Goal: Information Seeking & Learning: Check status

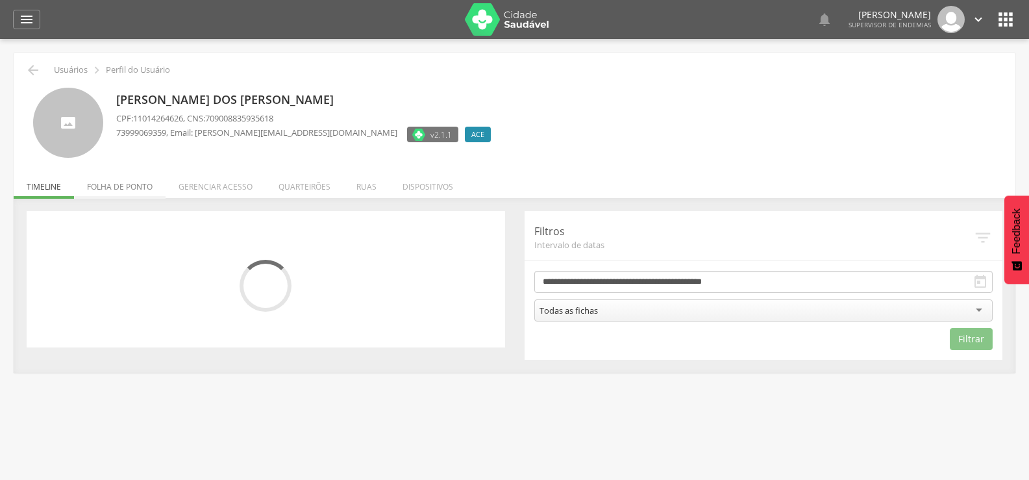
click at [107, 187] on li "Folha de ponto" at bounding box center [120, 183] width 92 height 31
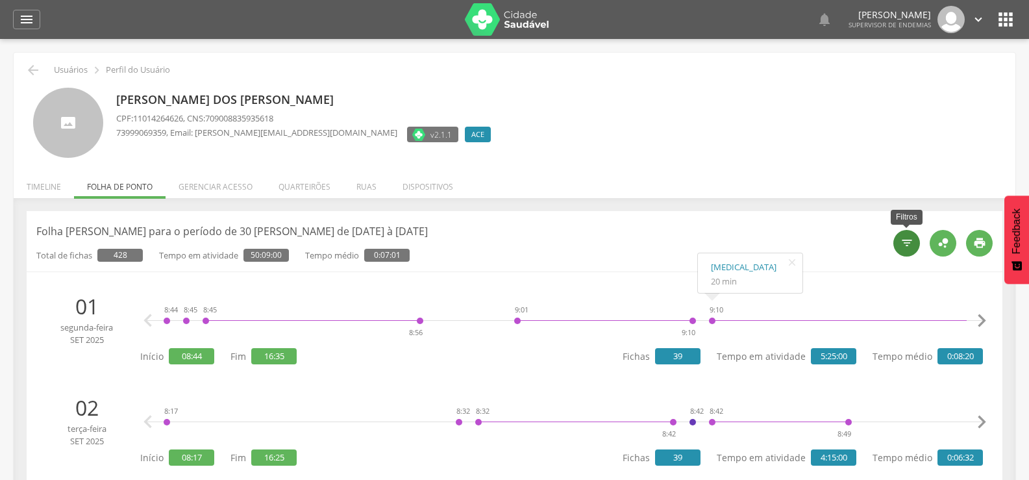
click at [895, 240] on div "" at bounding box center [906, 243] width 27 height 27
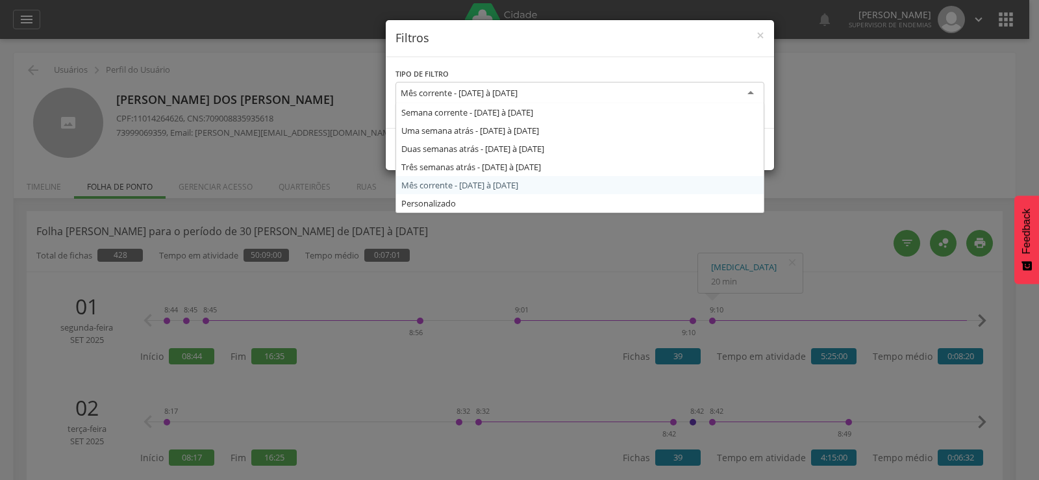
click at [541, 101] on div "Mês corrente - [DATE] à [DATE]" at bounding box center [579, 93] width 369 height 23
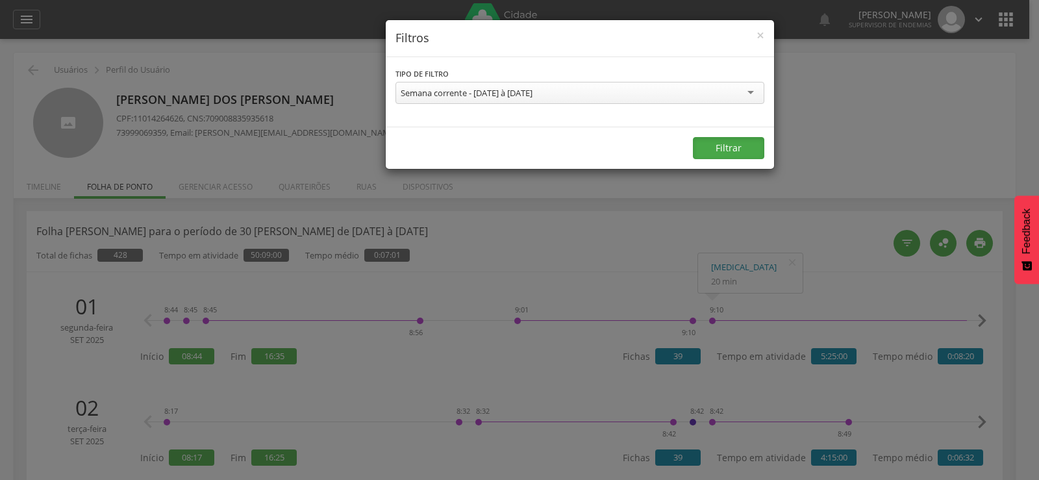
click at [726, 149] on button "Filtrar" at bounding box center [728, 148] width 71 height 22
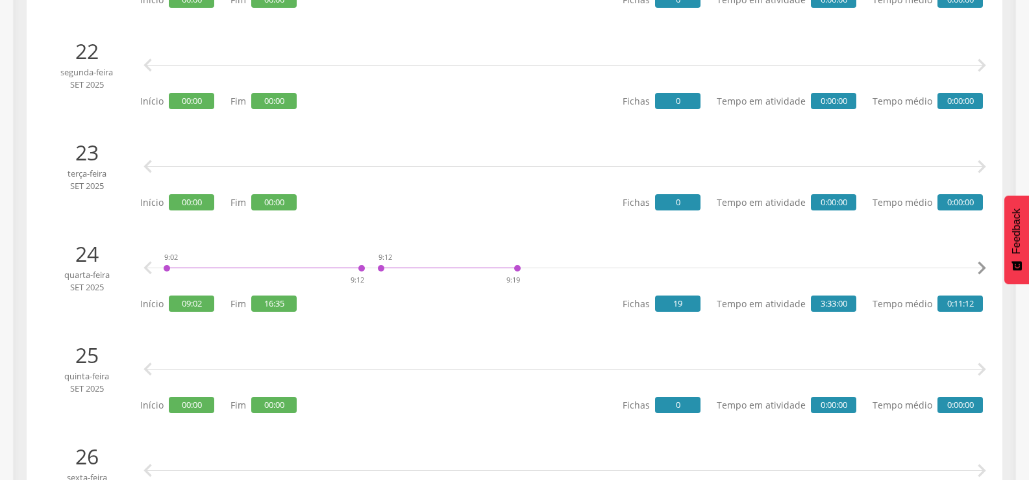
scroll to position [343, 0]
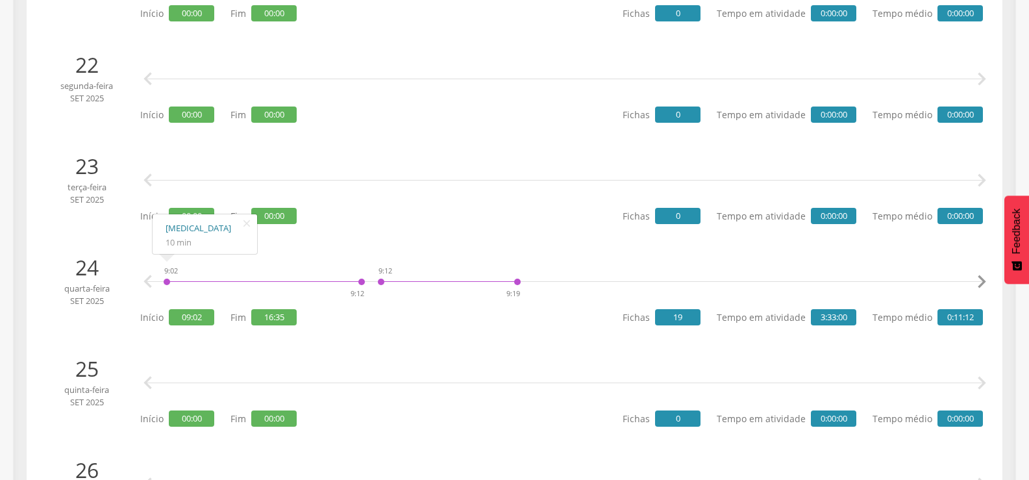
click at [183, 227] on link "[MEDICAL_DATA]" at bounding box center [205, 228] width 79 height 16
click at [981, 282] on icon "" at bounding box center [982, 282] width 26 height 26
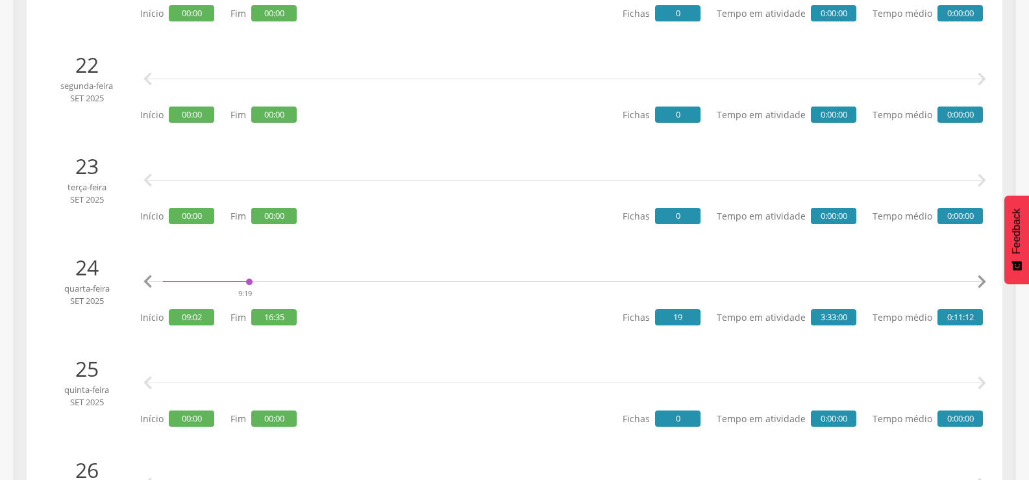
click at [981, 282] on icon "" at bounding box center [982, 282] width 26 height 26
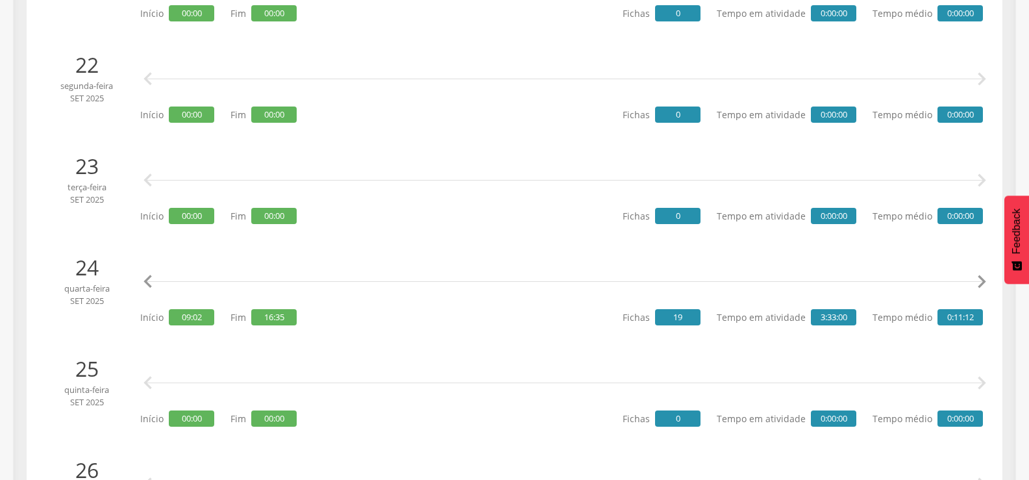
click at [981, 282] on icon "" at bounding box center [982, 282] width 26 height 26
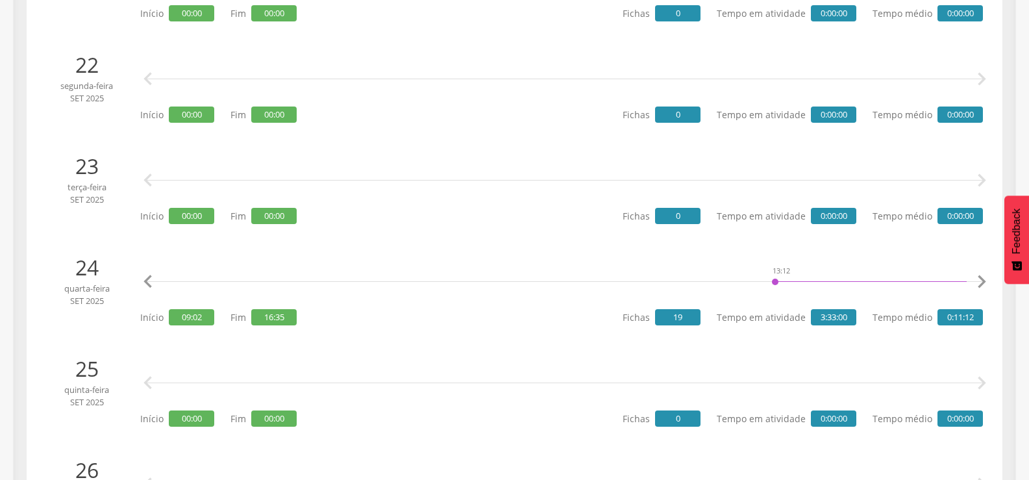
click at [981, 282] on icon "" at bounding box center [982, 282] width 26 height 26
click at [354, 224] on link "[MEDICAL_DATA]" at bounding box center [383, 228] width 79 height 16
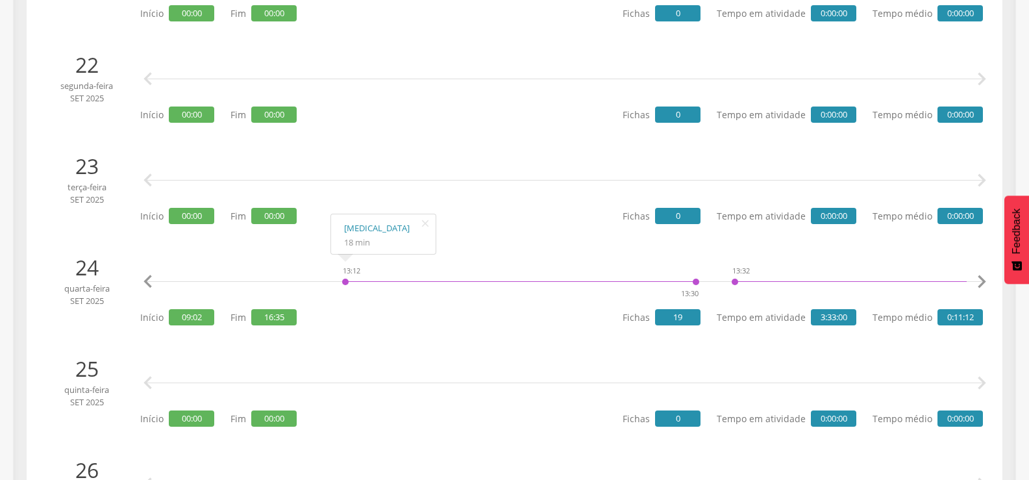
click at [139, 283] on icon "" at bounding box center [148, 282] width 26 height 26
click at [158, 279] on icon "" at bounding box center [148, 282] width 26 height 26
click at [155, 279] on icon "" at bounding box center [148, 282] width 26 height 26
click at [154, 279] on icon "" at bounding box center [148, 282] width 26 height 26
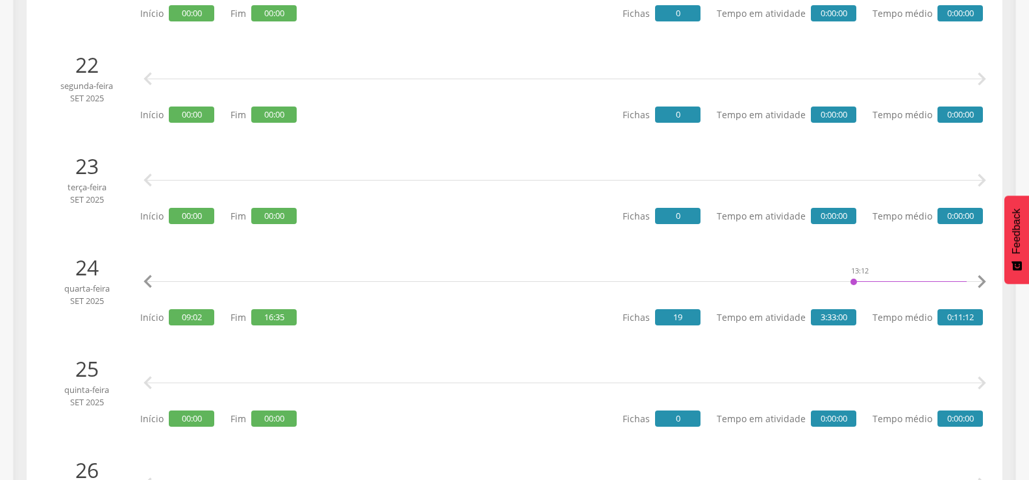
click at [150, 279] on icon "" at bounding box center [148, 282] width 26 height 26
click at [149, 279] on icon "" at bounding box center [148, 282] width 26 height 26
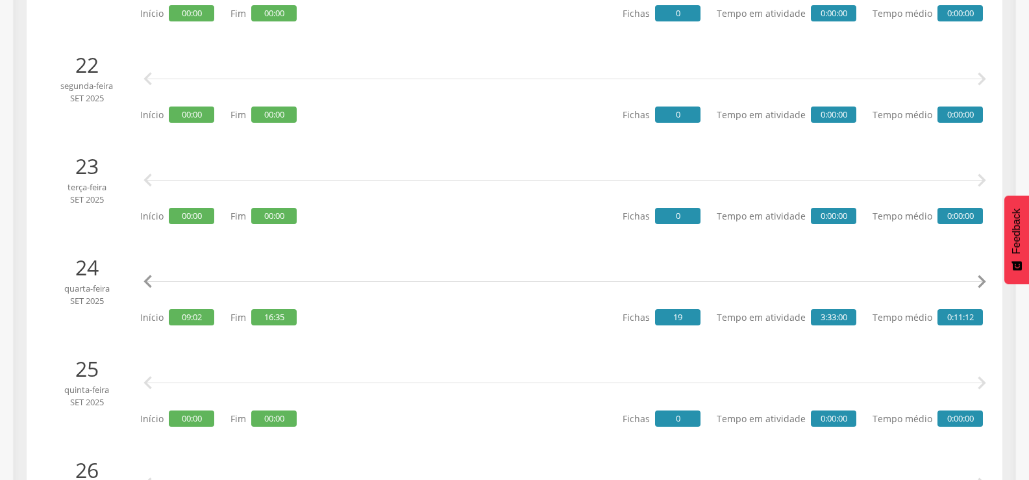
click at [149, 279] on icon "" at bounding box center [148, 282] width 26 height 26
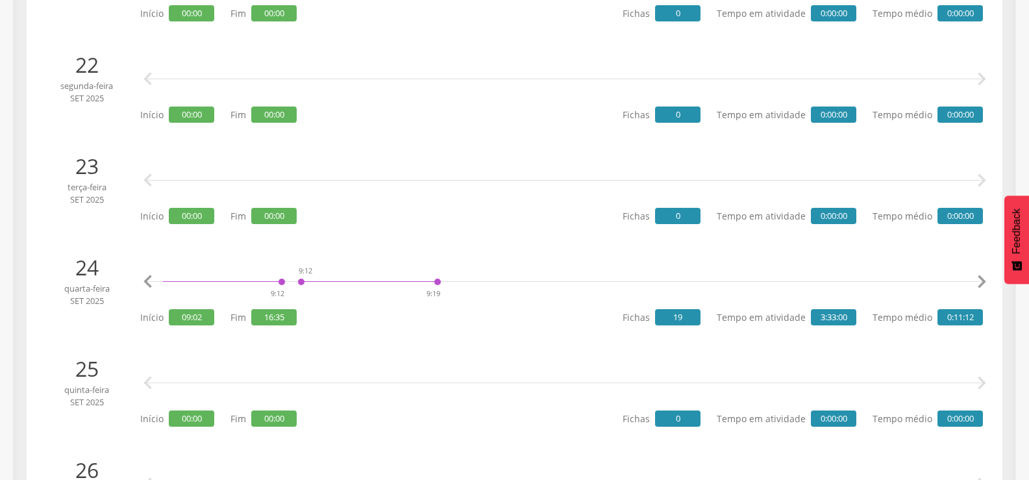
click at [149, 279] on icon "" at bounding box center [148, 282] width 26 height 26
click at [382, 282] on div "9:12 9:19" at bounding box center [449, 281] width 144 height 39
click at [389, 223] on link "[MEDICAL_DATA]" at bounding box center [419, 228] width 79 height 16
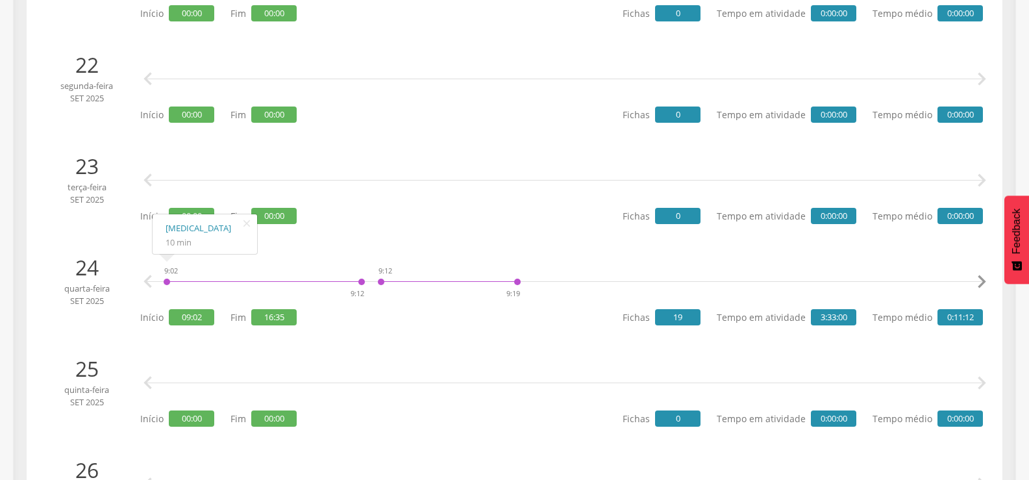
click at [164, 277] on div "9:02 9:12" at bounding box center [264, 281] width 203 height 39
click at [183, 229] on link "[MEDICAL_DATA]" at bounding box center [205, 228] width 79 height 16
click at [978, 279] on icon "" at bounding box center [982, 282] width 26 height 26
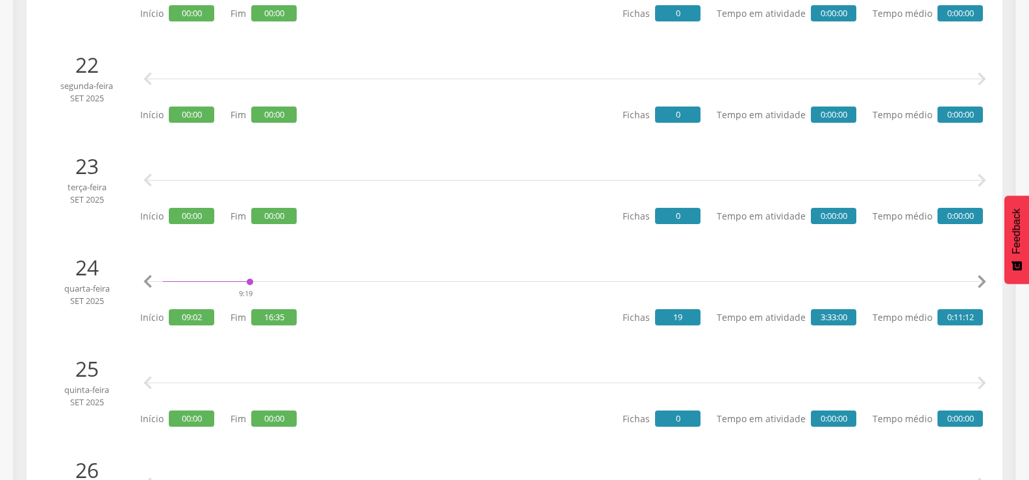
click at [978, 279] on icon "" at bounding box center [982, 282] width 26 height 26
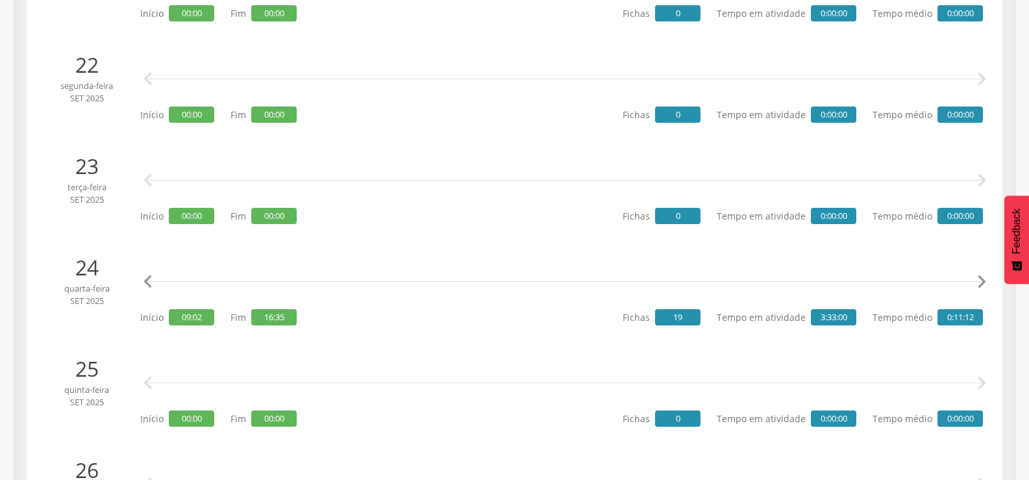
click at [978, 279] on icon "" at bounding box center [982, 282] width 26 height 26
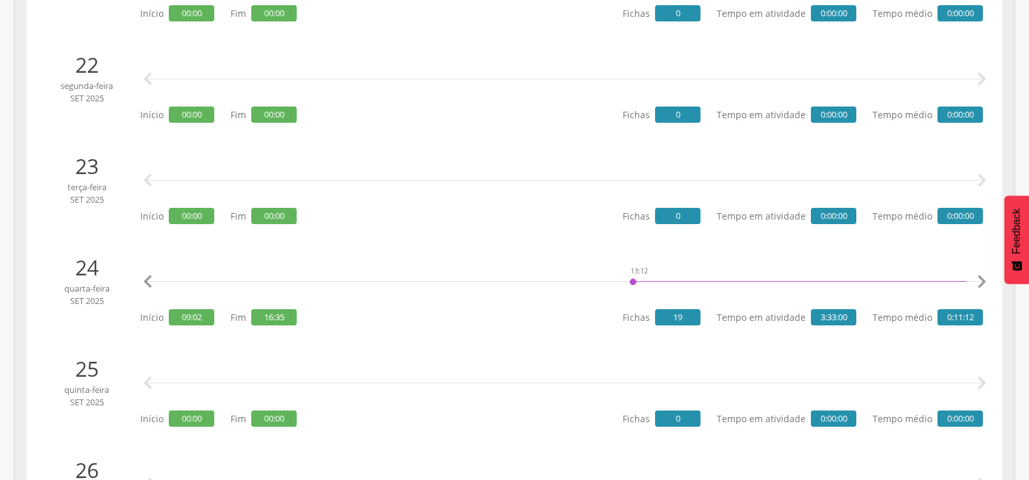
scroll to position [0, 1072]
click at [978, 279] on icon "" at bounding box center [982, 282] width 26 height 26
click at [355, 229] on link "[MEDICAL_DATA]" at bounding box center [383, 228] width 79 height 16
click at [748, 225] on link "[MEDICAL_DATA]" at bounding box center [773, 228] width 79 height 16
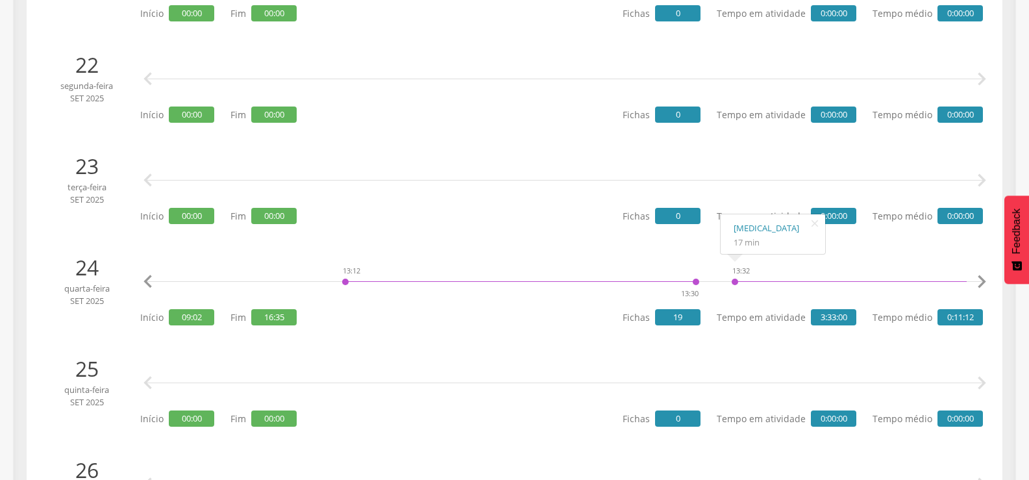
click at [984, 279] on icon "" at bounding box center [982, 282] width 26 height 26
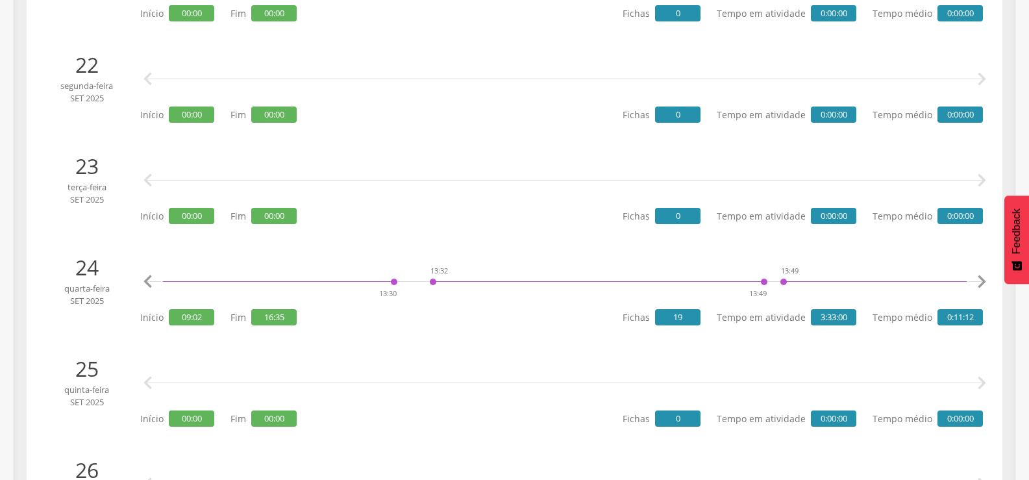
click at [984, 279] on icon "" at bounding box center [982, 282] width 26 height 26
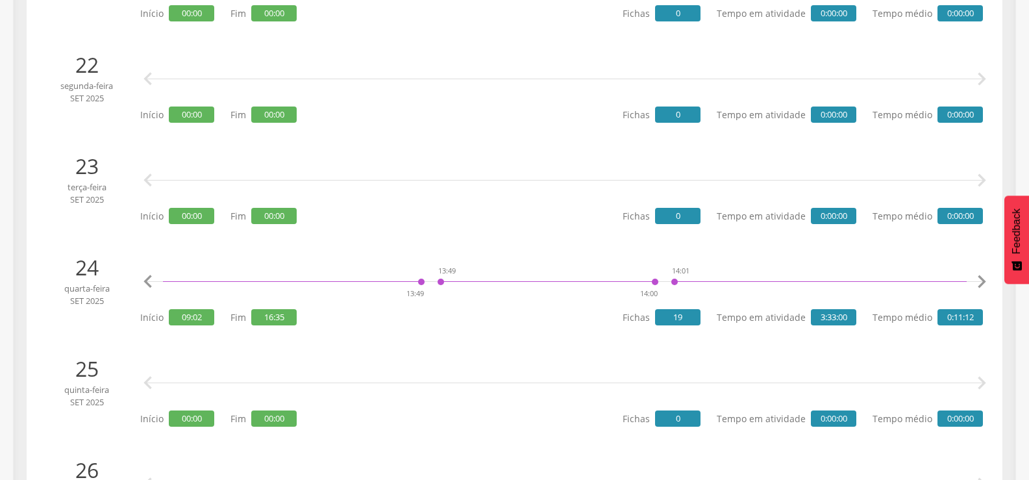
click at [984, 279] on icon "" at bounding box center [982, 282] width 26 height 26
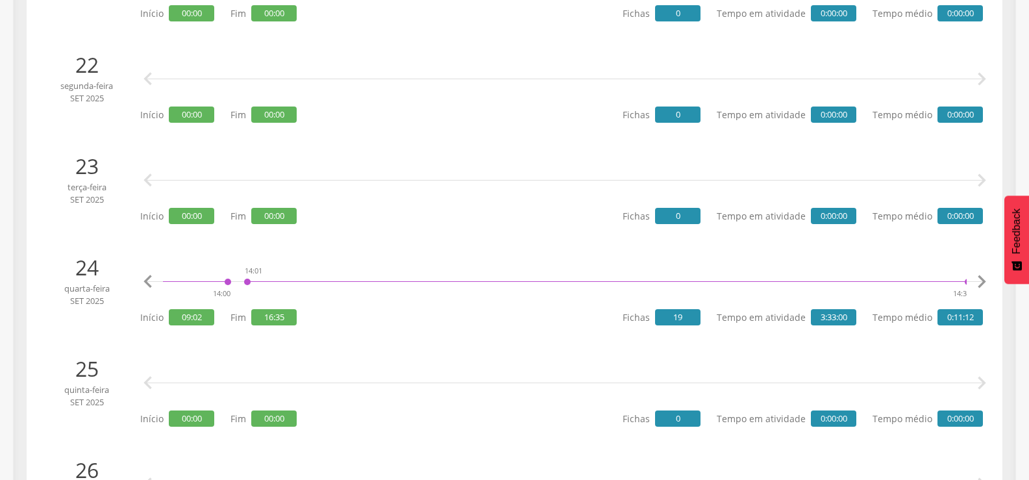
click at [984, 279] on icon "" at bounding box center [982, 282] width 26 height 26
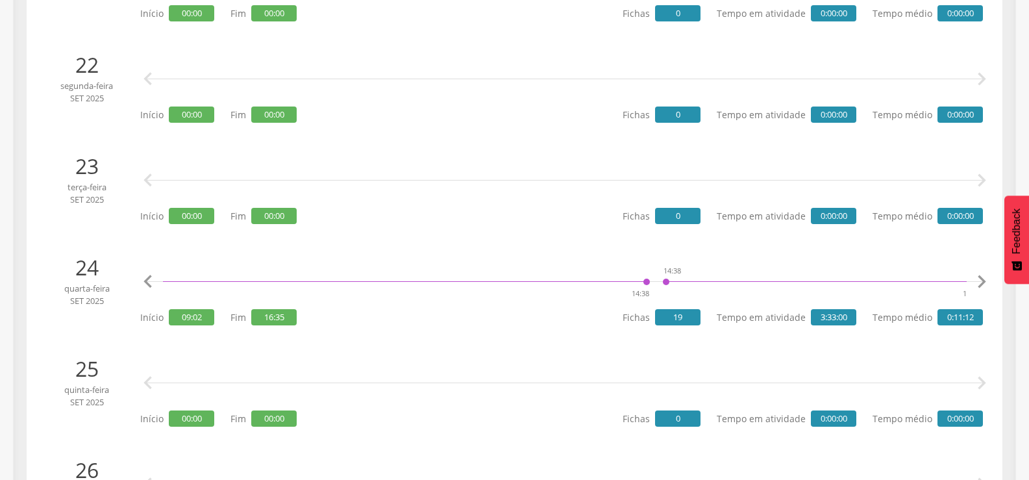
click at [984, 279] on icon "" at bounding box center [982, 282] width 26 height 26
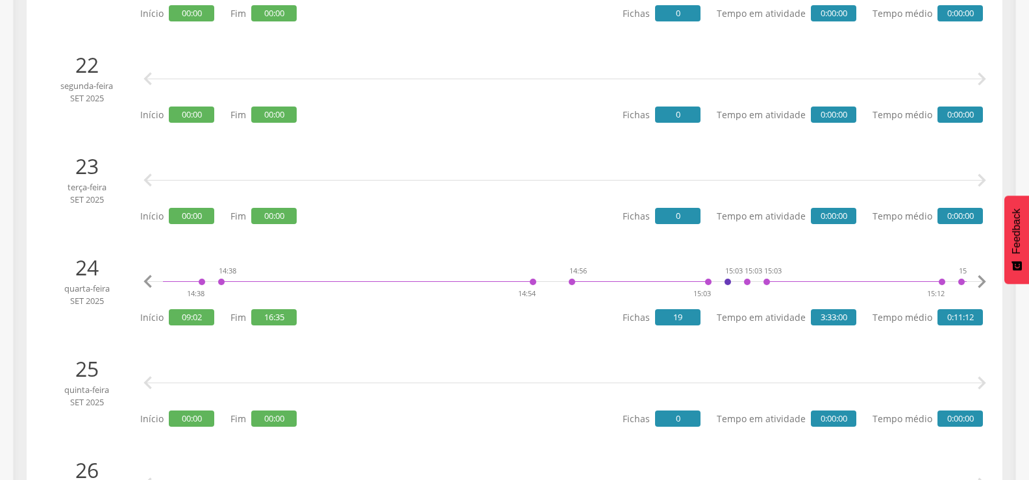
click at [984, 279] on icon "" at bounding box center [982, 282] width 26 height 26
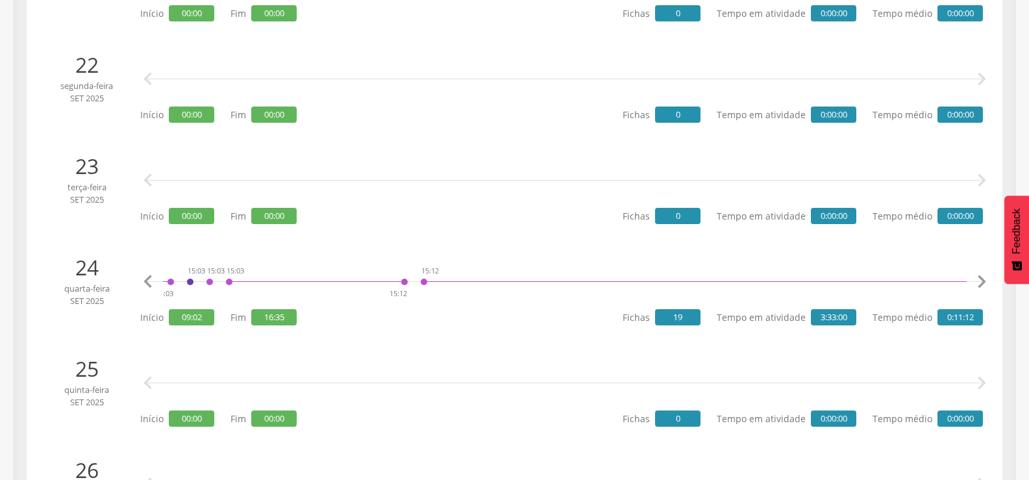
click at [984, 279] on icon "" at bounding box center [982, 282] width 26 height 26
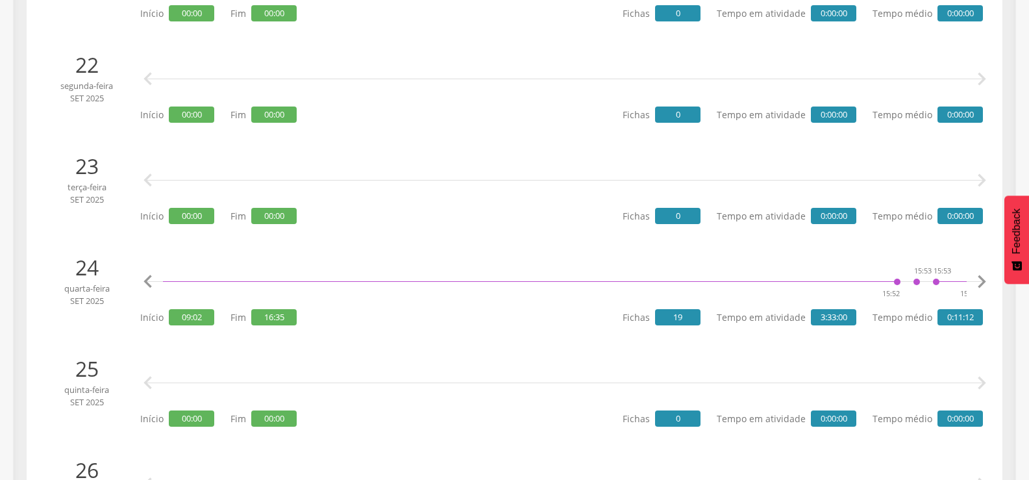
click at [984, 279] on icon "" at bounding box center [982, 282] width 26 height 26
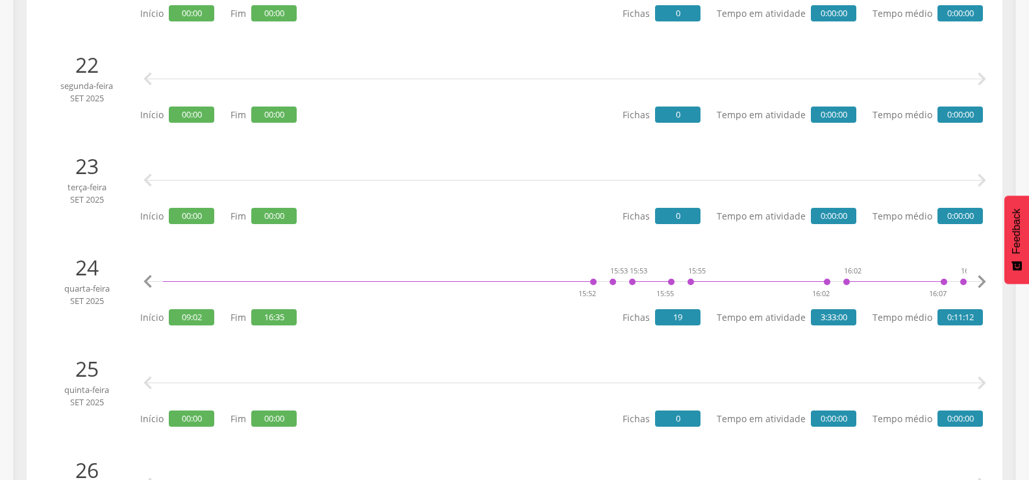
click at [984, 279] on icon "" at bounding box center [982, 282] width 26 height 26
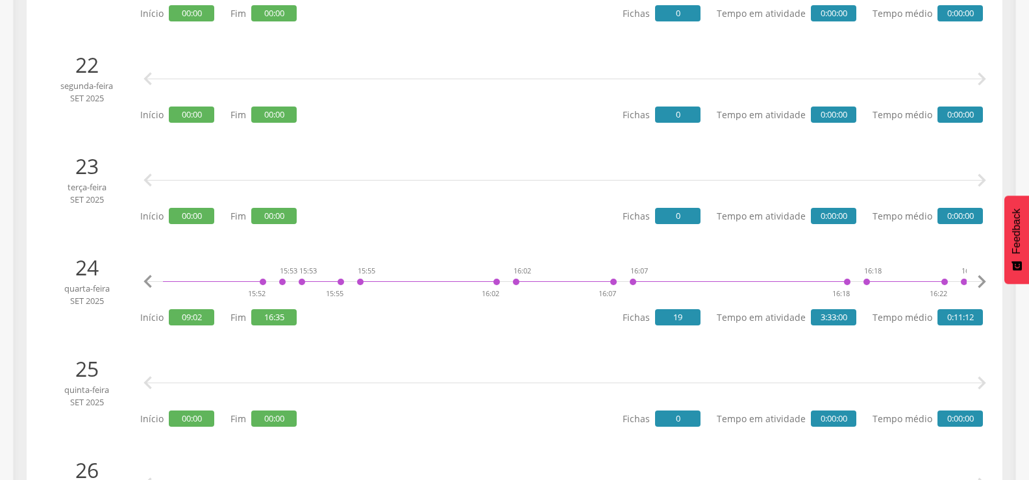
click at [984, 279] on icon "" at bounding box center [982, 282] width 26 height 26
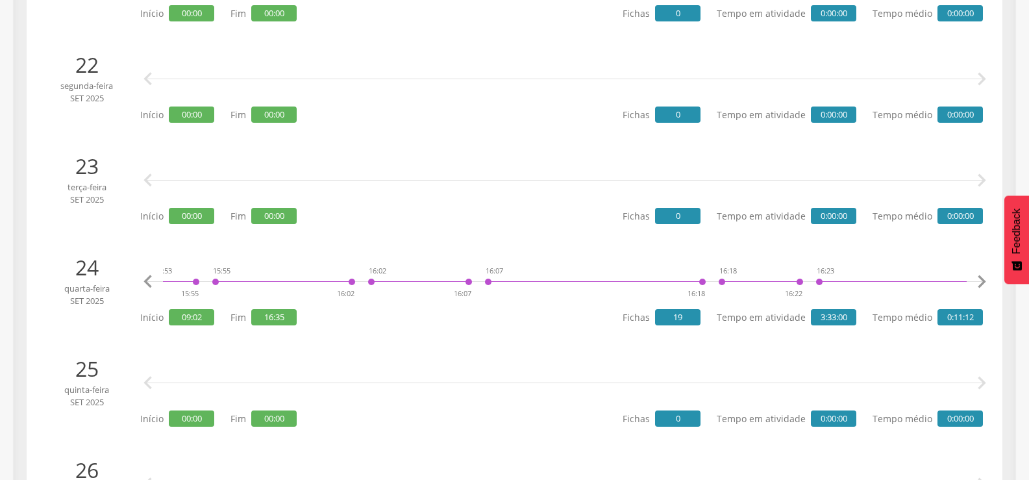
click at [984, 279] on icon "" at bounding box center [982, 282] width 26 height 26
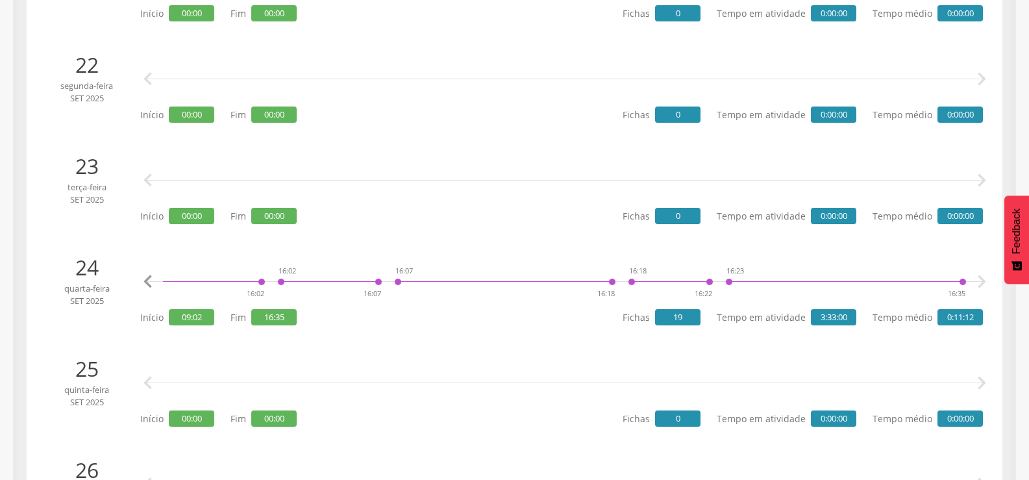
click at [984, 279] on icon "" at bounding box center [982, 282] width 26 height 26
click at [730, 277] on div at bounding box center [846, 271] width 234 height 19
click at [741, 222] on link "[MEDICAL_DATA]" at bounding box center [767, 228] width 79 height 16
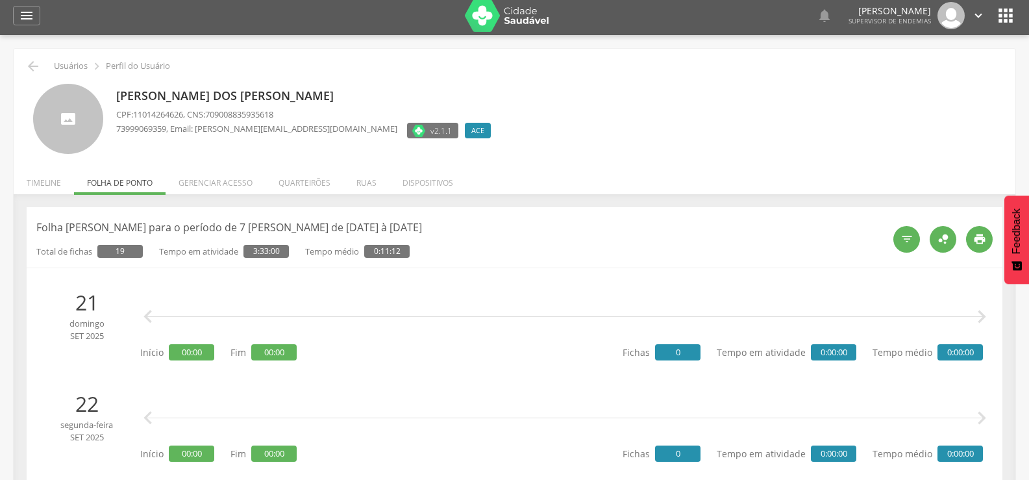
scroll to position [0, 0]
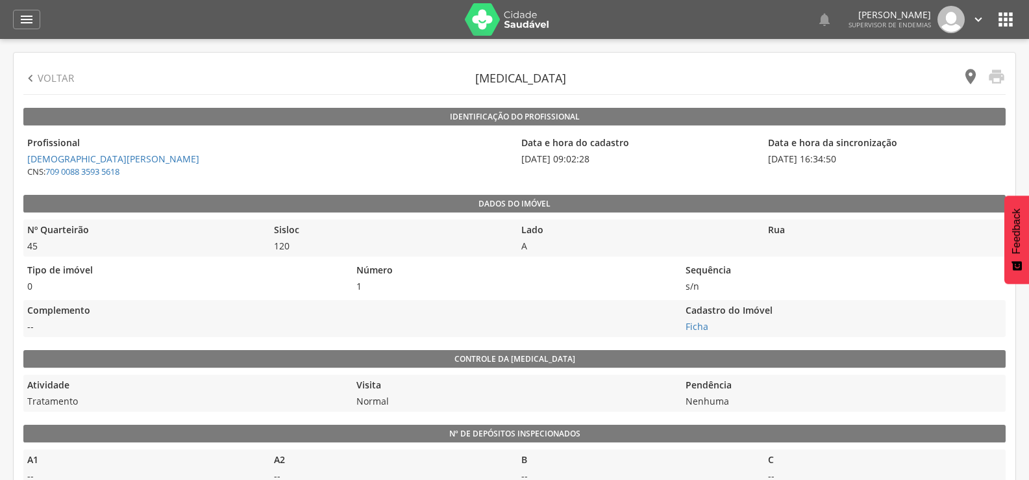
click at [974, 77] on icon "" at bounding box center [970, 77] width 18 height 18
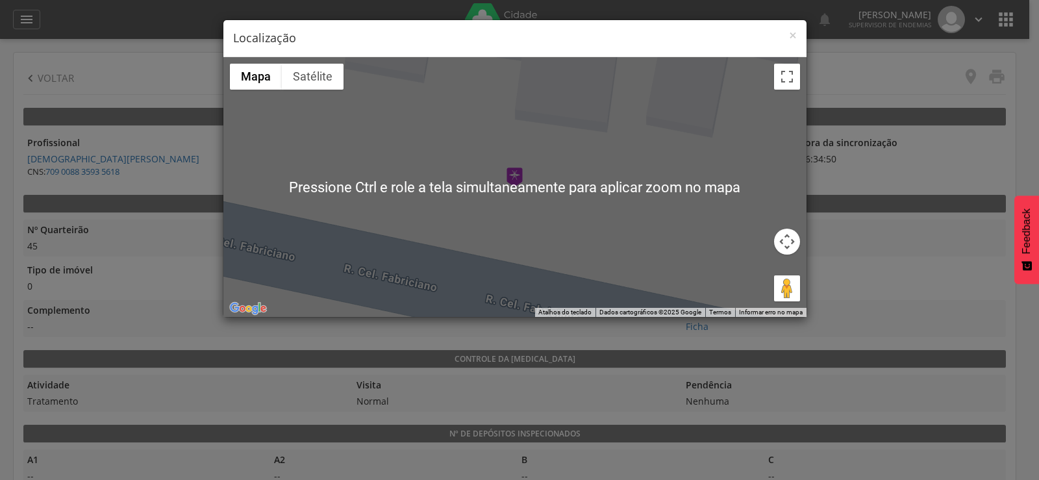
click at [476, 192] on div at bounding box center [514, 187] width 583 height 260
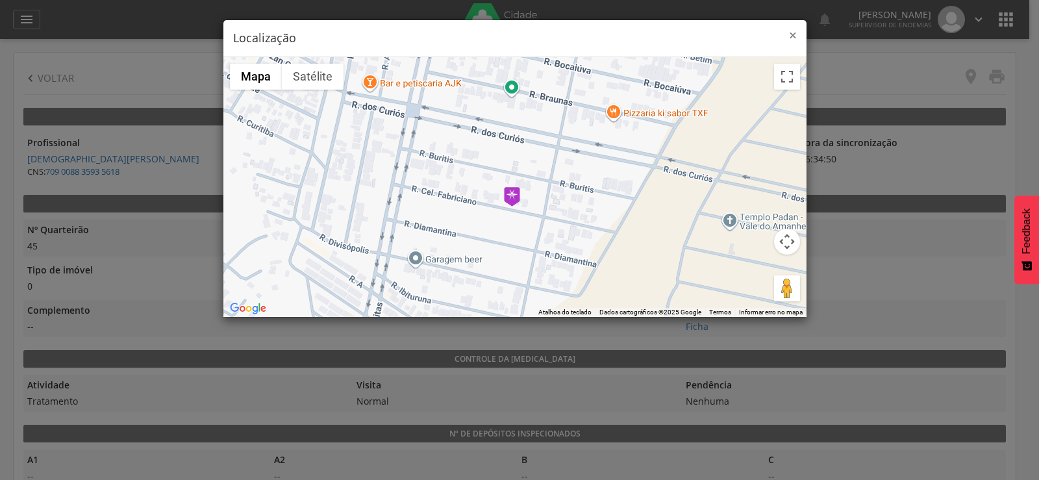
click at [789, 37] on span "×" at bounding box center [793, 35] width 8 height 18
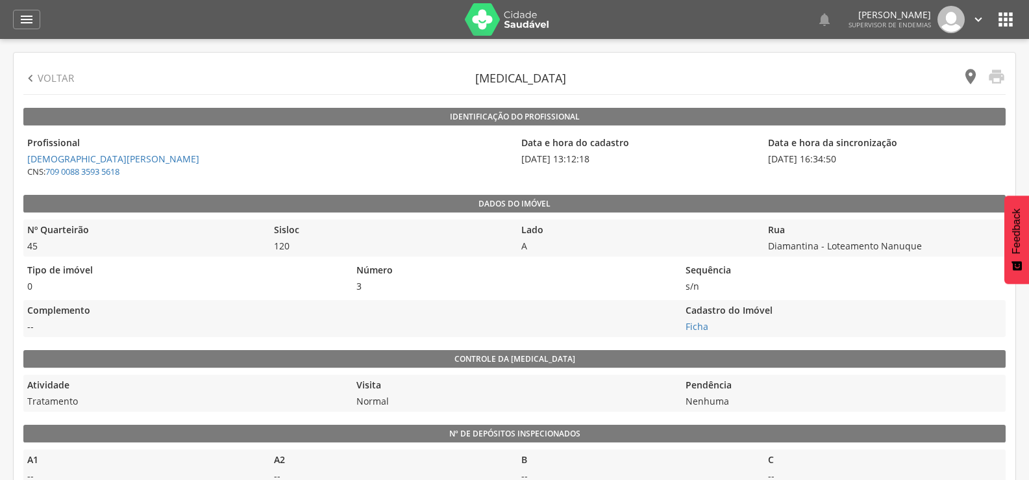
click at [975, 73] on icon "" at bounding box center [970, 77] width 18 height 18
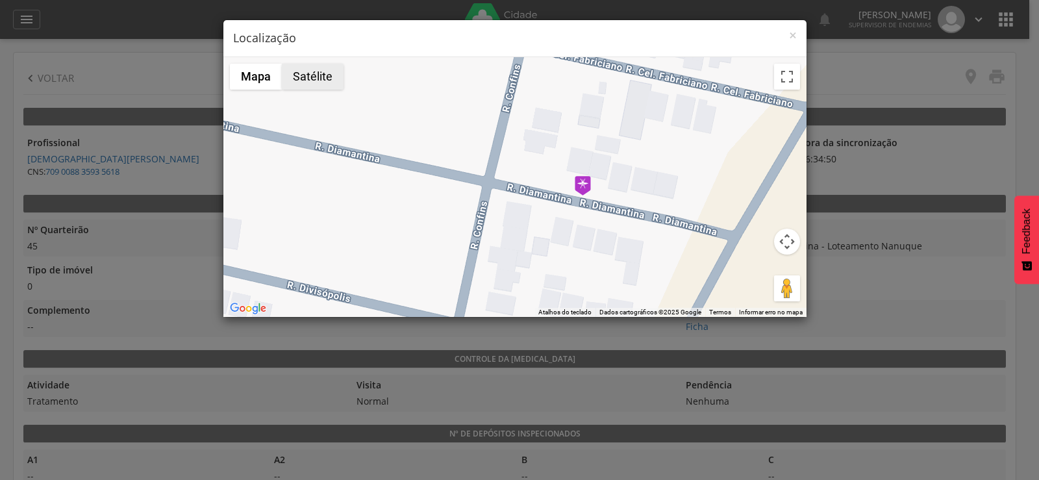
click at [325, 75] on button "Satélite" at bounding box center [313, 77] width 62 height 26
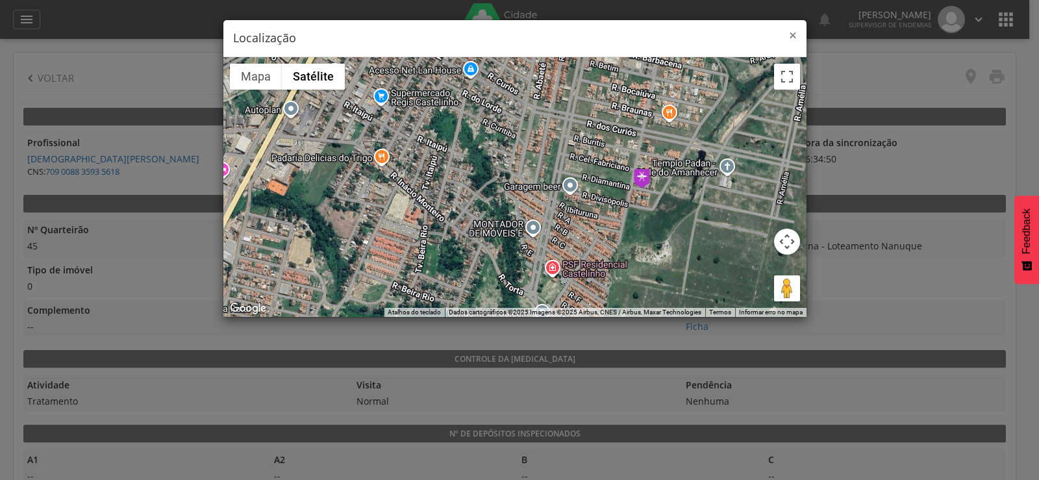
click at [795, 36] on span "×" at bounding box center [793, 35] width 8 height 18
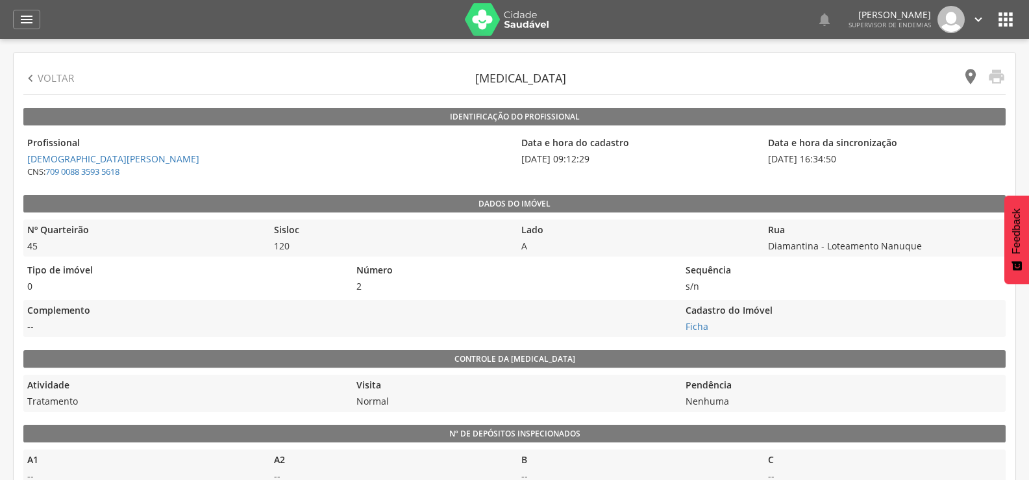
click at [969, 77] on icon "" at bounding box center [970, 77] width 18 height 18
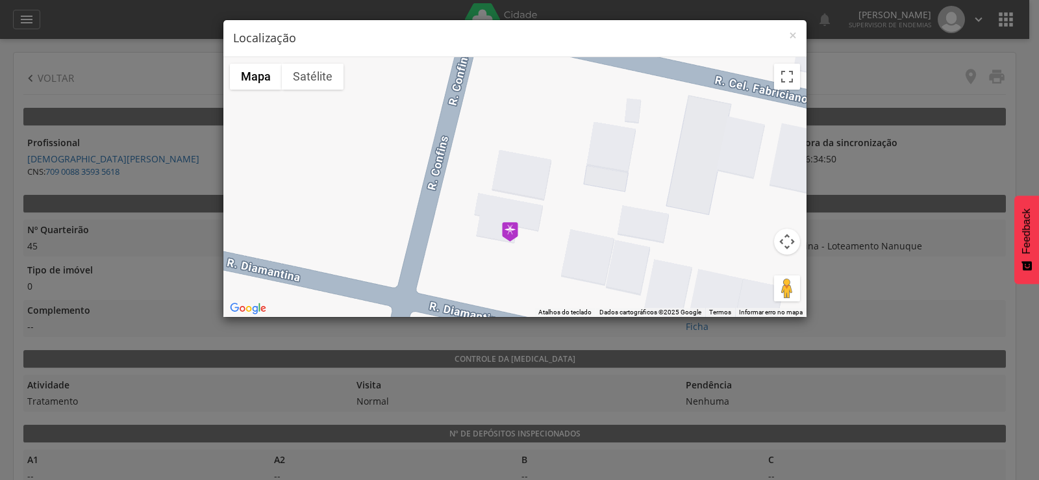
click at [332, 79] on button "Satélite" at bounding box center [313, 77] width 62 height 26
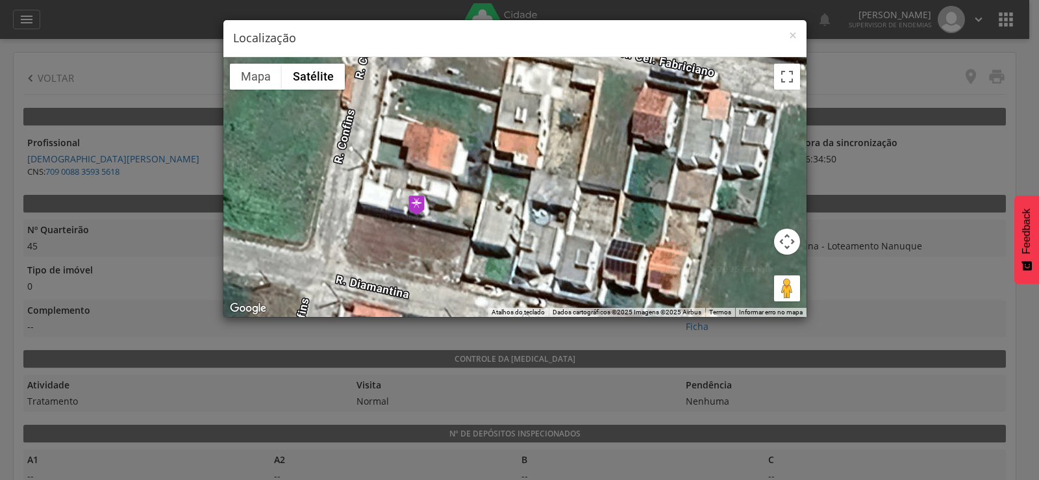
drag, startPoint x: 374, startPoint y: 250, endPoint x: 425, endPoint y: 233, distance: 53.4
click at [425, 233] on div at bounding box center [514, 187] width 583 height 260
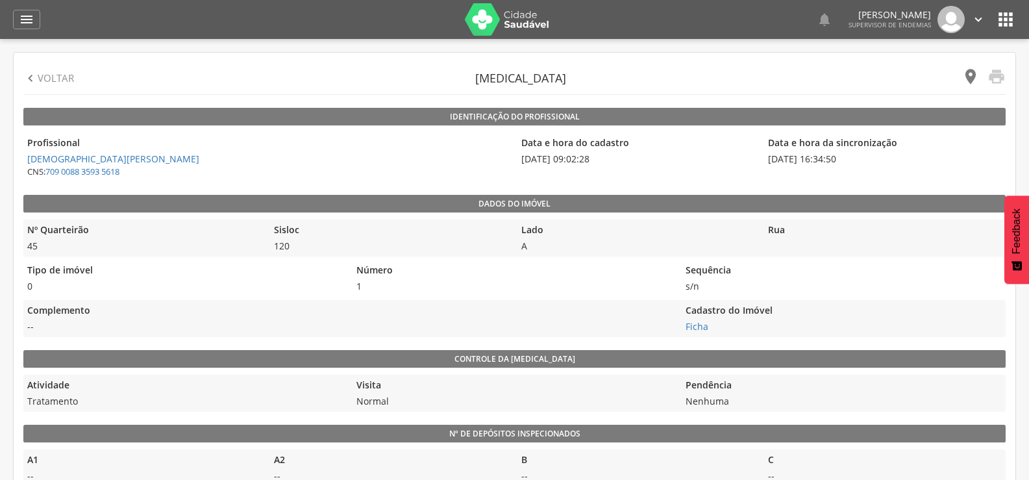
click at [973, 75] on icon "" at bounding box center [970, 77] width 18 height 18
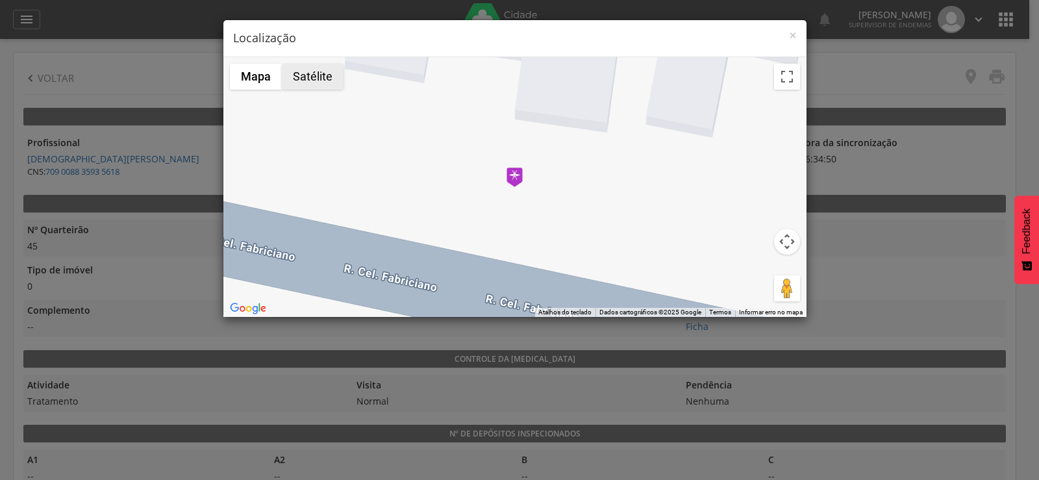
click at [301, 80] on button "Satélite" at bounding box center [313, 77] width 62 height 26
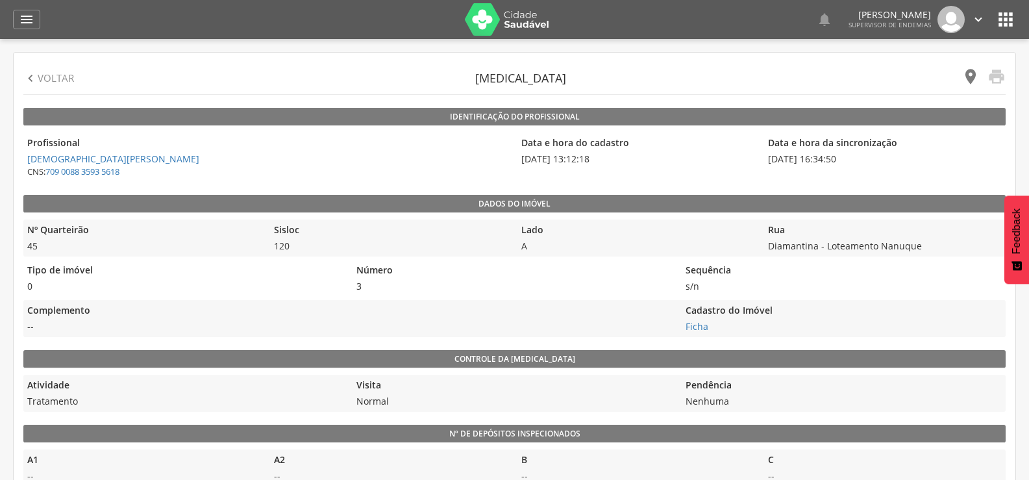
click at [972, 75] on icon "" at bounding box center [970, 77] width 18 height 18
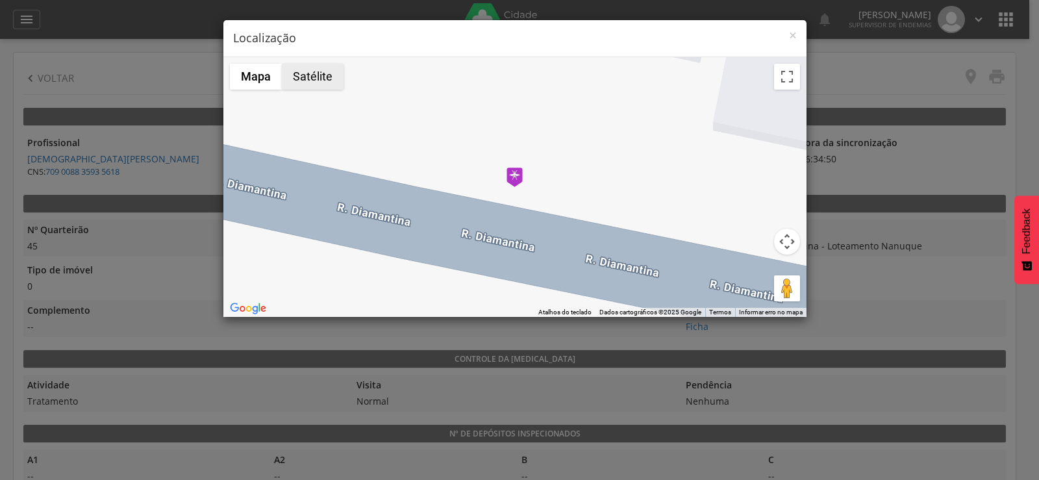
click at [308, 81] on button "Satélite" at bounding box center [313, 77] width 62 height 26
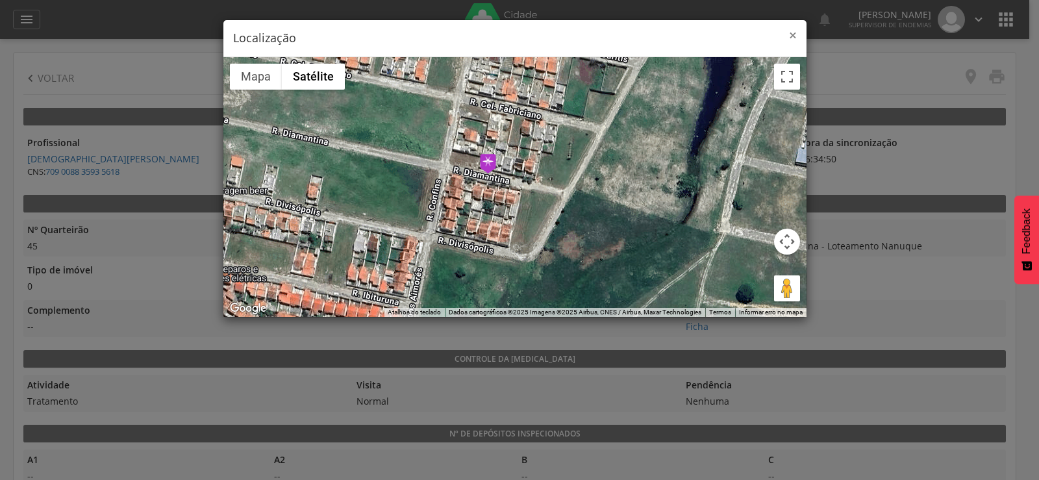
click at [793, 36] on span "×" at bounding box center [793, 35] width 8 height 18
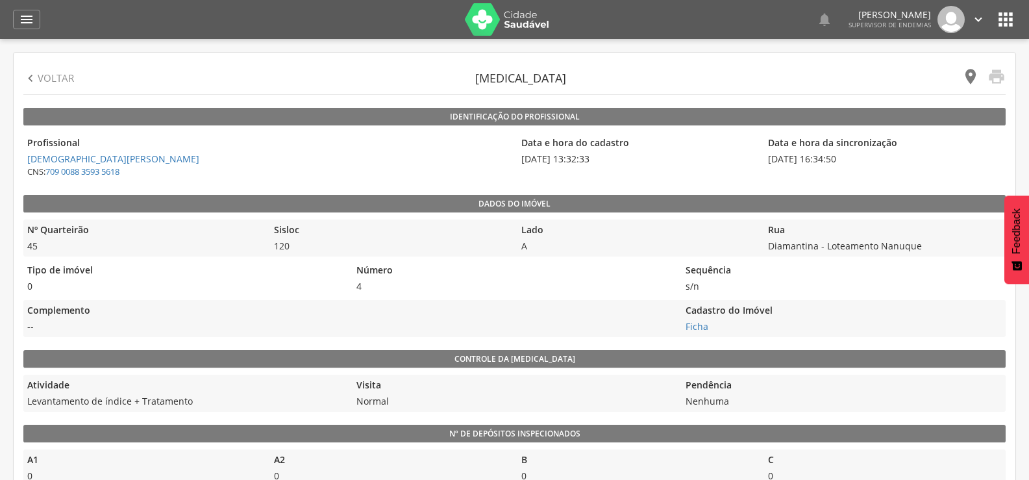
click at [971, 75] on icon "" at bounding box center [970, 77] width 18 height 18
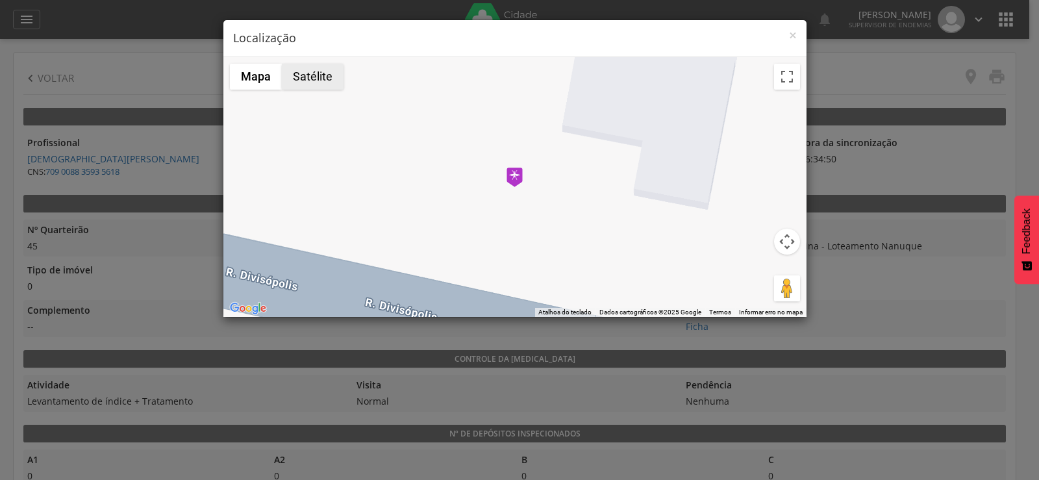
click at [316, 78] on button "Satélite" at bounding box center [313, 77] width 62 height 26
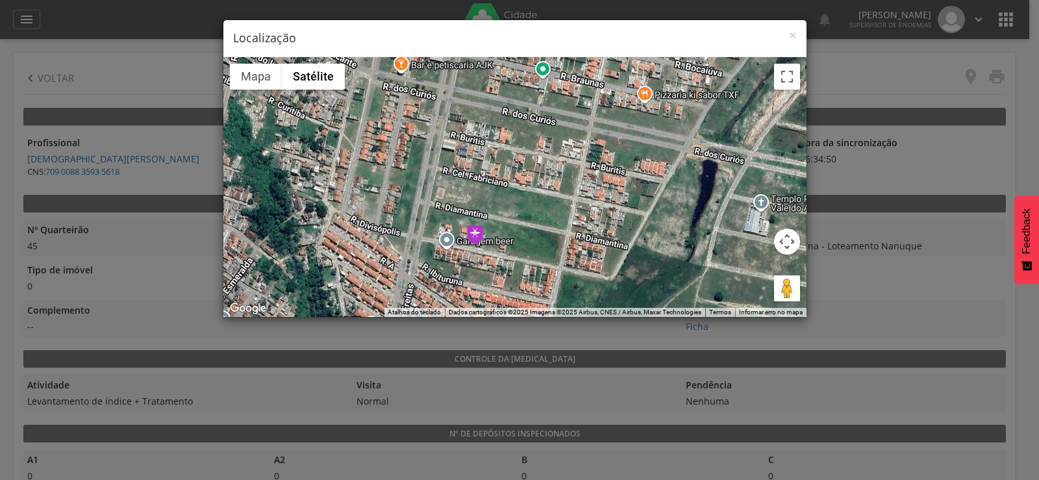
drag, startPoint x: 660, startPoint y: 251, endPoint x: 549, endPoint y: 260, distance: 111.4
click at [549, 260] on div at bounding box center [514, 187] width 583 height 260
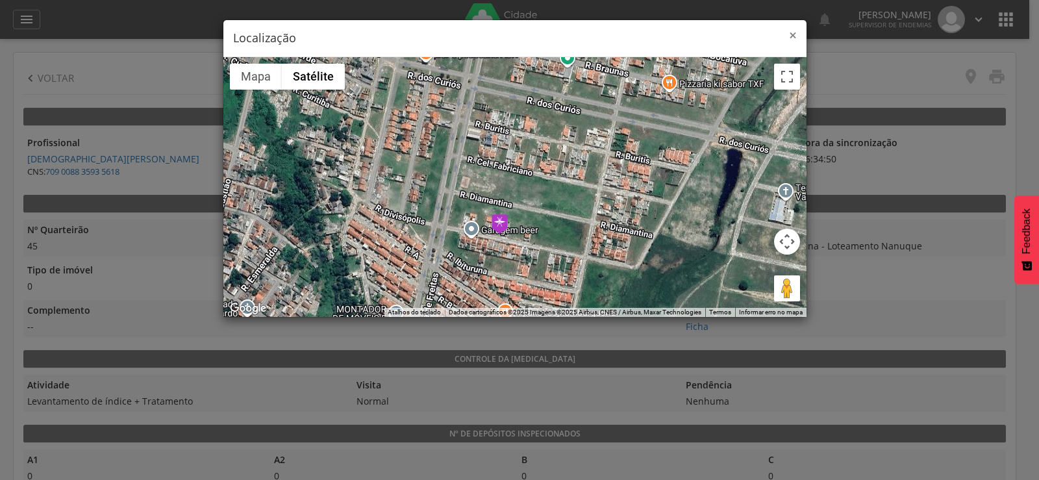
click at [793, 34] on span "×" at bounding box center [793, 35] width 8 height 18
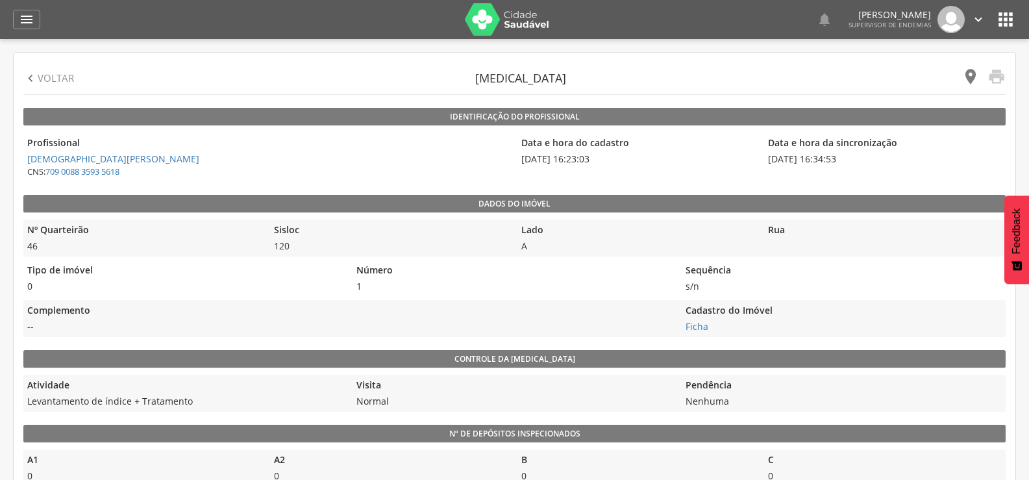
click at [970, 75] on icon "" at bounding box center [970, 77] width 18 height 18
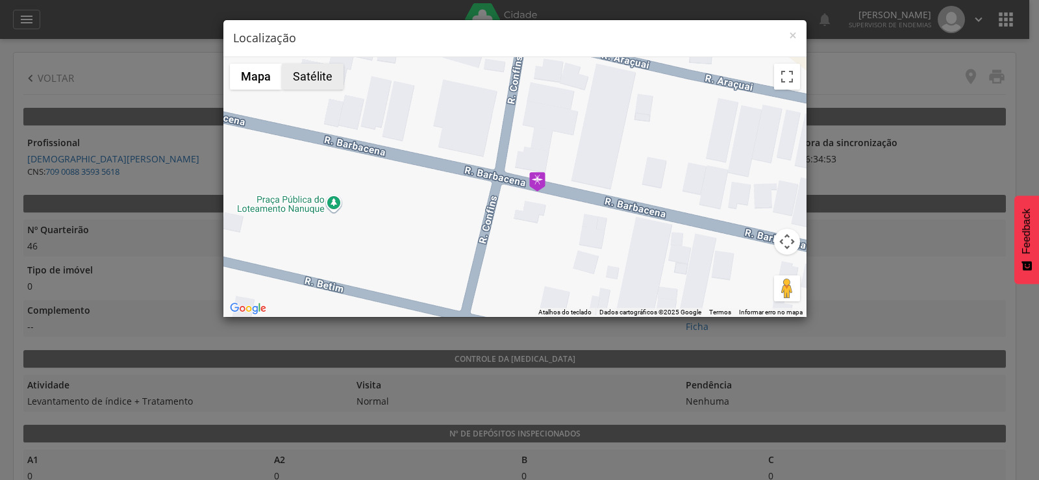
click at [314, 72] on button "Satélite" at bounding box center [313, 77] width 62 height 26
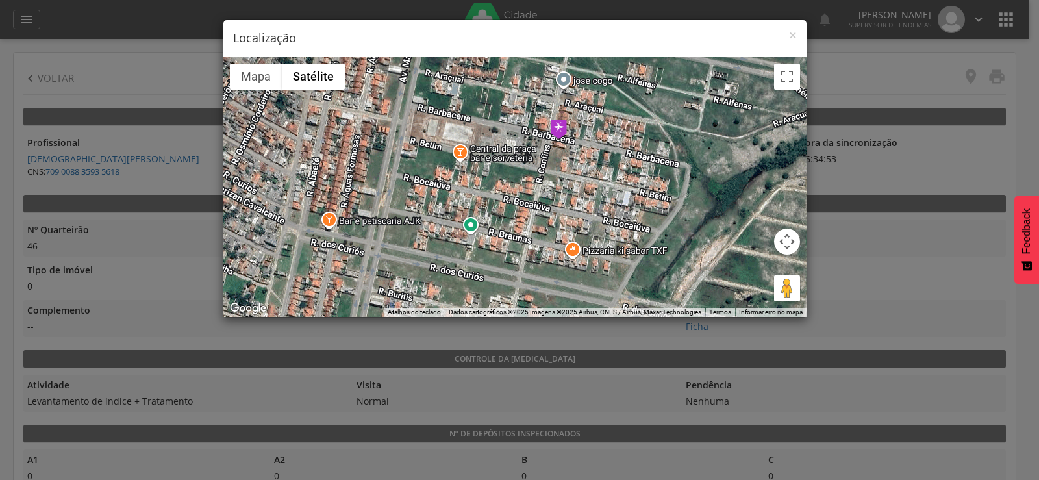
drag, startPoint x: 554, startPoint y: 257, endPoint x: 563, endPoint y: 180, distance: 77.7
click at [563, 180] on div at bounding box center [514, 187] width 583 height 260
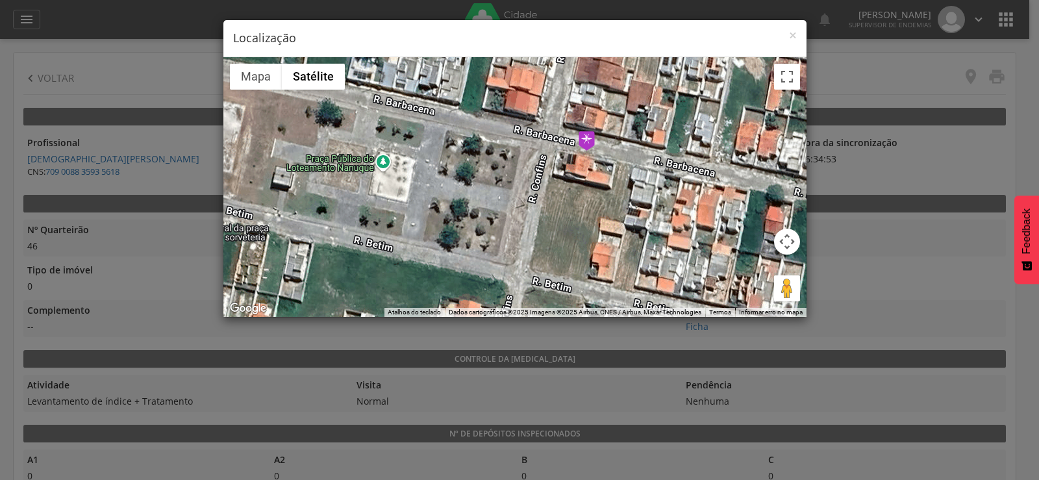
drag, startPoint x: 599, startPoint y: 106, endPoint x: 583, endPoint y: 181, distance: 76.3
click at [583, 181] on div at bounding box center [514, 187] width 583 height 260
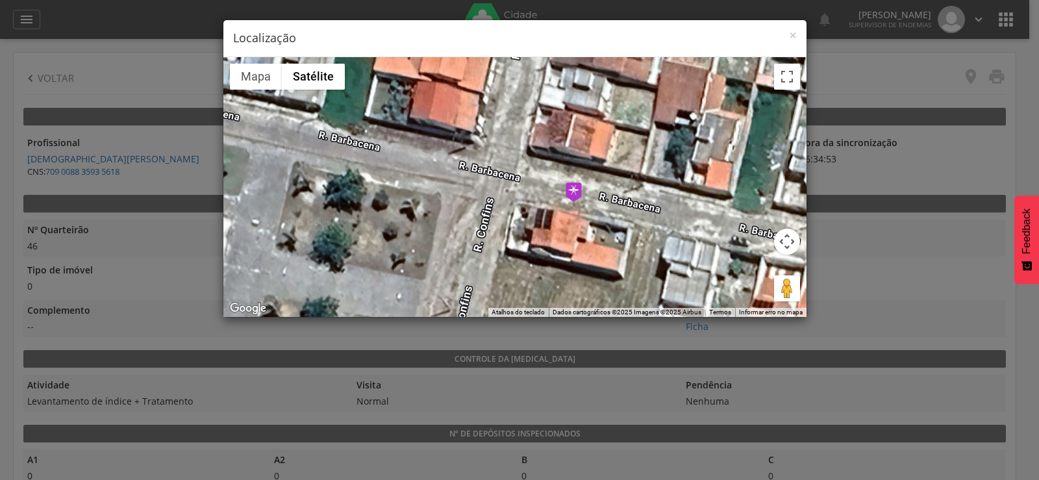
drag, startPoint x: 586, startPoint y: 149, endPoint x: 570, endPoint y: 219, distance: 71.3
click at [570, 219] on div at bounding box center [514, 187] width 583 height 260
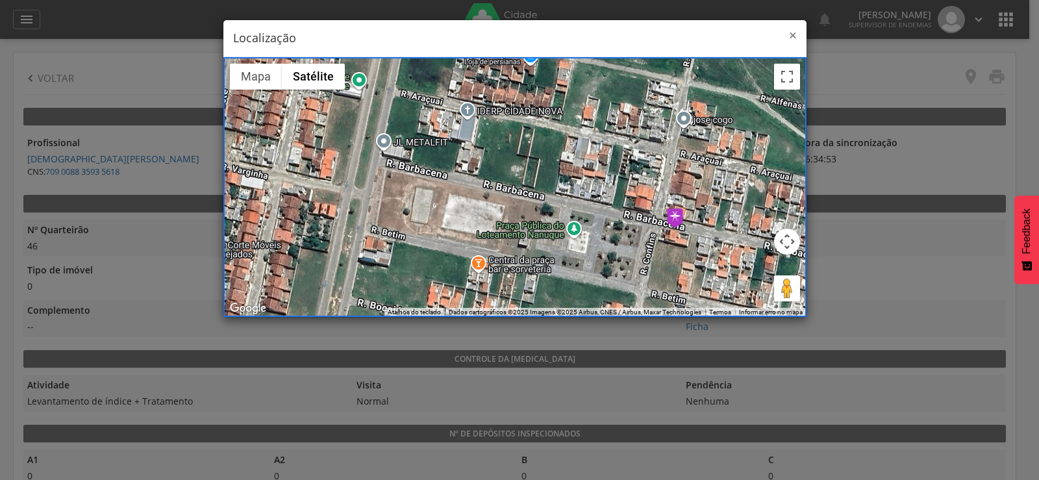
click at [791, 31] on span "×" at bounding box center [793, 35] width 8 height 18
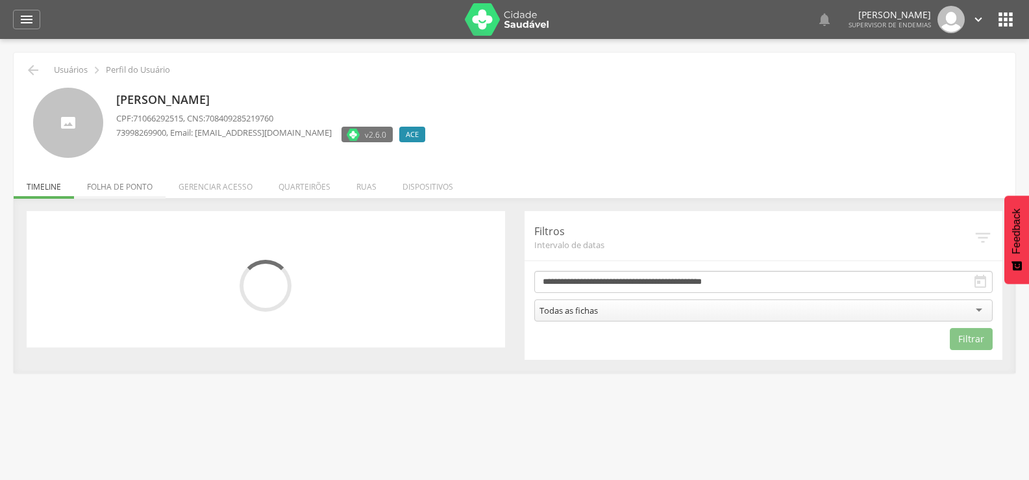
click at [92, 188] on li "Folha de ponto" at bounding box center [120, 183] width 92 height 31
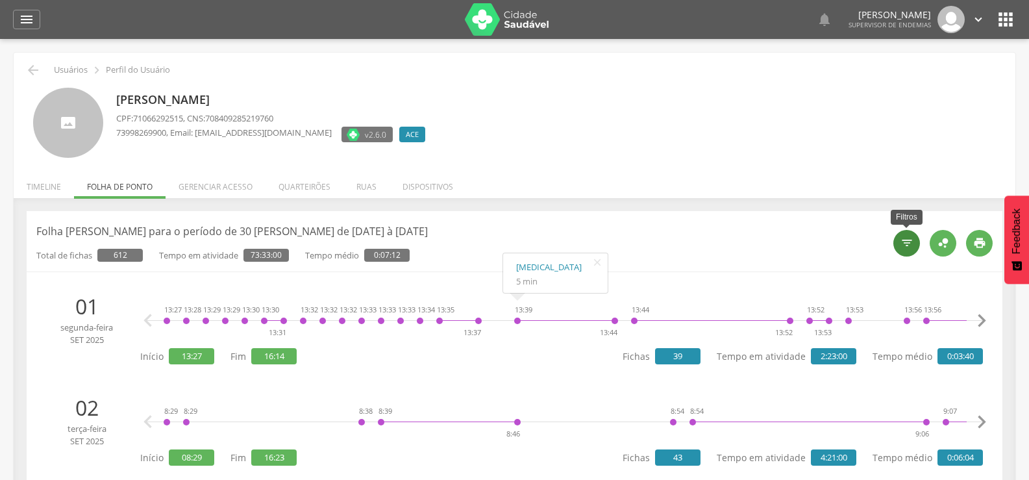
click at [901, 235] on div "" at bounding box center [906, 243] width 27 height 27
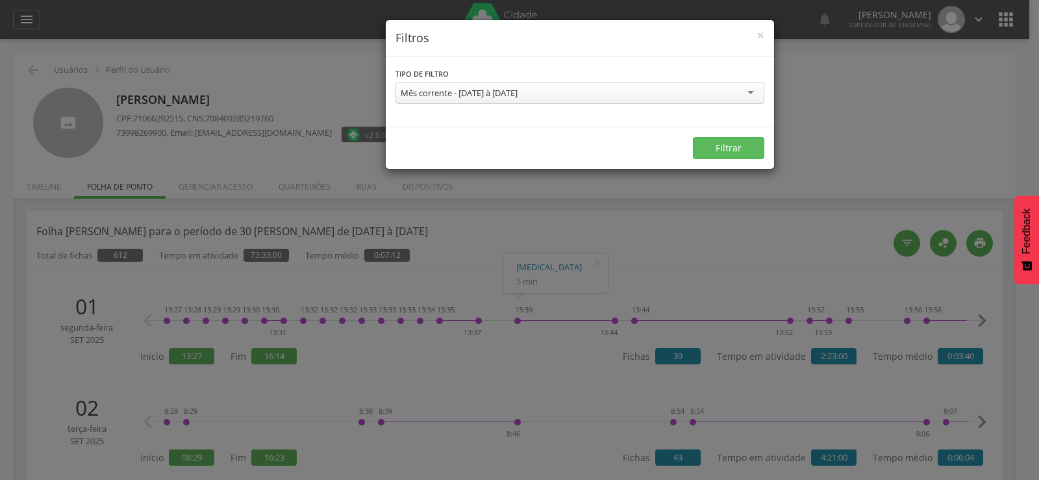
click at [580, 93] on div "Mês corrente - 01/09/2025 à 30/09/2025" at bounding box center [579, 93] width 369 height 22
click at [719, 143] on button "Filtrar" at bounding box center [728, 148] width 71 height 22
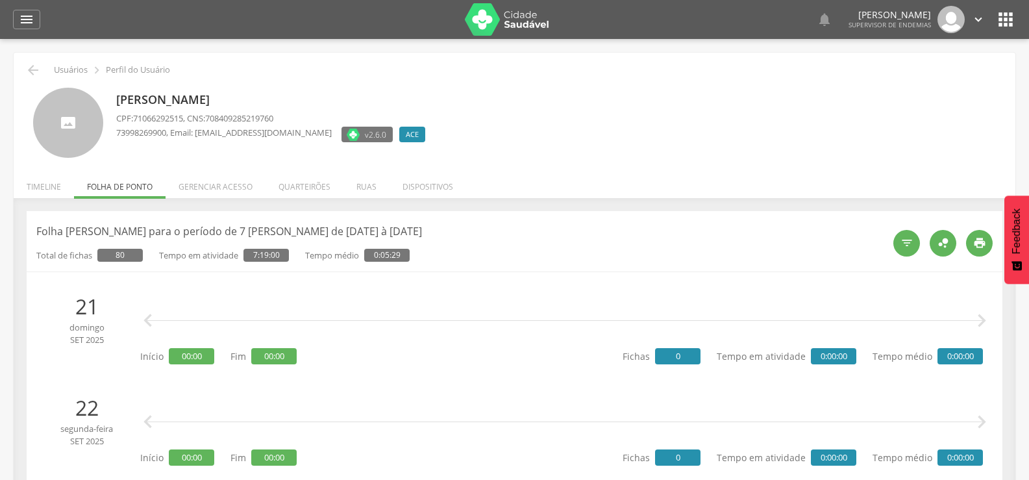
scroll to position [390, 0]
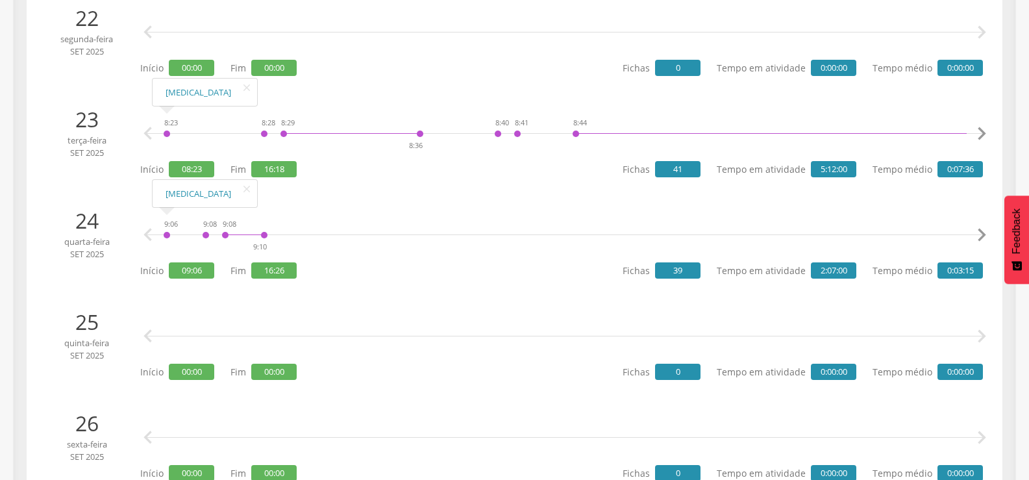
click at [142, 134] on icon "" at bounding box center [148, 134] width 26 height 26
click at [167, 233] on div "9:06" at bounding box center [167, 235] width 8 height 39
click at [188, 194] on link "[MEDICAL_DATA]" at bounding box center [205, 194] width 79 height 16
click at [167, 232] on div "9:06" at bounding box center [167, 235] width 8 height 39
click at [169, 194] on link "[MEDICAL_DATA]" at bounding box center [205, 194] width 79 height 16
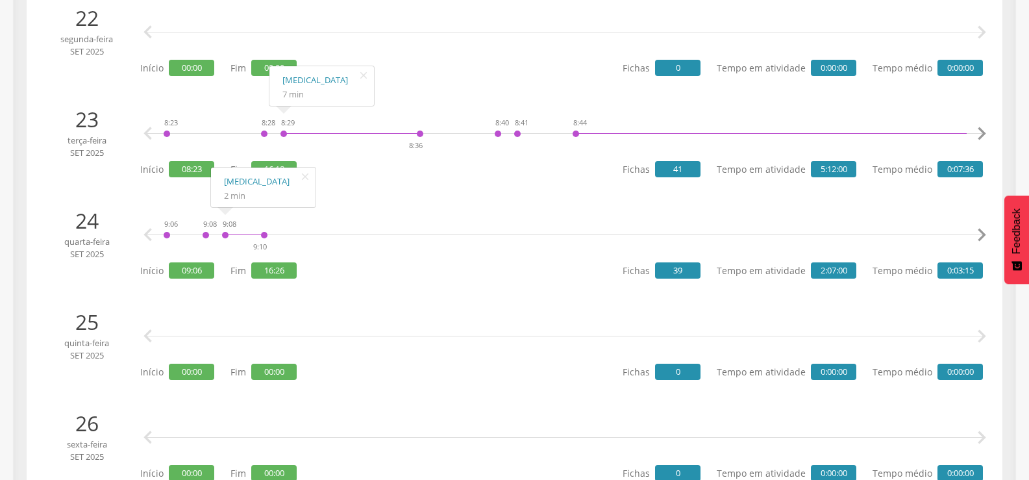
click at [225, 237] on div "9:08 9:10" at bounding box center [244, 235] width 47 height 39
click at [234, 182] on link "[MEDICAL_DATA]" at bounding box center [263, 181] width 79 height 16
click at [979, 233] on icon "" at bounding box center [982, 235] width 26 height 26
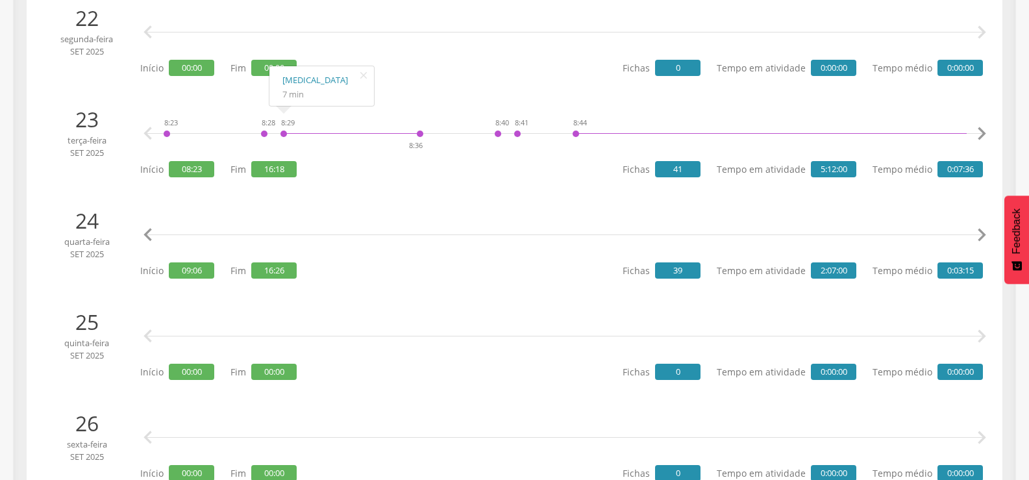
click at [979, 233] on icon "" at bounding box center [982, 235] width 26 height 26
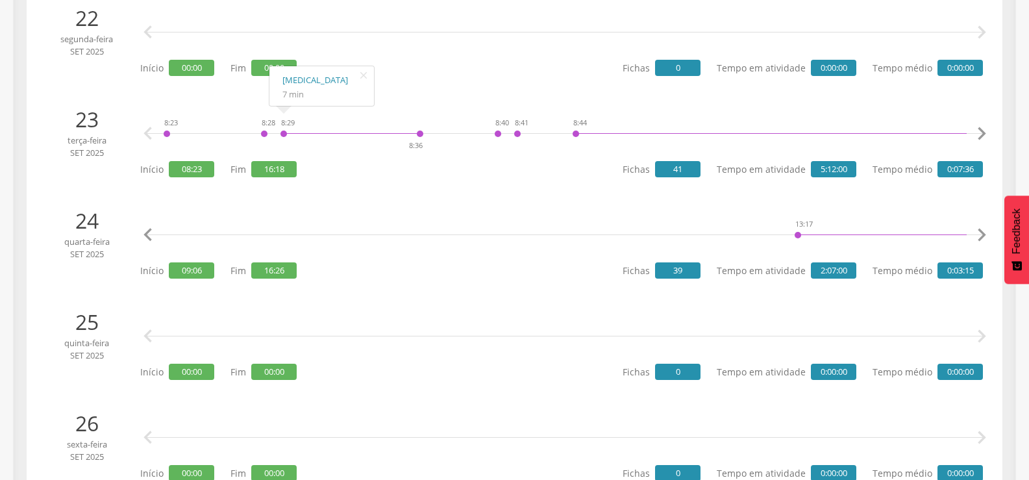
click at [979, 233] on icon "" at bounding box center [982, 235] width 26 height 26
click at [362, 238] on div "13:17 13:27" at bounding box center [457, 235] width 203 height 39
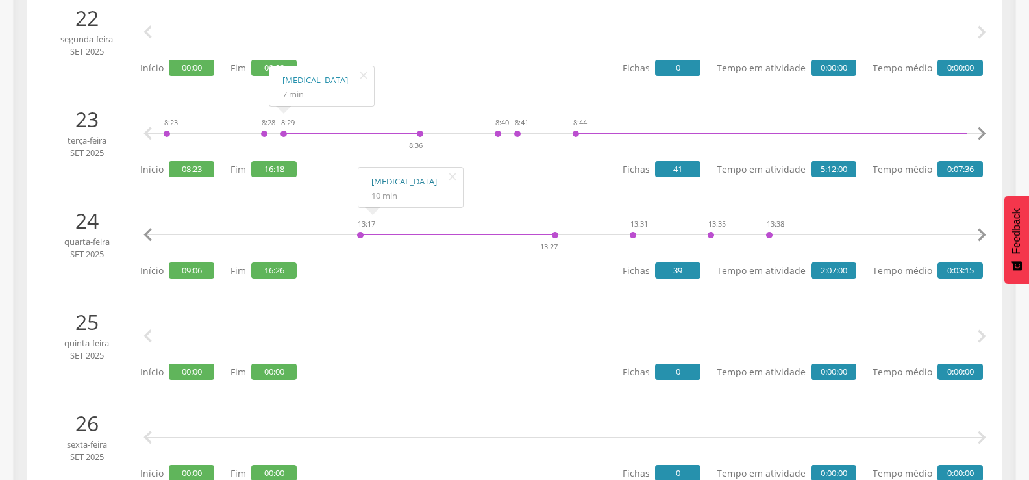
click at [378, 179] on link "[MEDICAL_DATA]" at bounding box center [410, 181] width 79 height 16
click at [987, 230] on icon "" at bounding box center [982, 235] width 26 height 26
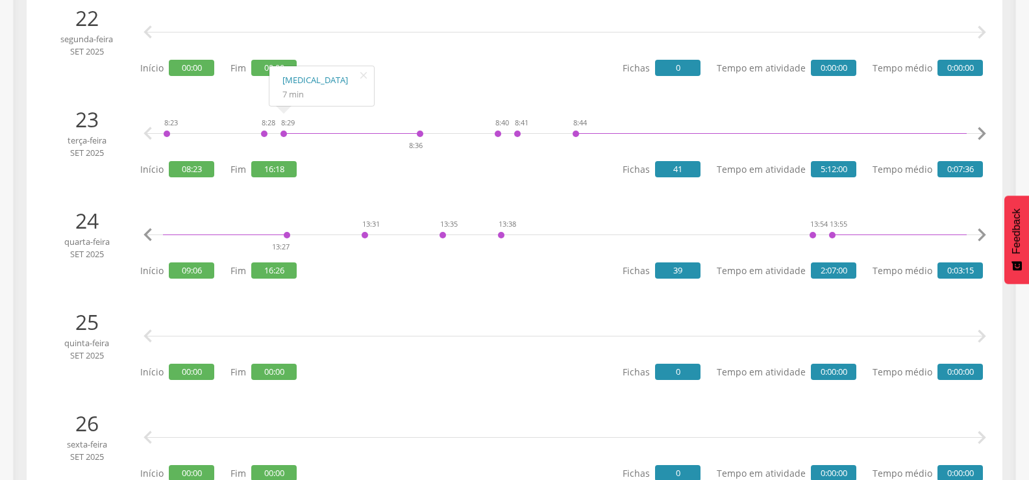
click at [987, 230] on icon "" at bounding box center [982, 235] width 26 height 26
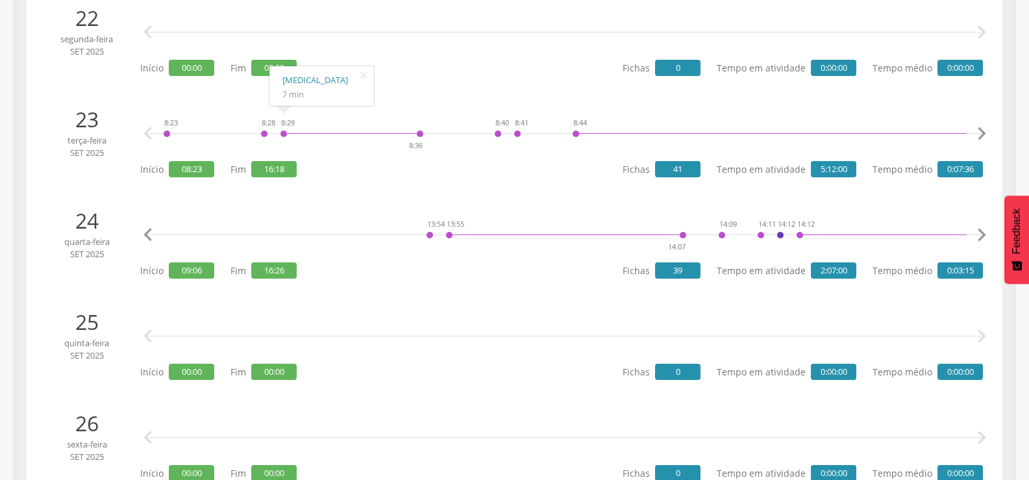
click at [987, 230] on icon "" at bounding box center [982, 235] width 26 height 26
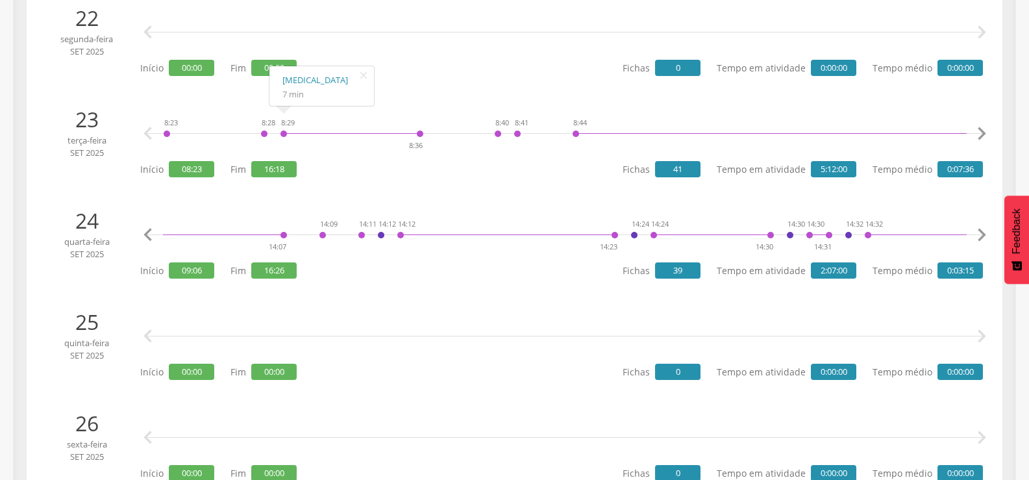
click at [987, 230] on icon "" at bounding box center [982, 235] width 26 height 26
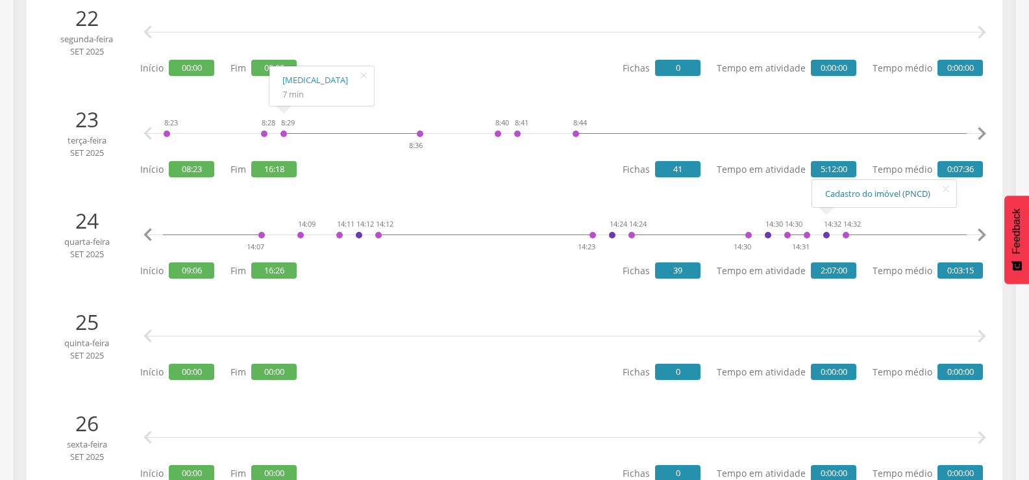
click at [828, 193] on link "Cadastro do imóvel (PNCD)" at bounding box center [884, 194] width 118 height 16
click at [982, 226] on icon "" at bounding box center [982, 235] width 26 height 26
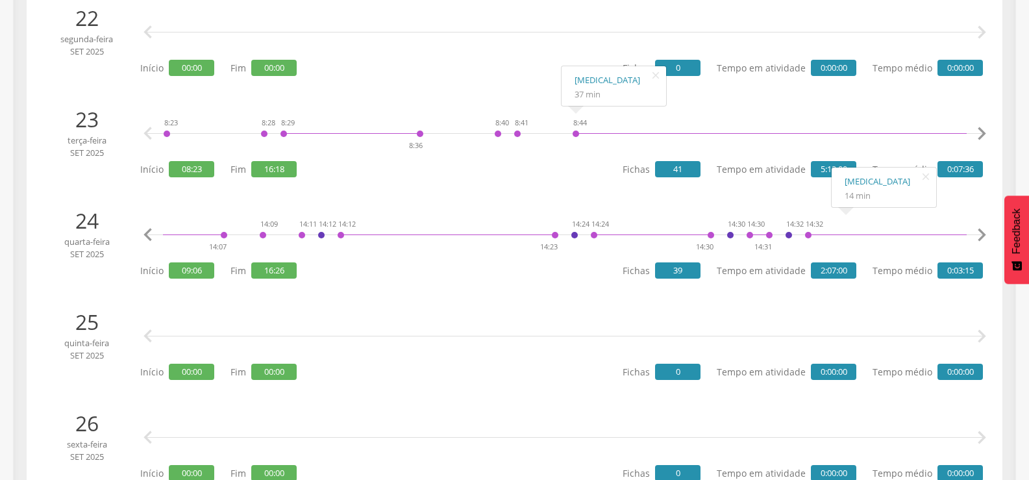
click at [982, 226] on icon "" at bounding box center [982, 235] width 26 height 26
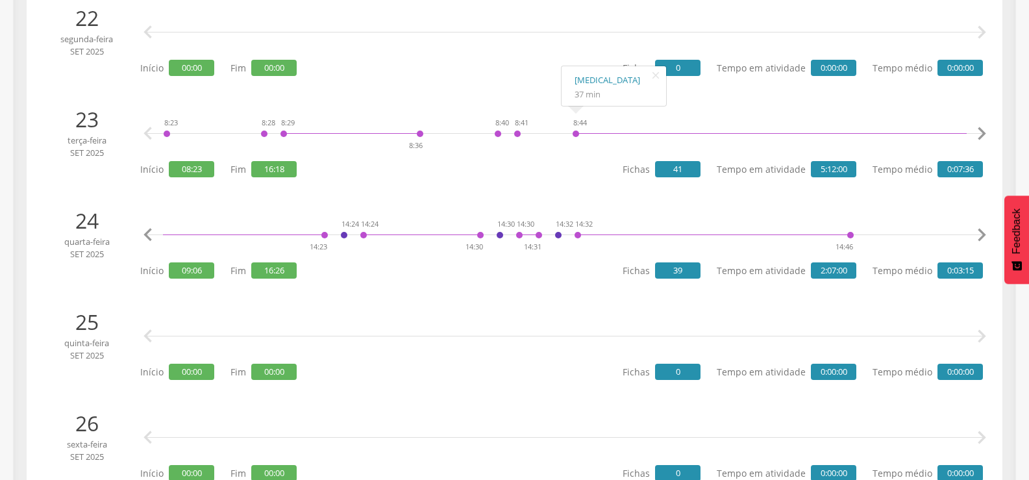
click at [982, 226] on icon "" at bounding box center [982, 235] width 26 height 26
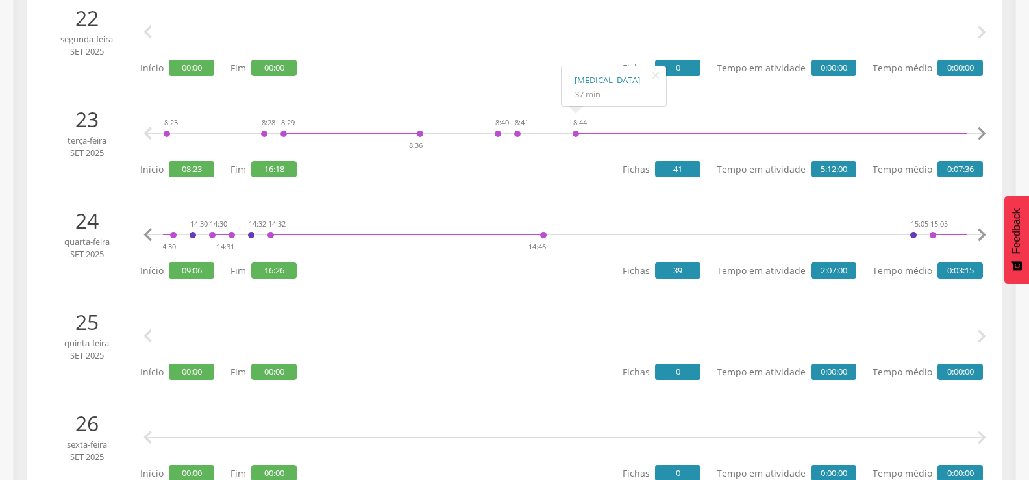
click at [982, 226] on icon "" at bounding box center [982, 235] width 26 height 26
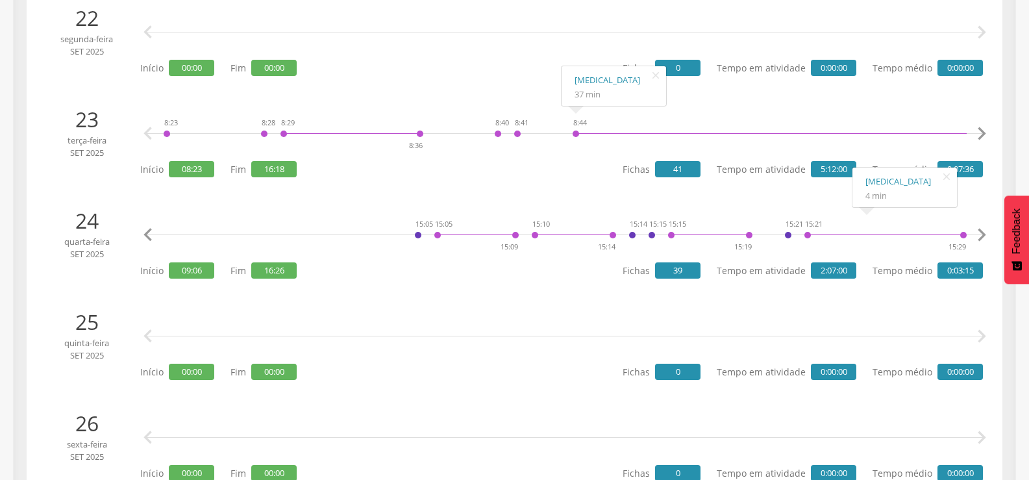
scroll to position [0, 3217]
click at [541, 183] on link "[MEDICAL_DATA]" at bounding box center [571, 181] width 79 height 16
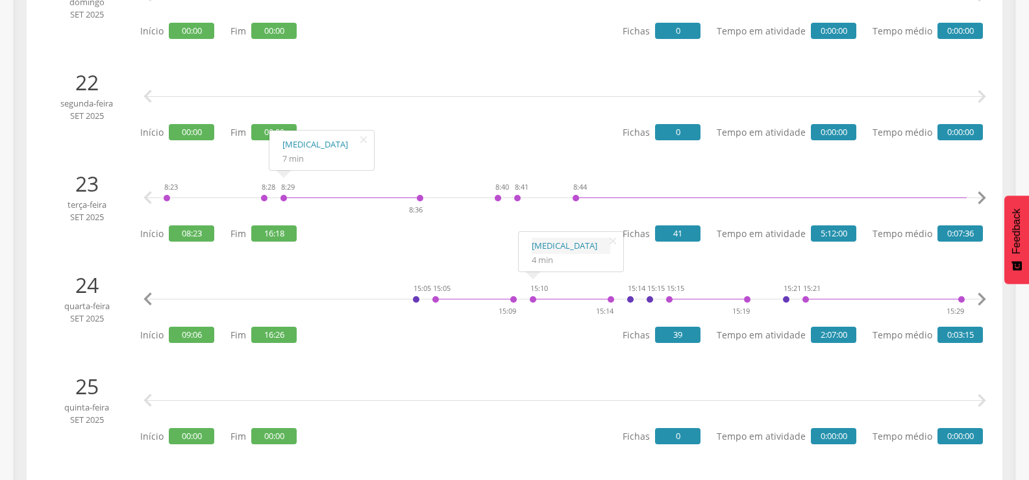
scroll to position [325, 0]
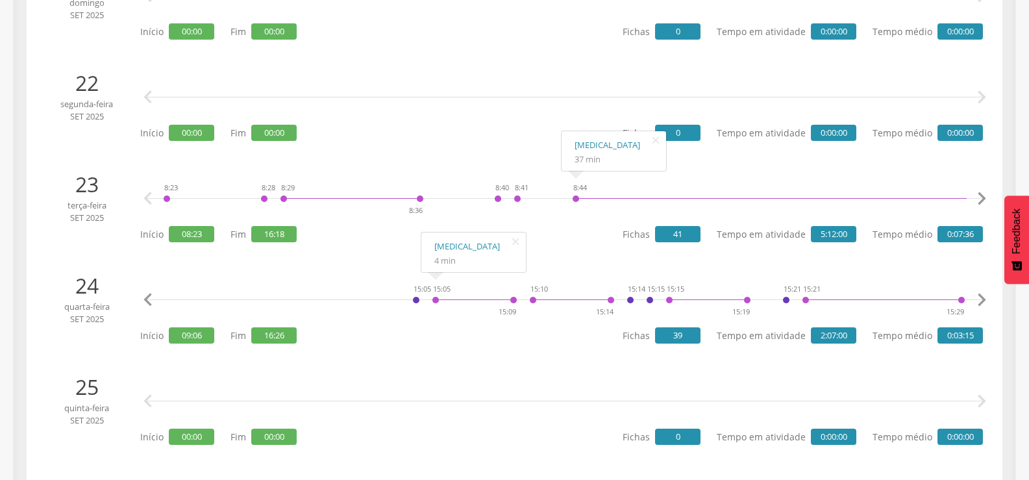
click at [976, 193] on icon "" at bounding box center [982, 199] width 26 height 26
click at [974, 195] on icon "" at bounding box center [982, 199] width 26 height 26
click at [847, 156] on link "[MEDICAL_DATA]" at bounding box center [876, 157] width 79 height 16
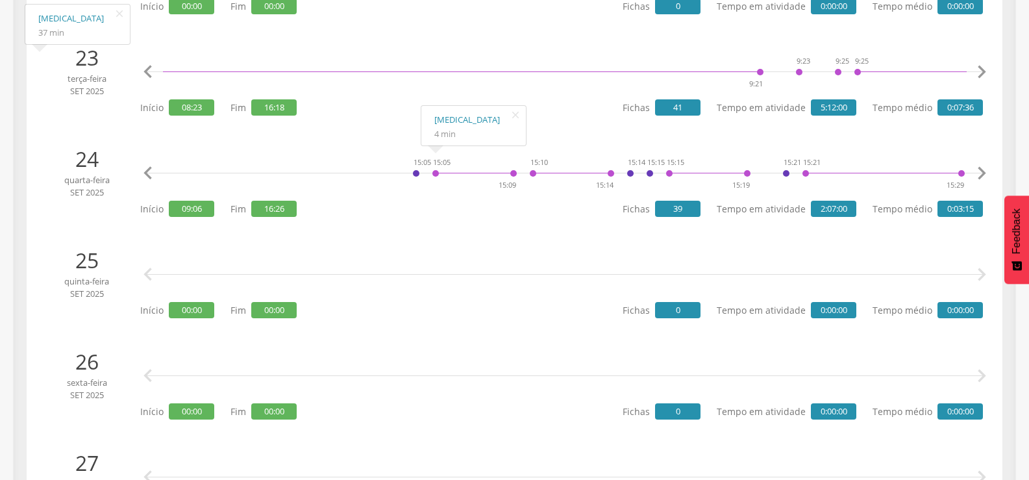
scroll to position [454, 0]
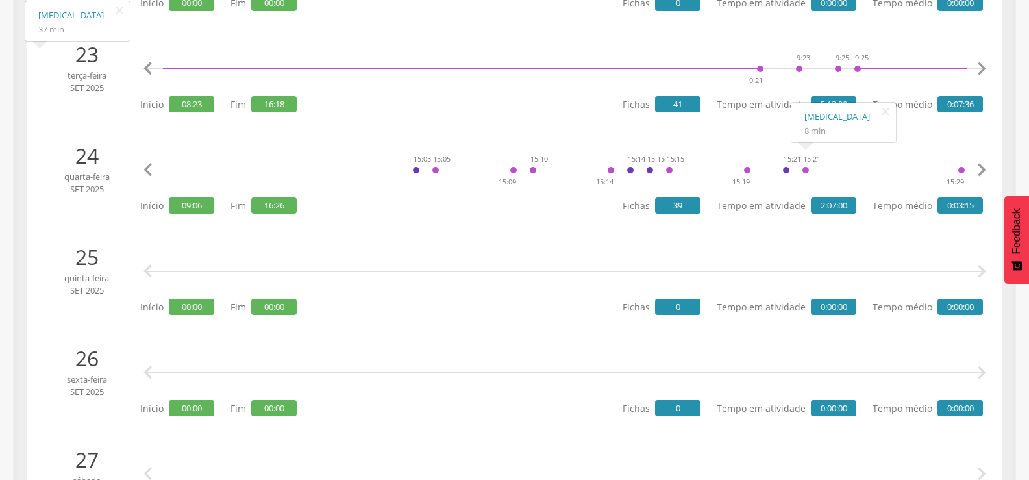
click at [980, 164] on icon "" at bounding box center [982, 170] width 26 height 26
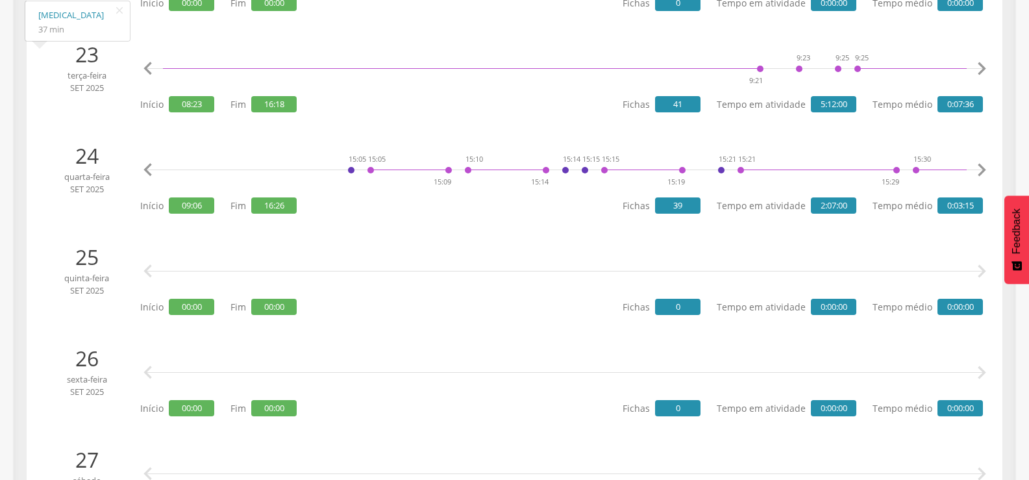
click at [980, 164] on icon "" at bounding box center [982, 170] width 26 height 26
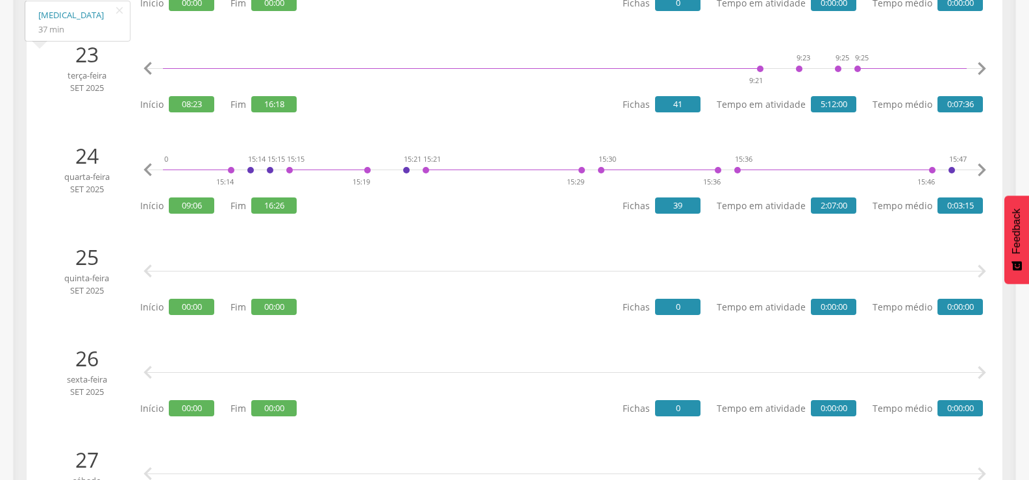
click at [980, 164] on icon "" at bounding box center [982, 170] width 26 height 26
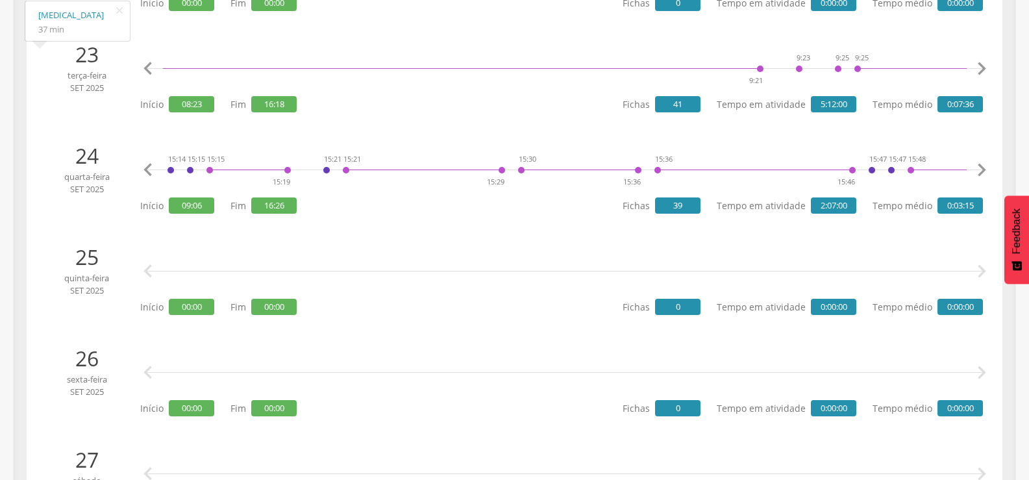
click at [980, 164] on icon "" at bounding box center [982, 170] width 26 height 26
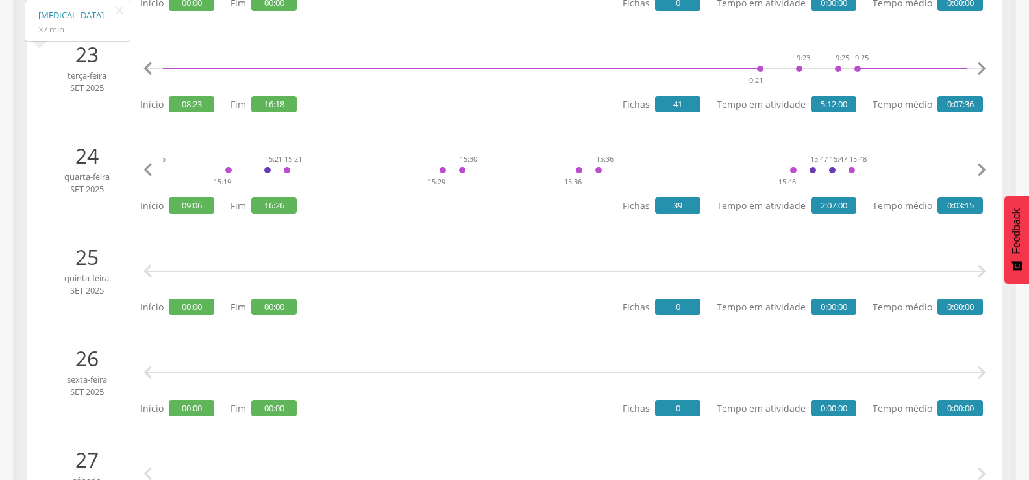
click at [980, 164] on icon "" at bounding box center [982, 170] width 26 height 26
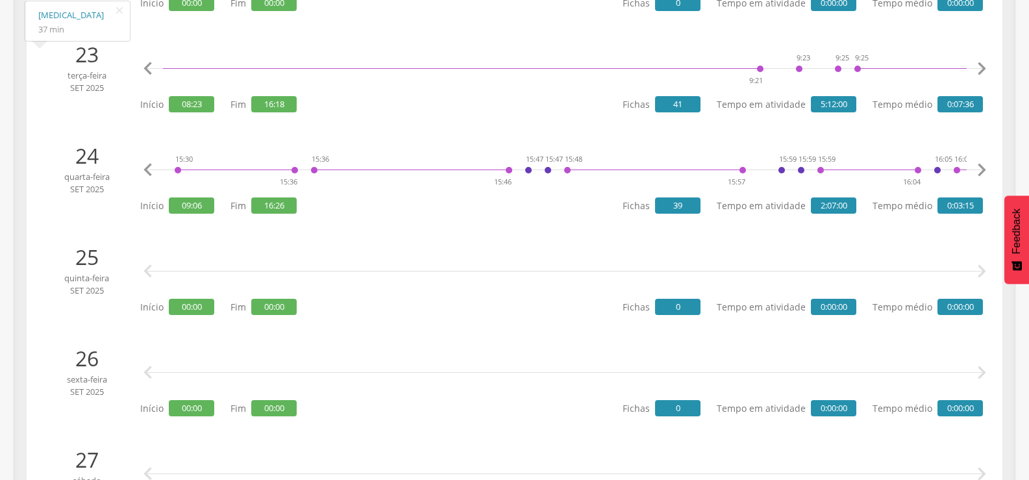
scroll to position [0, 4022]
click at [981, 68] on icon "" at bounding box center [982, 69] width 26 height 26
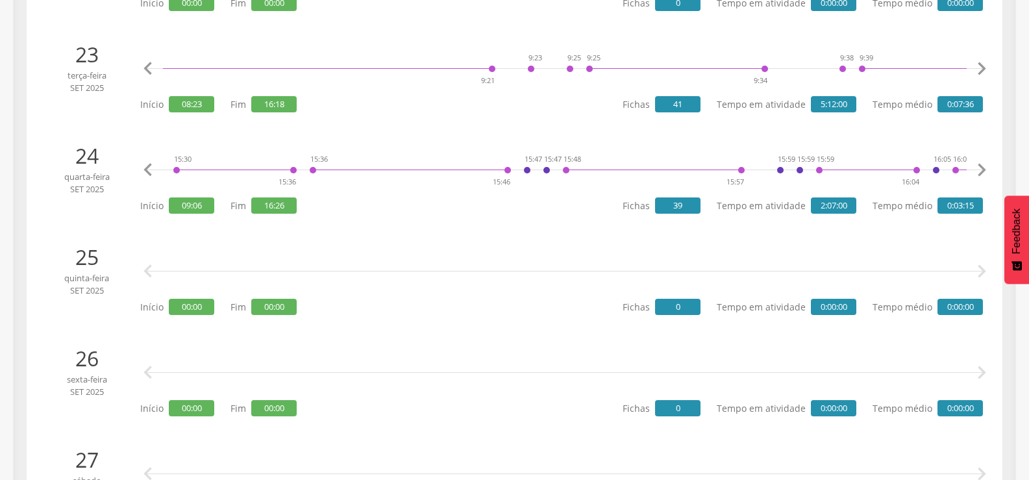
click at [981, 68] on icon "" at bounding box center [982, 69] width 26 height 26
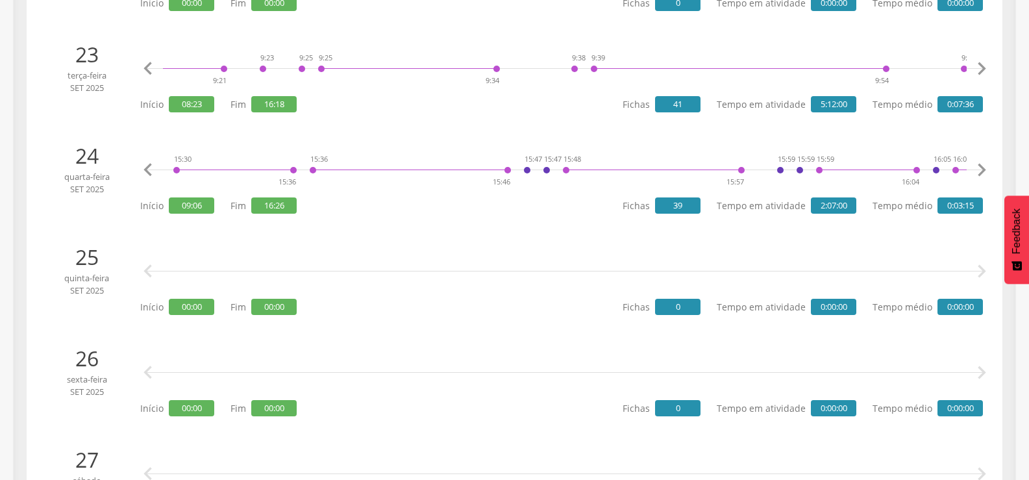
click at [981, 68] on icon "" at bounding box center [982, 69] width 26 height 26
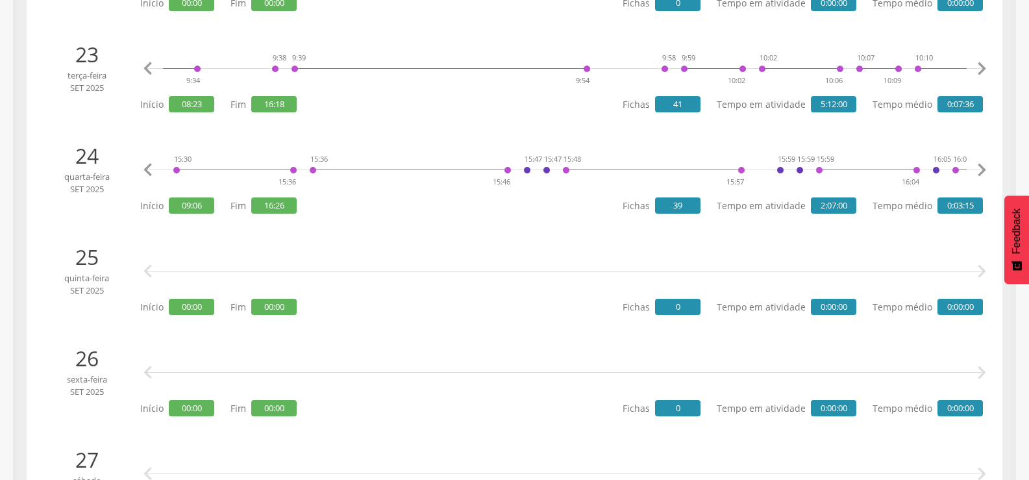
click at [981, 68] on icon "" at bounding box center [982, 69] width 26 height 26
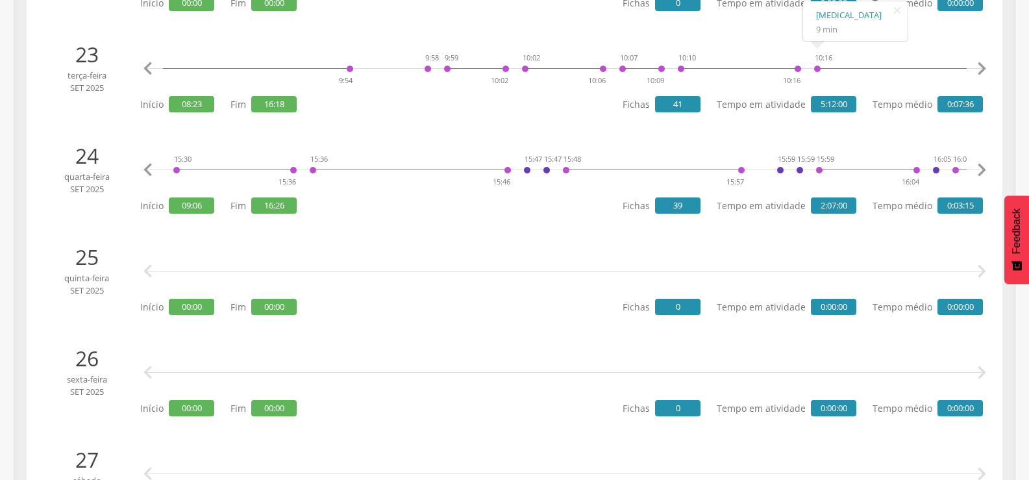
click at [813, 68] on div "10:16 10:25" at bounding box center [904, 68] width 183 height 39
click at [820, 9] on link "[MEDICAL_DATA]" at bounding box center [855, 15] width 79 height 16
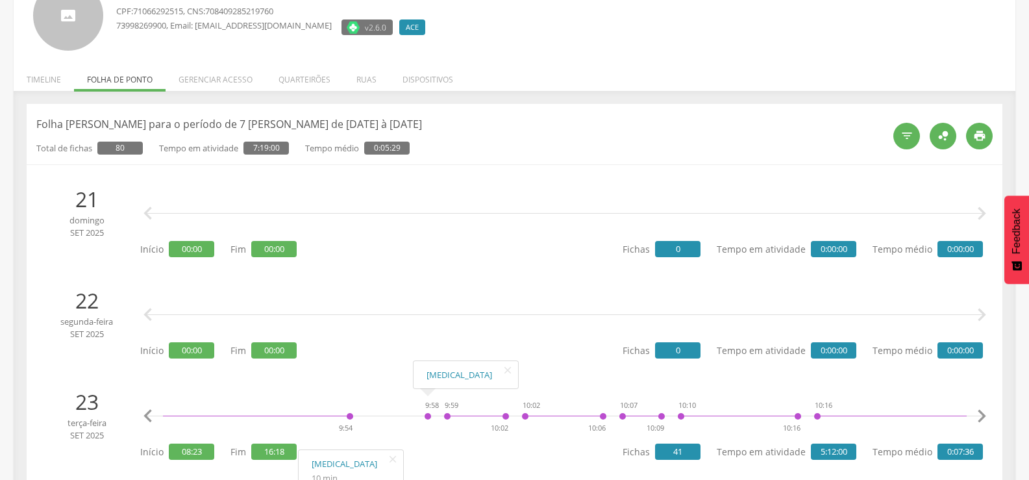
scroll to position [0, 0]
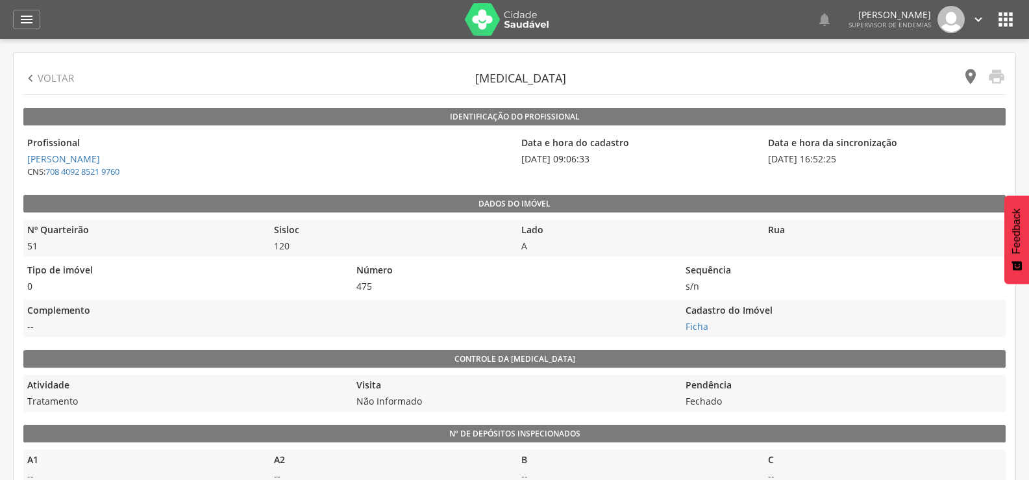
click at [971, 76] on icon "" at bounding box center [970, 77] width 18 height 18
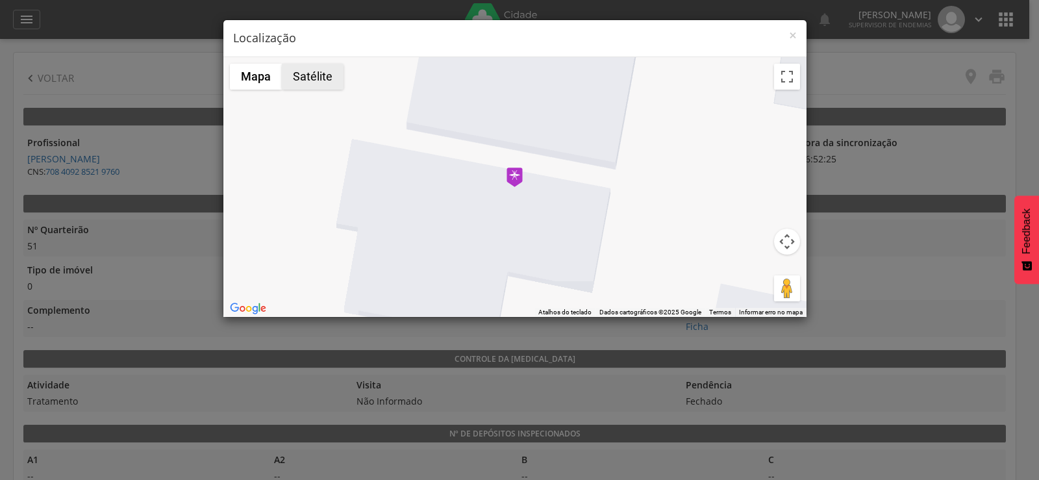
click at [323, 80] on button "Satélite" at bounding box center [313, 77] width 62 height 26
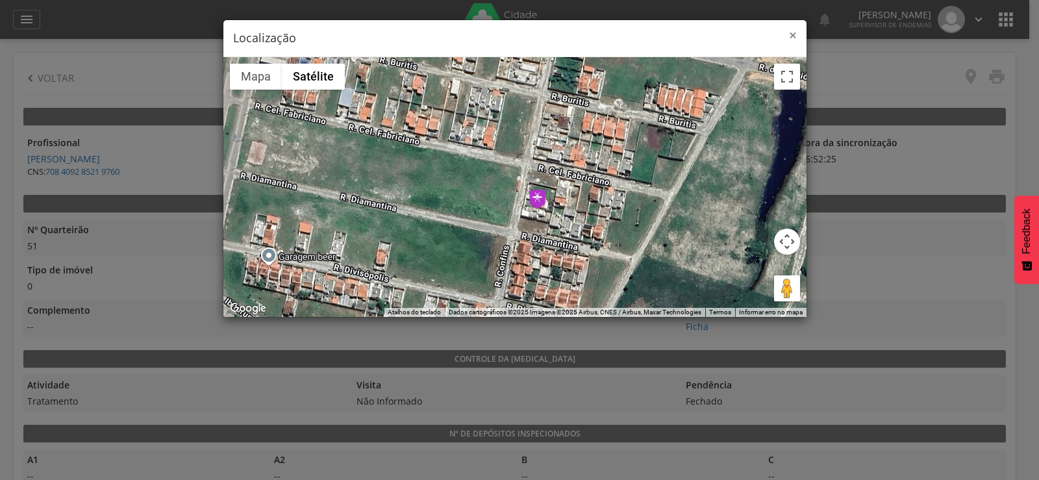
click at [795, 35] on span "×" at bounding box center [793, 35] width 8 height 18
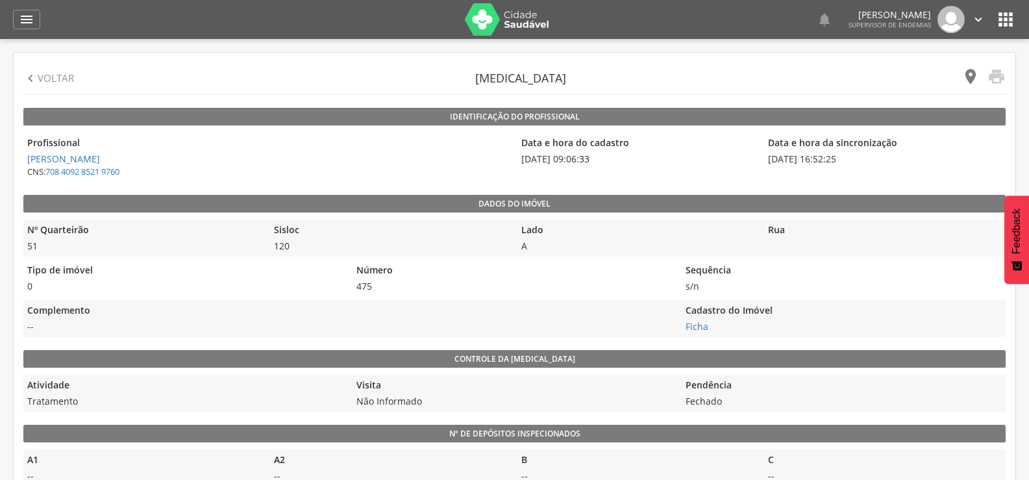
click at [970, 76] on icon "" at bounding box center [970, 77] width 18 height 18
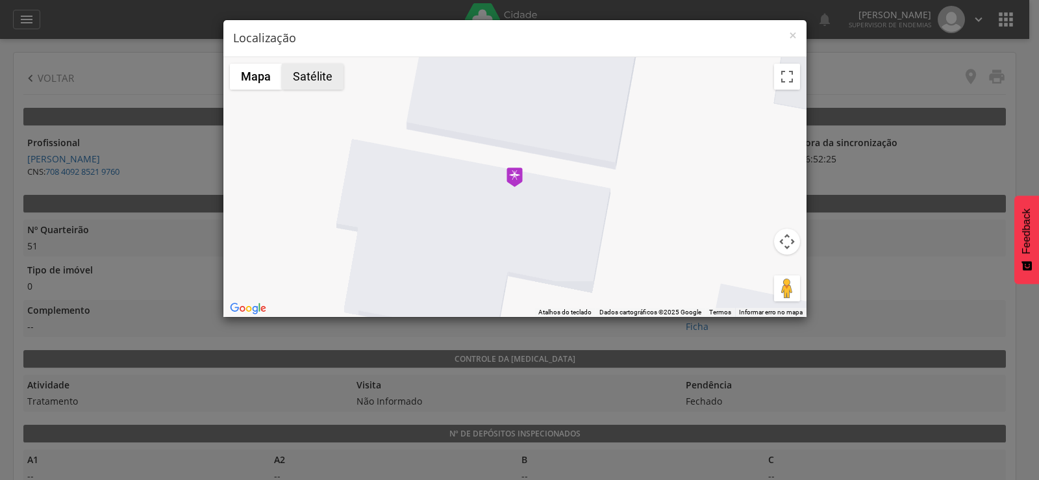
click at [301, 80] on button "Satélite" at bounding box center [313, 77] width 62 height 26
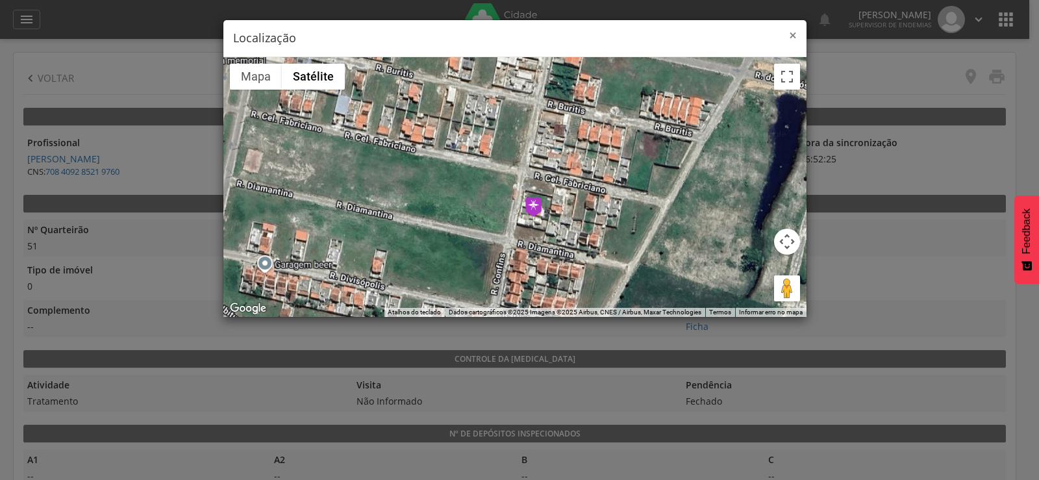
click at [795, 34] on span "×" at bounding box center [793, 35] width 8 height 18
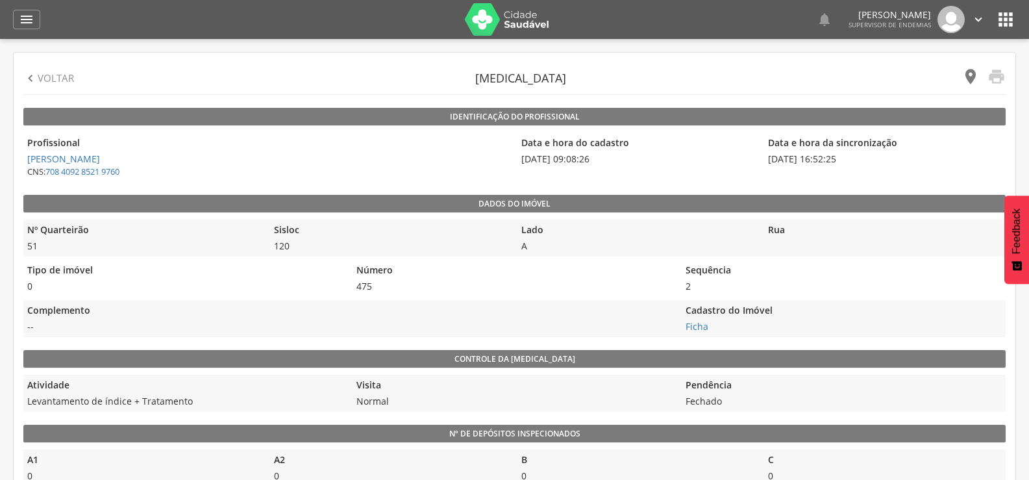
click at [965, 82] on icon "" at bounding box center [970, 77] width 18 height 18
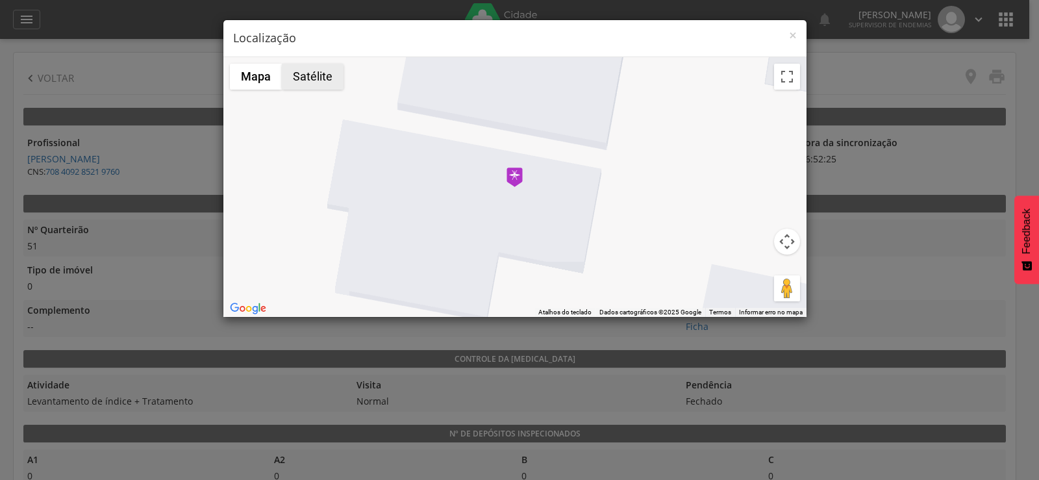
click at [312, 74] on button "Satélite" at bounding box center [313, 77] width 62 height 26
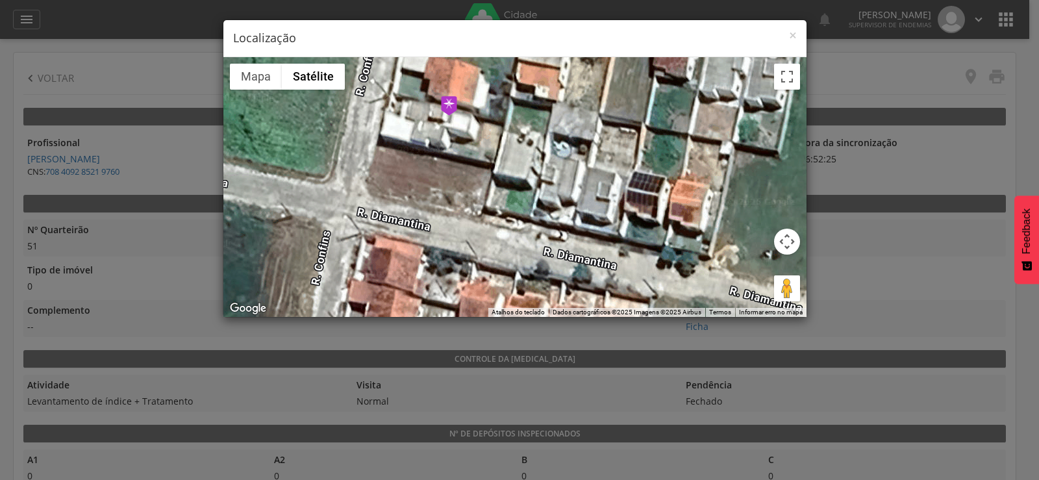
drag, startPoint x: 492, startPoint y: 155, endPoint x: 491, endPoint y: 237, distance: 81.8
click at [492, 237] on div at bounding box center [514, 187] width 583 height 260
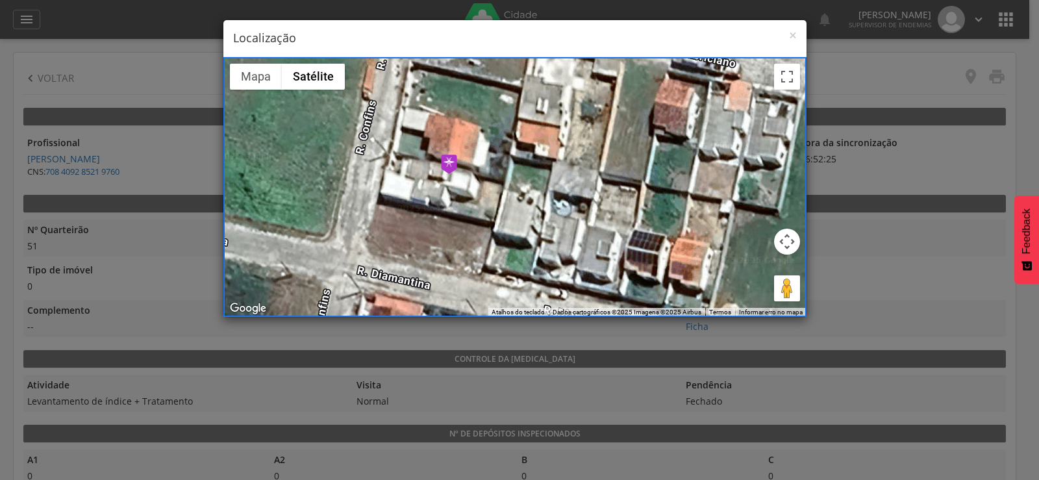
click at [787, 34] on h4 "Localização" at bounding box center [515, 38] width 564 height 17
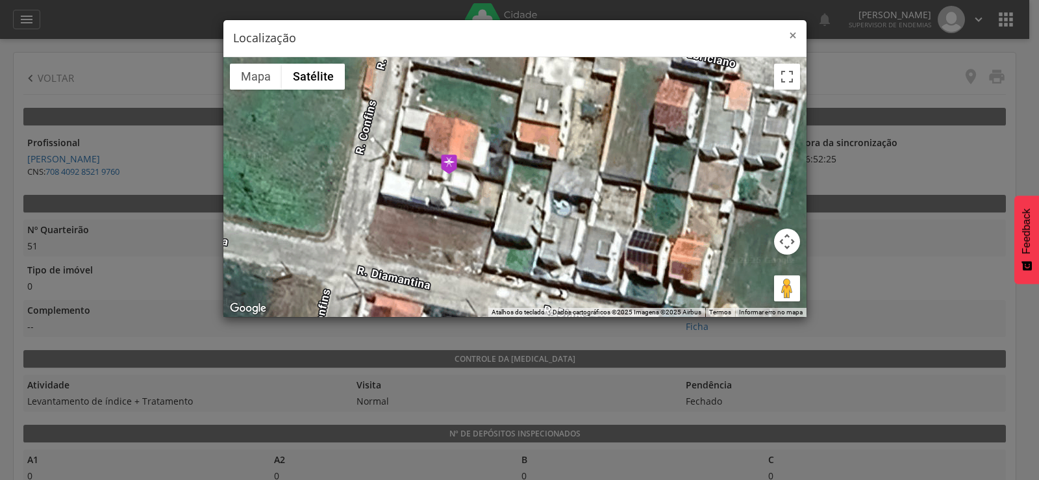
click at [789, 34] on span "×" at bounding box center [793, 35] width 8 height 18
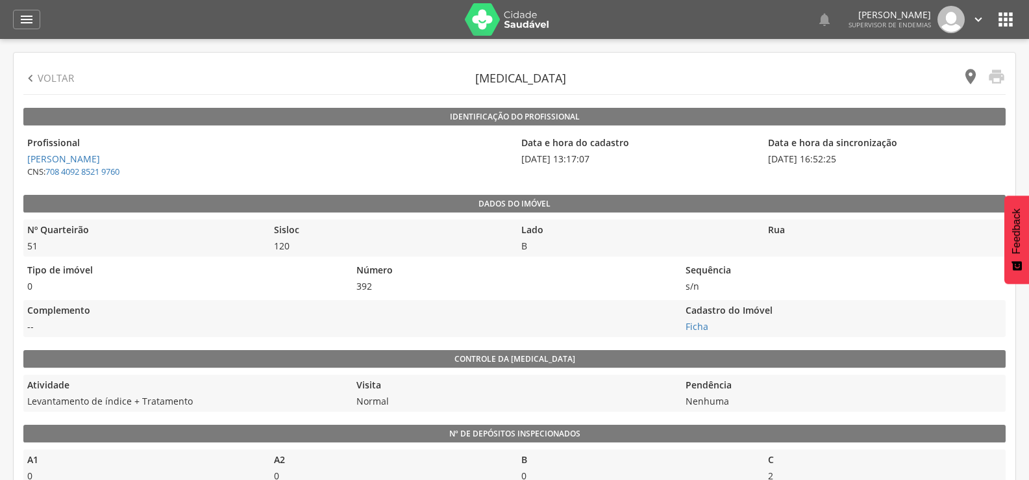
click at [965, 75] on icon "" at bounding box center [970, 77] width 18 height 18
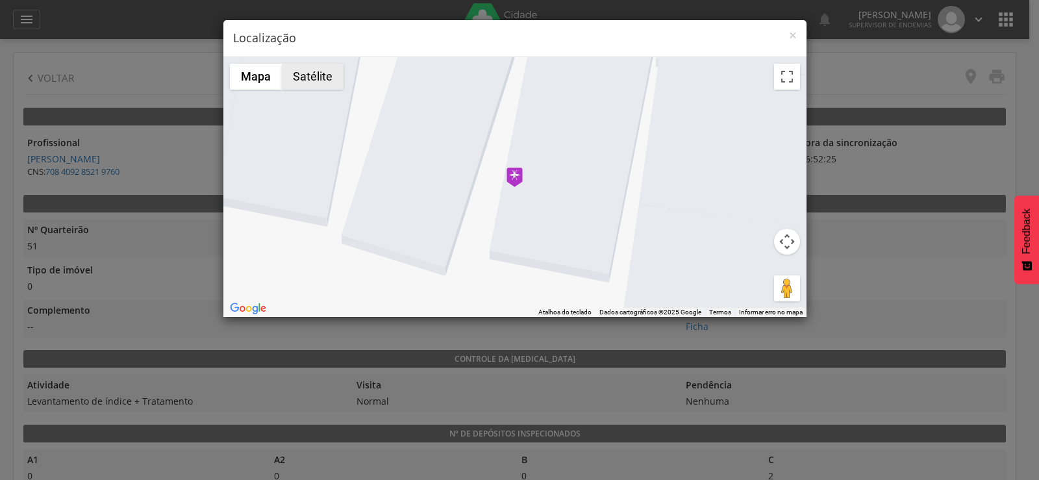
click at [317, 84] on button "Satélite" at bounding box center [313, 77] width 62 height 26
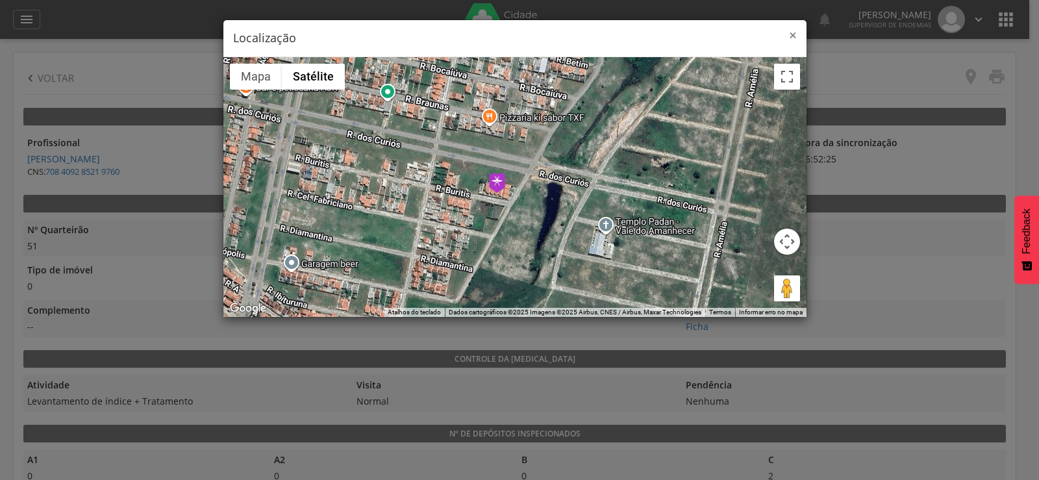
click at [792, 32] on span "×" at bounding box center [793, 35] width 8 height 18
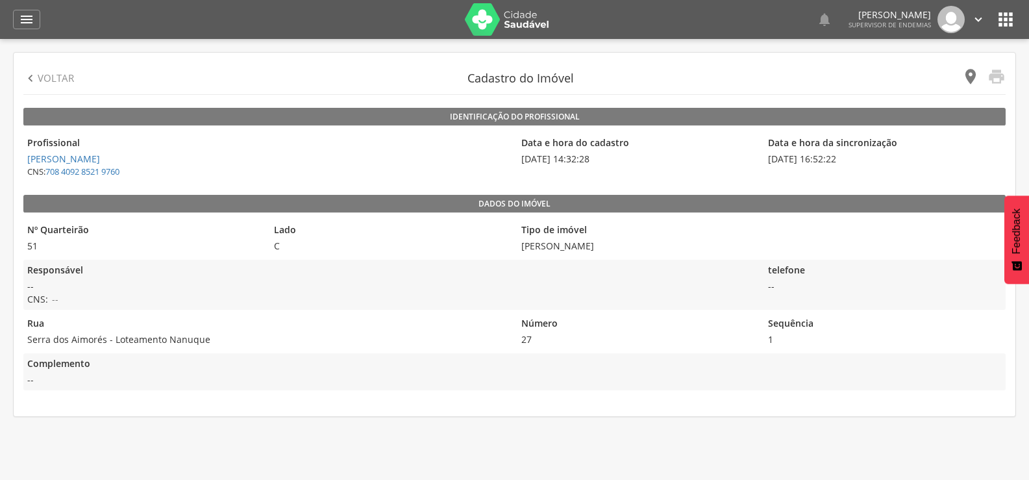
click at [969, 75] on icon "" at bounding box center [970, 77] width 18 height 18
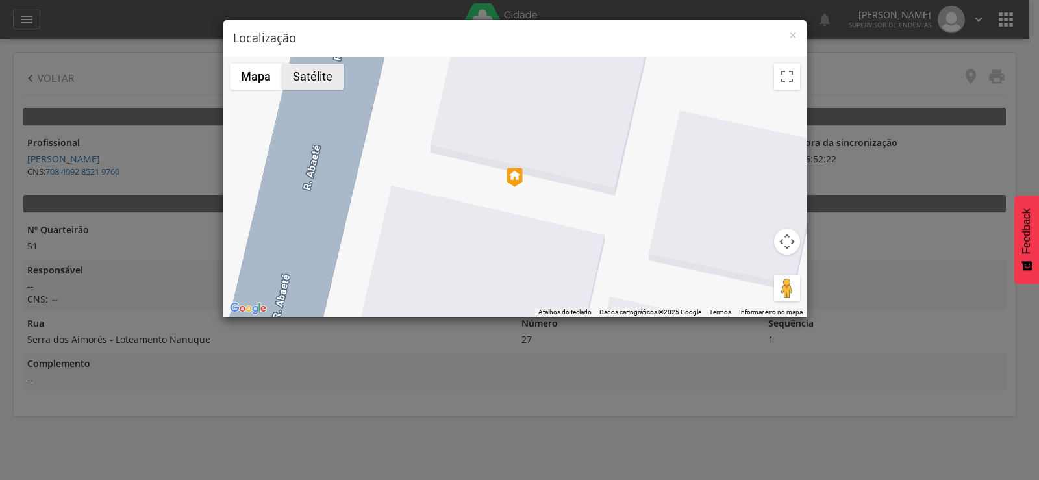
click at [291, 82] on button "Satélite" at bounding box center [313, 77] width 62 height 26
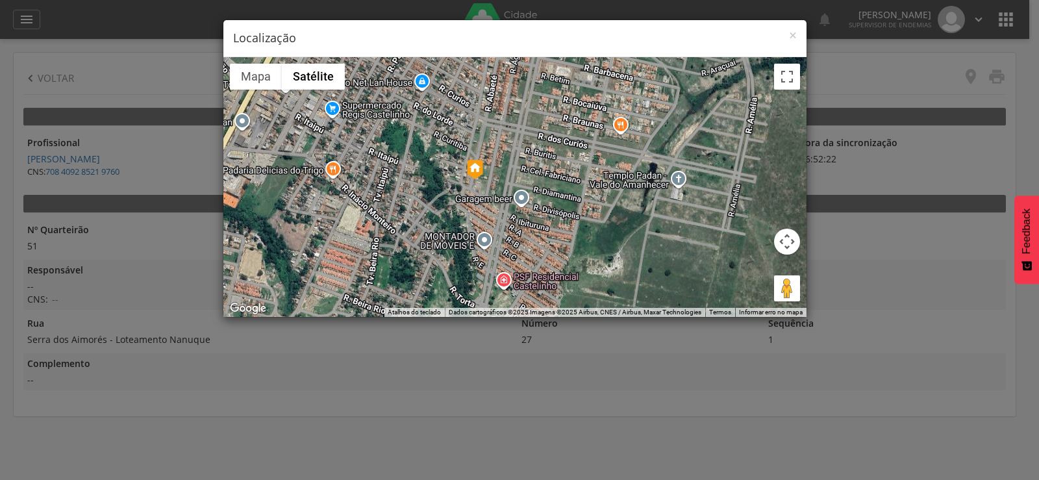
drag, startPoint x: 657, startPoint y: 269, endPoint x: 468, endPoint y: 178, distance: 209.9
click at [574, 233] on div at bounding box center [514, 187] width 583 height 260
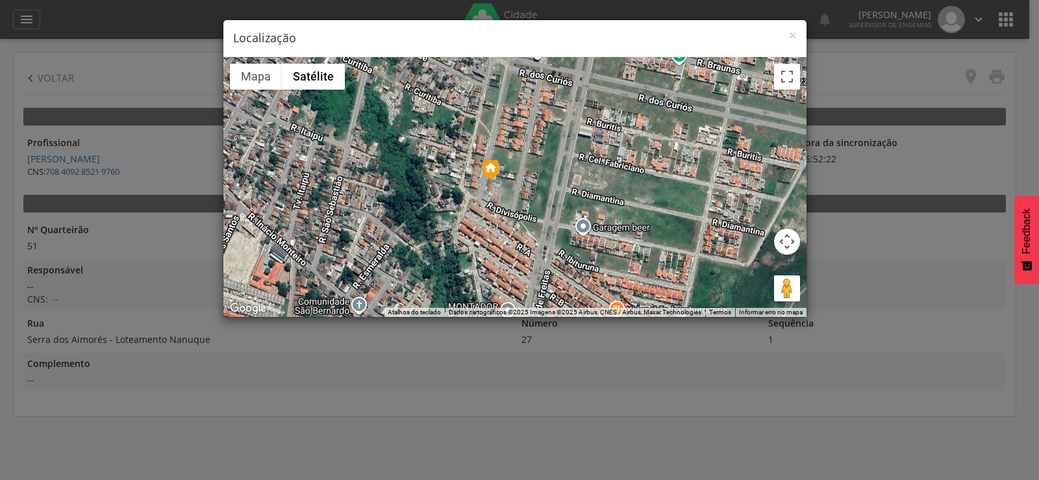
drag, startPoint x: 434, startPoint y: 177, endPoint x: 457, endPoint y: 191, distance: 26.8
click at [457, 191] on div at bounding box center [514, 187] width 583 height 260
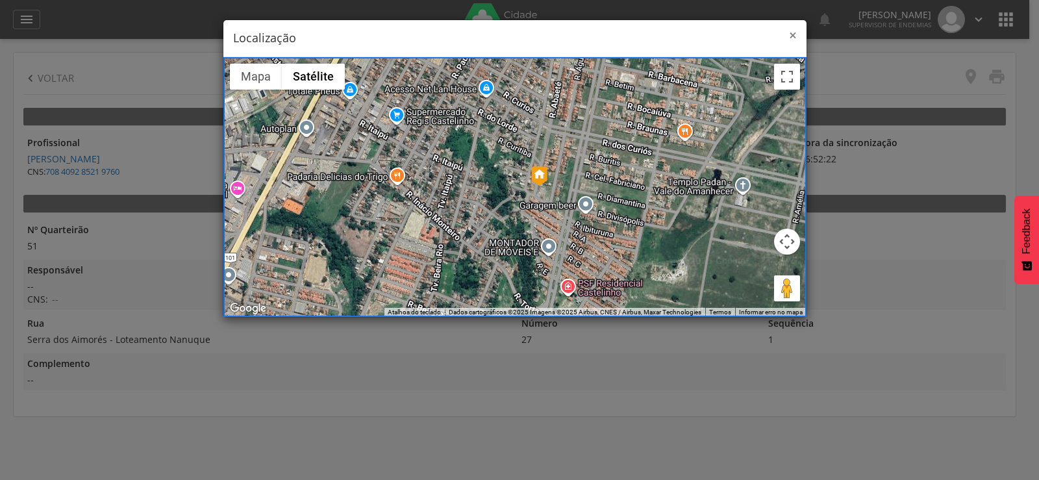
click at [791, 29] on span "×" at bounding box center [793, 35] width 8 height 18
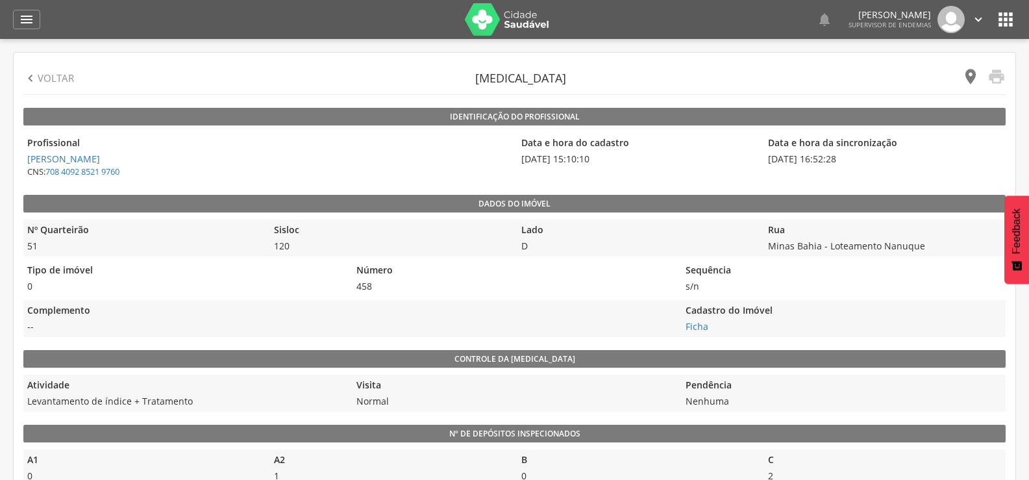
click at [974, 73] on icon "" at bounding box center [970, 77] width 18 height 18
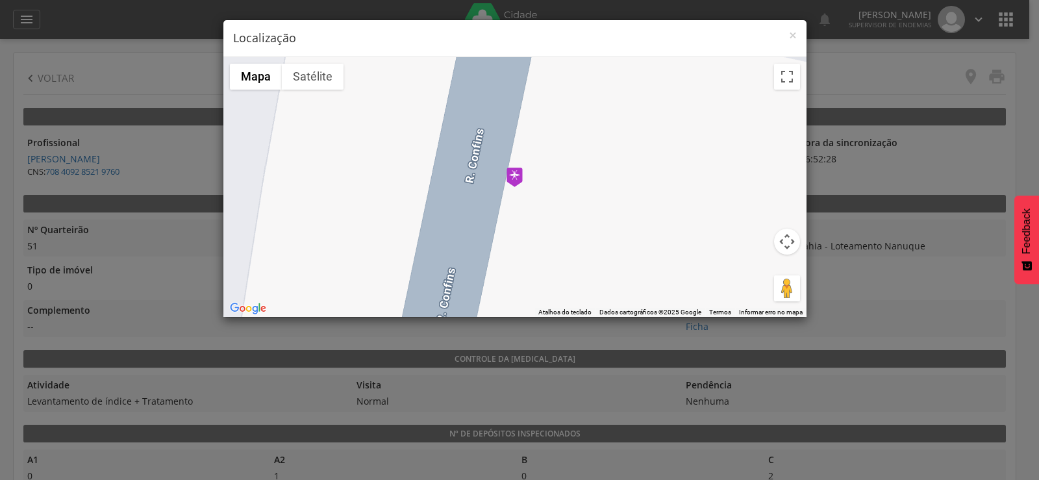
click at [310, 91] on div at bounding box center [514, 187] width 583 height 260
click at [312, 77] on button "Satélite" at bounding box center [313, 77] width 62 height 26
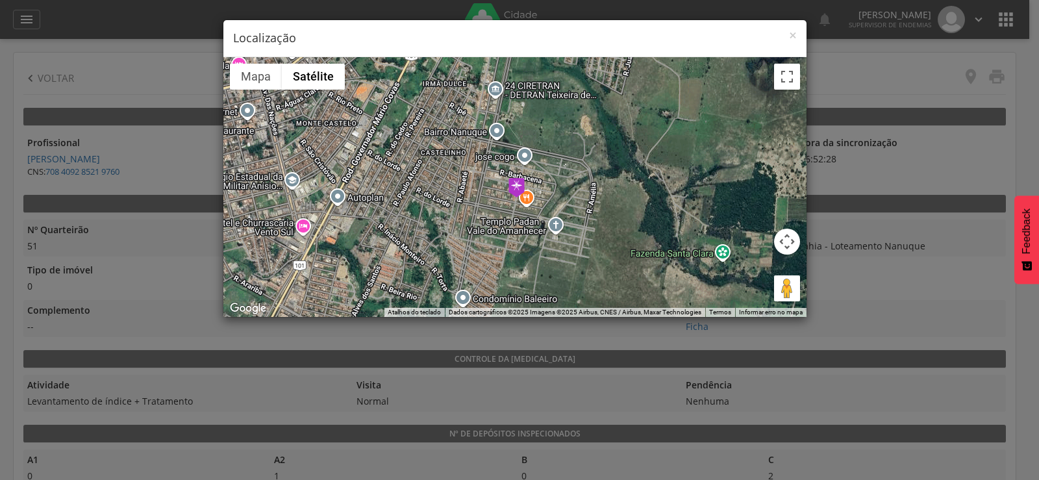
click at [787, 38] on h4 "Localização" at bounding box center [515, 38] width 564 height 17
click at [789, 36] on span "×" at bounding box center [793, 35] width 8 height 18
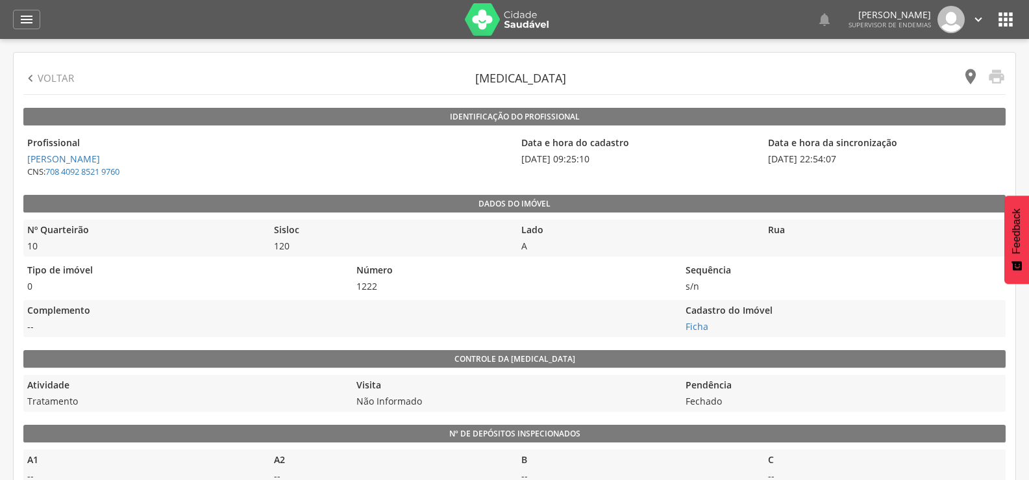
click at [971, 79] on icon "" at bounding box center [970, 77] width 18 height 18
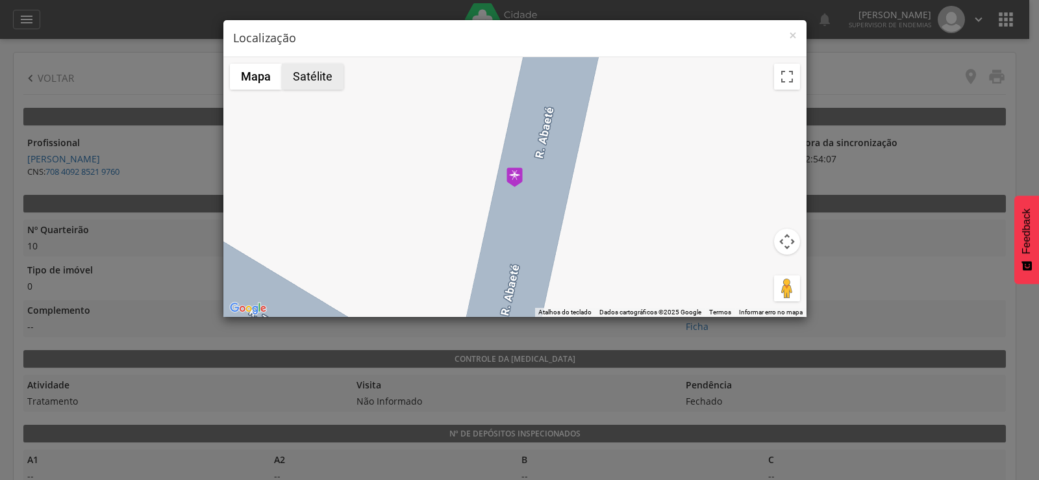
click at [322, 77] on button "Satélite" at bounding box center [313, 77] width 62 height 26
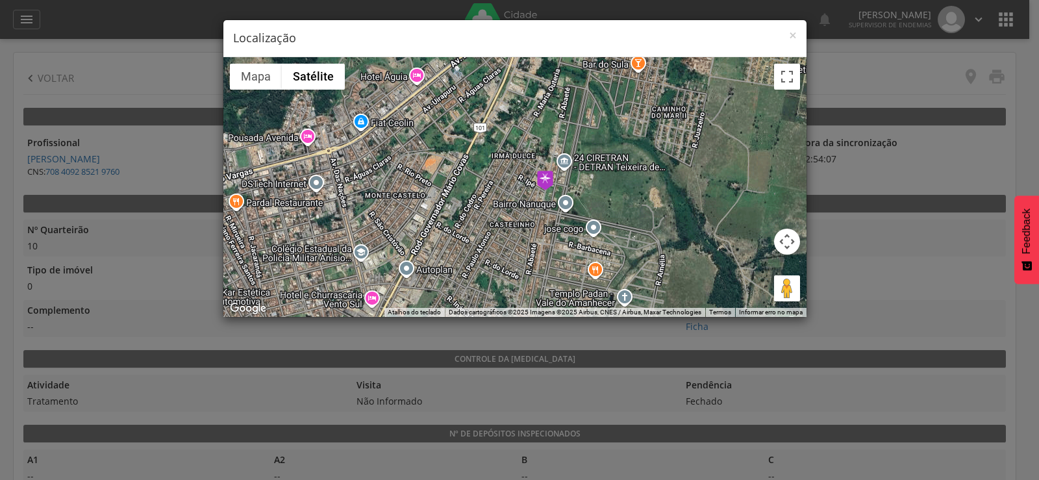
drag, startPoint x: 561, startPoint y: 256, endPoint x: 546, endPoint y: 189, distance: 69.1
click at [546, 189] on div at bounding box center [514, 187] width 583 height 260
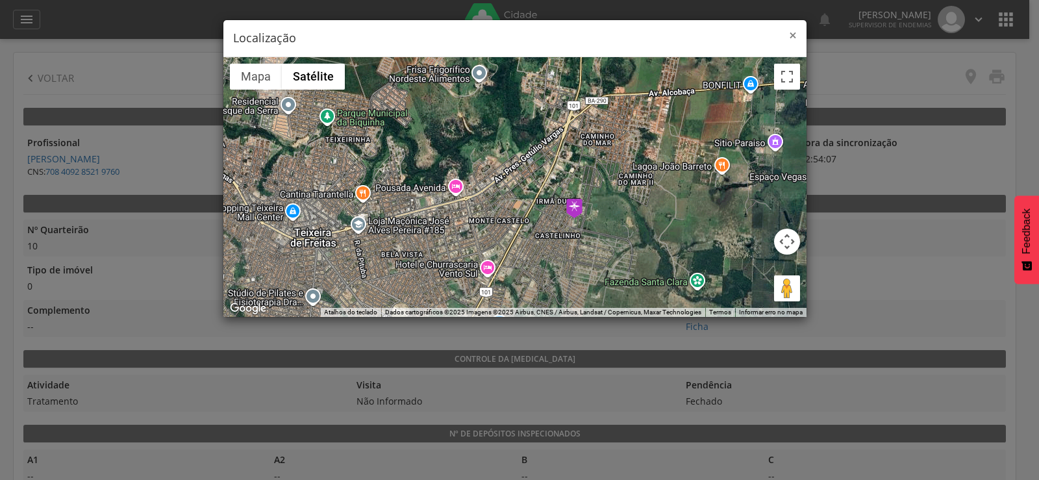
click at [792, 37] on span "×" at bounding box center [793, 35] width 8 height 18
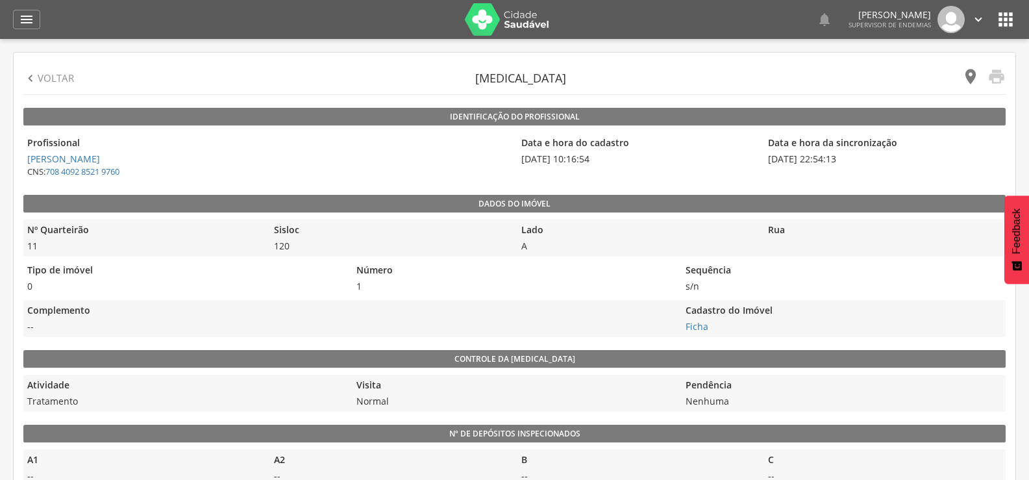
click at [971, 75] on icon "" at bounding box center [970, 77] width 18 height 18
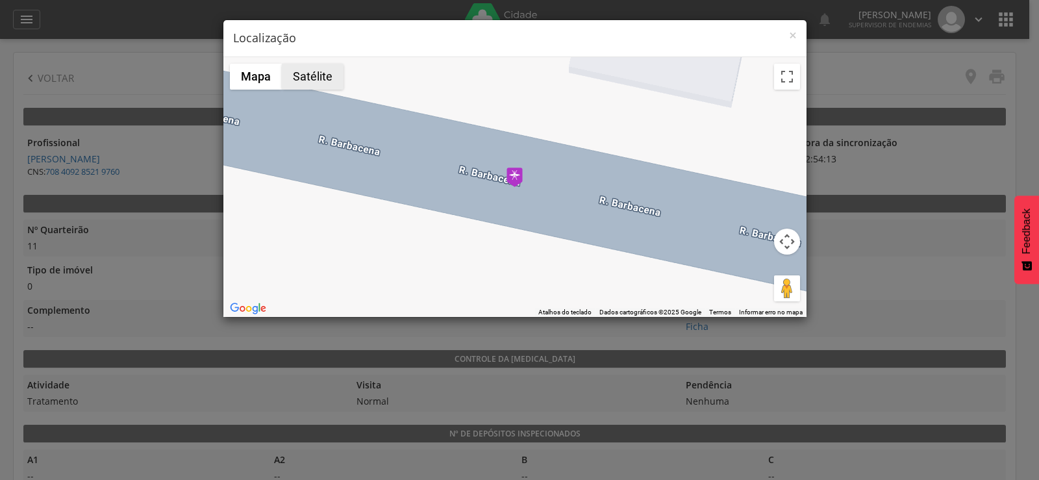
click at [297, 79] on button "Satélite" at bounding box center [313, 77] width 62 height 26
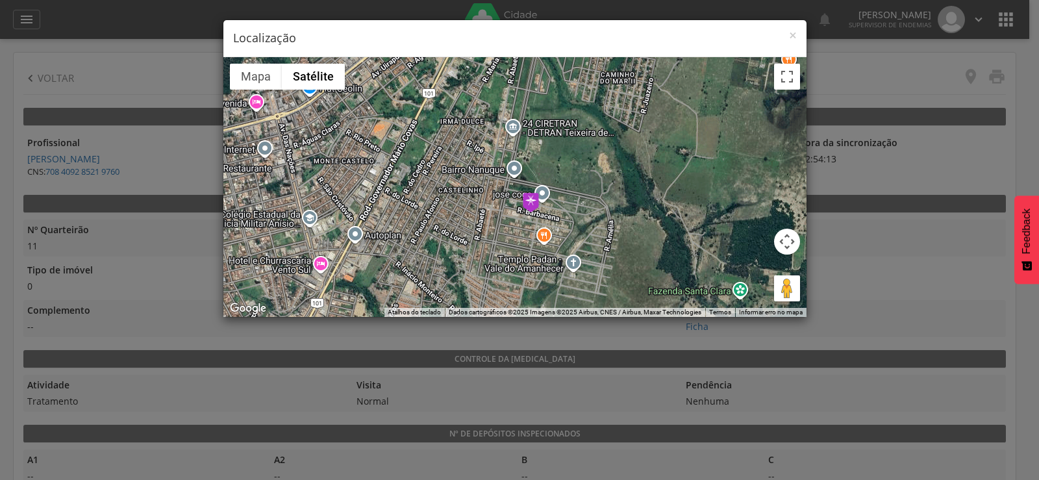
click at [799, 36] on div "× Localização" at bounding box center [514, 38] width 583 height 37
click at [793, 35] on span "×" at bounding box center [793, 35] width 8 height 18
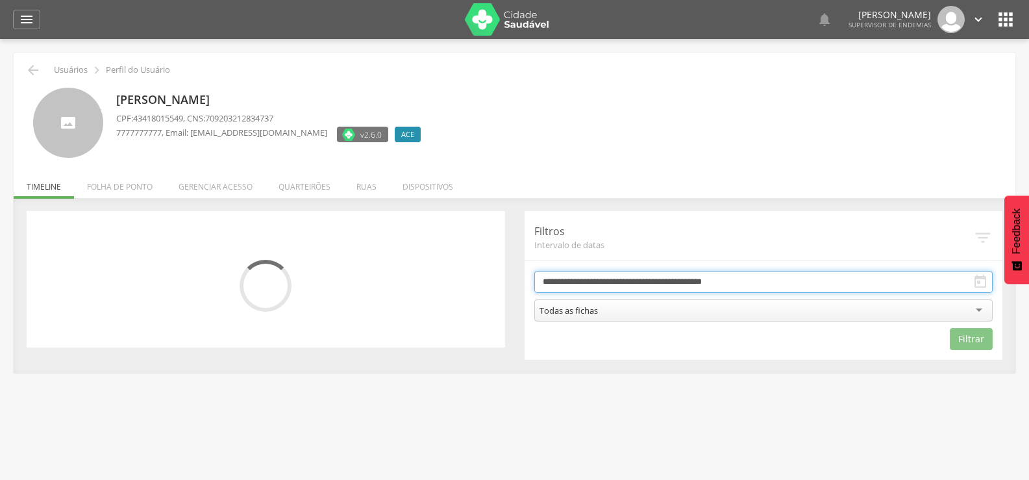
click at [641, 282] on input "**********" at bounding box center [763, 282] width 459 height 22
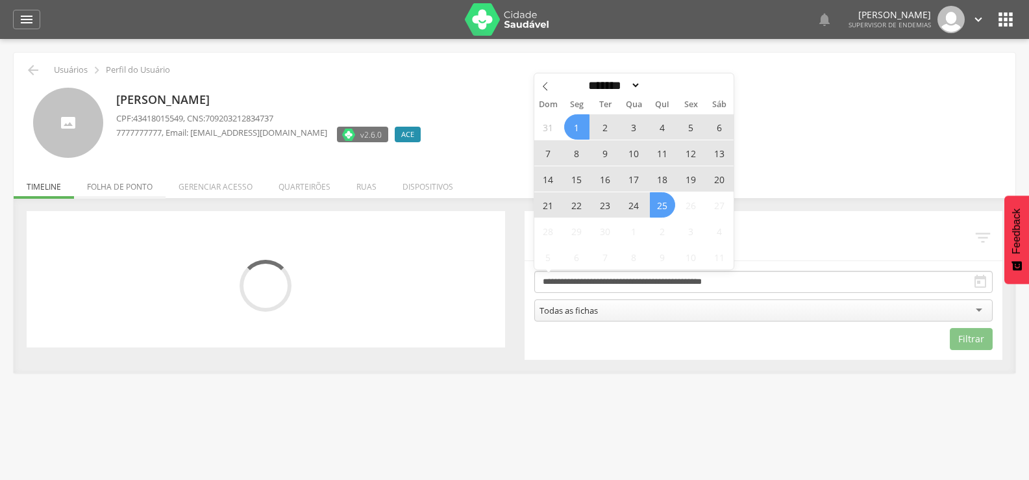
click at [126, 186] on li "Folha de ponto" at bounding box center [120, 183] width 92 height 31
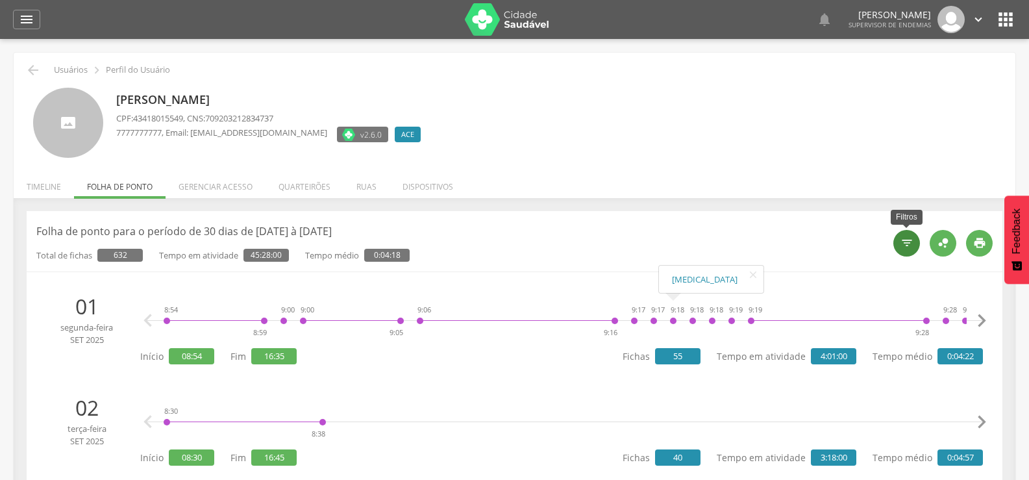
click at [909, 241] on icon "" at bounding box center [906, 242] width 13 height 13
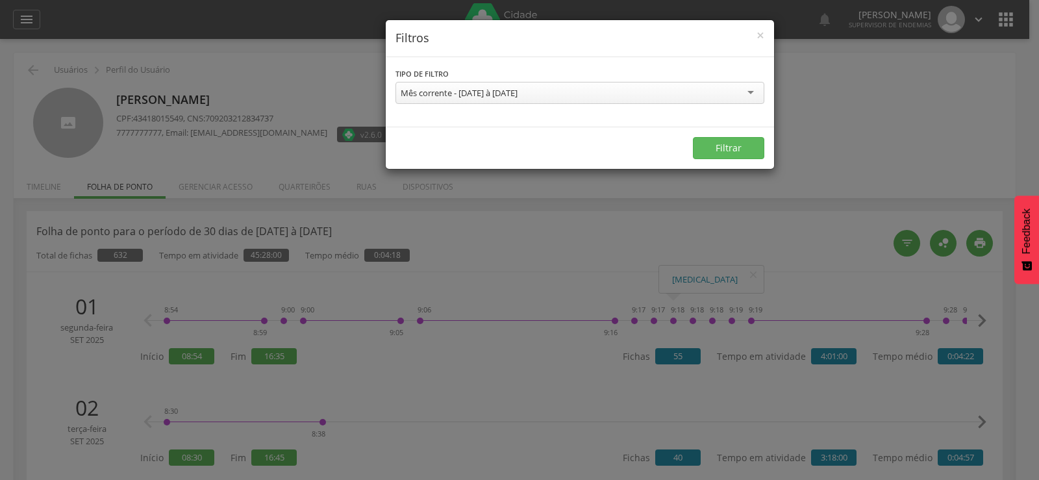
click at [662, 102] on div "Mês corrente - 01/09/2025 à 30/09/2025" at bounding box center [579, 93] width 369 height 22
click at [695, 143] on button "Filtrar" at bounding box center [728, 148] width 71 height 22
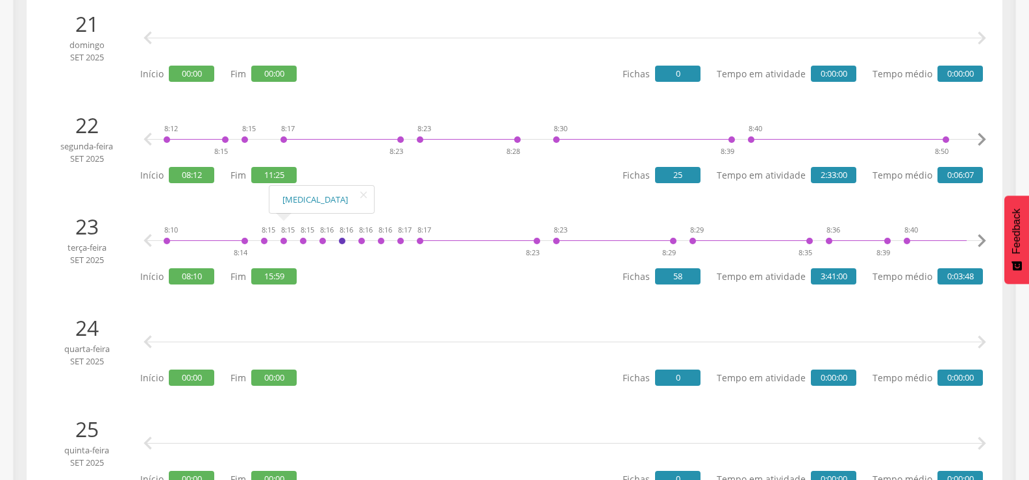
scroll to position [260, 0]
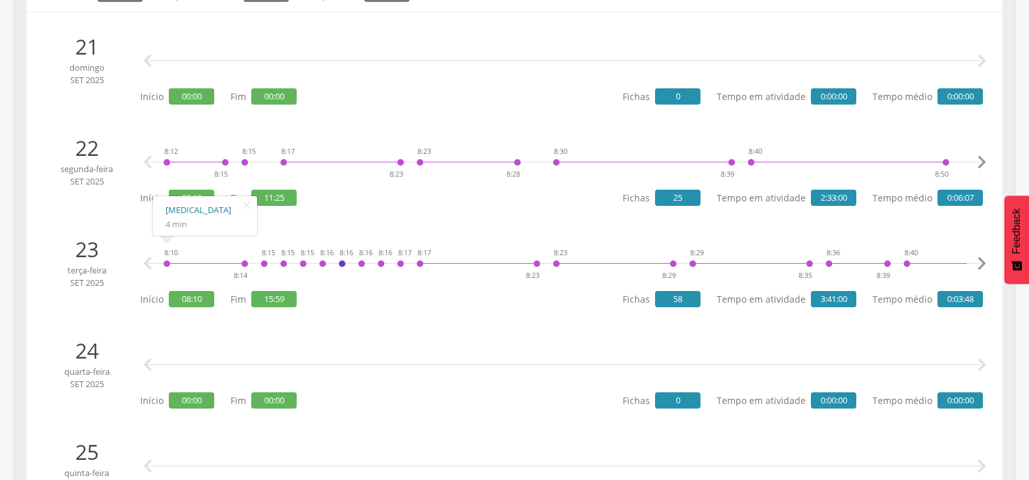
click at [178, 205] on link "[MEDICAL_DATA]" at bounding box center [205, 210] width 79 height 16
click at [175, 105] on link "[MEDICAL_DATA]" at bounding box center [205, 109] width 79 height 16
click at [243, 120] on link "[MEDICAL_DATA]" at bounding box center [282, 121] width 79 height 16
click at [272, 221] on link "[MEDICAL_DATA]" at bounding box center [302, 222] width 79 height 16
click at [985, 262] on icon "" at bounding box center [982, 264] width 26 height 26
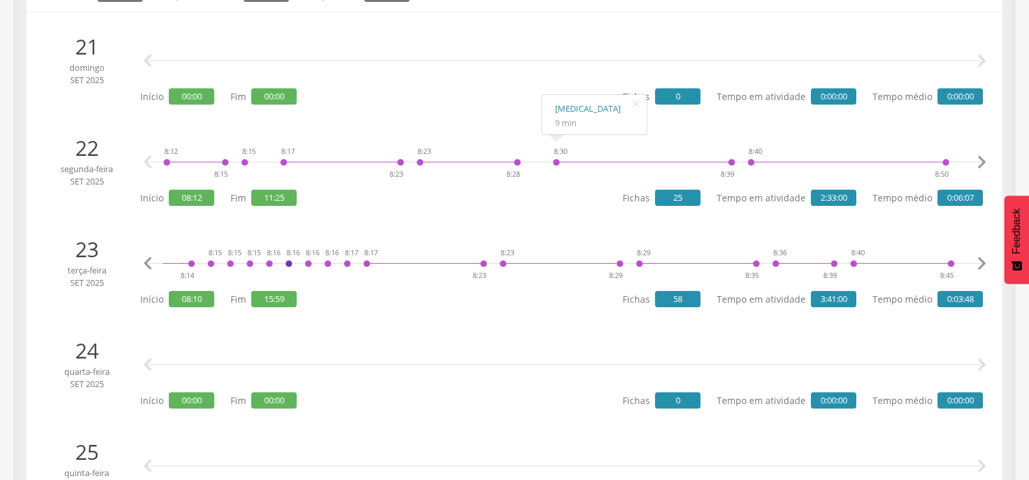
click at [985, 262] on icon "" at bounding box center [982, 264] width 26 height 26
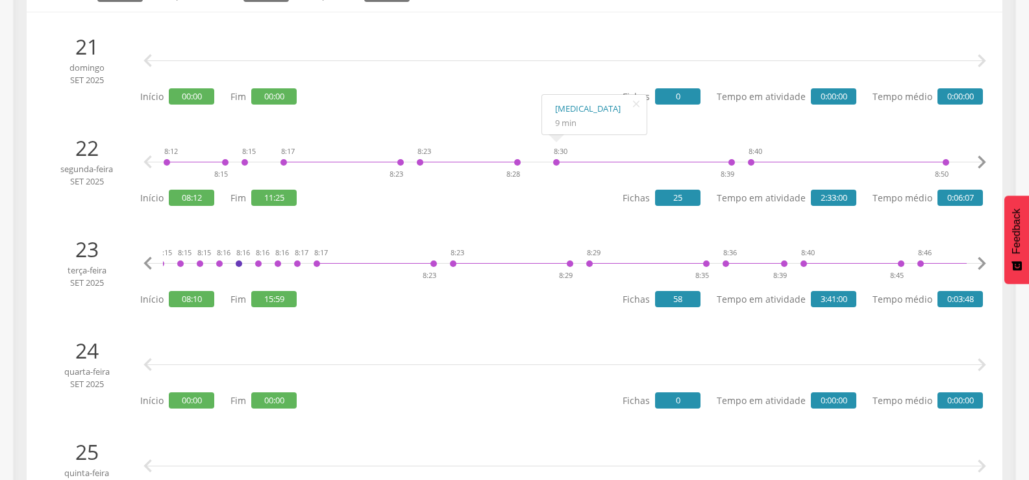
click at [985, 262] on icon "" at bounding box center [982, 264] width 26 height 26
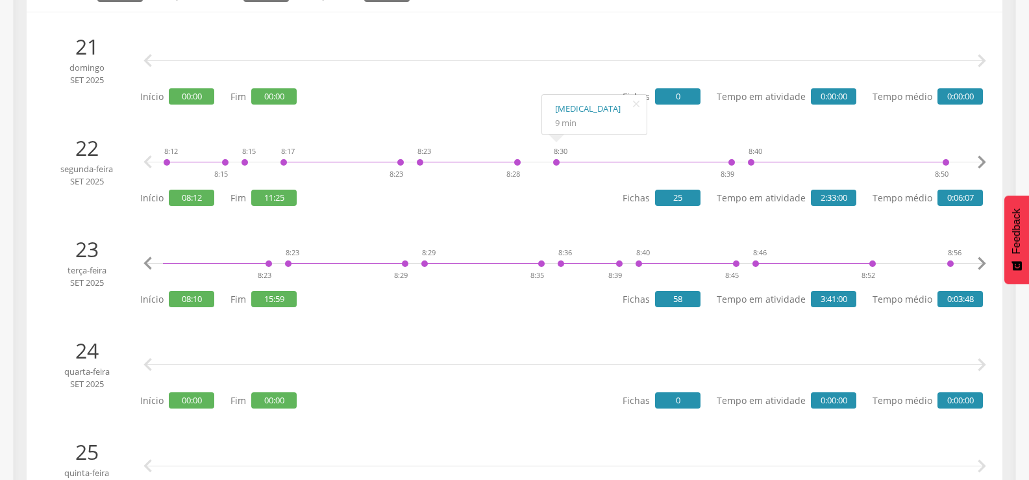
click at [985, 262] on icon "" at bounding box center [982, 264] width 26 height 26
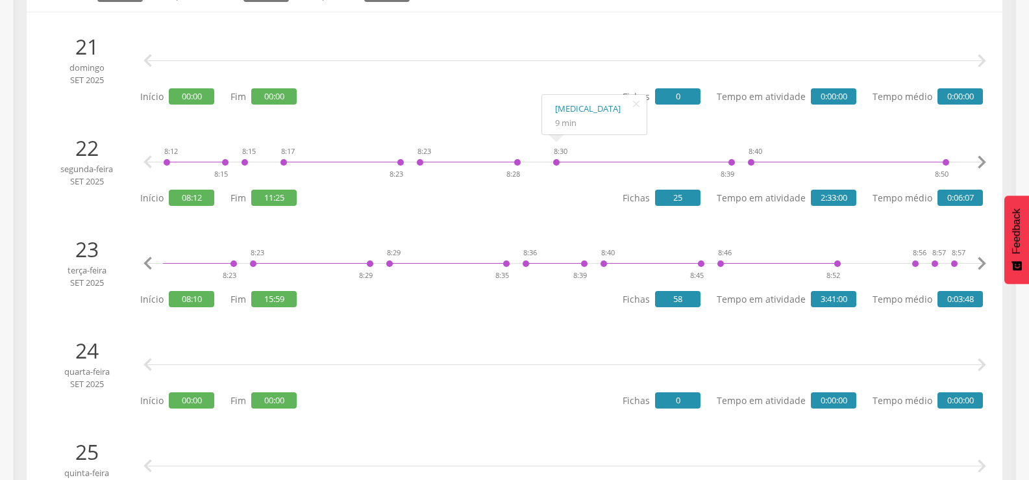
click at [985, 262] on icon "" at bounding box center [982, 264] width 26 height 26
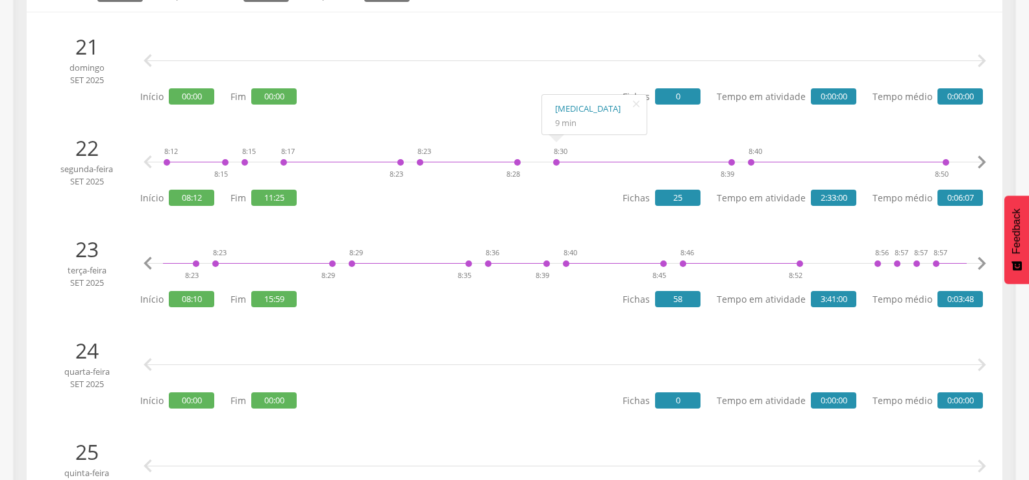
click at [985, 262] on icon "" at bounding box center [982, 264] width 26 height 26
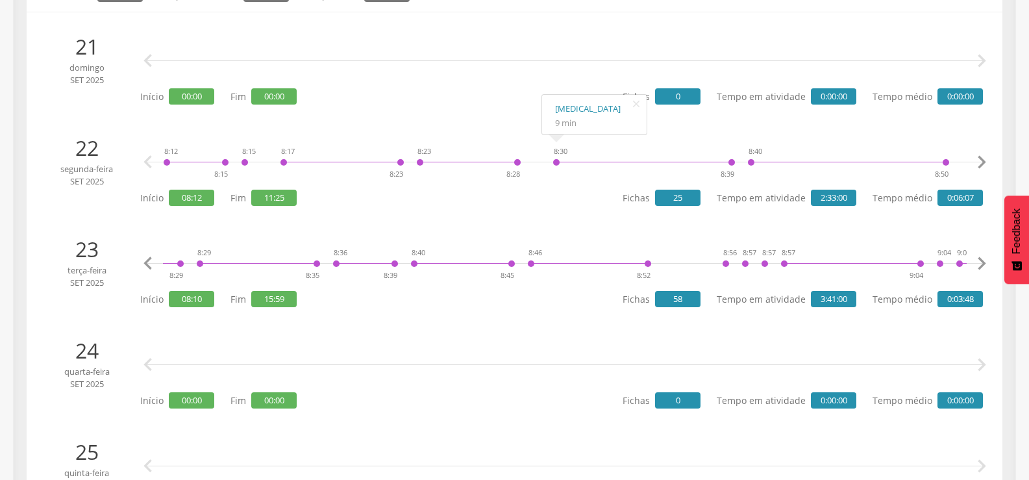
click at [985, 262] on icon "" at bounding box center [982, 264] width 26 height 26
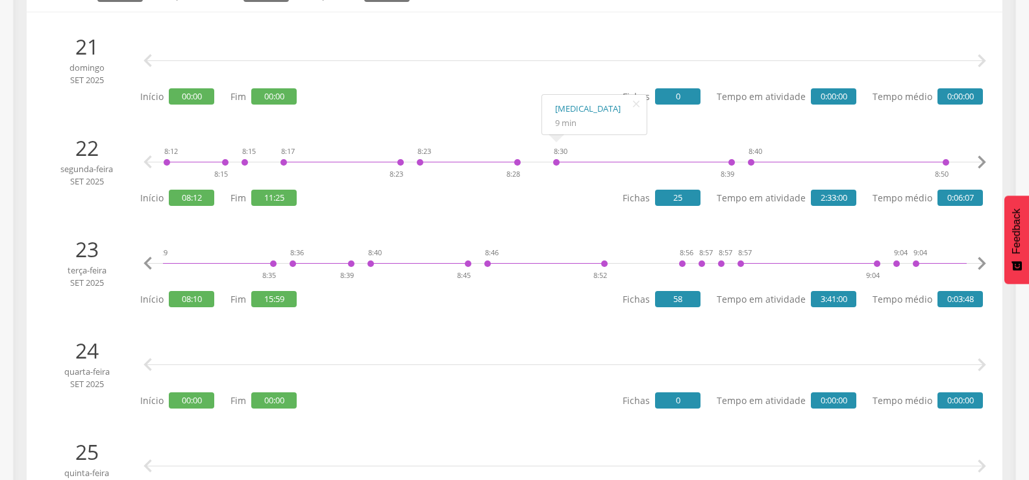
click at [985, 262] on icon "" at bounding box center [982, 264] width 26 height 26
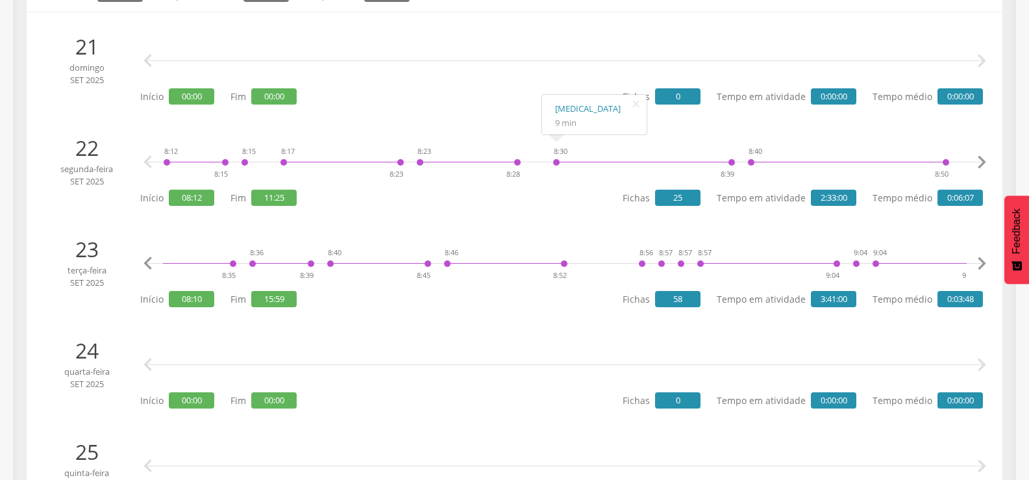
click at [985, 262] on icon "" at bounding box center [982, 264] width 26 height 26
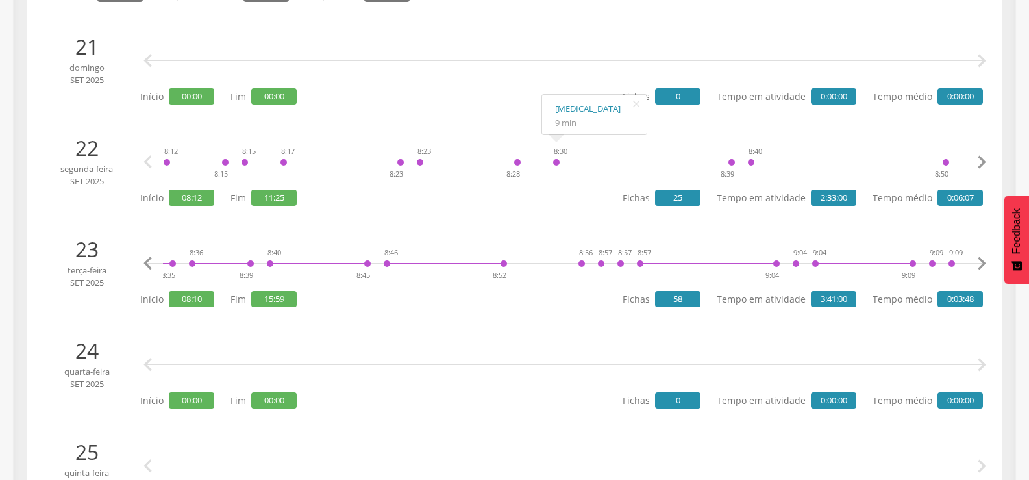
click at [985, 262] on icon "" at bounding box center [982, 264] width 26 height 26
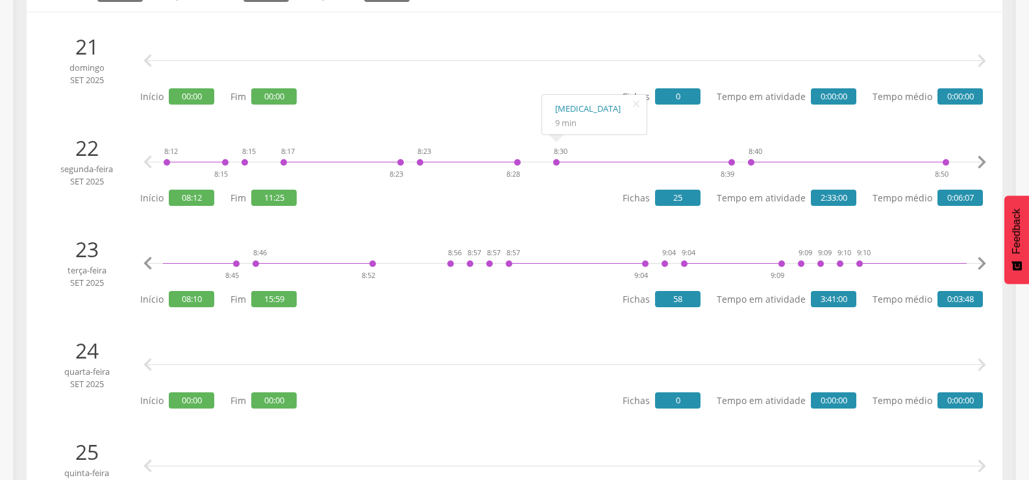
click at [985, 262] on icon "" at bounding box center [982, 264] width 26 height 26
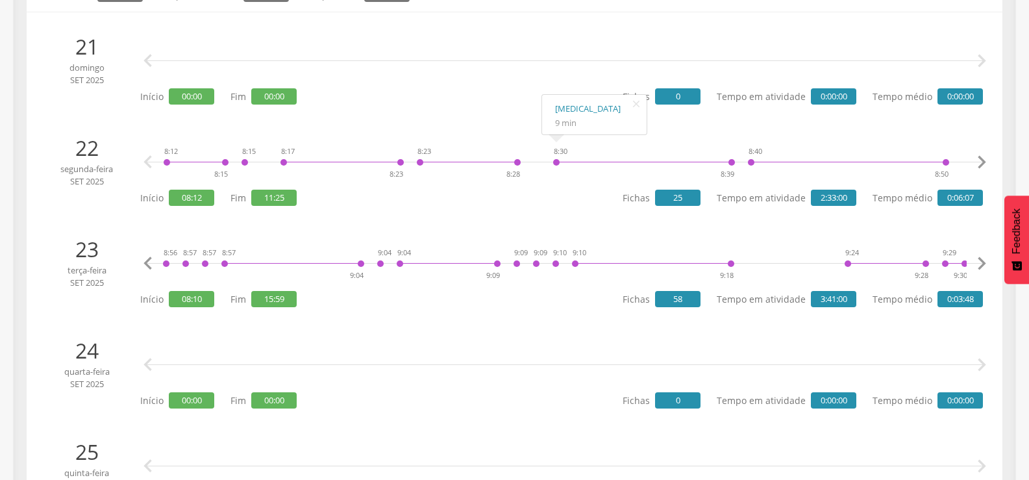
scroll to position [0, 1072]
click at [977, 260] on icon "" at bounding box center [982, 264] width 26 height 26
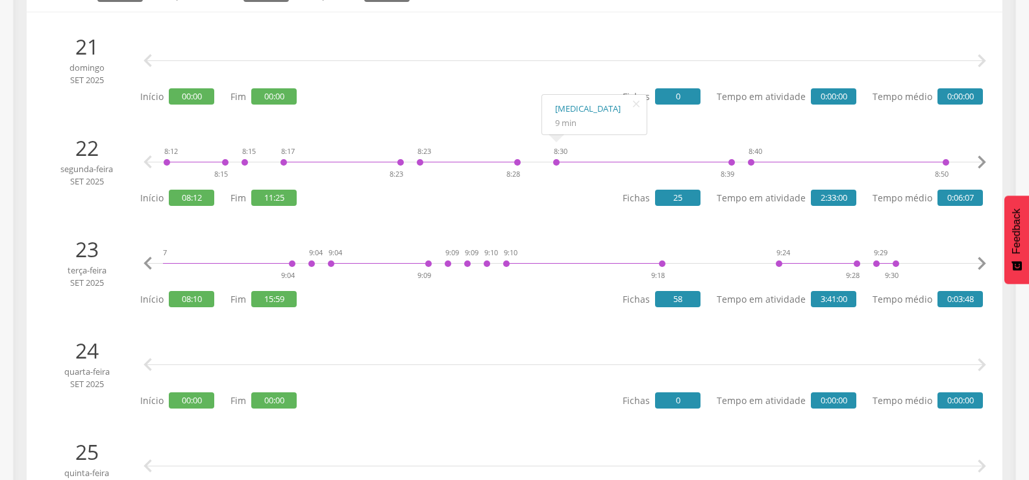
click at [977, 260] on icon "" at bounding box center [982, 264] width 26 height 26
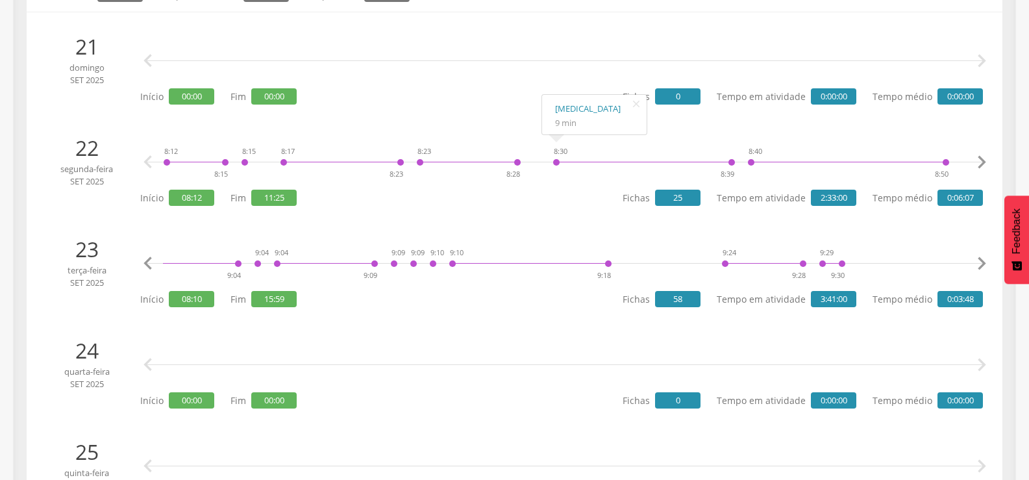
click at [977, 260] on icon "" at bounding box center [982, 264] width 26 height 26
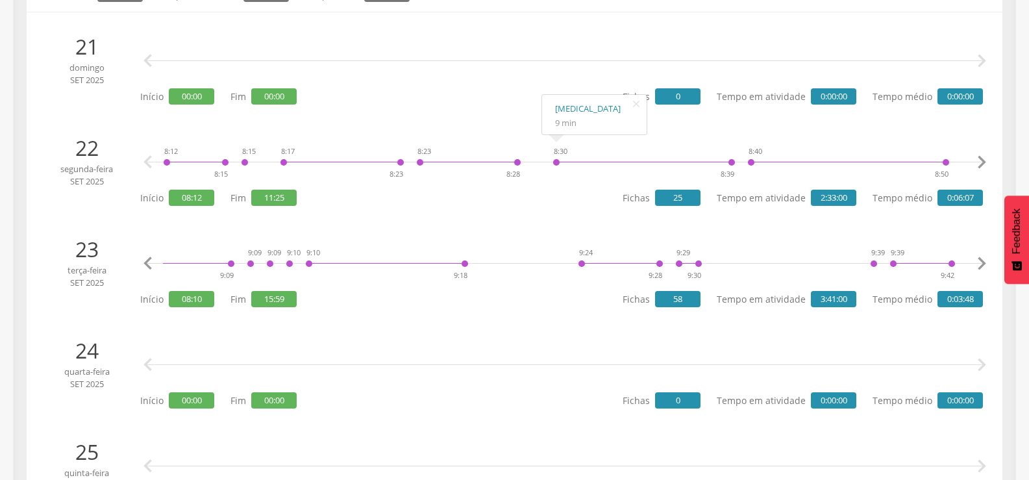
click at [977, 260] on icon "" at bounding box center [982, 264] width 26 height 26
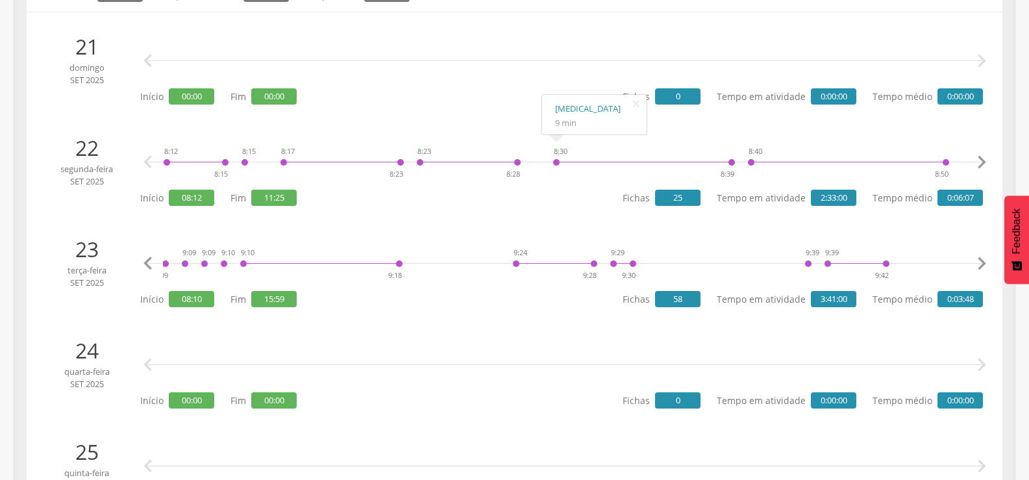
click at [977, 260] on icon "" at bounding box center [982, 264] width 26 height 26
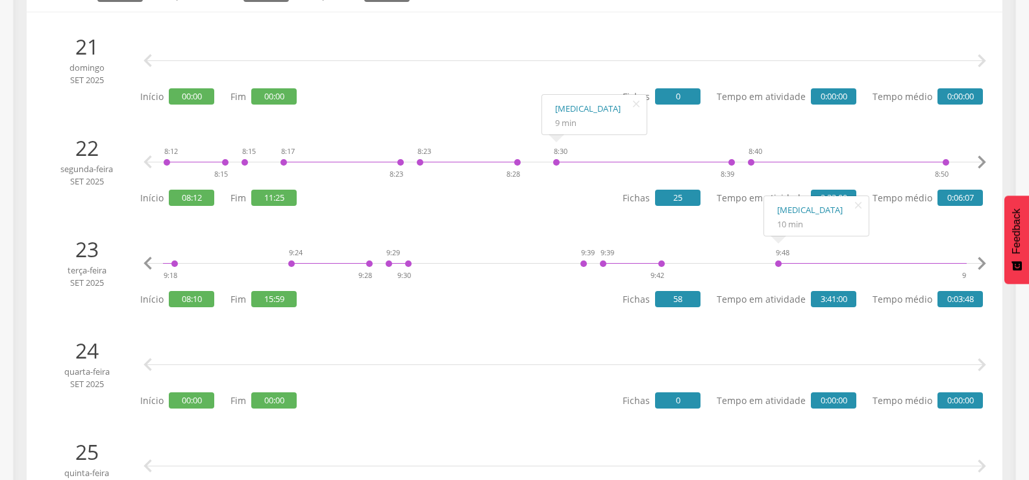
click at [776, 261] on div "9:48 9:58" at bounding box center [876, 263] width 203 height 39
click at [791, 210] on link "[MEDICAL_DATA]" at bounding box center [816, 210] width 79 height 16
click at [978, 266] on icon "" at bounding box center [982, 264] width 26 height 26
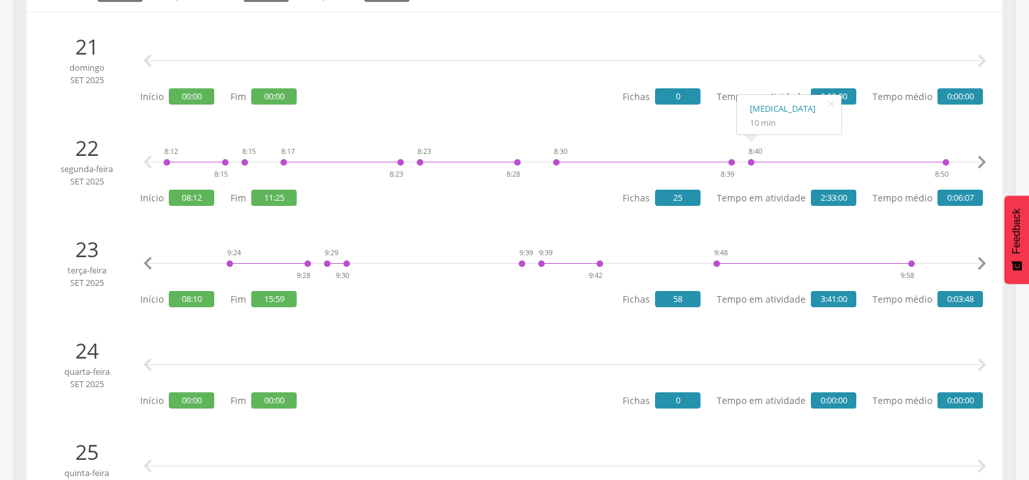
click at [978, 266] on icon "" at bounding box center [982, 264] width 26 height 26
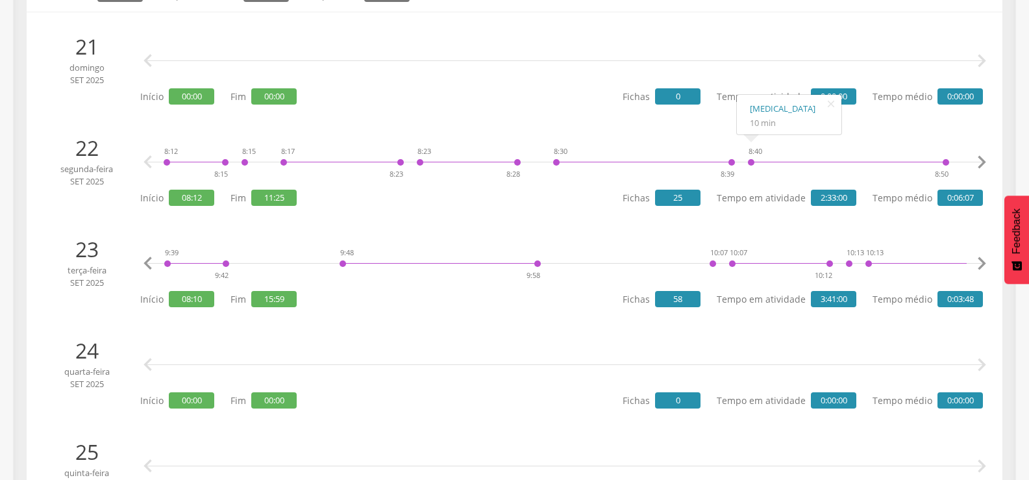
click at [978, 266] on icon "" at bounding box center [982, 264] width 26 height 26
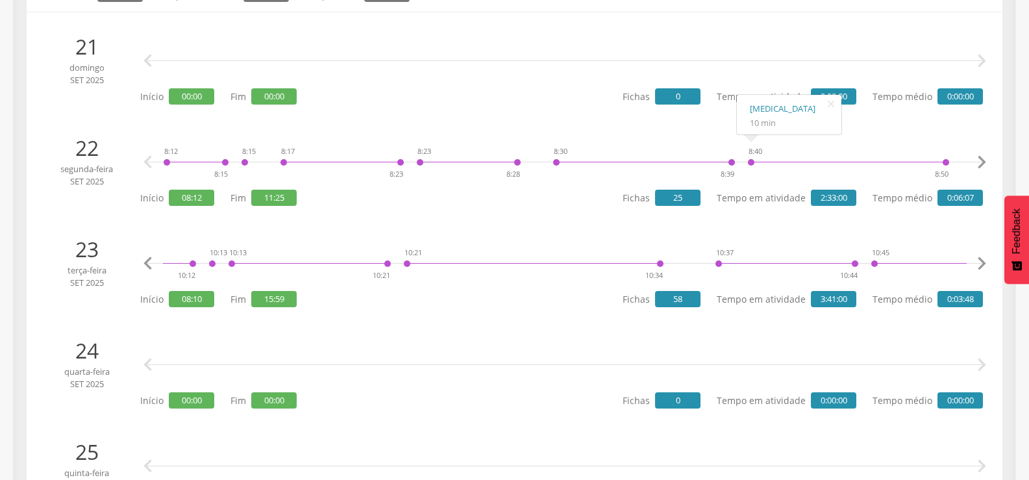
click at [978, 266] on icon "" at bounding box center [982, 264] width 26 height 26
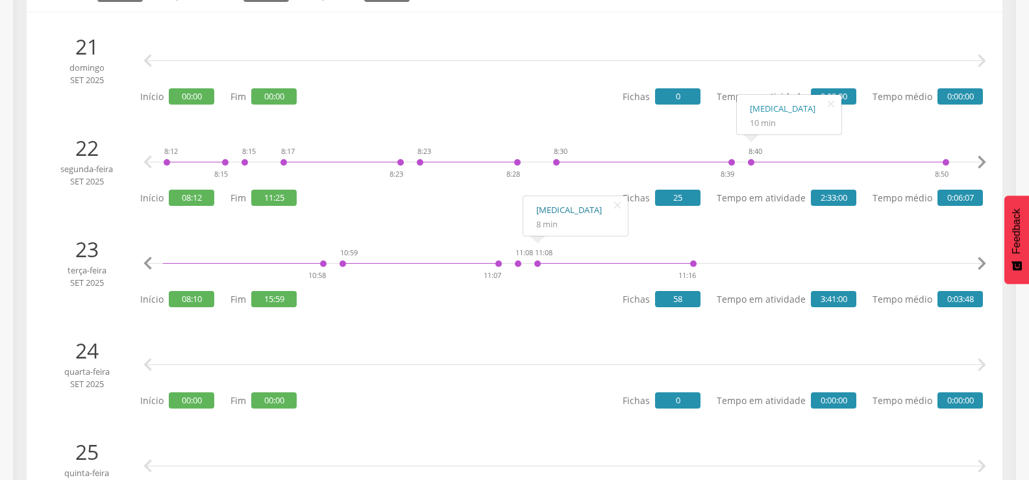
click at [559, 210] on link "[MEDICAL_DATA]" at bounding box center [575, 210] width 79 height 16
click at [978, 160] on icon "" at bounding box center [982, 162] width 26 height 26
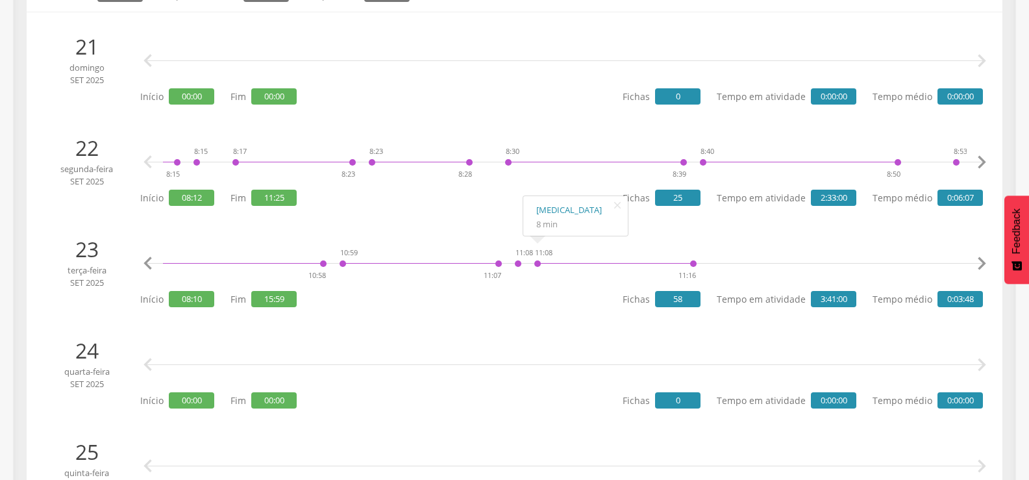
click at [978, 160] on icon "" at bounding box center [982, 162] width 26 height 26
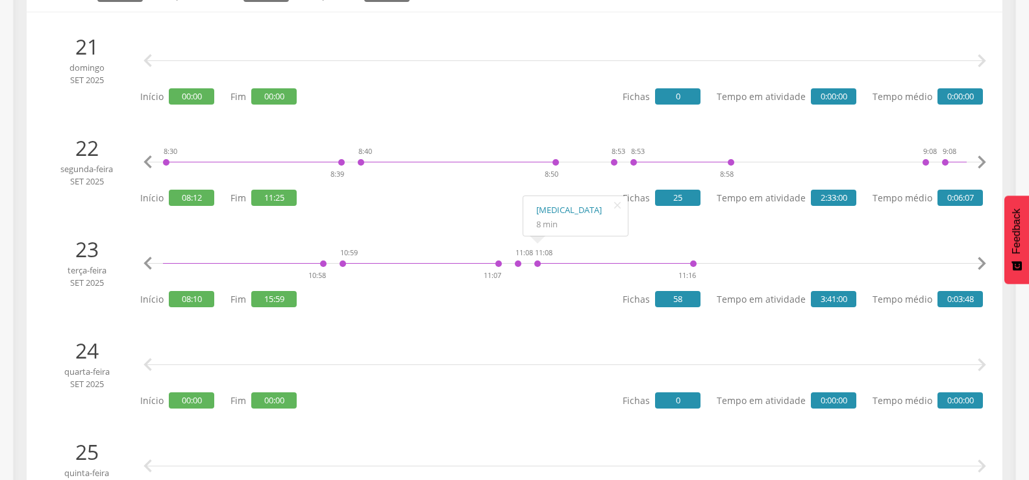
click at [978, 160] on icon "" at bounding box center [982, 162] width 26 height 26
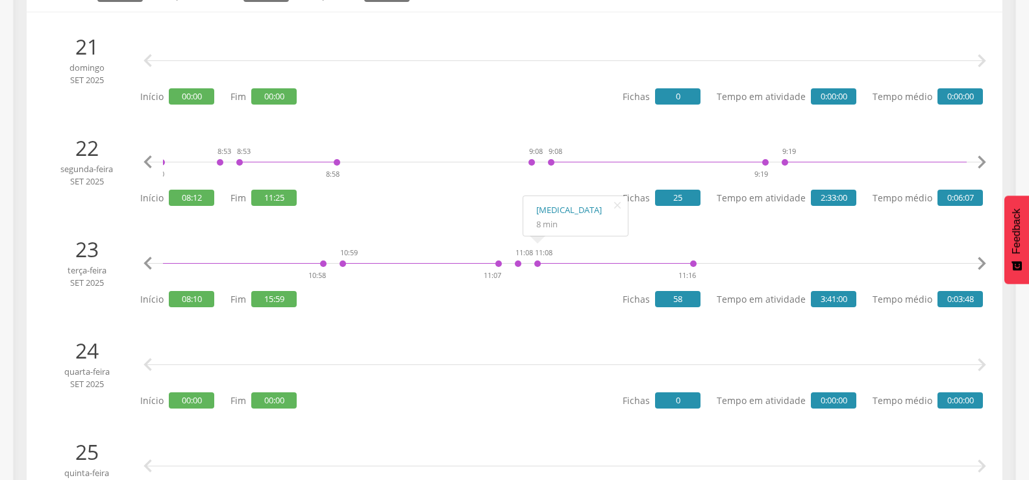
click at [978, 160] on icon "" at bounding box center [982, 162] width 26 height 26
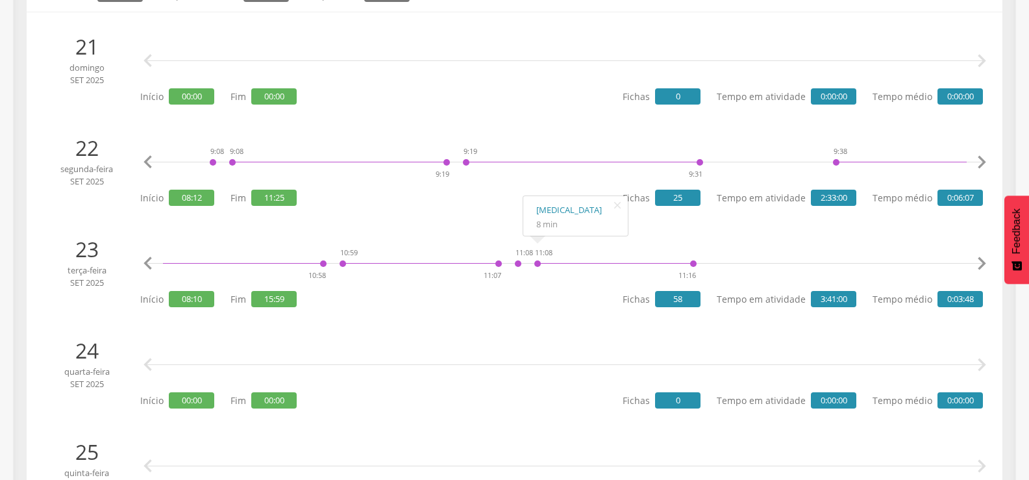
click at [978, 160] on icon "" at bounding box center [982, 162] width 26 height 26
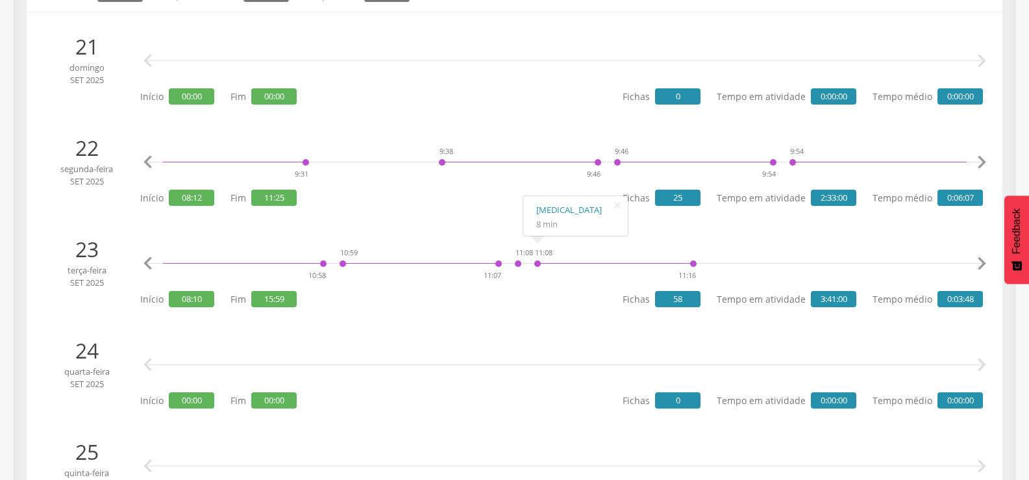
click at [978, 160] on icon "" at bounding box center [982, 162] width 26 height 26
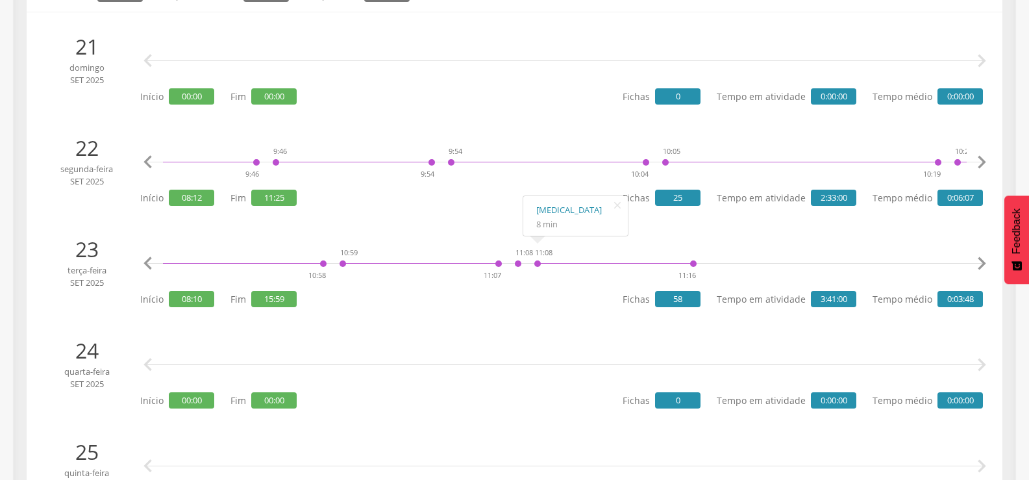
click at [978, 160] on icon "" at bounding box center [982, 162] width 26 height 26
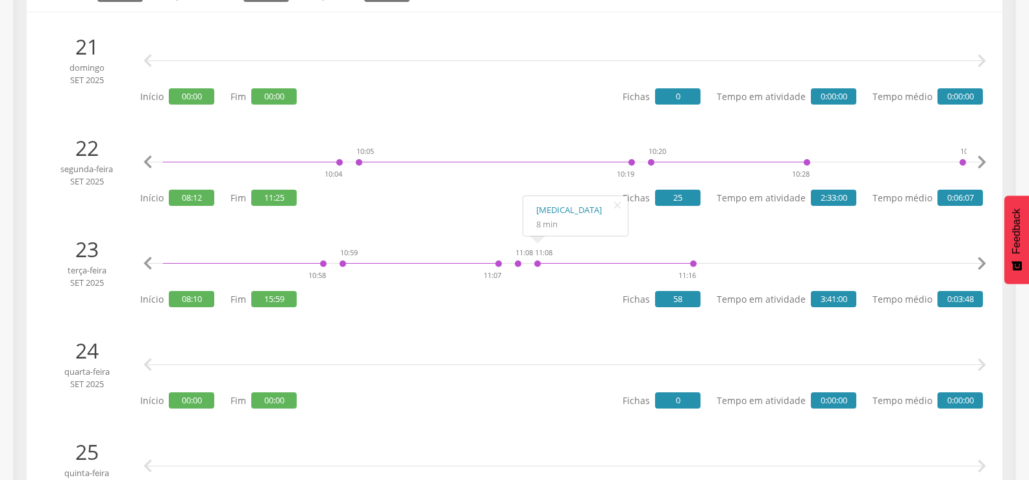
click at [978, 160] on icon "" at bounding box center [982, 162] width 26 height 26
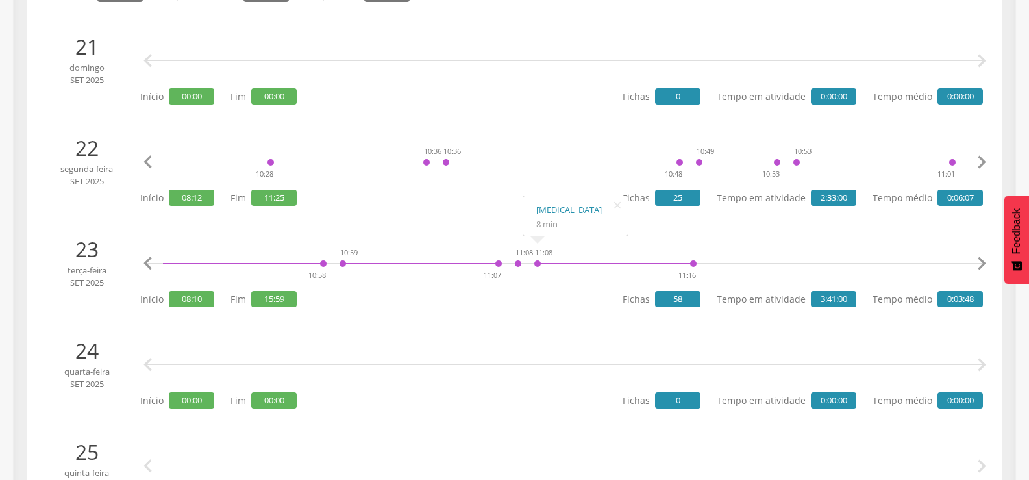
click at [978, 160] on icon "" at bounding box center [982, 162] width 26 height 26
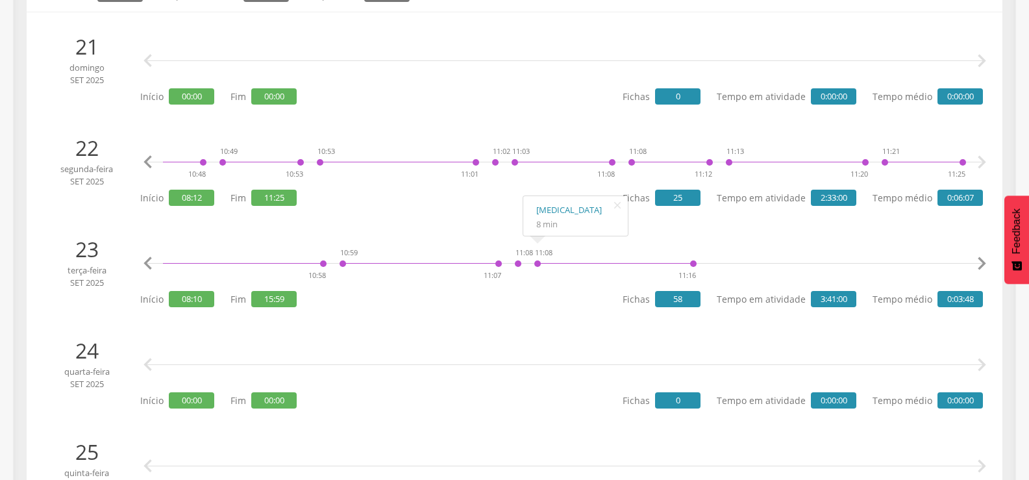
click at [978, 160] on icon "" at bounding box center [982, 162] width 26 height 26
click at [987, 165] on icon "" at bounding box center [982, 162] width 26 height 26
click at [978, 165] on icon "" at bounding box center [982, 162] width 26 height 26
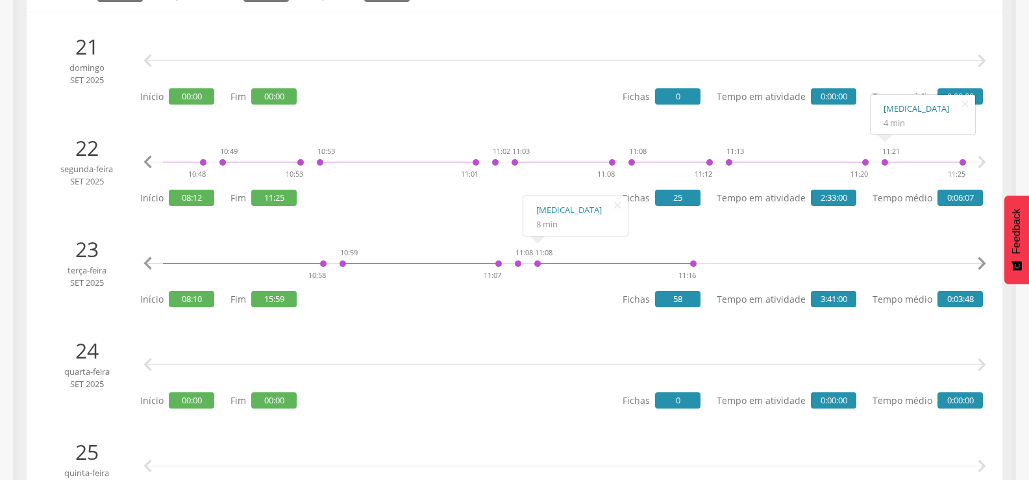
click at [890, 102] on link "[MEDICAL_DATA]" at bounding box center [923, 109] width 79 height 16
click at [980, 260] on icon "" at bounding box center [982, 264] width 26 height 26
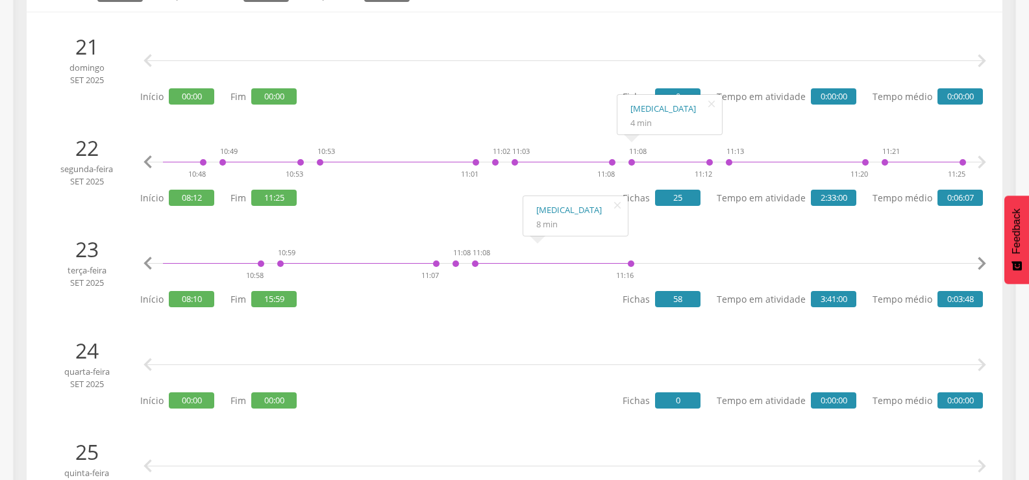
click at [980, 260] on icon "" at bounding box center [982, 264] width 26 height 26
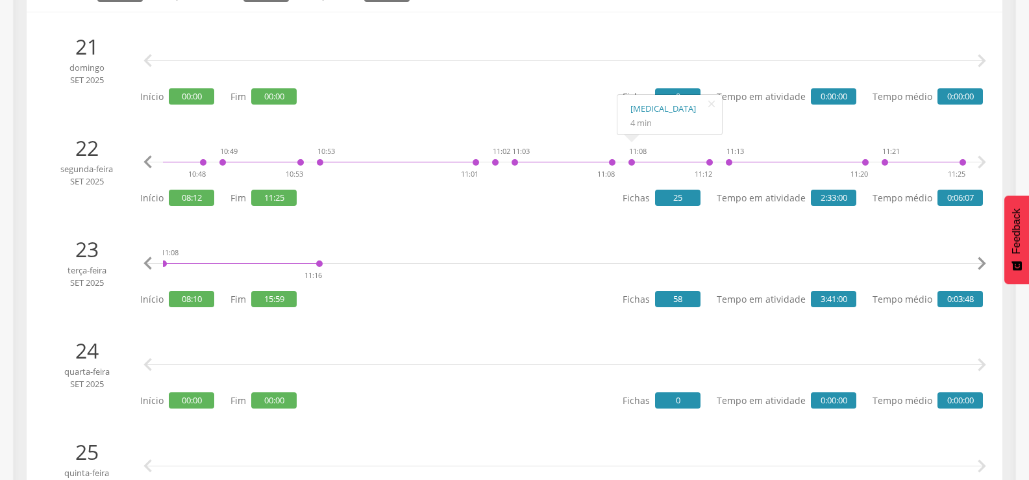
click at [980, 260] on icon "" at bounding box center [982, 264] width 26 height 26
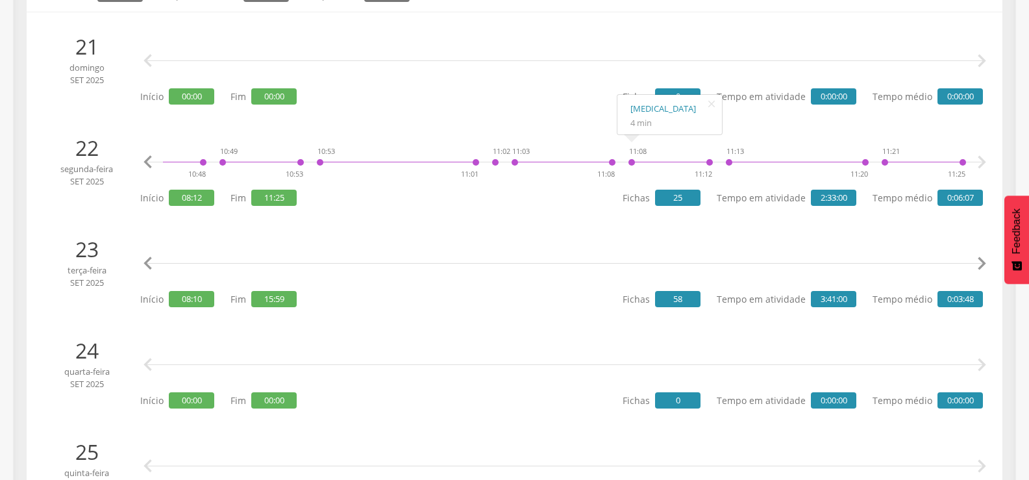
click at [980, 260] on icon "" at bounding box center [982, 264] width 26 height 26
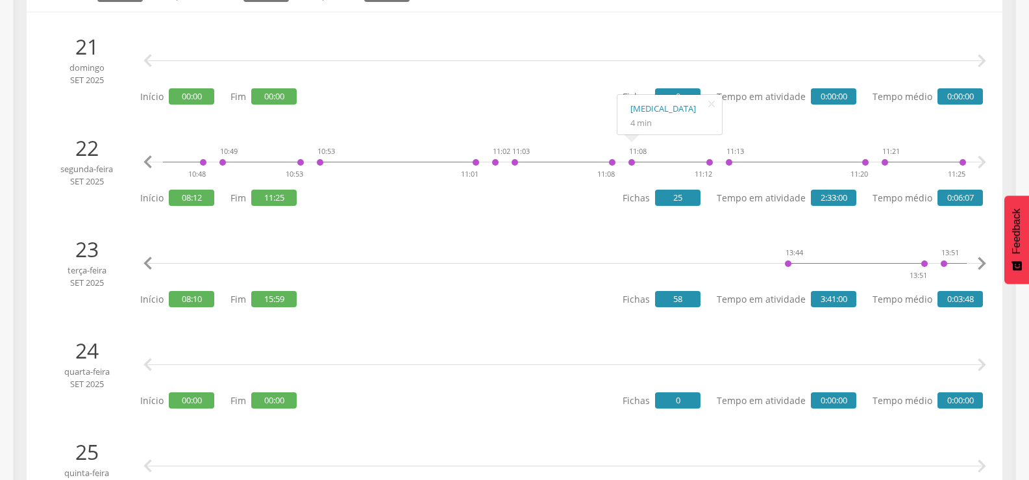
click at [980, 260] on icon "" at bounding box center [982, 264] width 26 height 26
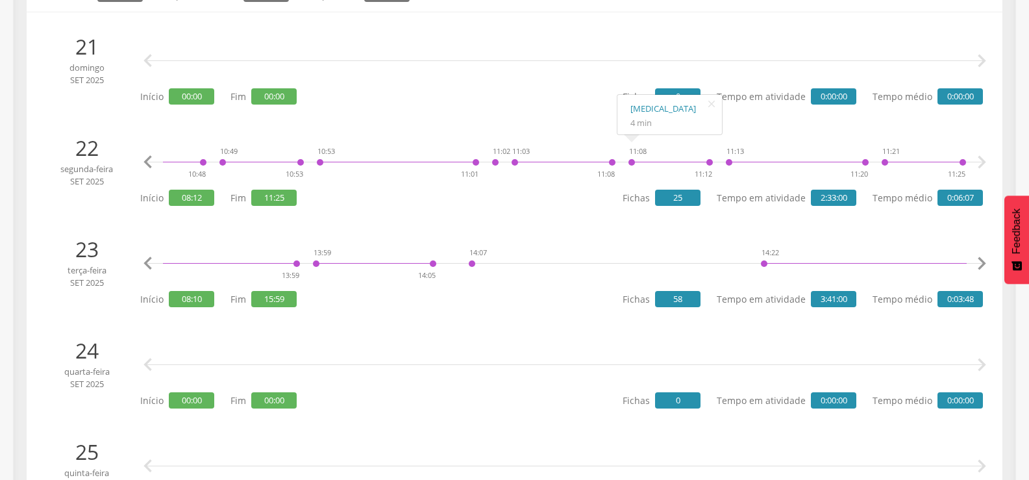
click at [980, 260] on icon "" at bounding box center [982, 264] width 26 height 26
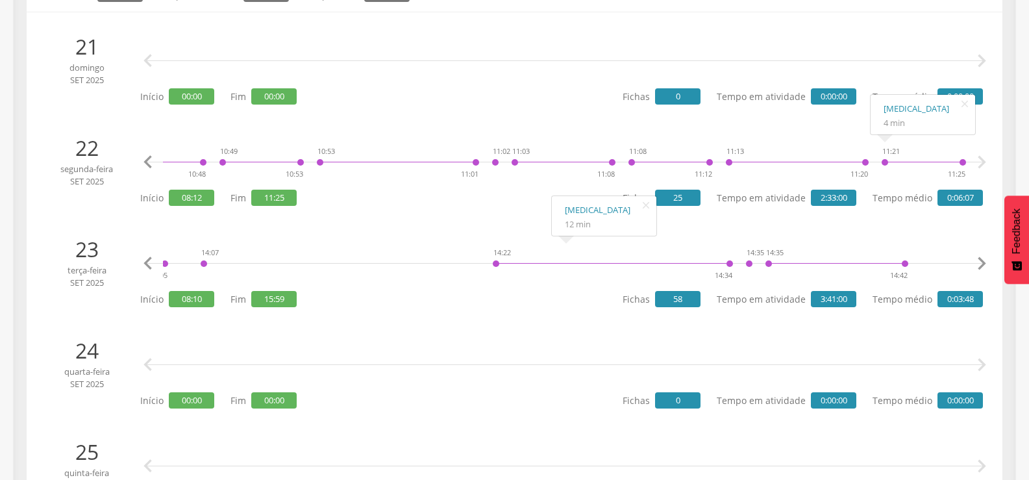
click at [985, 162] on icon "" at bounding box center [982, 162] width 26 height 26
click at [981, 162] on icon "" at bounding box center [982, 162] width 26 height 26
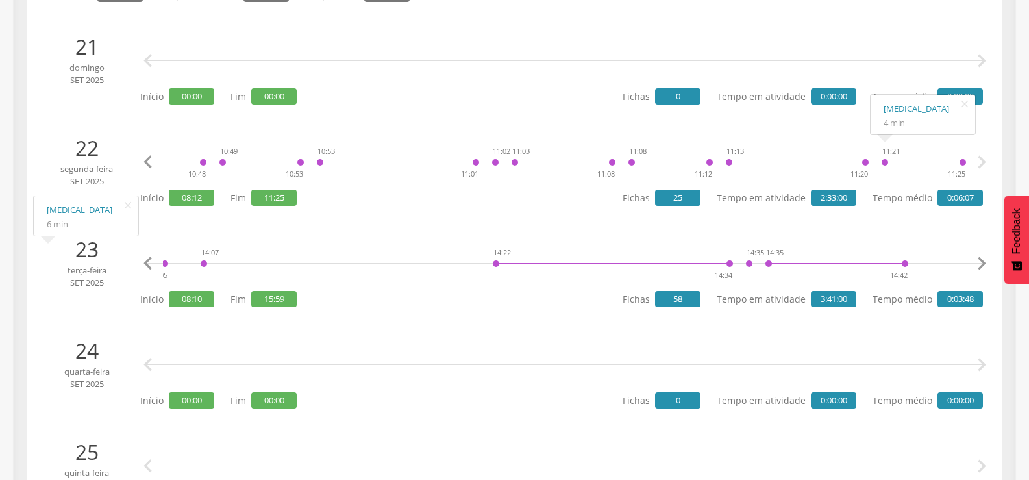
click at [151, 264] on icon "" at bounding box center [148, 264] width 26 height 26
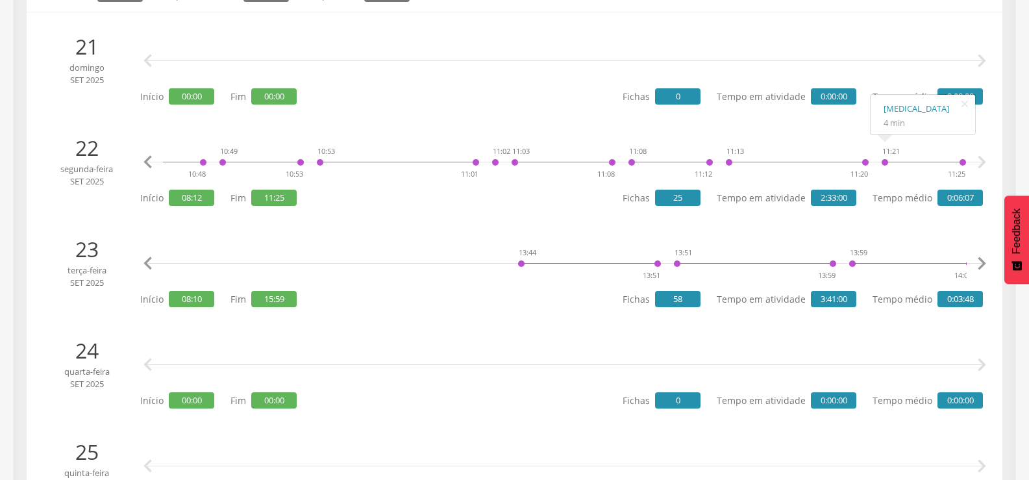
click at [151, 264] on icon "" at bounding box center [148, 264] width 26 height 26
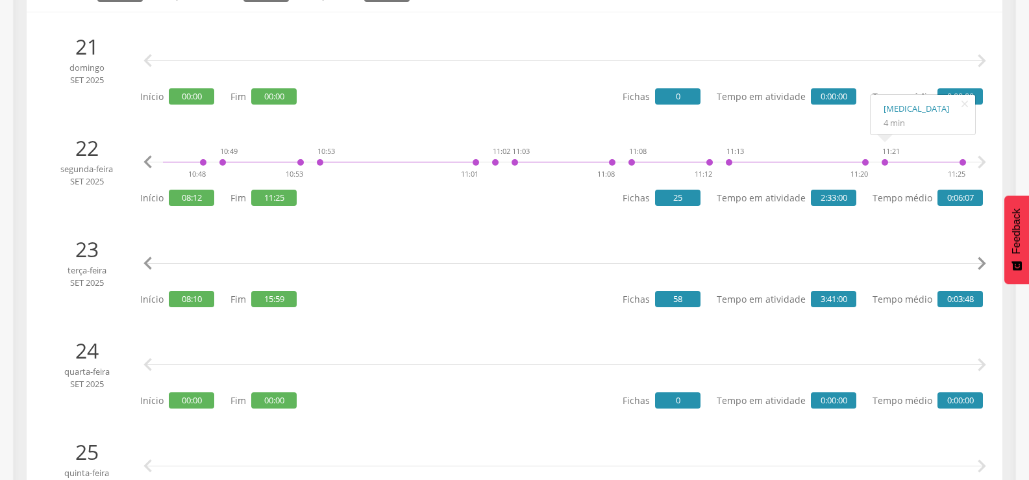
click at [982, 258] on icon "" at bounding box center [982, 264] width 26 height 26
click at [810, 206] on link "[MEDICAL_DATA]" at bounding box center [827, 210] width 79 height 16
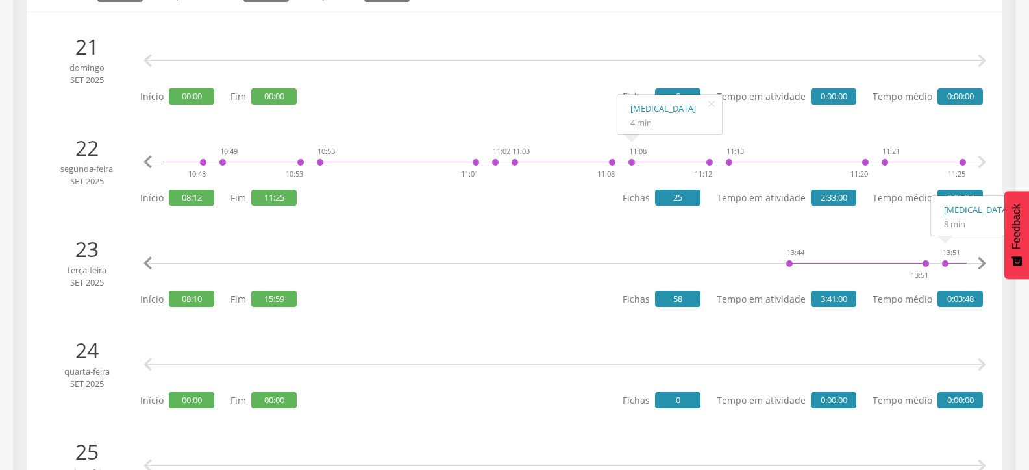
click at [985, 265] on icon "" at bounding box center [982, 264] width 26 height 26
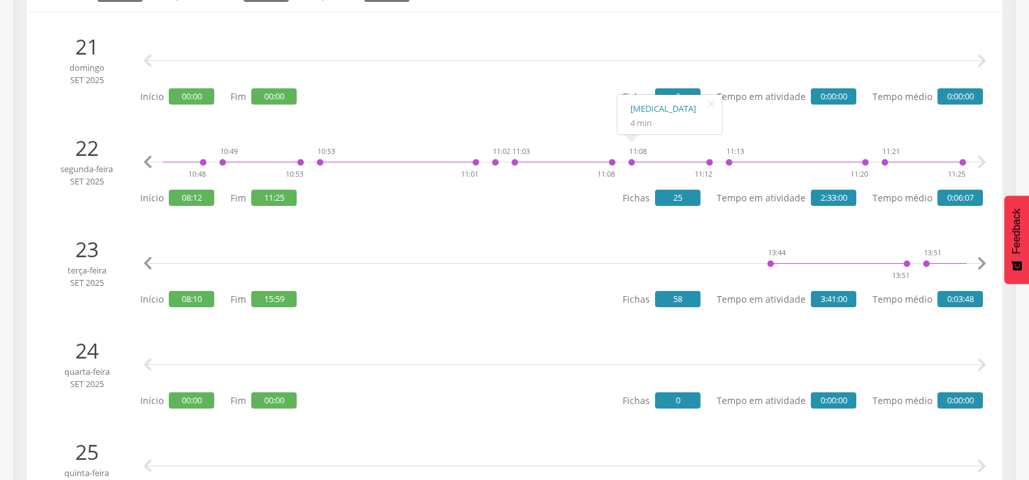
click at [985, 265] on icon "" at bounding box center [982, 264] width 26 height 26
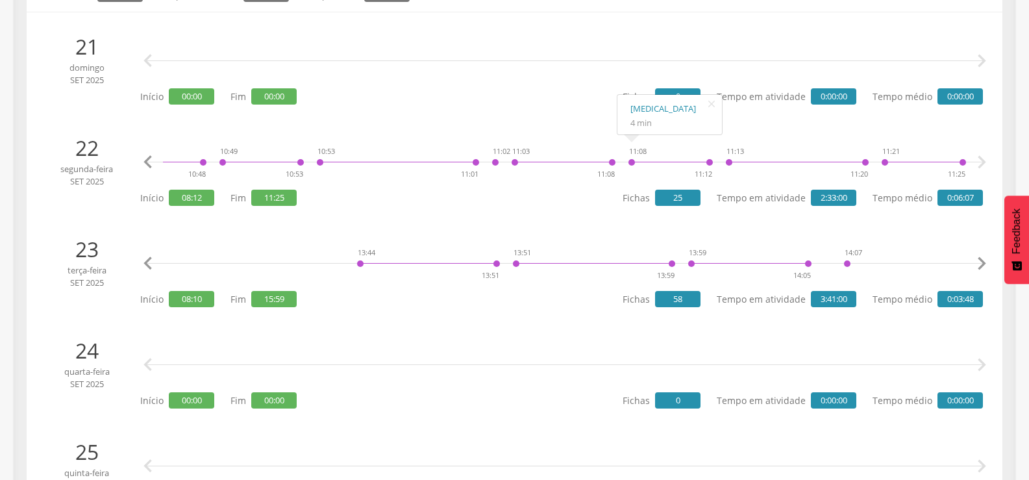
click at [985, 265] on icon "" at bounding box center [982, 264] width 26 height 26
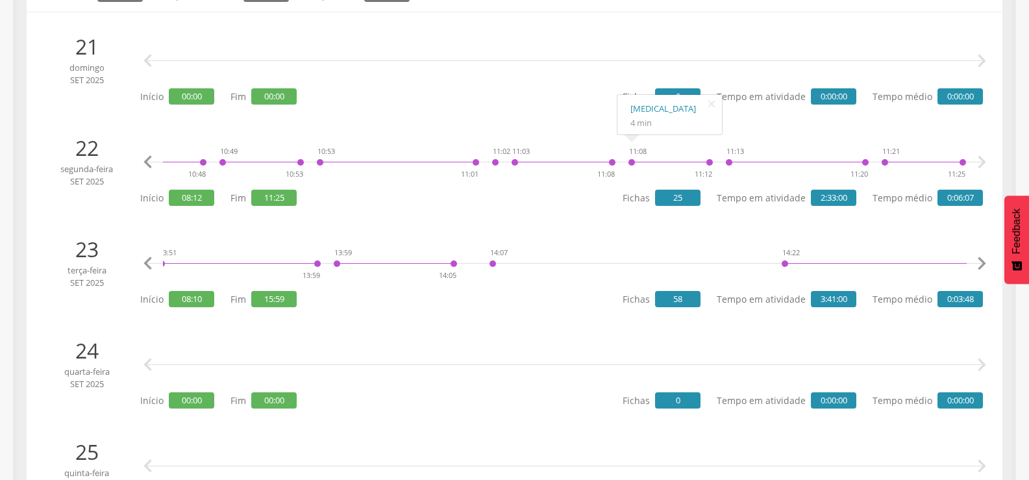
click at [985, 265] on icon "" at bounding box center [982, 264] width 26 height 26
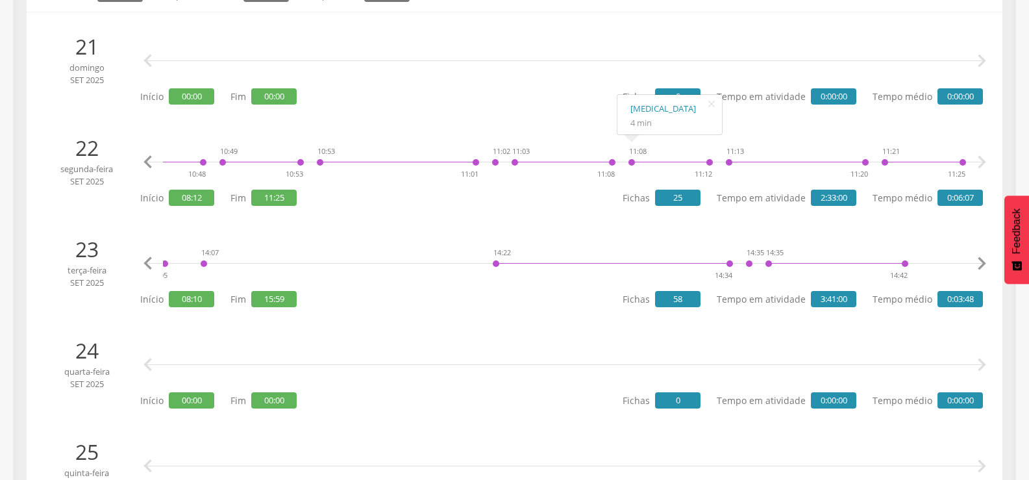
click at [985, 265] on icon "" at bounding box center [982, 264] width 26 height 26
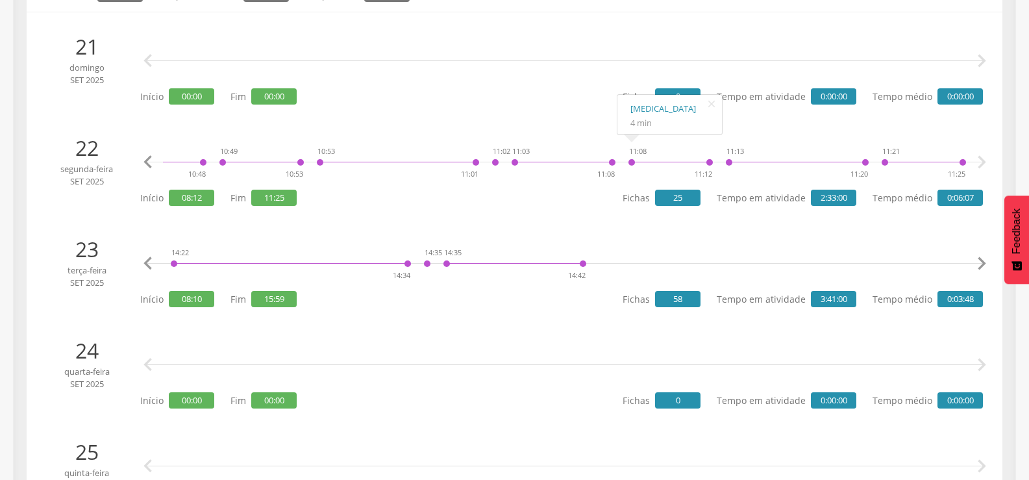
click at [985, 265] on icon "" at bounding box center [982, 264] width 26 height 26
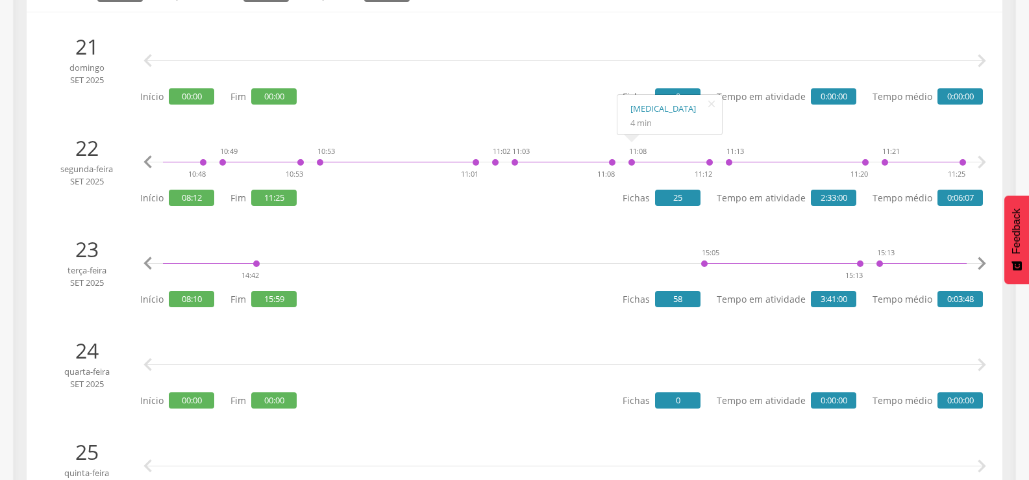
click at [985, 265] on icon "" at bounding box center [982, 264] width 26 height 26
click at [929, 217] on link "[MEDICAL_DATA]" at bounding box center [956, 222] width 79 height 16
click at [987, 263] on icon "" at bounding box center [982, 264] width 26 height 26
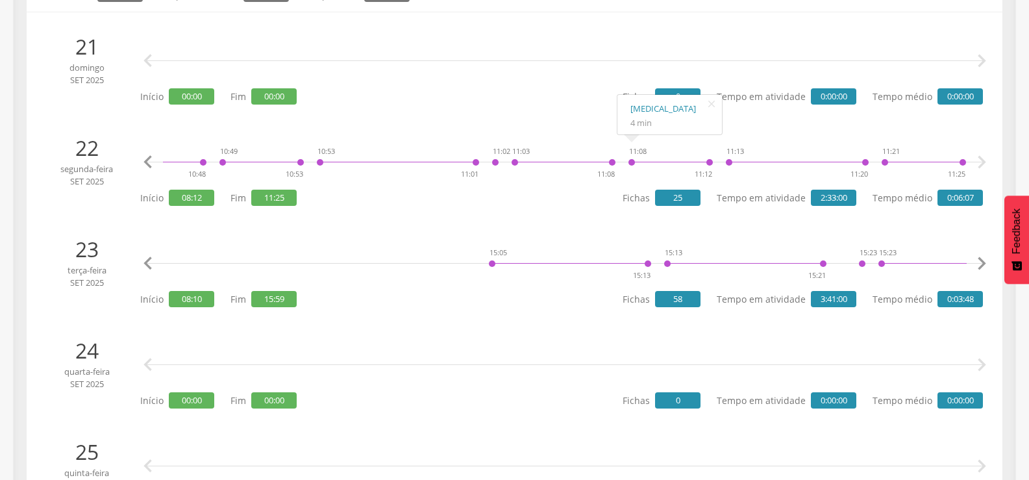
click at [987, 263] on icon "" at bounding box center [982, 264] width 26 height 26
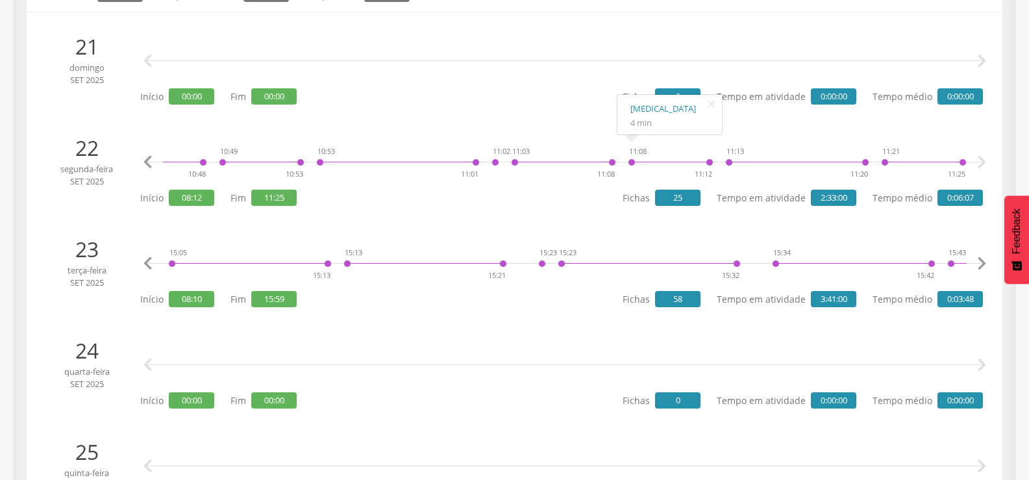
click at [987, 263] on icon "" at bounding box center [982, 264] width 26 height 26
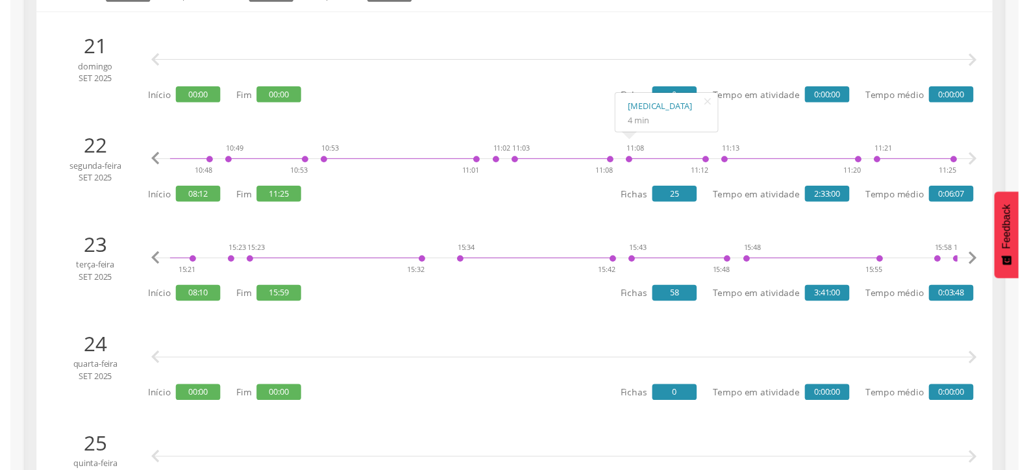
scroll to position [0, 7182]
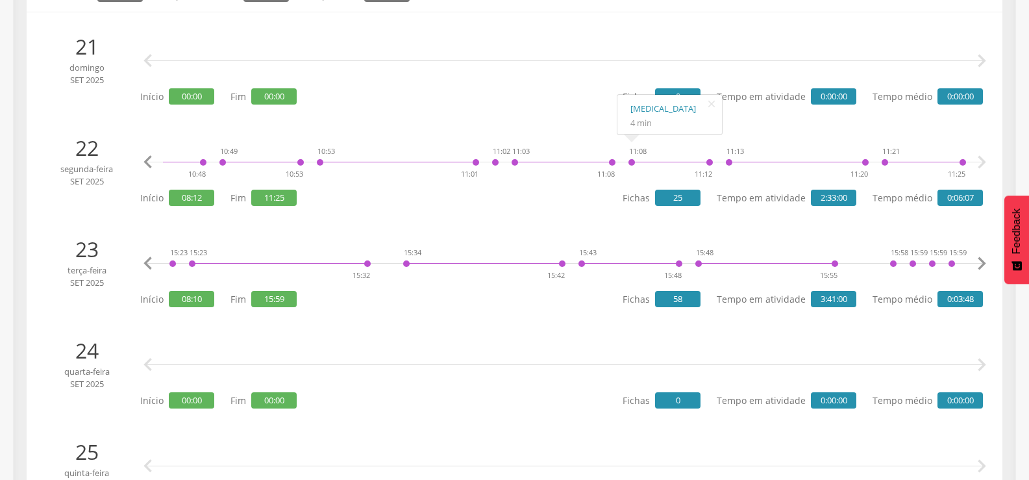
click at [987, 263] on icon "" at bounding box center [982, 264] width 26 height 26
click at [984, 258] on icon "" at bounding box center [982, 264] width 26 height 26
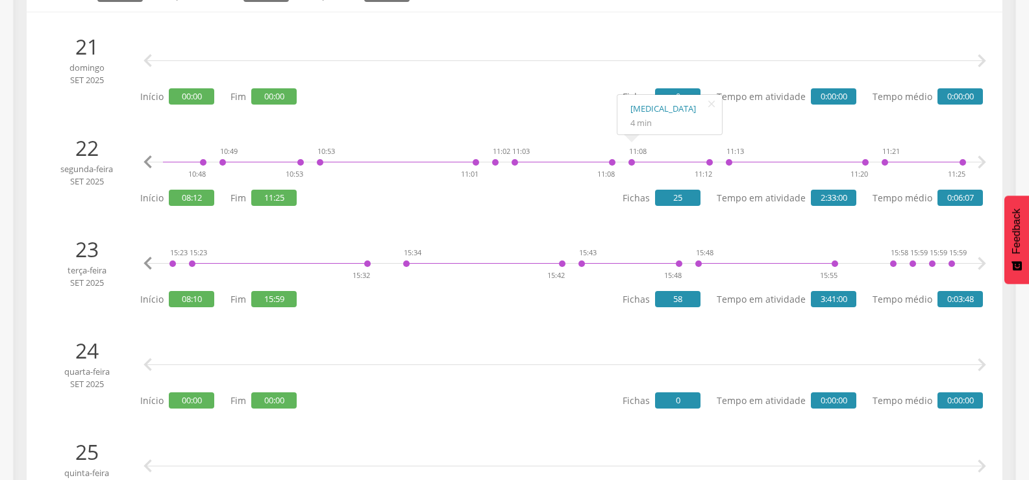
click at [984, 258] on icon "" at bounding box center [982, 264] width 26 height 26
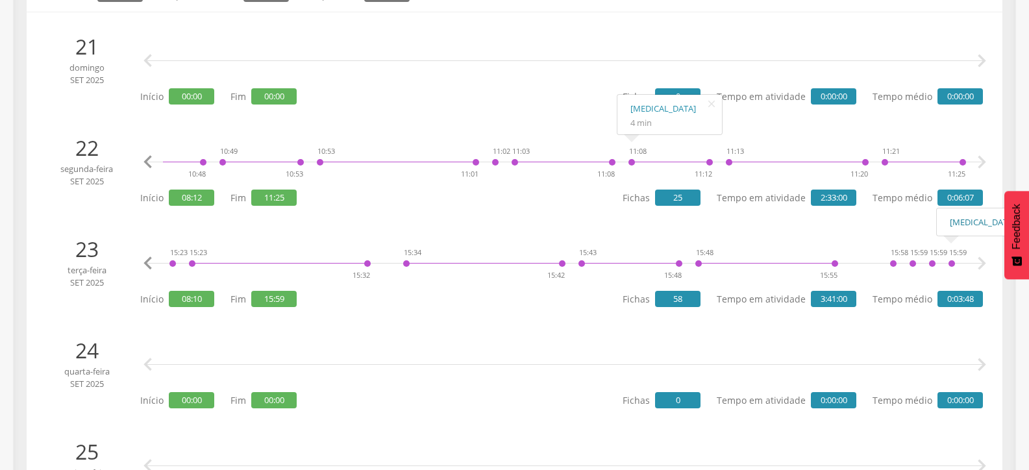
click at [952, 223] on link "[MEDICAL_DATA]" at bounding box center [989, 222] width 79 height 16
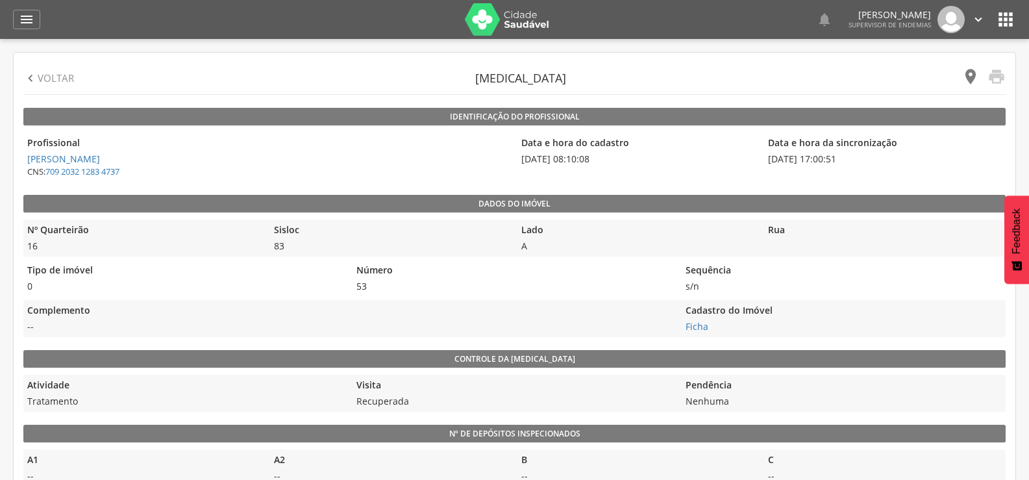
click at [973, 75] on icon "" at bounding box center [970, 77] width 18 height 18
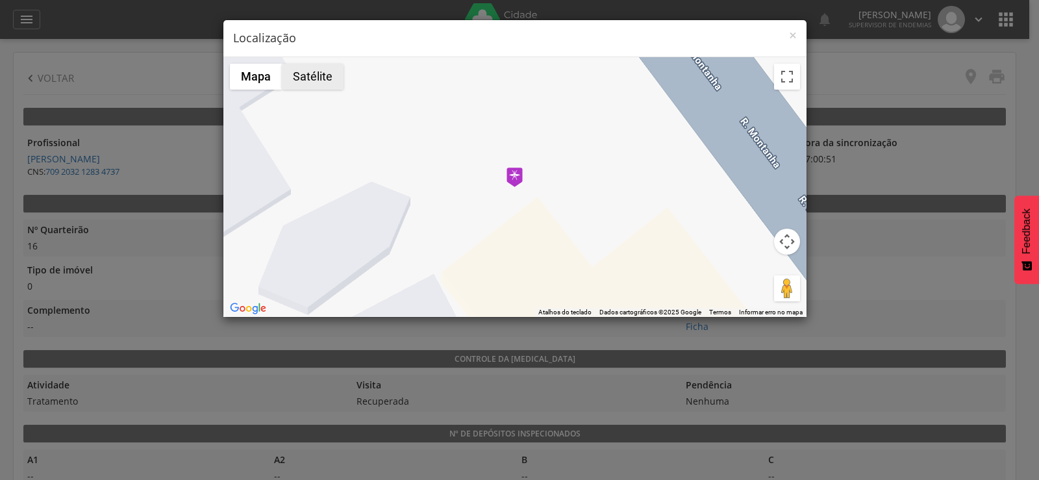
click at [325, 79] on button "Satélite" at bounding box center [313, 77] width 62 height 26
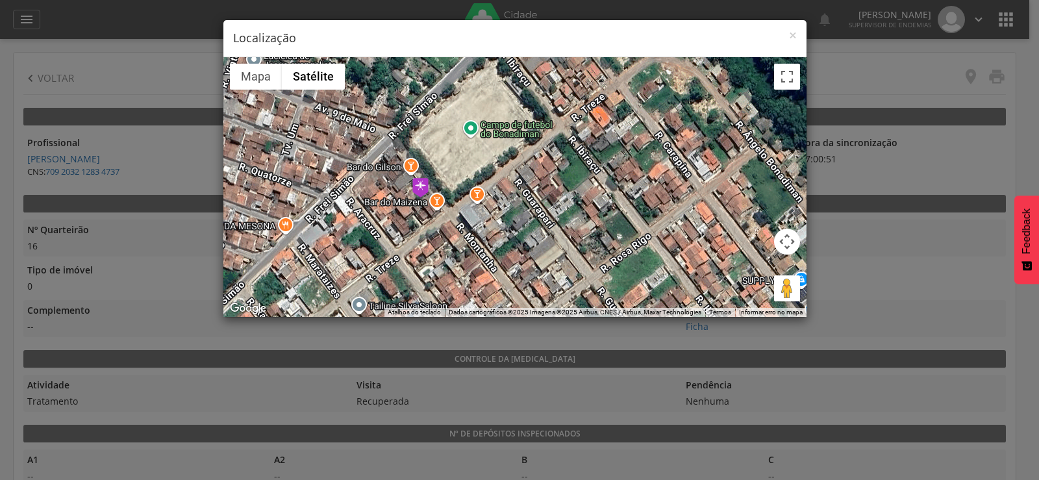
drag, startPoint x: 558, startPoint y: 176, endPoint x: 487, endPoint y: 161, distance: 72.3
click at [487, 161] on div at bounding box center [514, 187] width 583 height 260
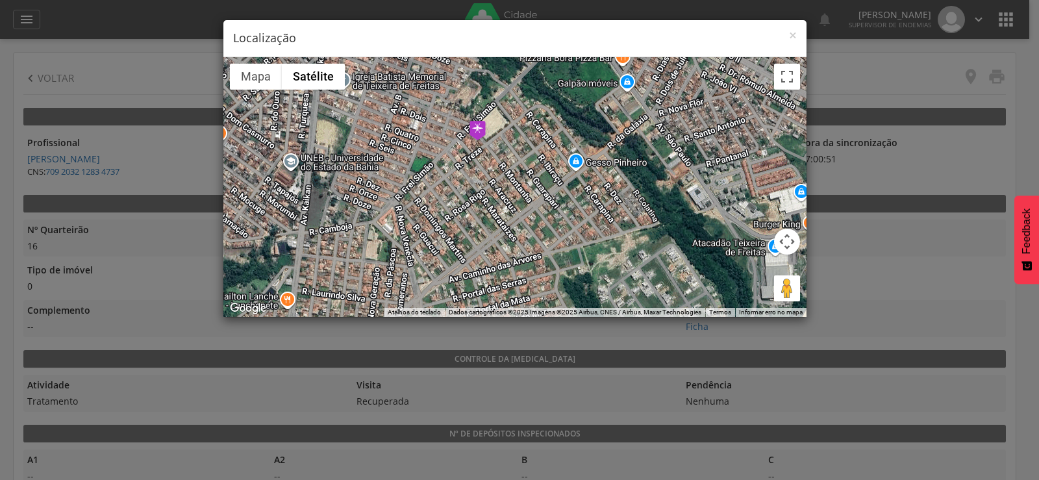
drag, startPoint x: 484, startPoint y: 136, endPoint x: 552, endPoint y: 246, distance: 130.1
click at [552, 246] on div at bounding box center [514, 187] width 583 height 260
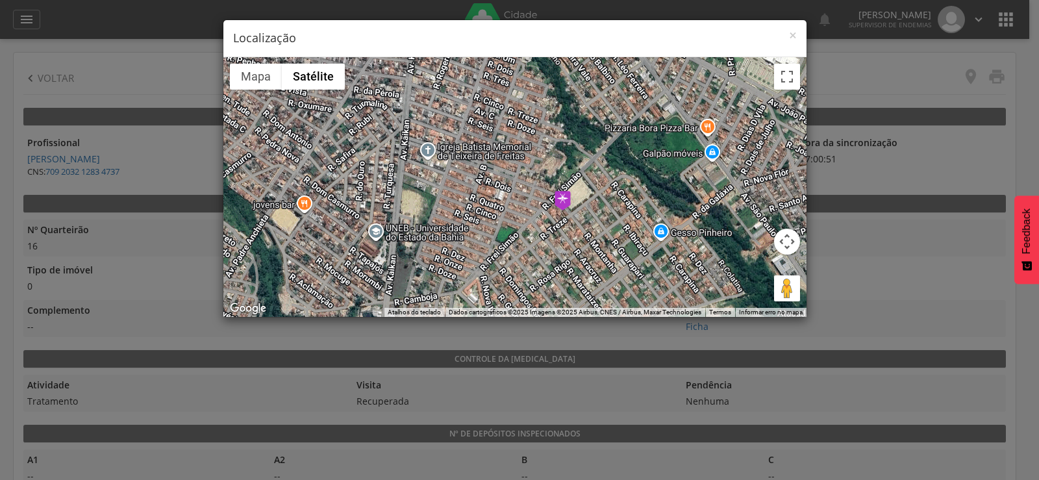
drag, startPoint x: 439, startPoint y: 147, endPoint x: 525, endPoint y: 221, distance: 113.3
click at [525, 221] on div at bounding box center [514, 187] width 583 height 260
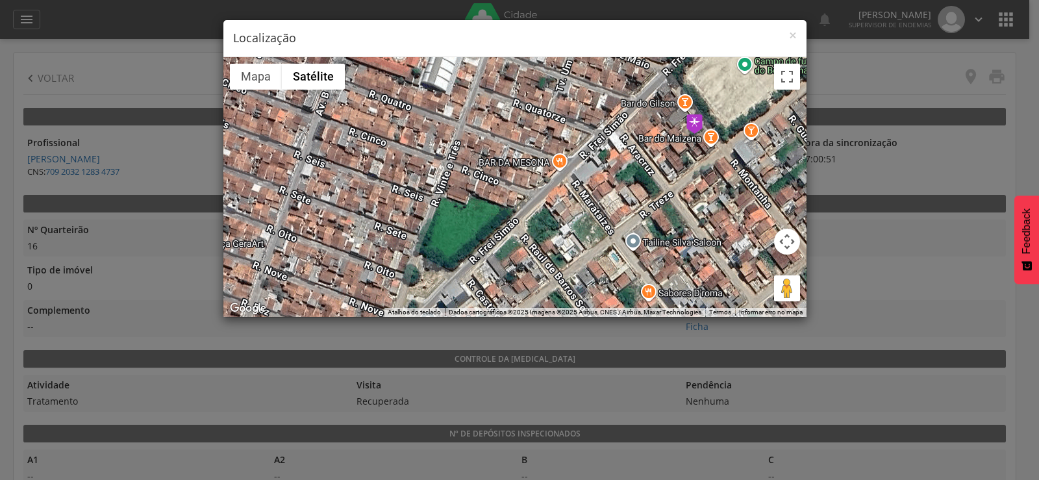
drag, startPoint x: 425, startPoint y: 203, endPoint x: 456, endPoint y: 117, distance: 91.8
click at [456, 117] on div at bounding box center [514, 187] width 583 height 260
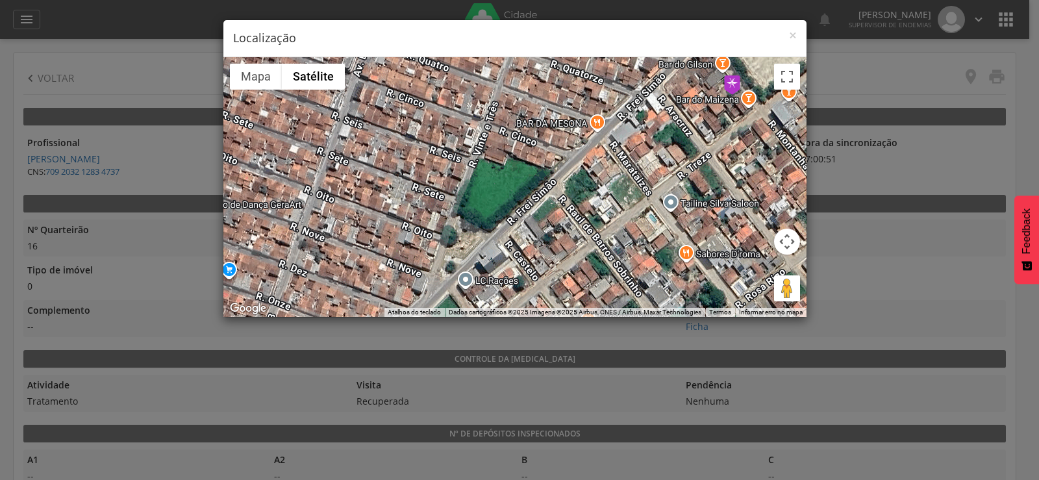
drag, startPoint x: 467, startPoint y: 227, endPoint x: 504, endPoint y: 188, distance: 53.7
click at [504, 188] on div at bounding box center [514, 187] width 583 height 260
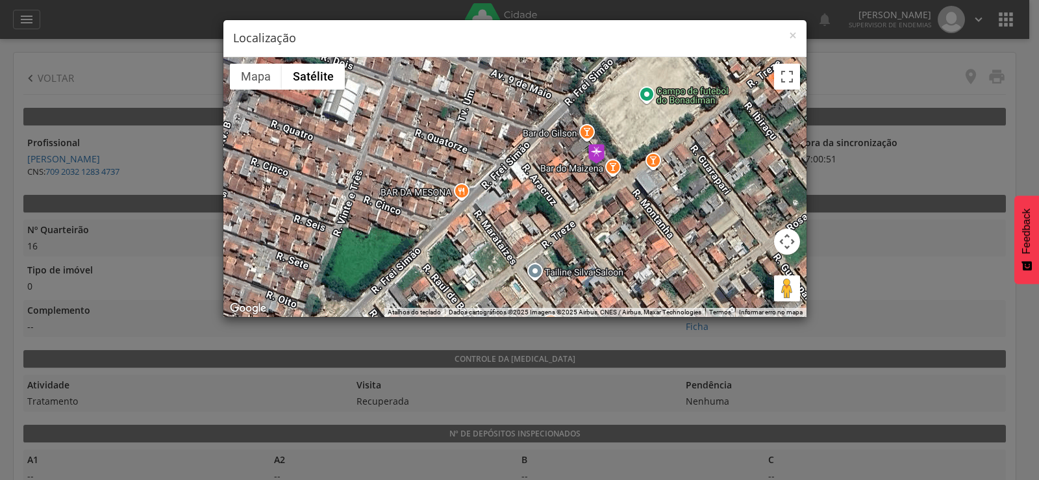
drag, startPoint x: 733, startPoint y: 114, endPoint x: 557, endPoint y: 204, distance: 197.7
click at [558, 204] on div at bounding box center [514, 187] width 583 height 260
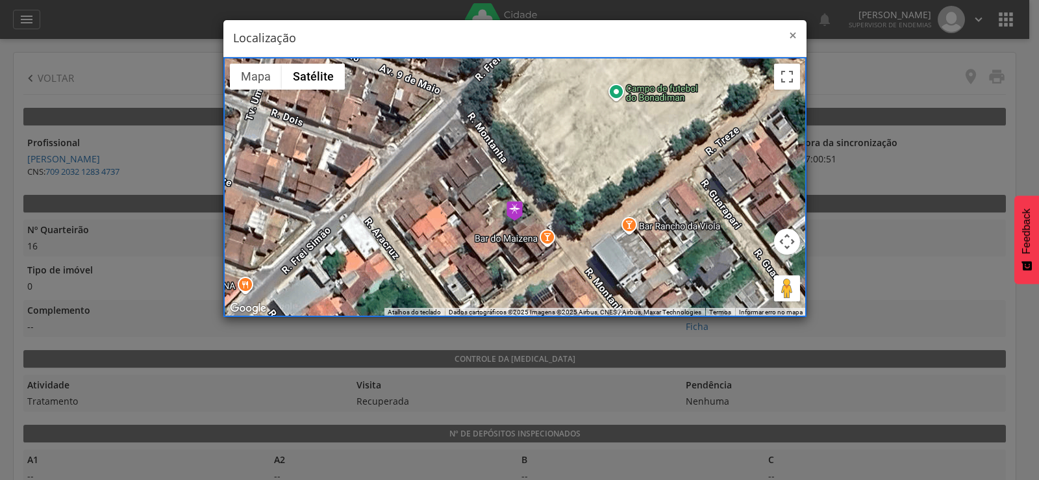
click at [791, 36] on span "×" at bounding box center [793, 35] width 8 height 18
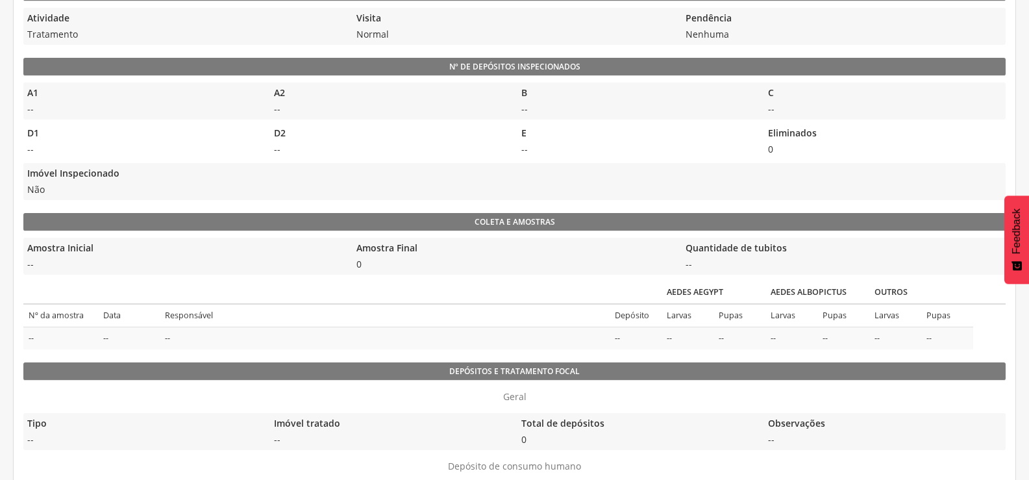
scroll to position [223, 0]
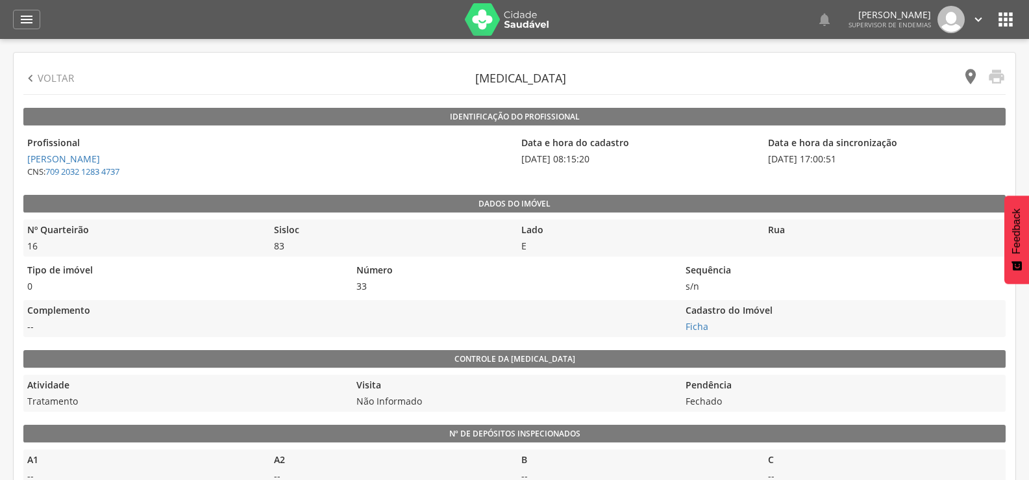
click at [967, 81] on icon "" at bounding box center [970, 77] width 18 height 18
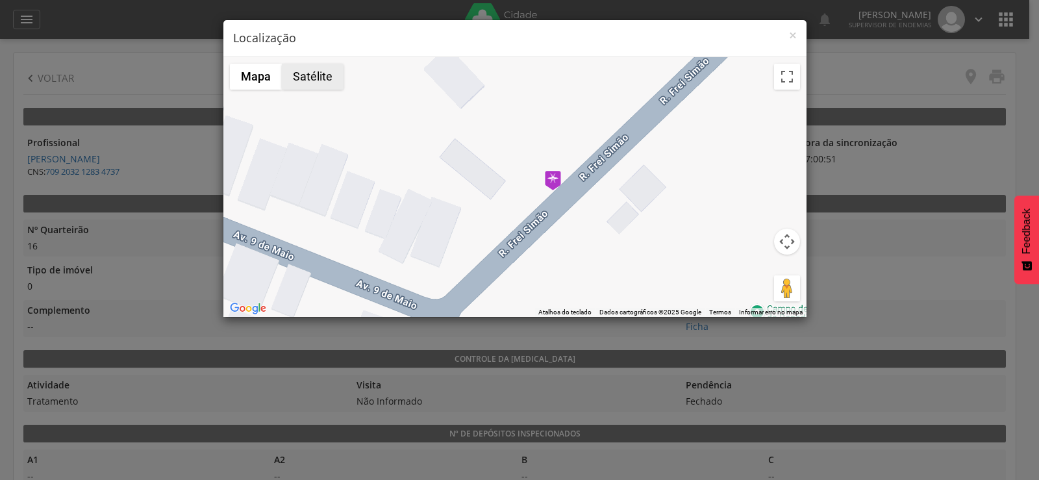
click at [318, 71] on button "Satélite" at bounding box center [313, 77] width 62 height 26
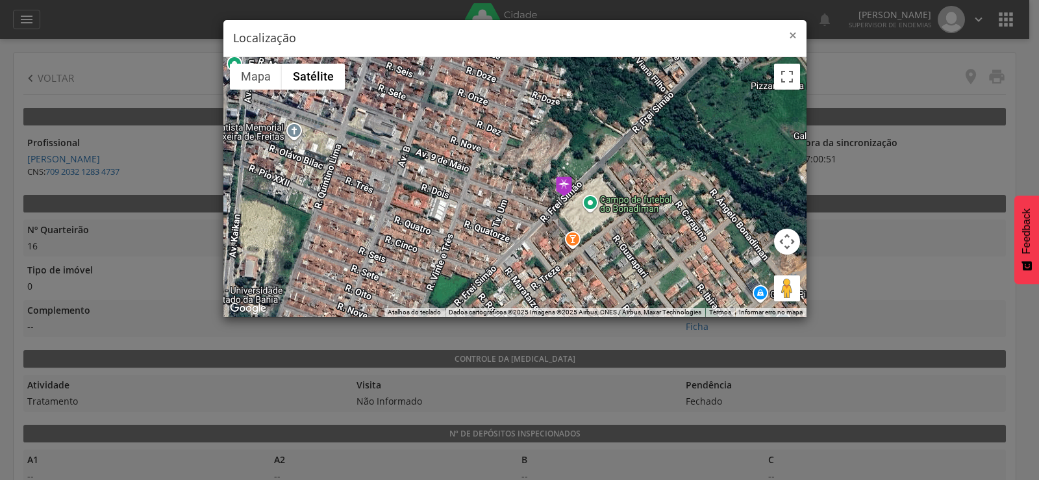
click at [790, 29] on span "×" at bounding box center [793, 35] width 8 height 18
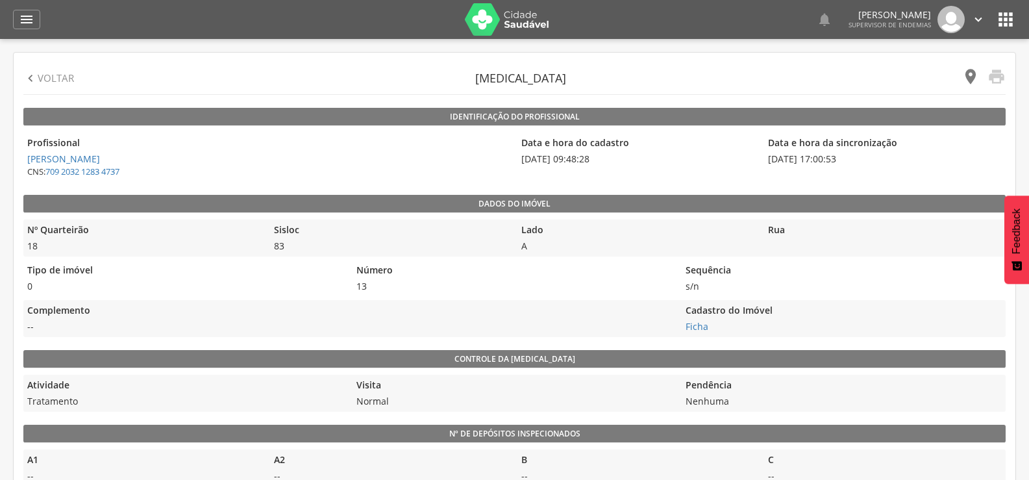
click at [965, 77] on icon "" at bounding box center [970, 77] width 18 height 18
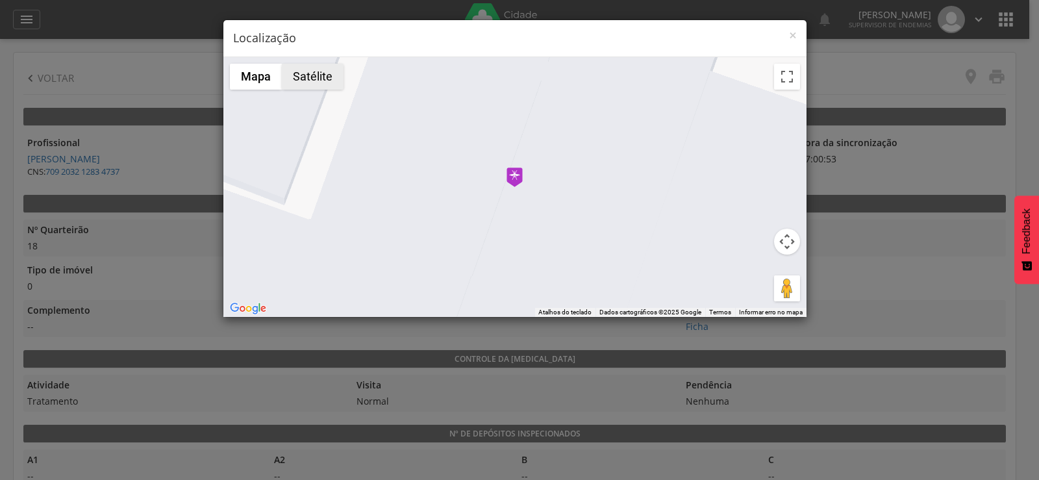
click at [314, 81] on button "Satélite" at bounding box center [313, 77] width 62 height 26
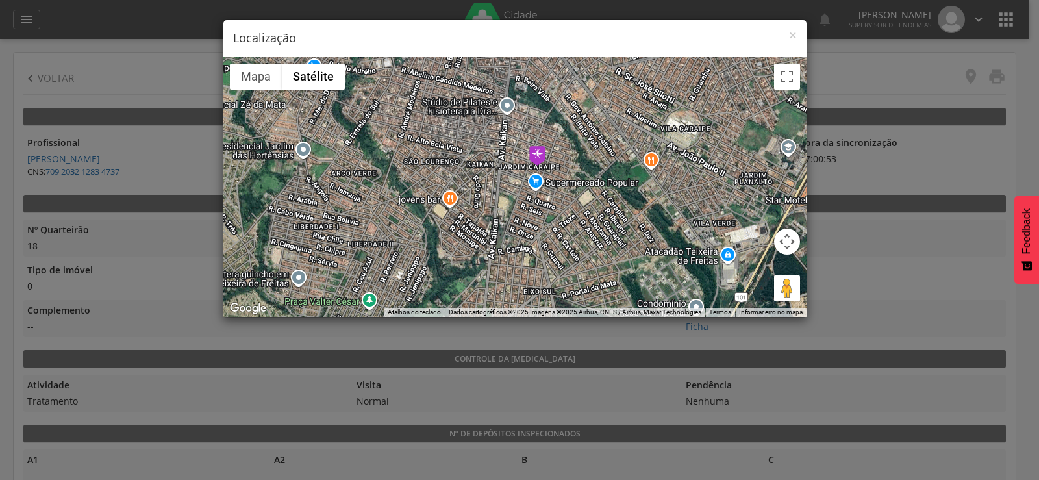
drag, startPoint x: 530, startPoint y: 275, endPoint x: 536, endPoint y: 197, distance: 78.8
click at [536, 197] on div at bounding box center [514, 187] width 583 height 260
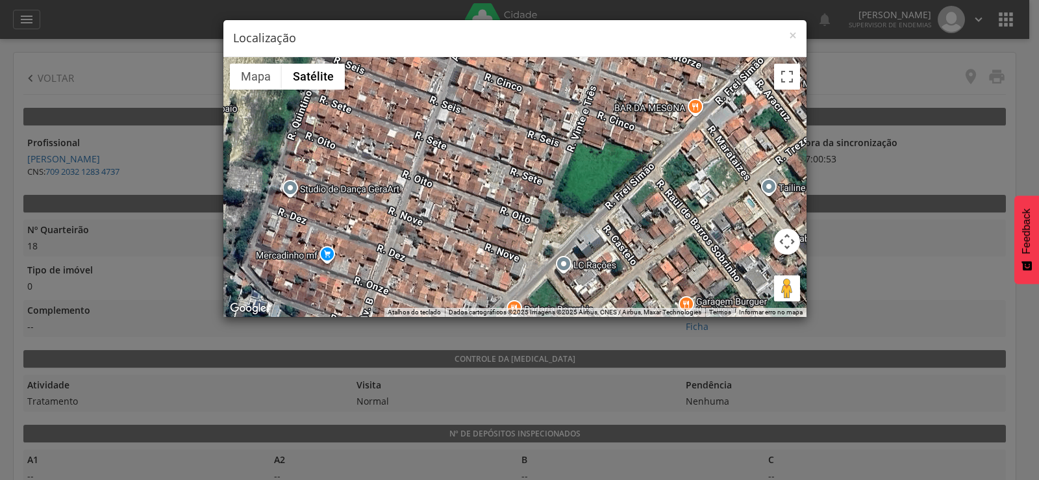
drag, startPoint x: 591, startPoint y: 213, endPoint x: 568, endPoint y: 182, distance: 38.4
click at [568, 182] on div at bounding box center [514, 187] width 583 height 260
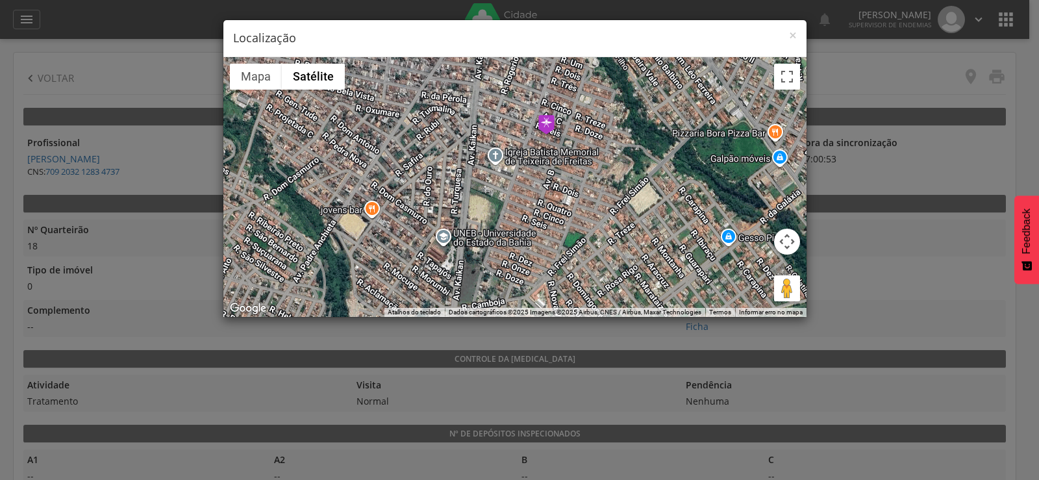
drag, startPoint x: 575, startPoint y: 148, endPoint x: 571, endPoint y: 219, distance: 70.8
click at [571, 219] on div at bounding box center [514, 187] width 583 height 260
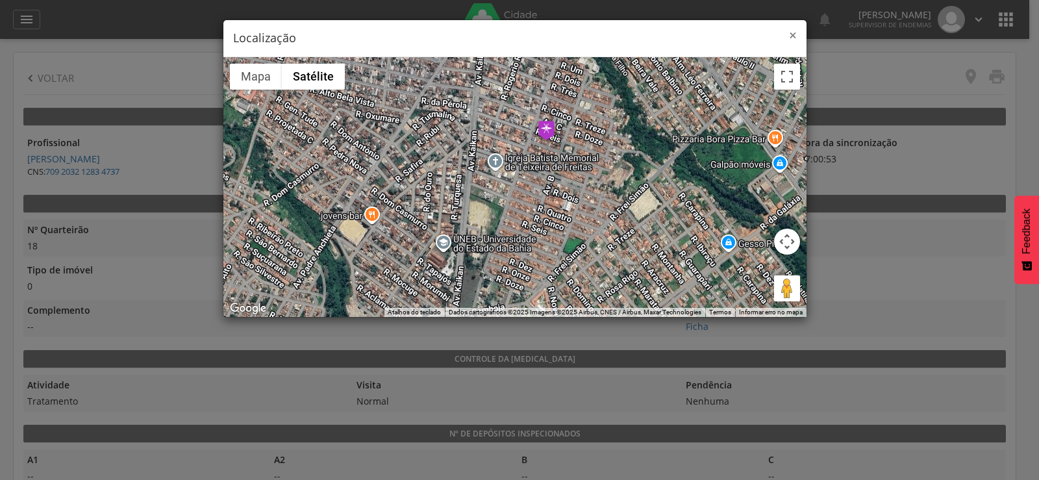
click at [795, 35] on span "×" at bounding box center [793, 35] width 8 height 18
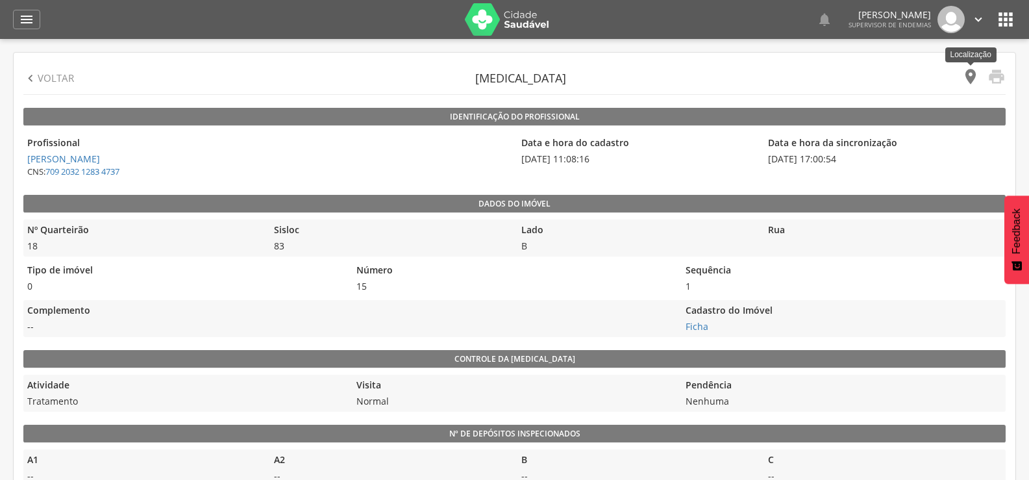
click at [978, 76] on icon "" at bounding box center [970, 77] width 18 height 18
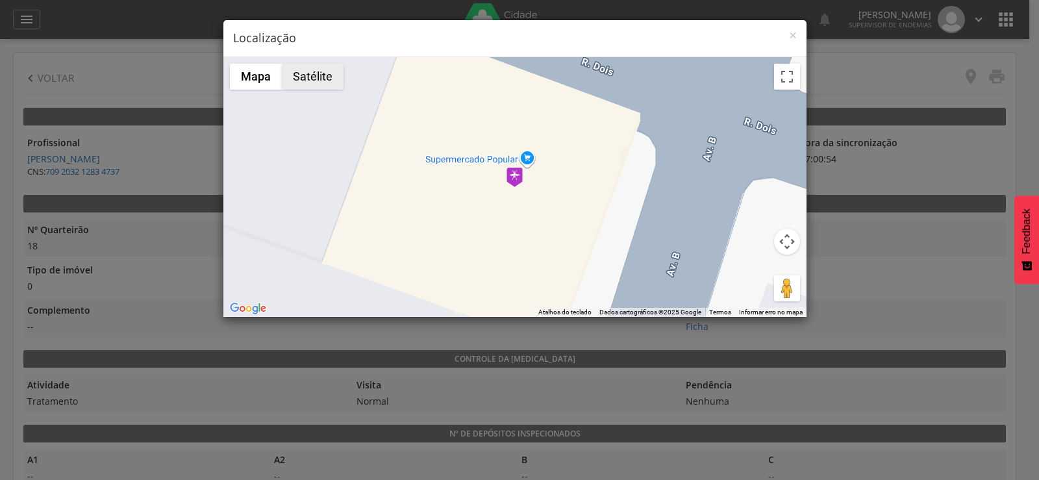
click at [299, 77] on button "Satélite" at bounding box center [313, 77] width 62 height 26
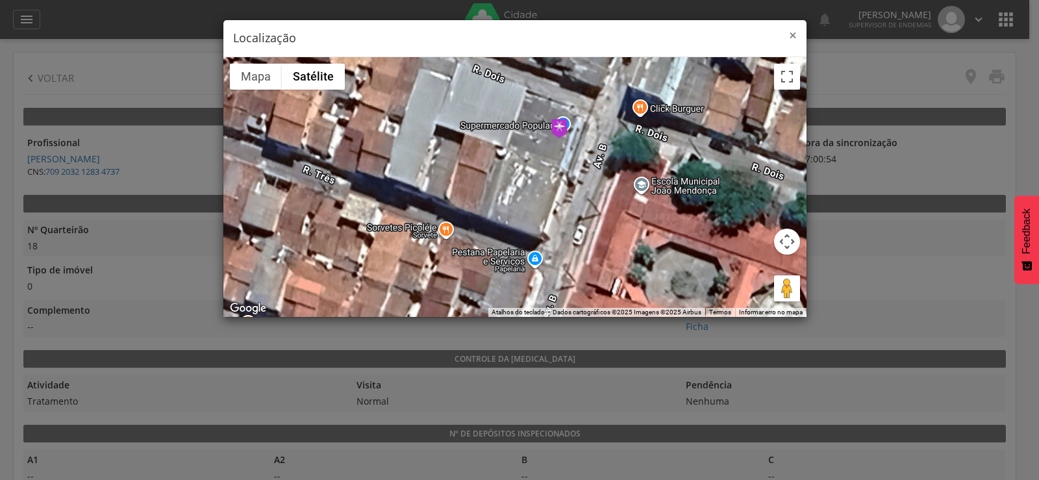
click at [795, 33] on span "×" at bounding box center [793, 35] width 8 height 18
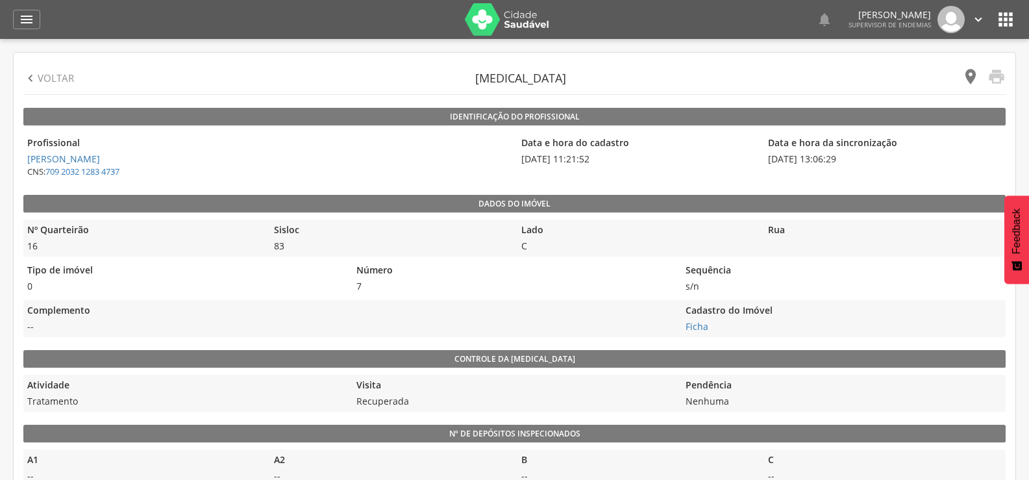
click at [975, 74] on icon "" at bounding box center [970, 77] width 18 height 18
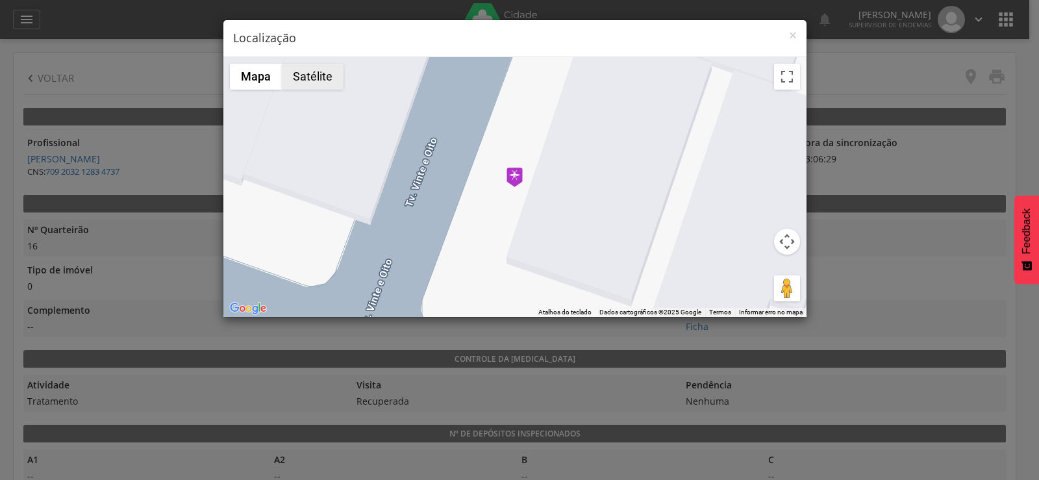
click at [316, 73] on button "Satélite" at bounding box center [313, 77] width 62 height 26
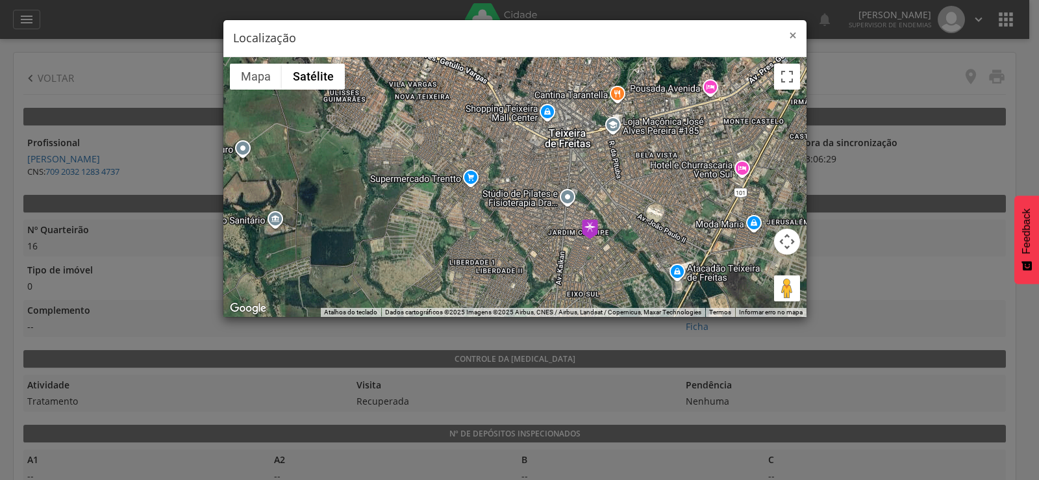
click at [789, 35] on span "×" at bounding box center [793, 35] width 8 height 18
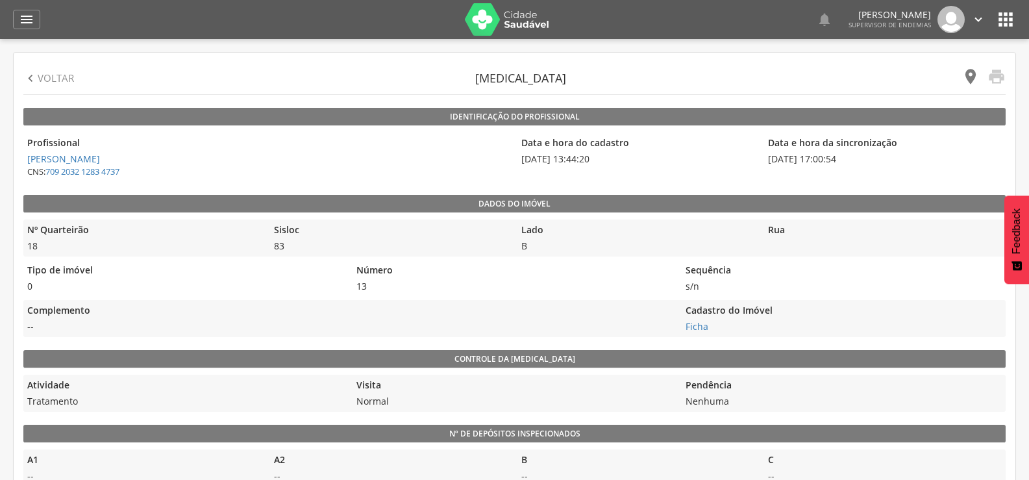
click at [972, 76] on icon "" at bounding box center [970, 77] width 18 height 18
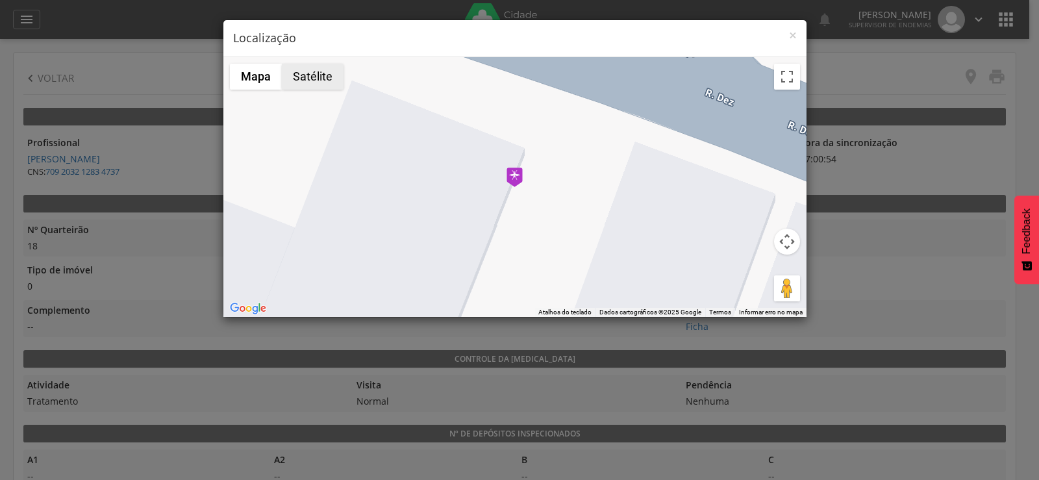
click at [312, 73] on button "Satélite" at bounding box center [313, 77] width 62 height 26
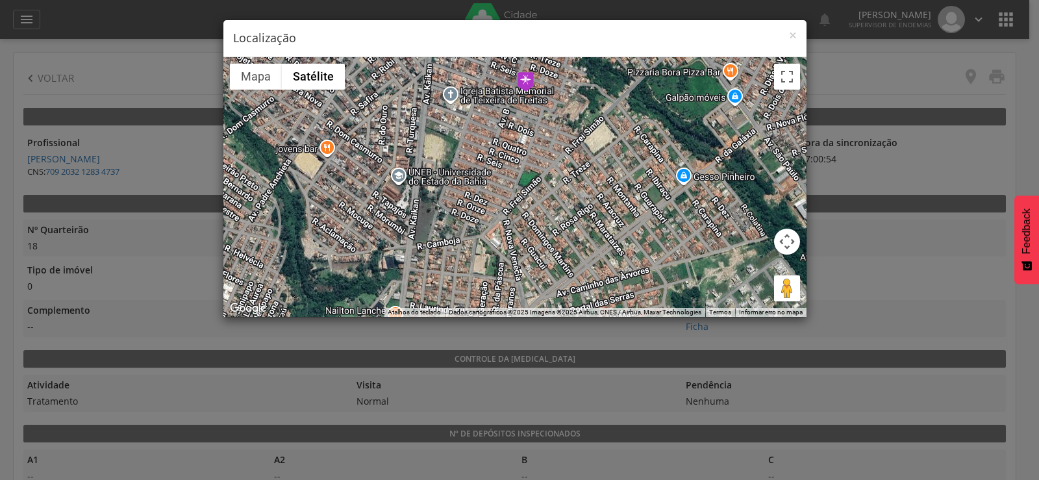
drag, startPoint x: 522, startPoint y: 281, endPoint x: 528, endPoint y: 167, distance: 114.4
click at [528, 167] on div at bounding box center [514, 187] width 583 height 260
click at [527, 174] on div at bounding box center [514, 187] width 583 height 260
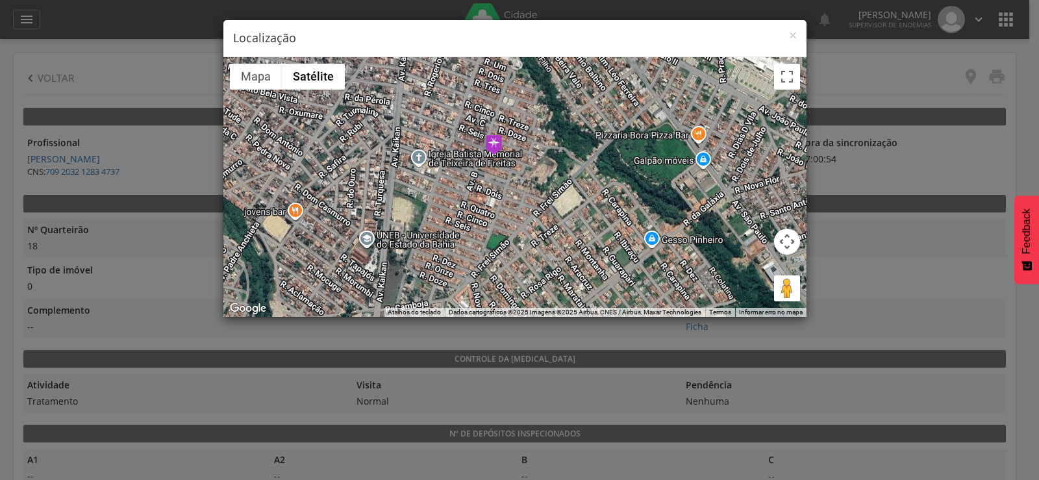
drag, startPoint x: 519, startPoint y: 201, endPoint x: 488, endPoint y: 258, distance: 64.8
click at [488, 258] on div at bounding box center [514, 187] width 583 height 260
click at [794, 35] on span "×" at bounding box center [793, 35] width 8 height 18
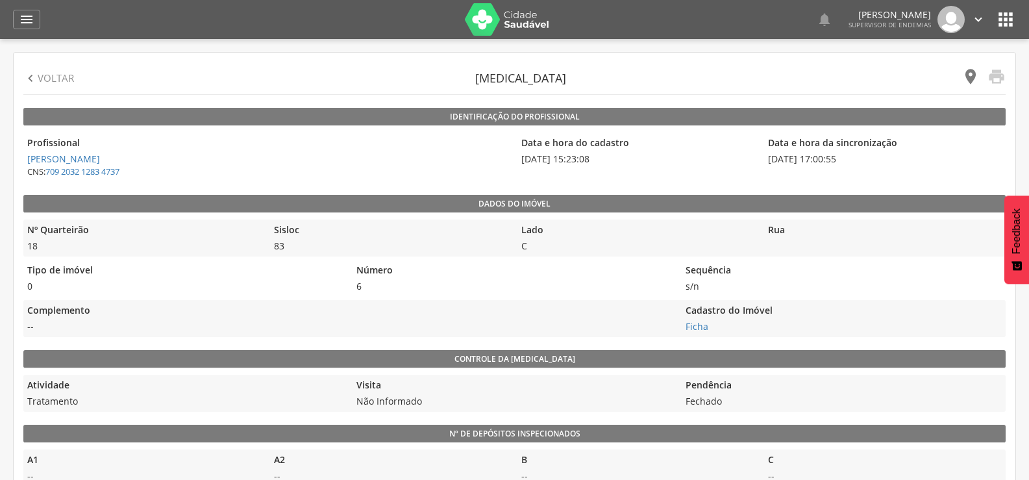
click at [965, 75] on icon "" at bounding box center [970, 77] width 18 height 18
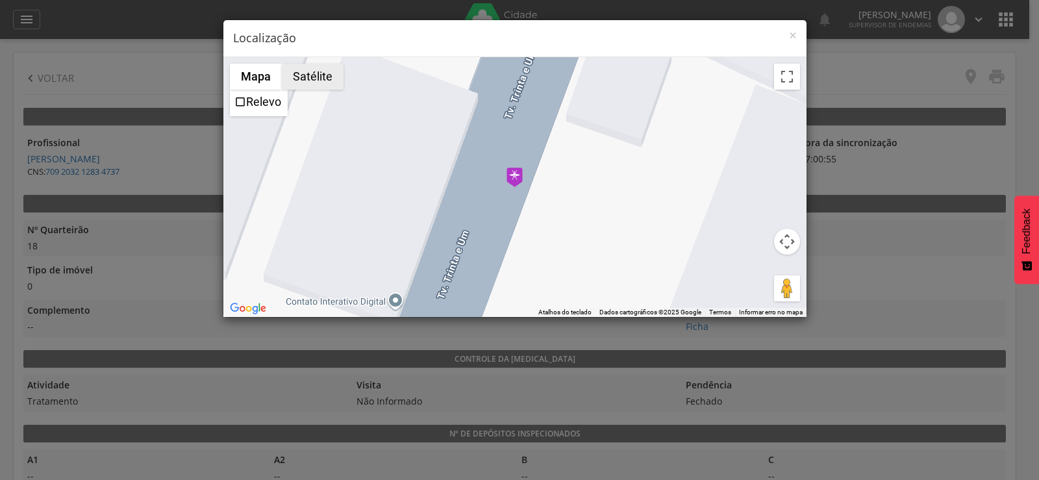
click at [309, 81] on button "Satélite" at bounding box center [313, 77] width 62 height 26
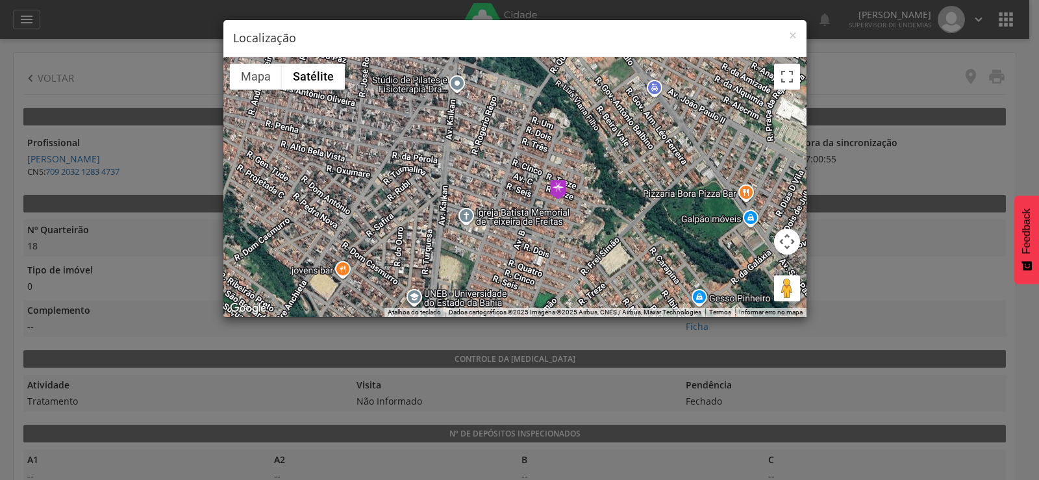
drag, startPoint x: 565, startPoint y: 263, endPoint x: 581, endPoint y: 200, distance: 65.0
click at [581, 200] on div at bounding box center [514, 187] width 583 height 260
click at [794, 27] on span "×" at bounding box center [793, 35] width 8 height 18
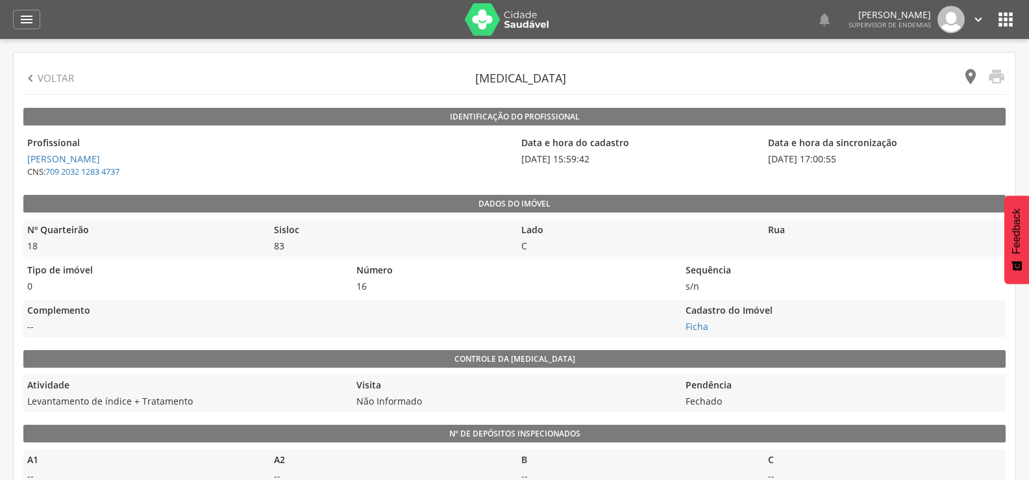
click at [966, 72] on icon "" at bounding box center [970, 77] width 18 height 18
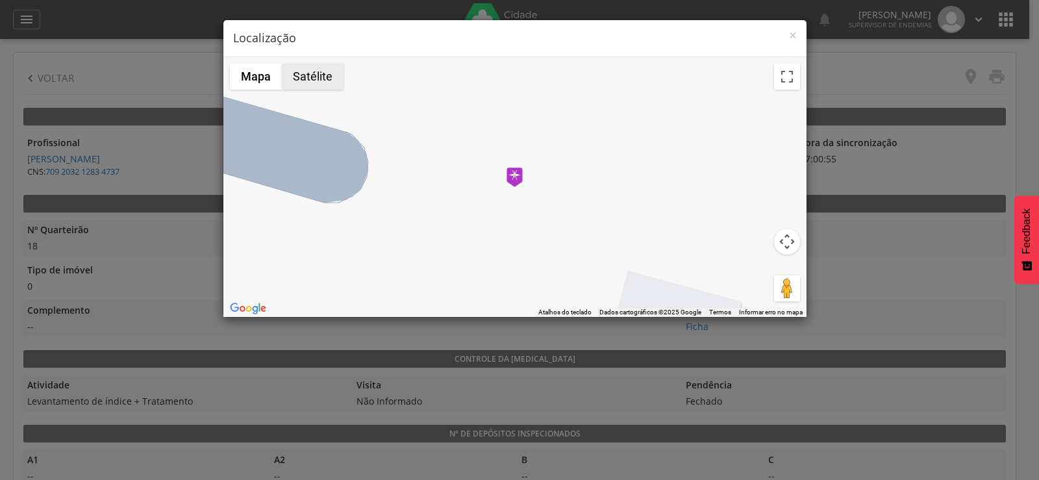
click at [304, 65] on button "Satélite" at bounding box center [313, 77] width 62 height 26
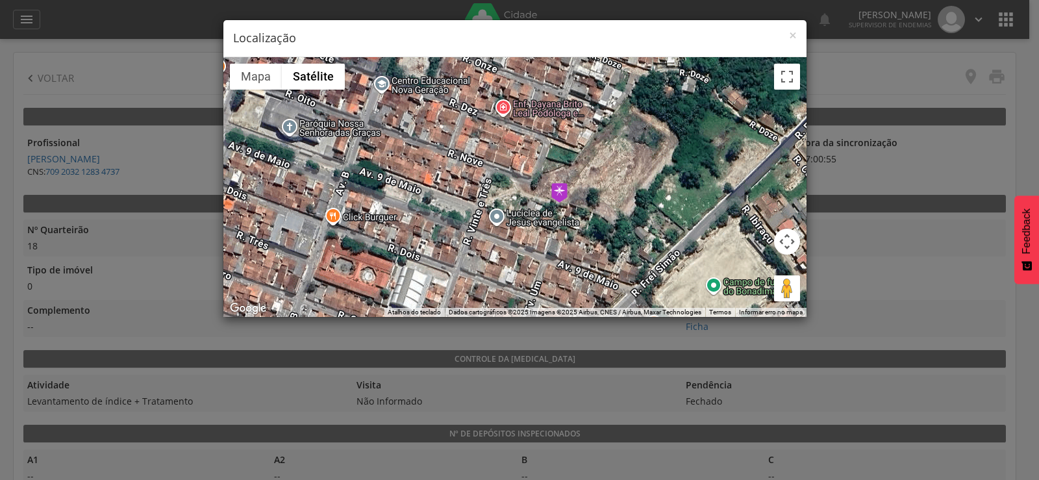
click at [787, 34] on h4 "Localização" at bounding box center [515, 38] width 564 height 17
click at [789, 34] on span "×" at bounding box center [793, 35] width 8 height 18
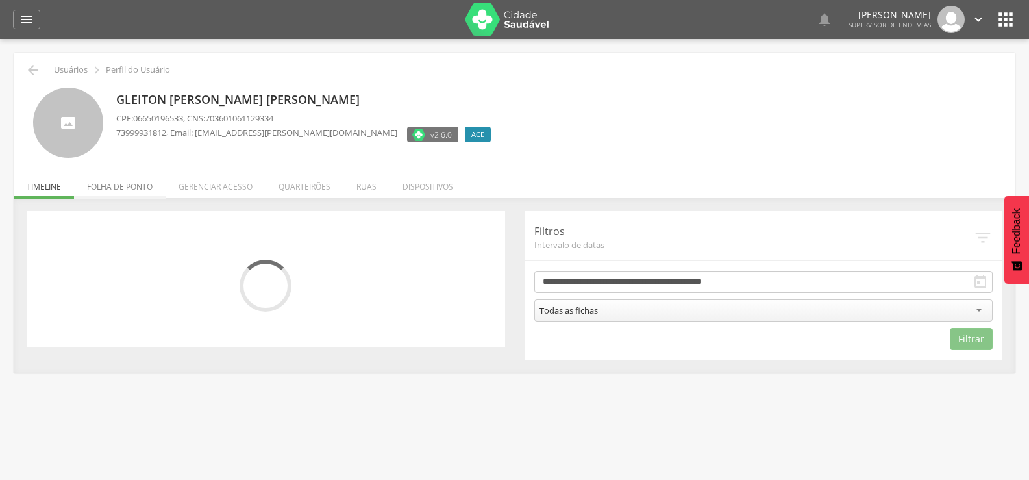
click at [135, 186] on li "Folha de ponto" at bounding box center [120, 183] width 92 height 31
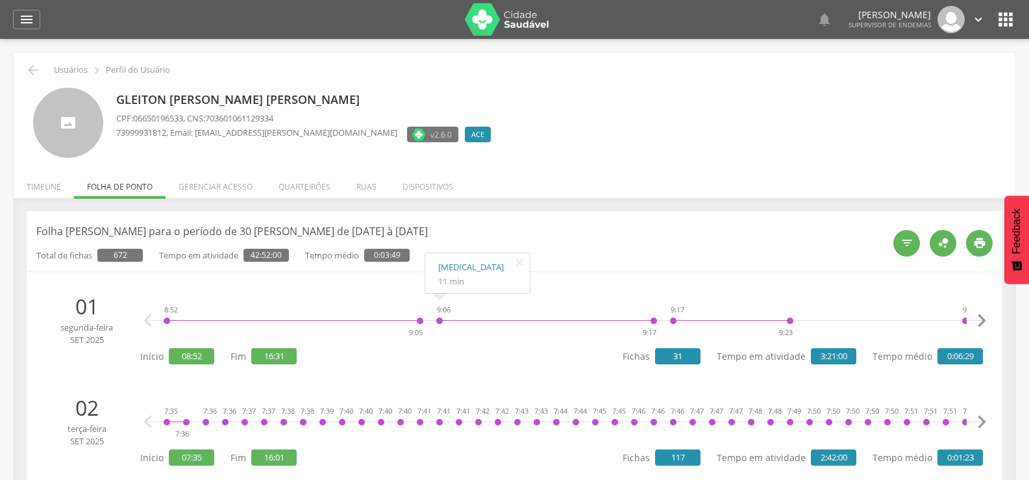
scroll to position [260, 0]
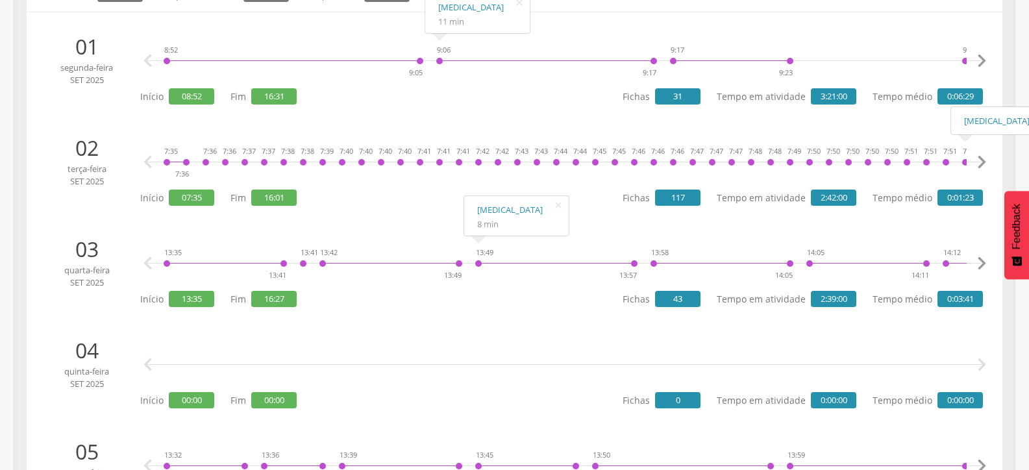
click at [984, 161] on icon "" at bounding box center [982, 162] width 26 height 26
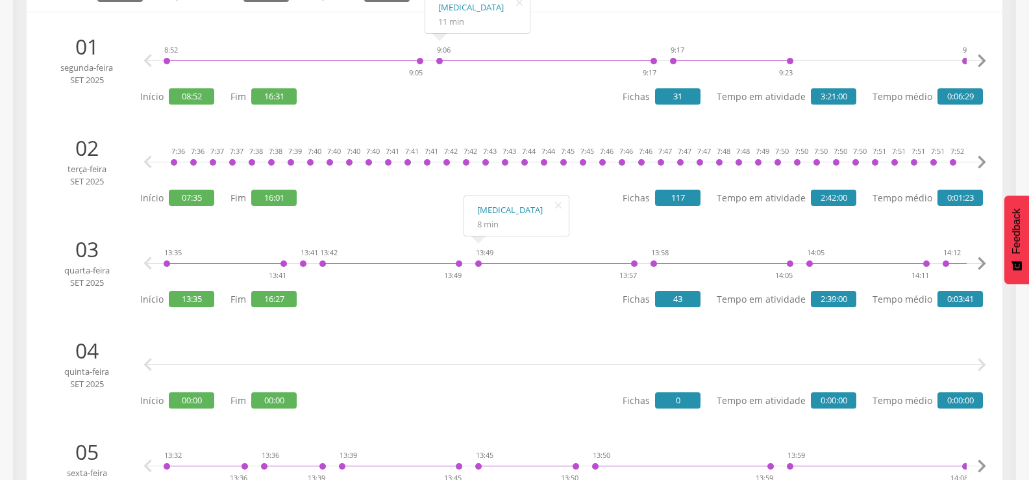
click at [984, 161] on icon "" at bounding box center [982, 162] width 26 height 26
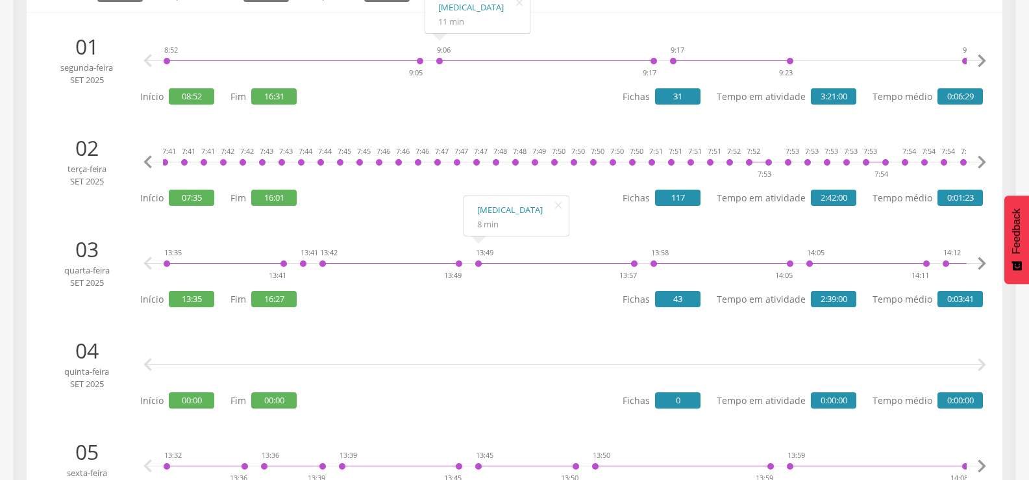
click at [984, 161] on icon "" at bounding box center [982, 162] width 26 height 26
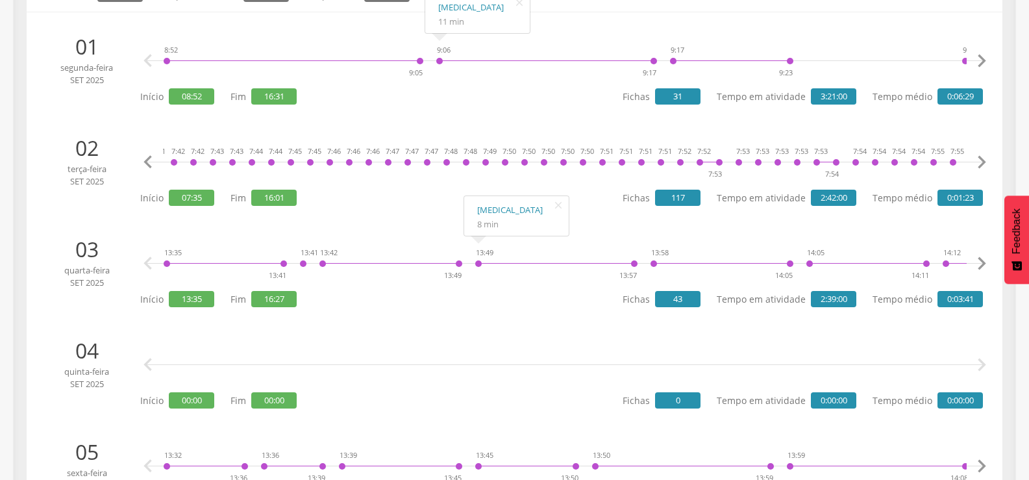
click at [984, 161] on icon "" at bounding box center [982, 162] width 26 height 26
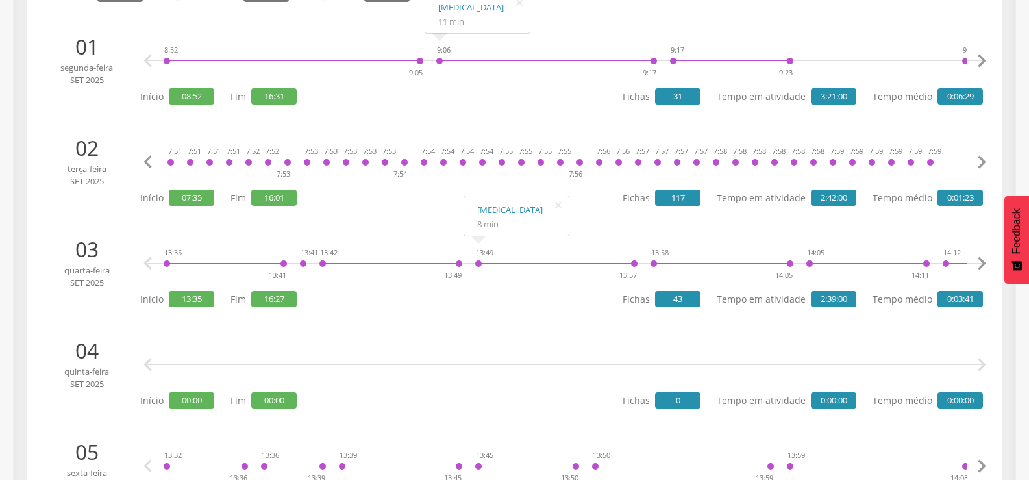
click at [984, 161] on icon "" at bounding box center [982, 162] width 26 height 26
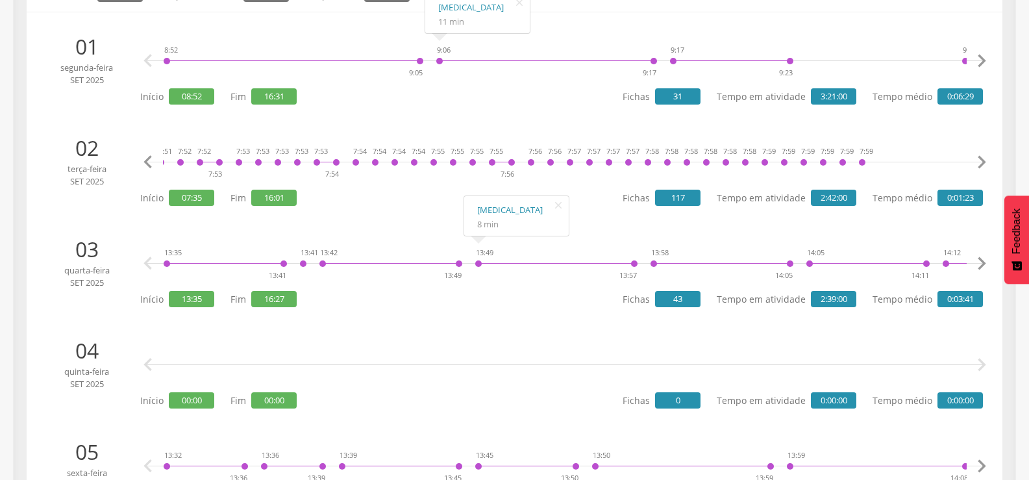
click at [984, 161] on icon "" at bounding box center [982, 162] width 26 height 26
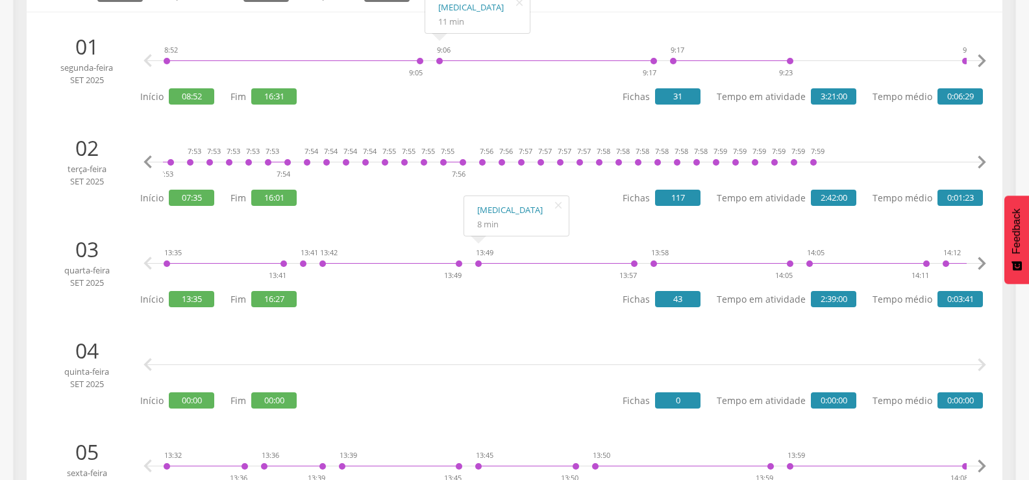
click at [984, 161] on icon "" at bounding box center [982, 162] width 26 height 26
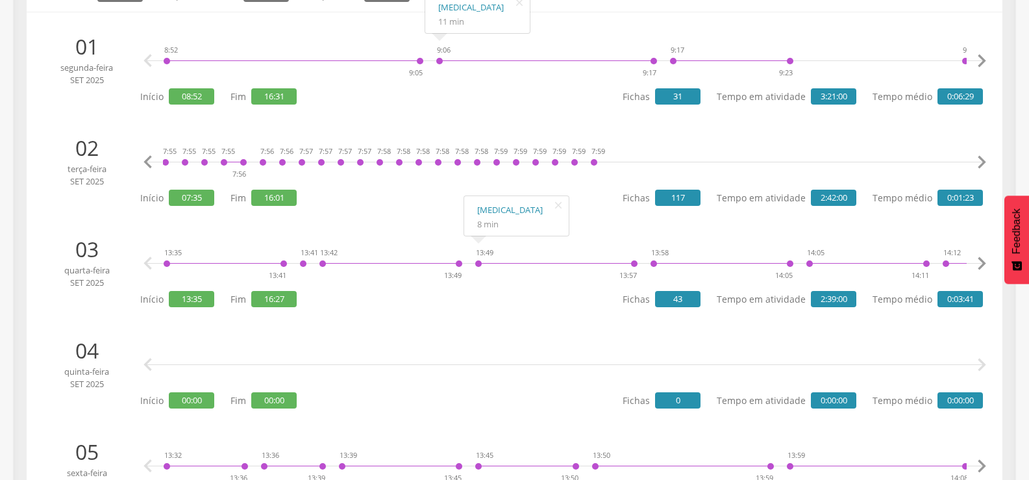
click at [984, 161] on icon "" at bounding box center [982, 162] width 26 height 26
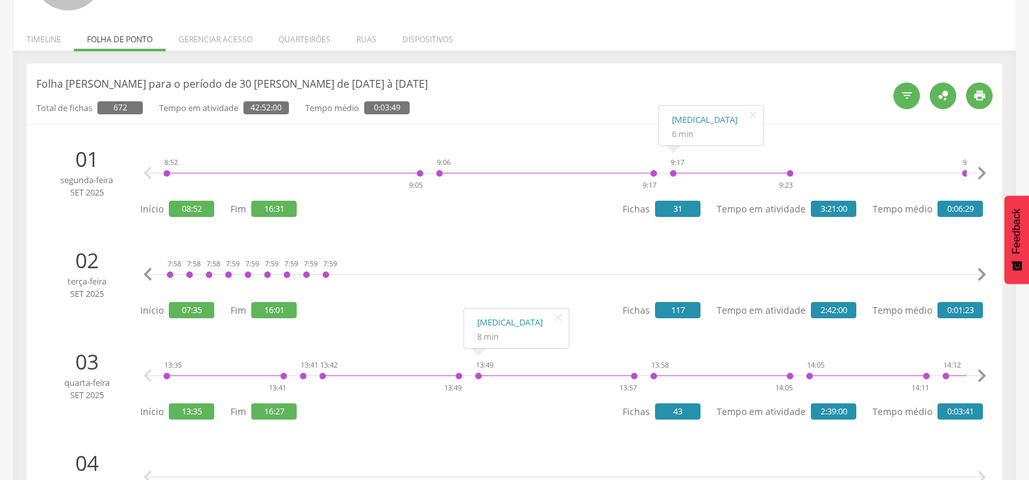
scroll to position [0, 0]
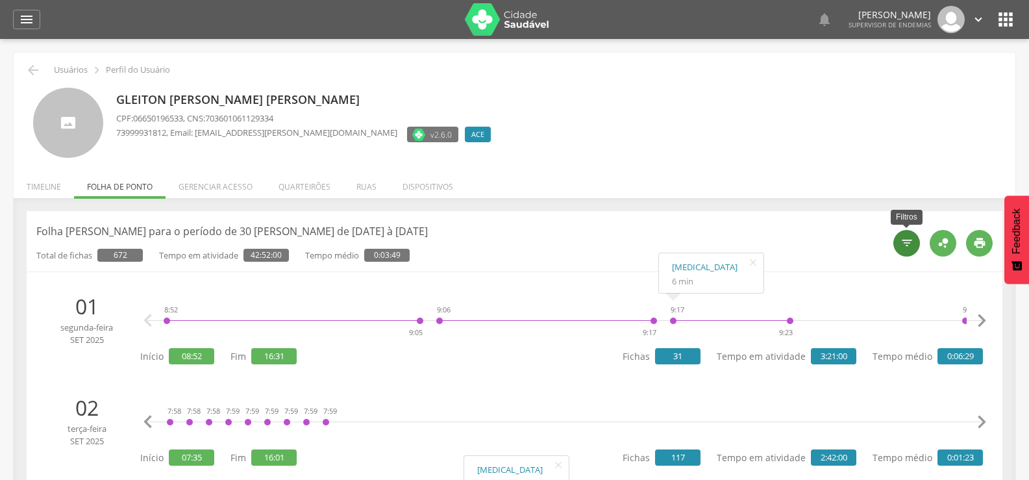
click at [905, 240] on icon "" at bounding box center [906, 242] width 13 height 13
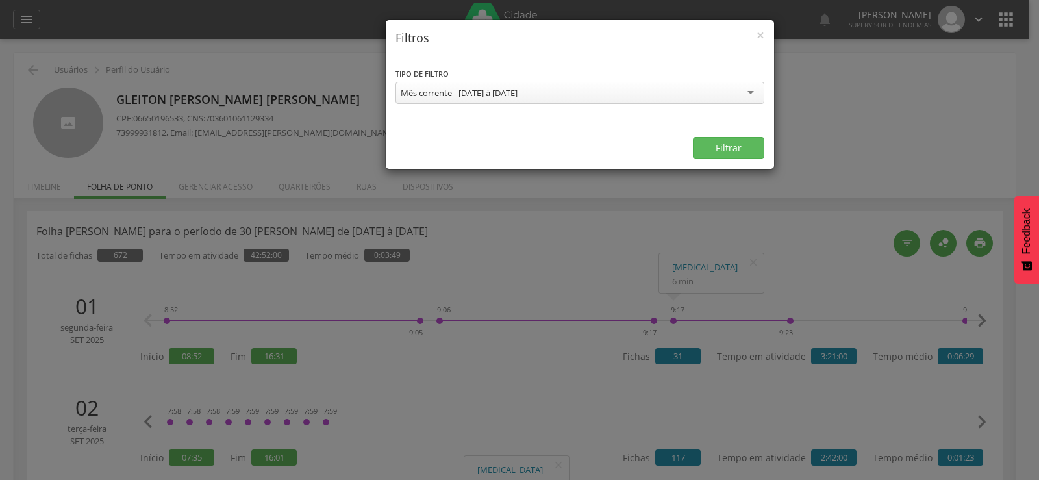
click at [579, 102] on div "Mês corrente - 01/09/2025 à 30/09/2025" at bounding box center [579, 93] width 369 height 22
click at [745, 142] on button "Filtrar" at bounding box center [728, 148] width 71 height 22
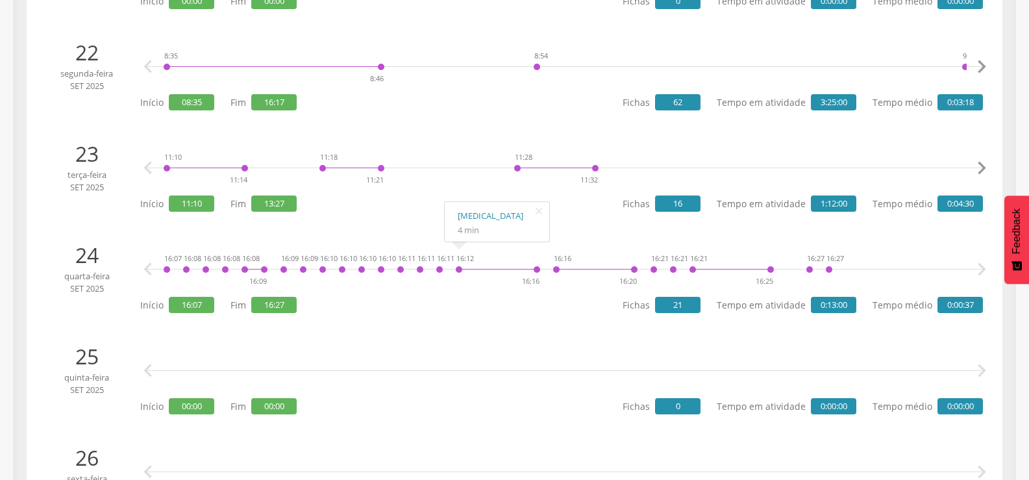
scroll to position [454, 0]
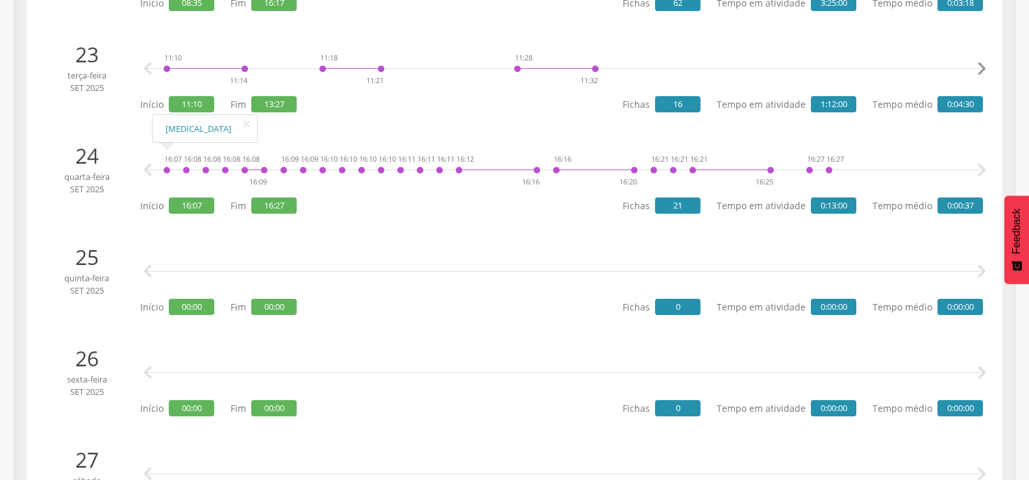
click at [138, 167] on icon "" at bounding box center [148, 170] width 26 height 26
click at [144, 168] on icon "" at bounding box center [148, 170] width 26 height 26
click at [984, 169] on icon "" at bounding box center [982, 170] width 26 height 26
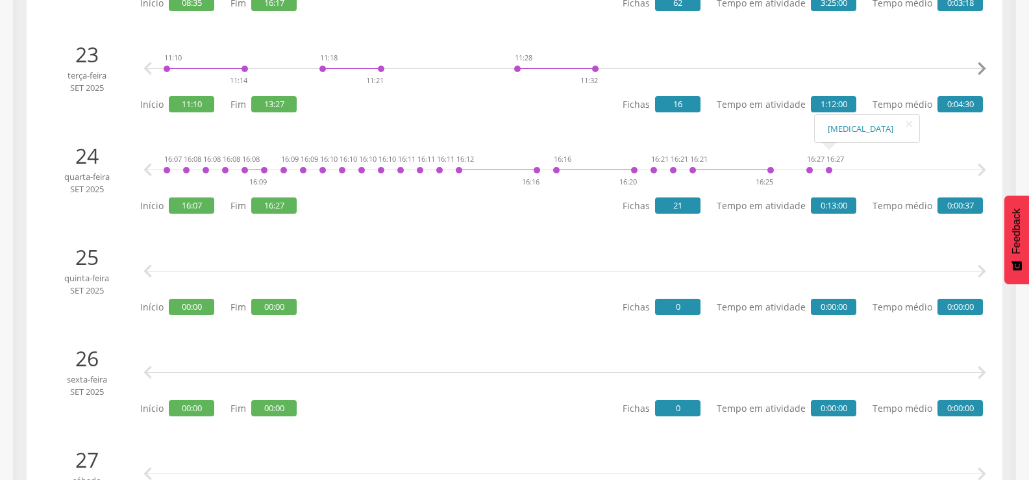
click at [984, 169] on icon "" at bounding box center [982, 170] width 26 height 26
click at [170, 131] on link "[MEDICAL_DATA]" at bounding box center [205, 129] width 79 height 16
click at [143, 166] on icon "" at bounding box center [148, 170] width 26 height 26
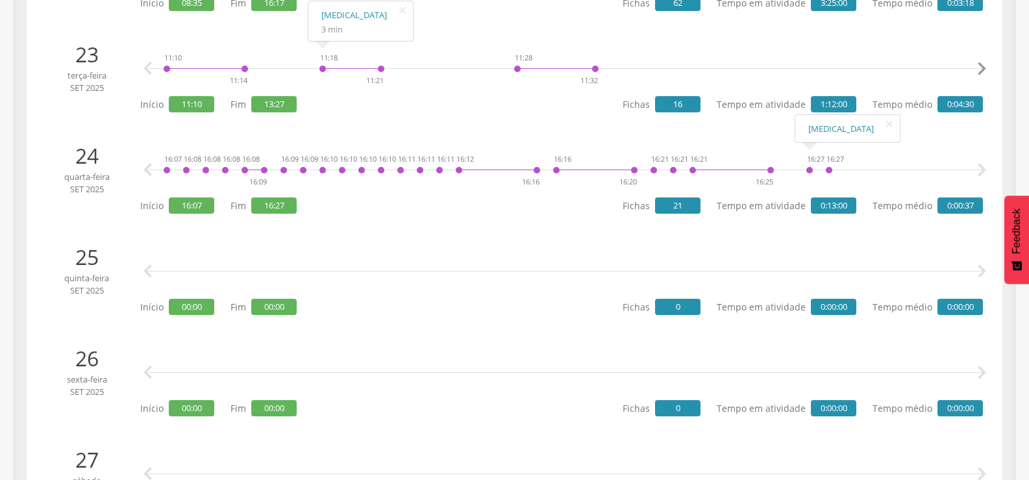
click at [980, 169] on icon "" at bounding box center [982, 170] width 26 height 26
click at [145, 167] on icon "" at bounding box center [148, 170] width 26 height 26
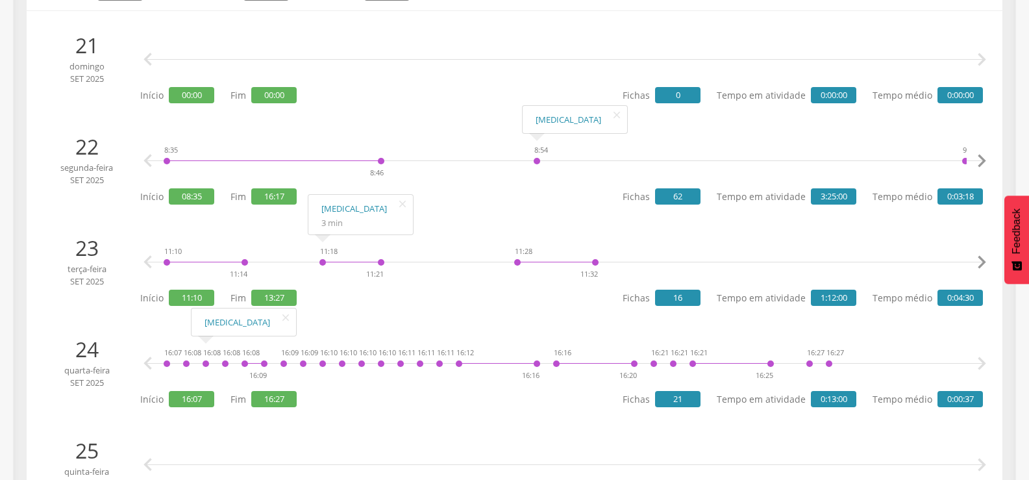
scroll to position [260, 0]
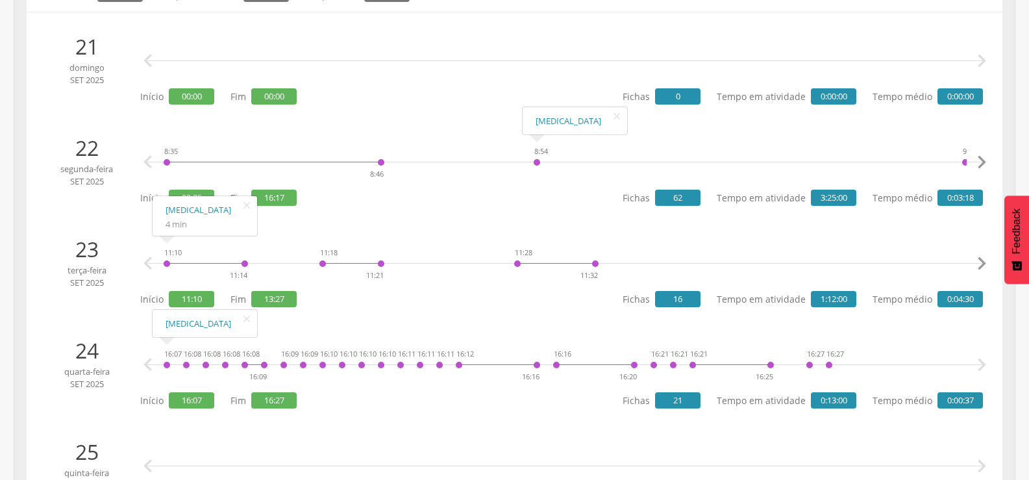
click at [146, 363] on icon "" at bounding box center [148, 365] width 26 height 26
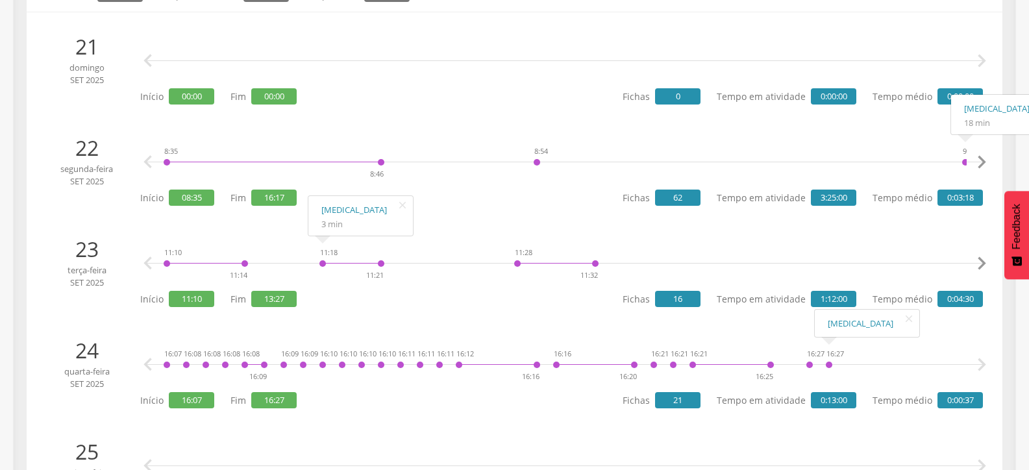
click at [984, 162] on icon "" at bounding box center [982, 162] width 26 height 26
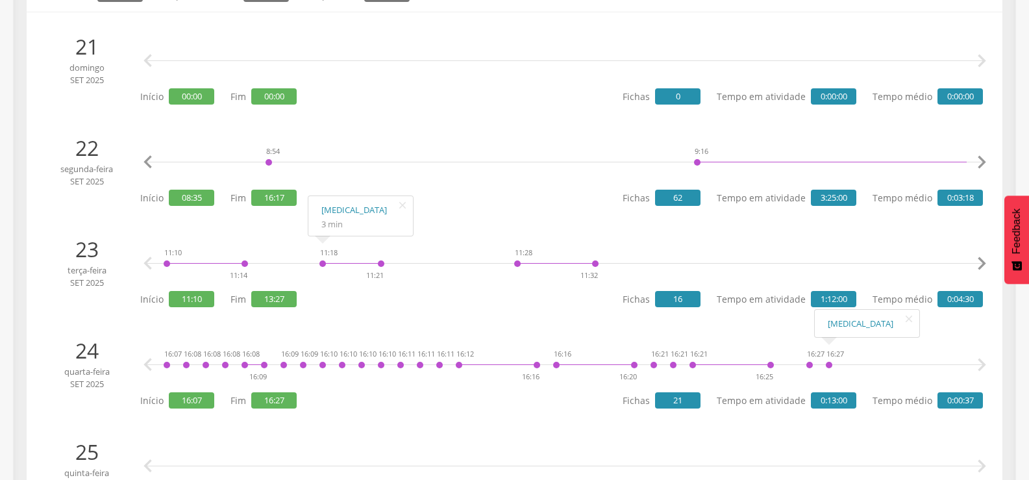
click at [984, 162] on icon "" at bounding box center [982, 162] width 26 height 26
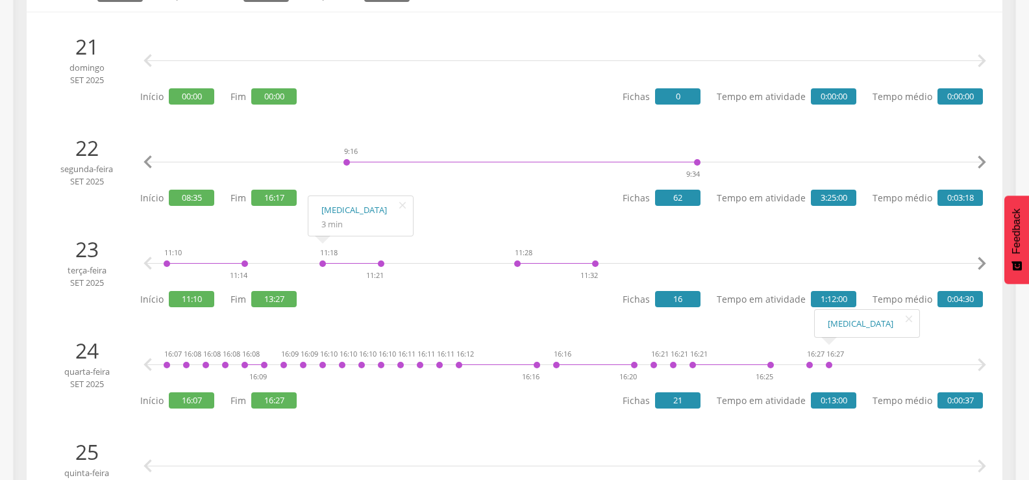
click at [984, 162] on icon "" at bounding box center [982, 162] width 26 height 26
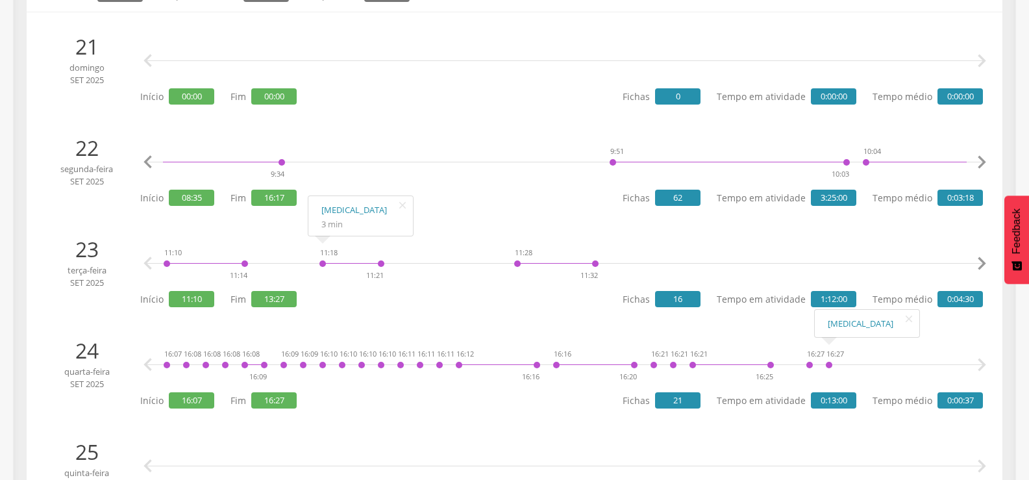
click at [984, 162] on icon "" at bounding box center [982, 162] width 26 height 26
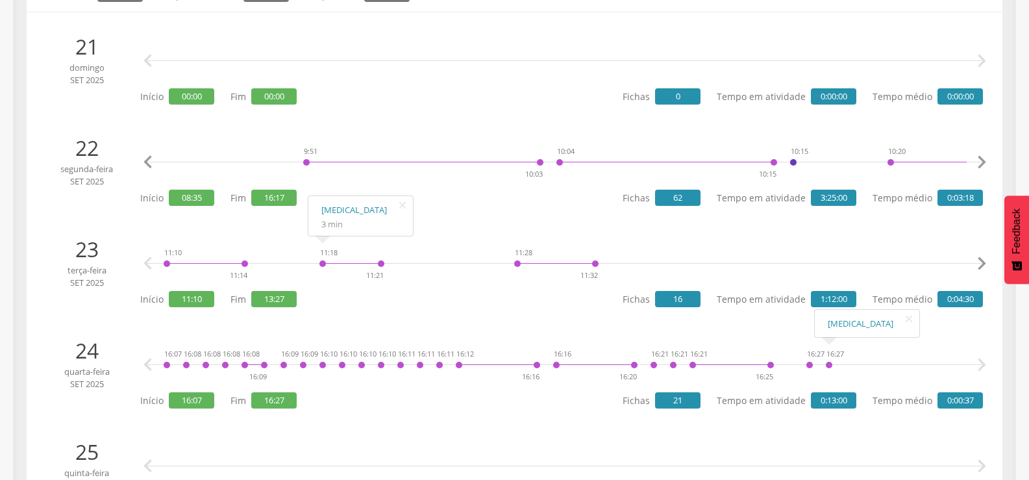
click at [984, 162] on icon "" at bounding box center [982, 162] width 26 height 26
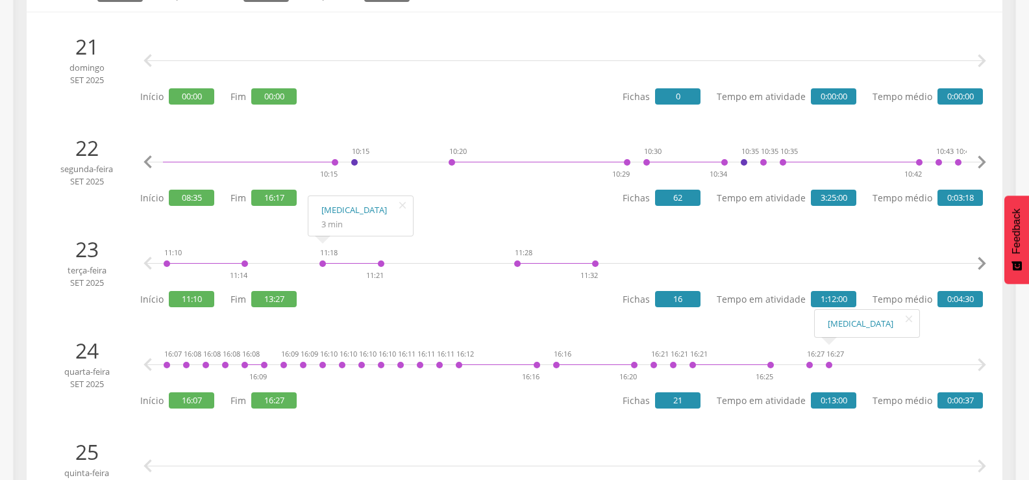
click at [984, 162] on icon "" at bounding box center [982, 162] width 26 height 26
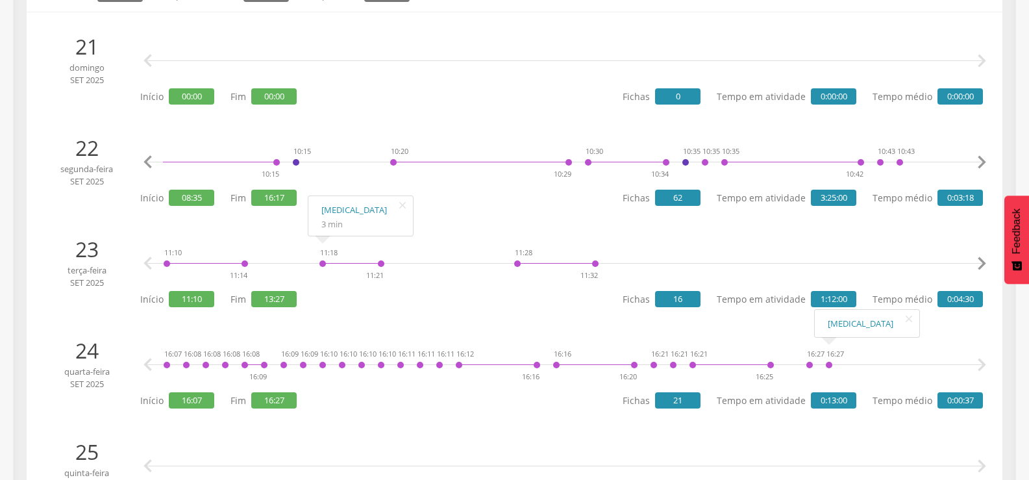
click at [984, 162] on icon "" at bounding box center [982, 162] width 26 height 26
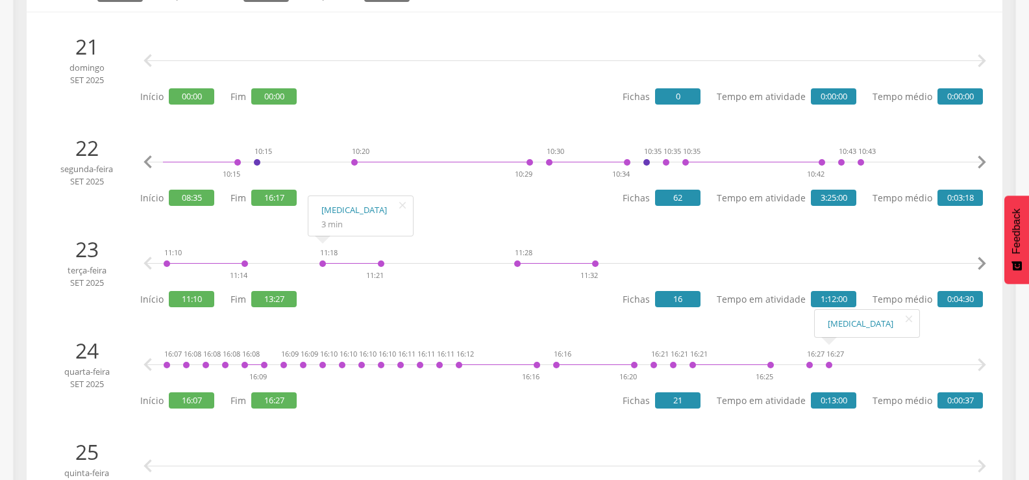
click at [984, 162] on icon "" at bounding box center [982, 162] width 26 height 26
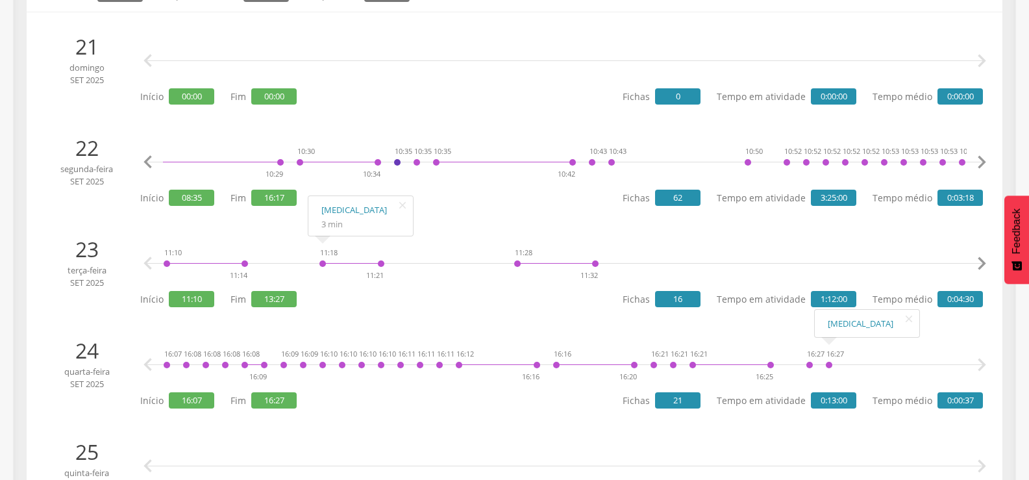
scroll to position [0, 2145]
click at [832, 324] on link "[MEDICAL_DATA]" at bounding box center [867, 324] width 79 height 16
click at [810, 363] on div "16:27" at bounding box center [810, 364] width 8 height 39
click at [810, 318] on link "[MEDICAL_DATA]" at bounding box center [847, 324] width 79 height 16
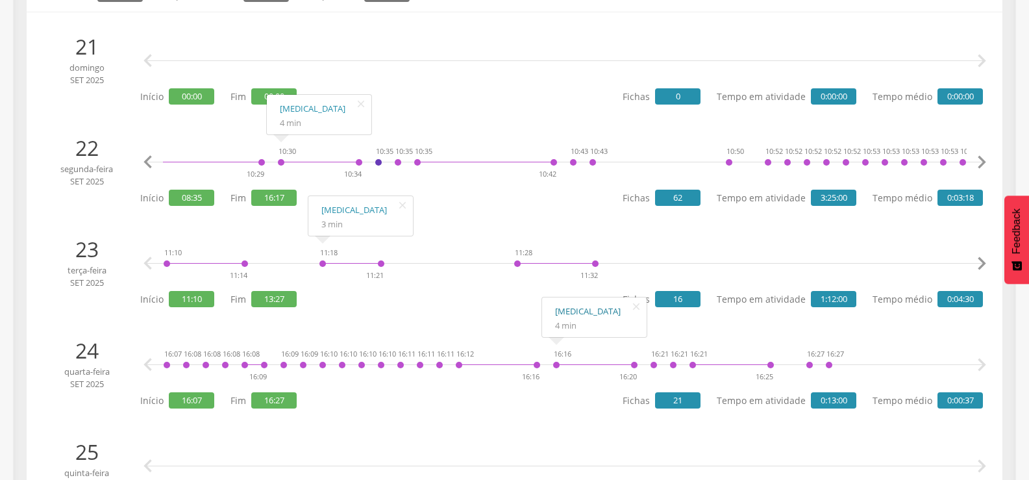
click at [560, 309] on link "[MEDICAL_DATA]" at bounding box center [594, 311] width 79 height 16
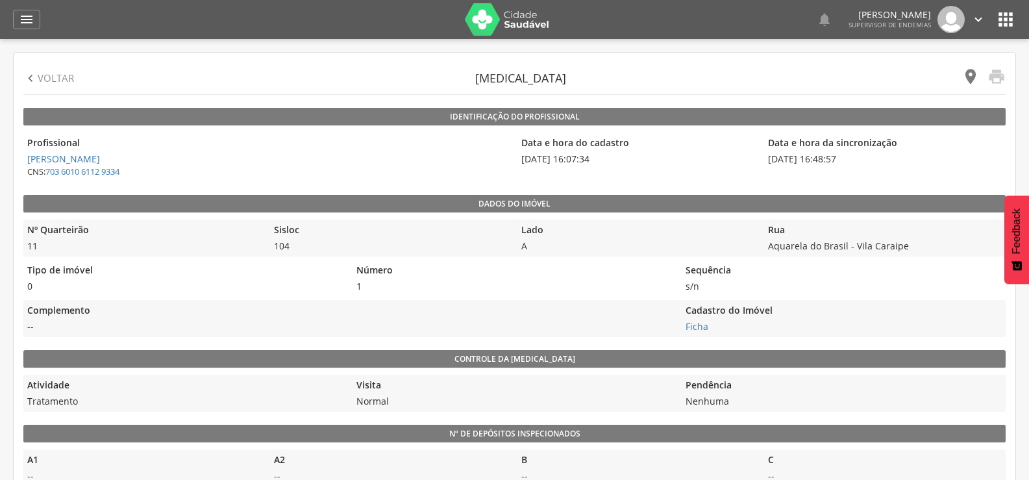
click at [963, 72] on icon "" at bounding box center [970, 77] width 18 height 18
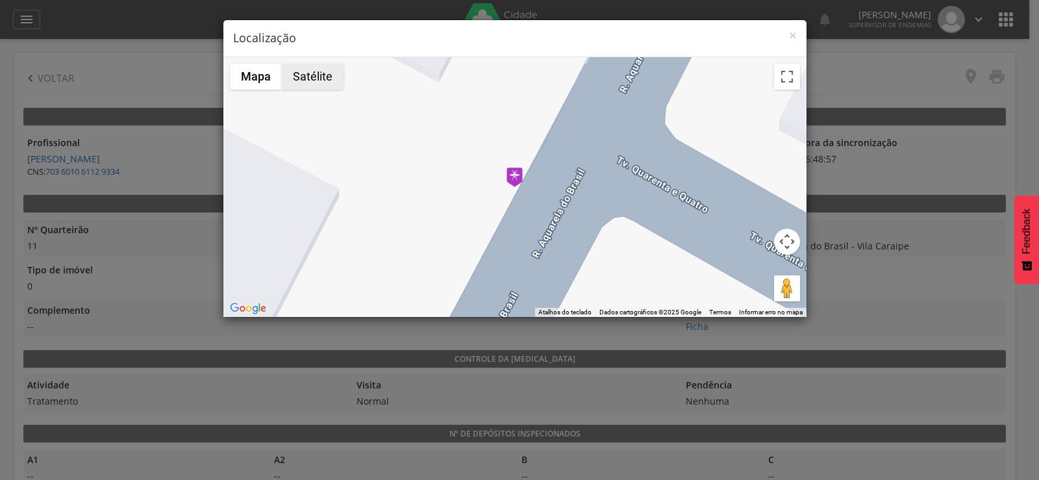
click at [303, 75] on button "Satélite" at bounding box center [313, 77] width 62 height 26
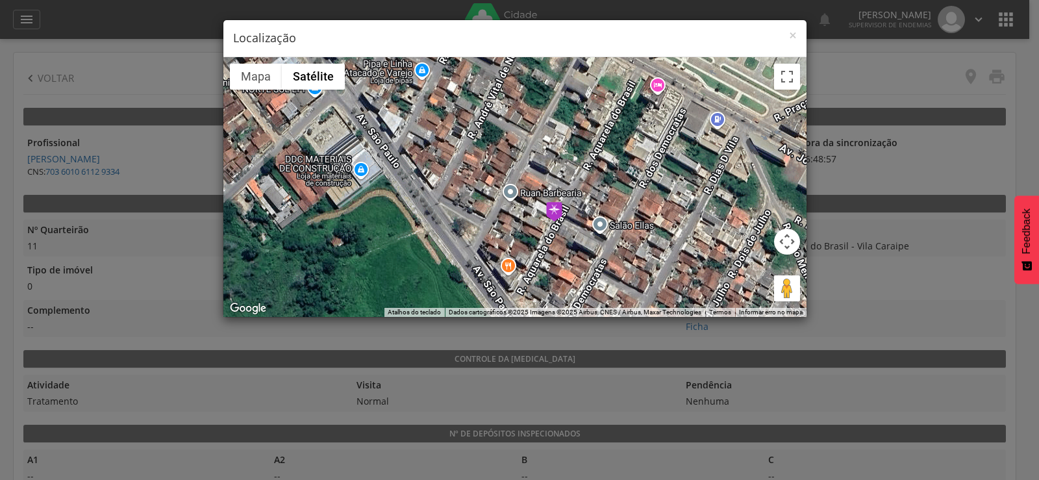
click at [798, 32] on div "× Localização" at bounding box center [514, 38] width 583 height 37
click at [791, 32] on span "×" at bounding box center [793, 35] width 8 height 18
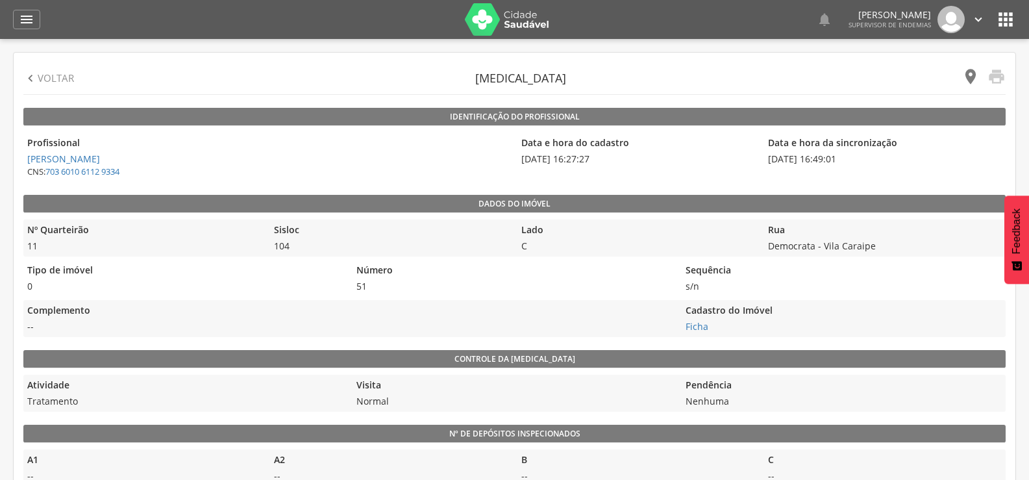
click at [968, 77] on icon "" at bounding box center [970, 77] width 18 height 18
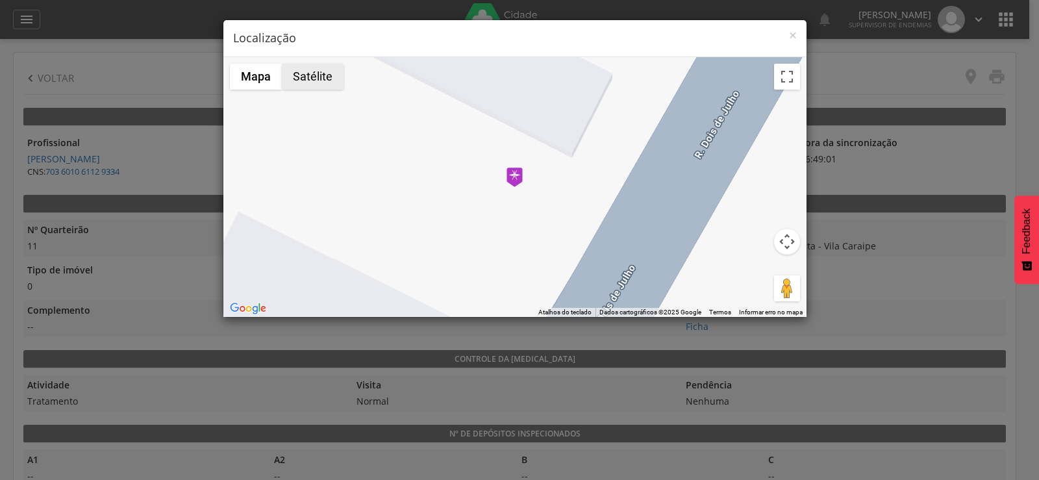
click at [331, 71] on button "Satélite" at bounding box center [313, 77] width 62 height 26
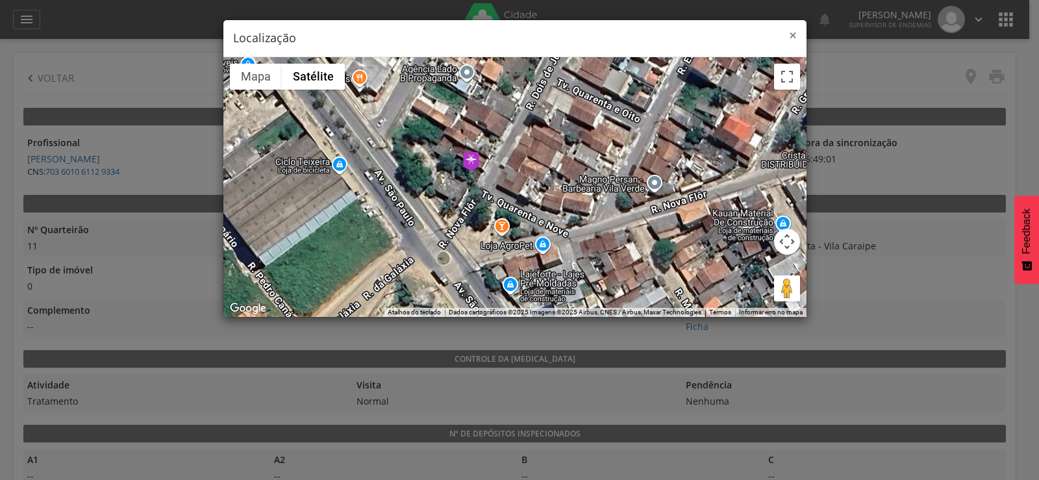
click at [791, 37] on span "×" at bounding box center [793, 35] width 8 height 18
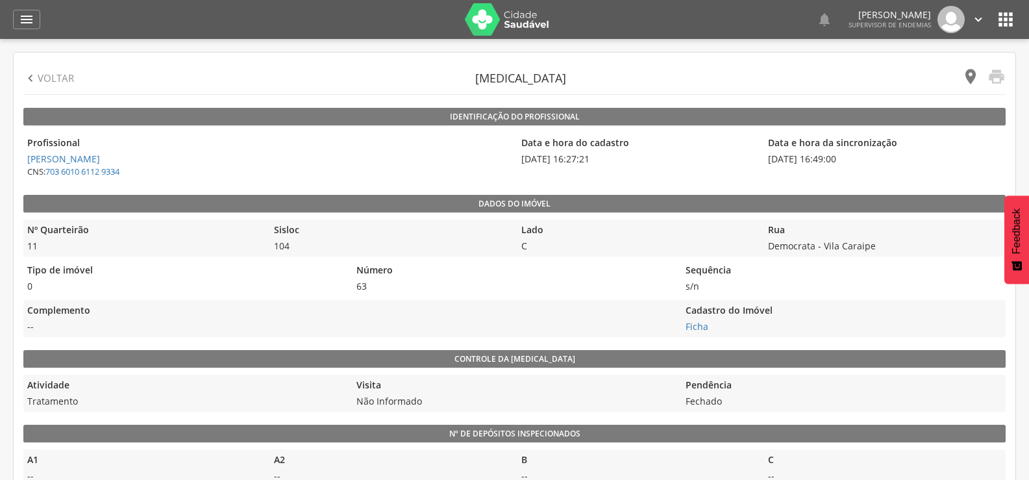
click at [967, 84] on icon "" at bounding box center [970, 77] width 18 height 18
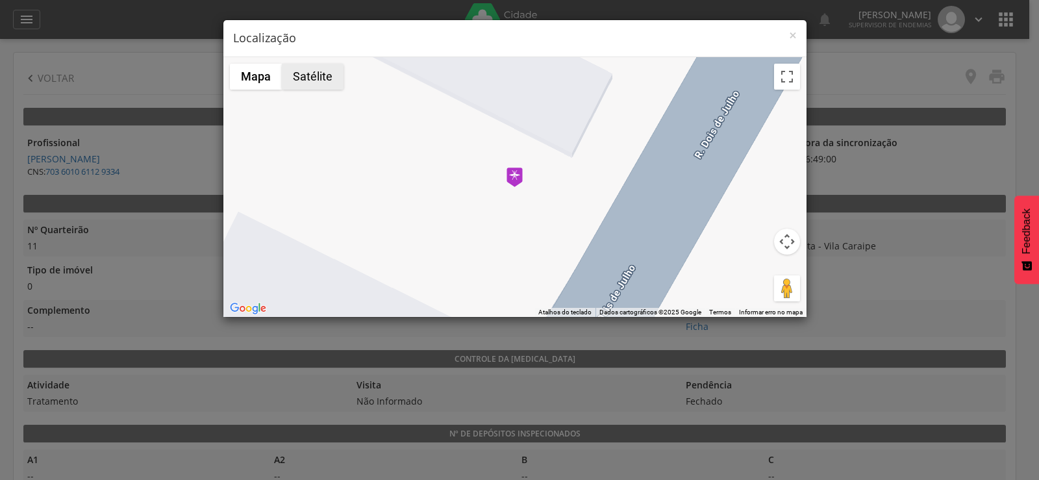
click at [303, 71] on button "Satélite" at bounding box center [313, 77] width 62 height 26
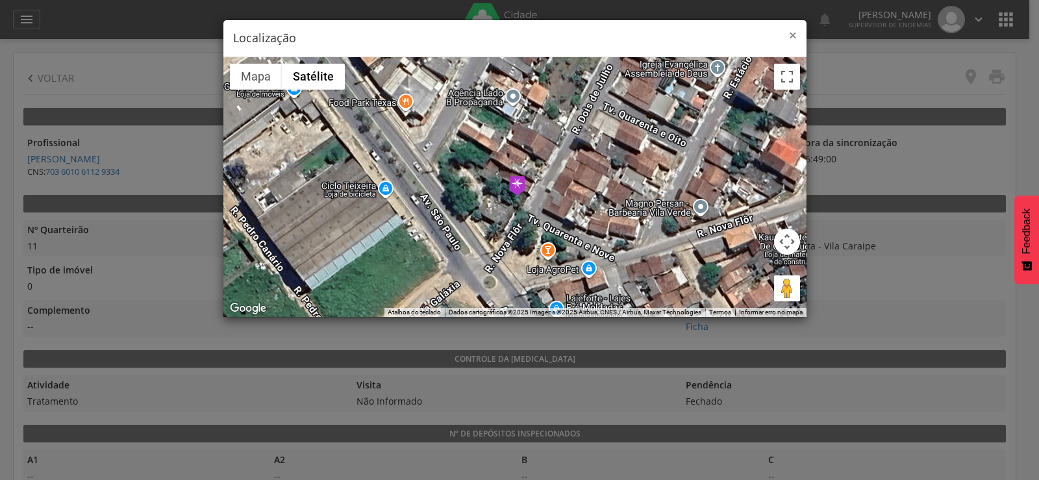
click at [789, 35] on span "×" at bounding box center [793, 35] width 8 height 18
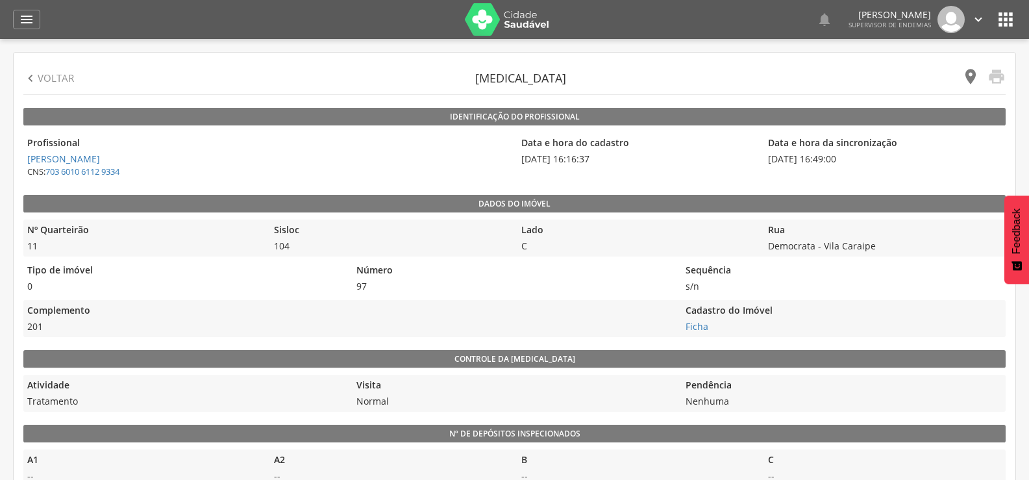
click at [973, 69] on icon "" at bounding box center [970, 77] width 18 height 18
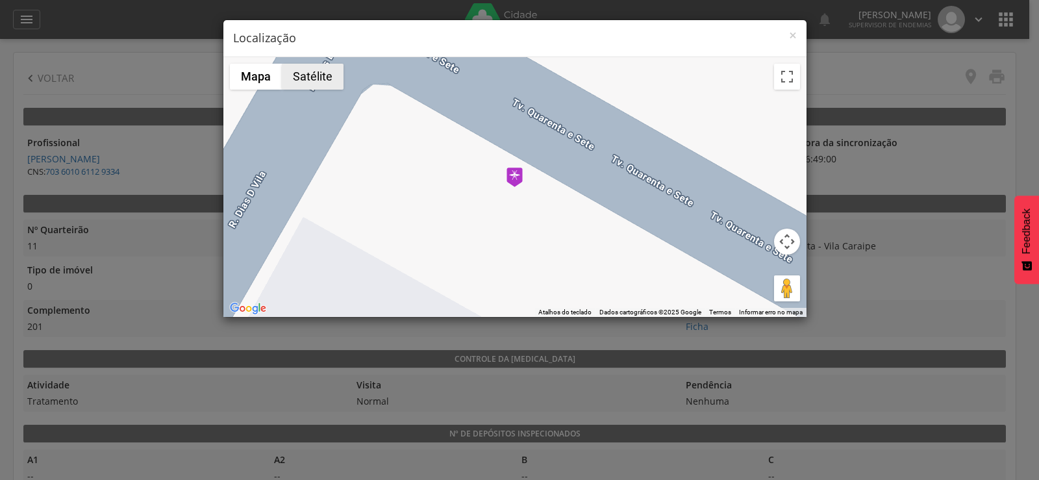
click at [323, 77] on button "Satélite" at bounding box center [313, 77] width 62 height 26
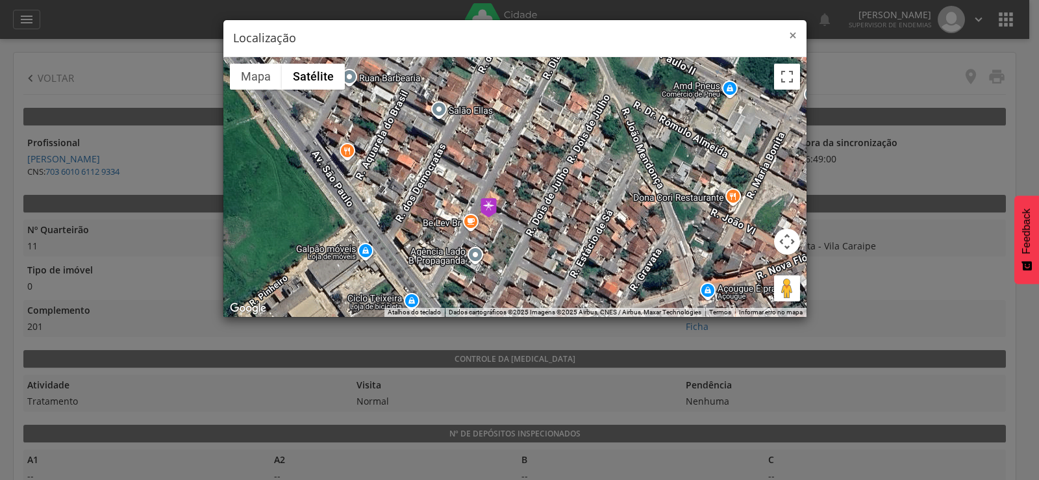
click at [791, 31] on span "×" at bounding box center [793, 35] width 8 height 18
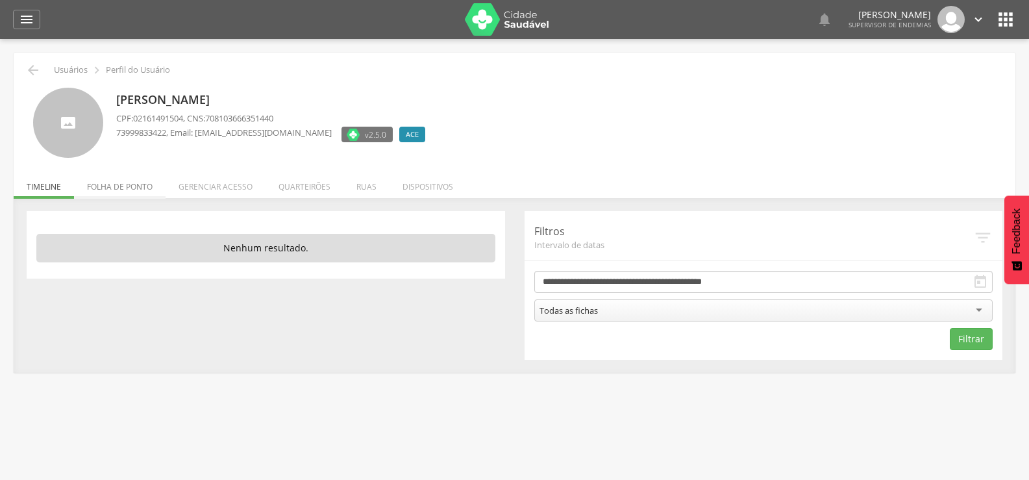
click at [142, 187] on li "Folha de ponto" at bounding box center [120, 183] width 92 height 31
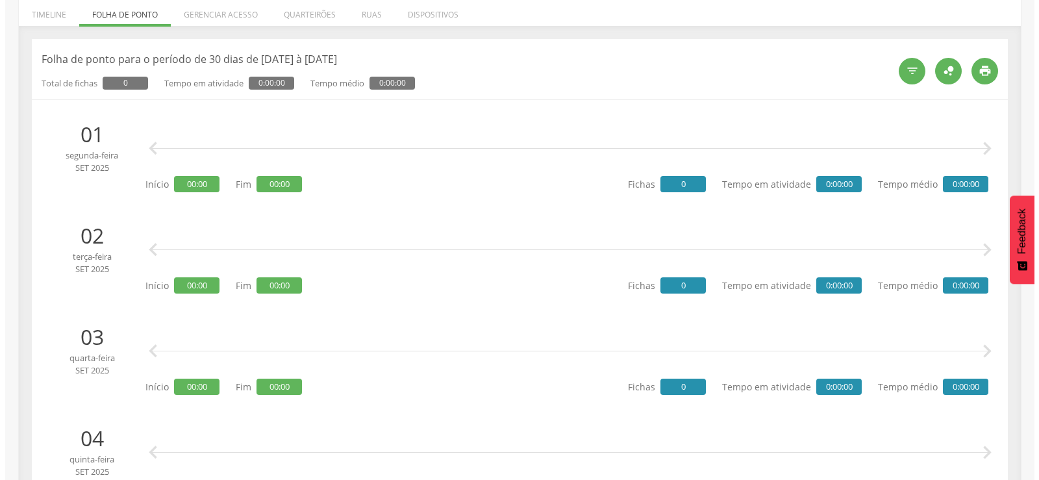
scroll to position [130, 0]
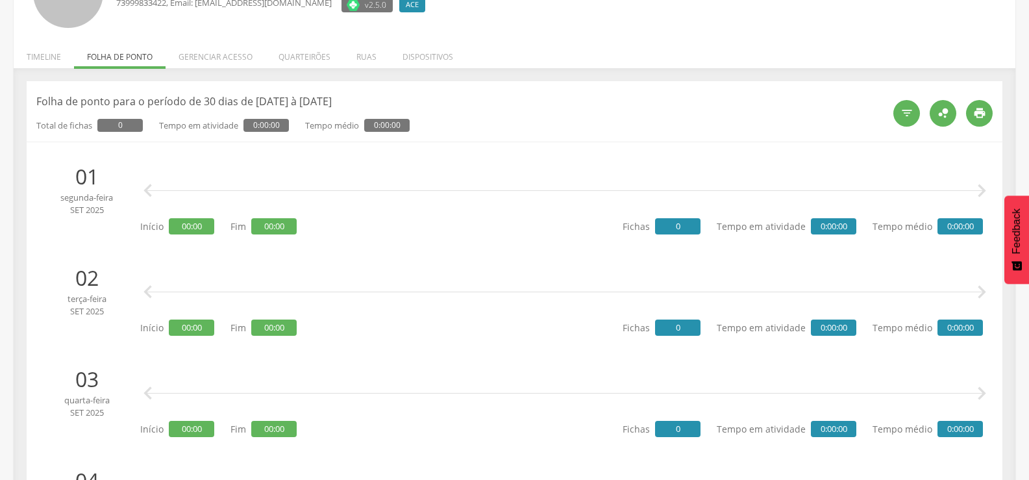
click at [908, 99] on div "  " at bounding box center [938, 113] width 109 height 38
click at [908, 106] on div "" at bounding box center [906, 113] width 27 height 27
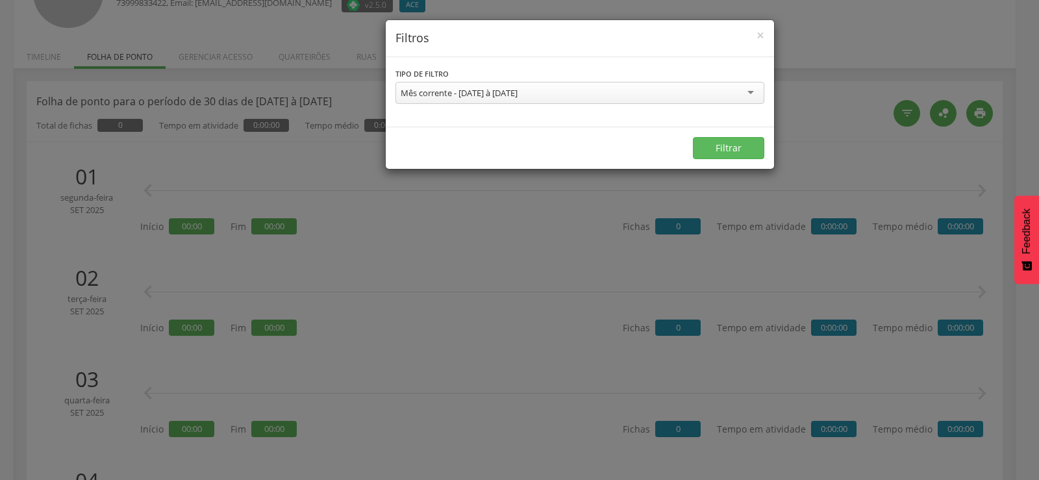
click at [558, 87] on div "Mês corrente - [DATE] à [DATE]" at bounding box center [579, 93] width 369 height 22
click at [709, 139] on button "Filtrar" at bounding box center [728, 148] width 71 height 22
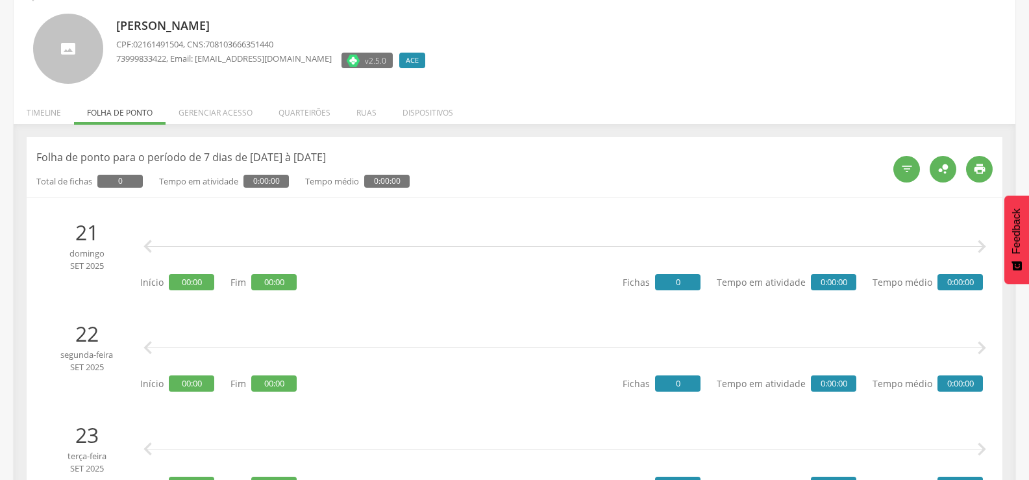
scroll to position [0, 0]
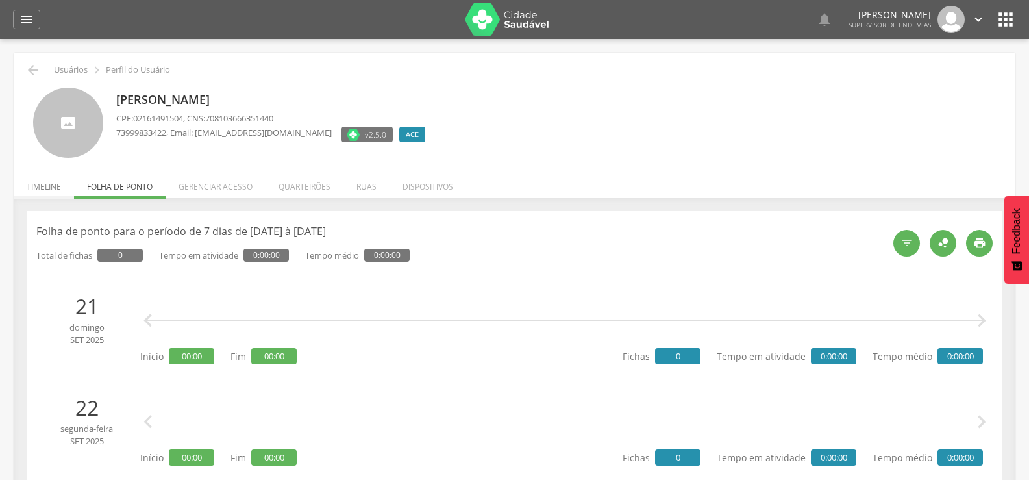
click at [56, 187] on li "Timeline" at bounding box center [44, 183] width 60 height 31
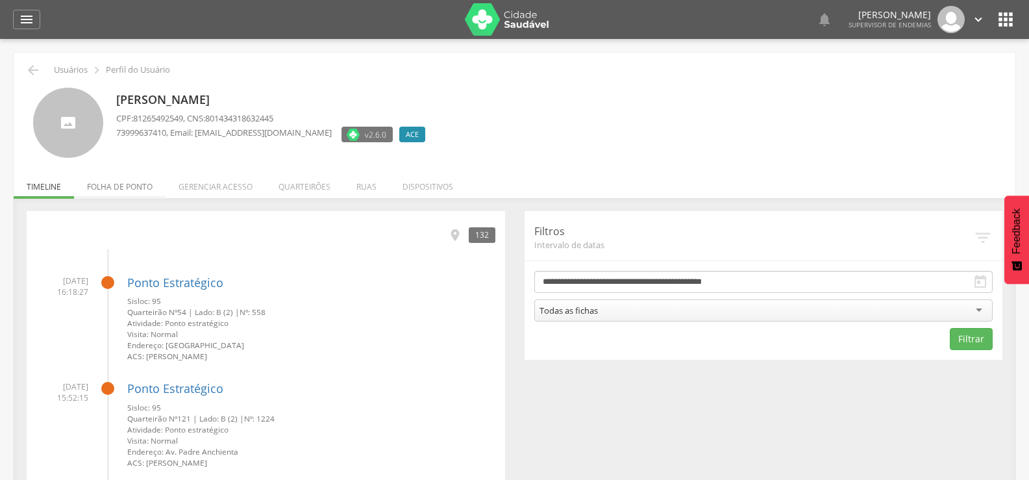
click at [131, 180] on li "Folha de ponto" at bounding box center [120, 183] width 92 height 31
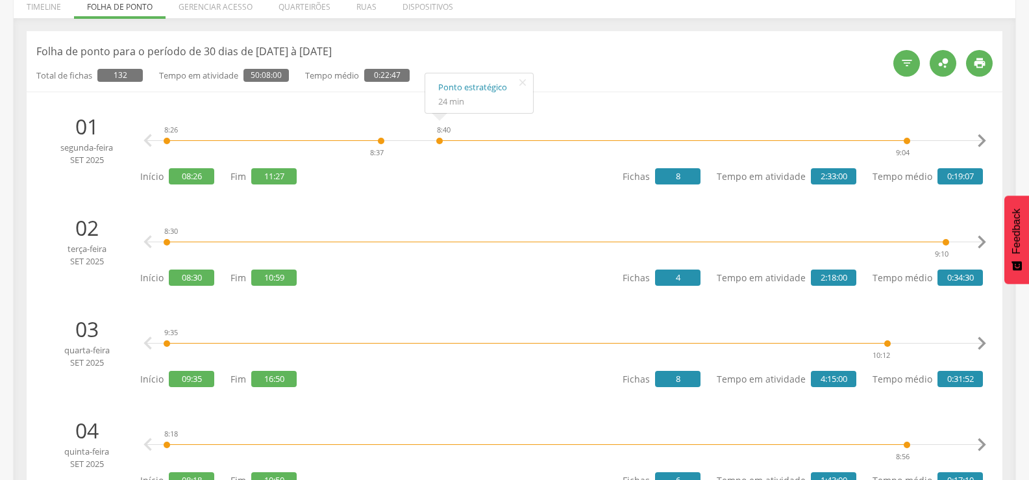
scroll to position [195, 0]
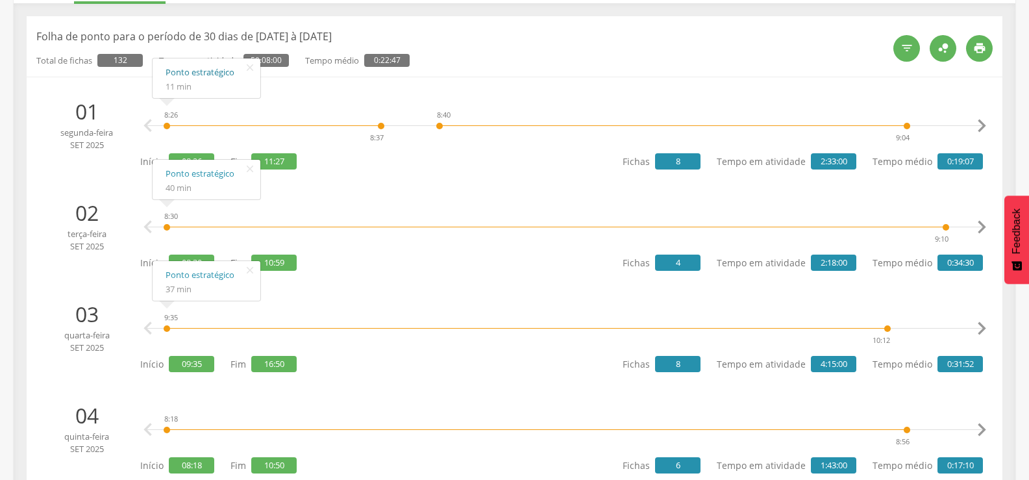
click at [180, 72] on link "Ponto estratégico" at bounding box center [207, 72] width 82 height 16
click at [978, 123] on icon "" at bounding box center [982, 126] width 26 height 26
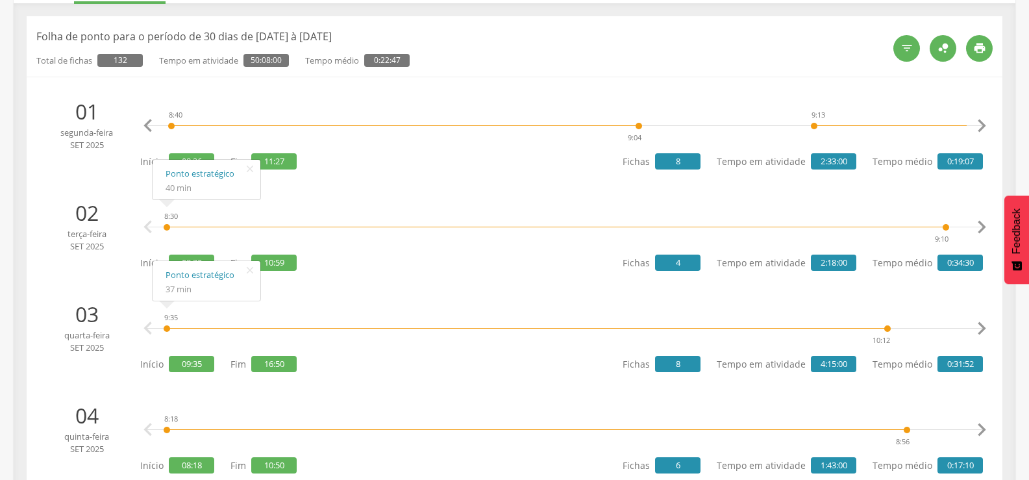
click at [978, 123] on icon "" at bounding box center [982, 126] width 26 height 26
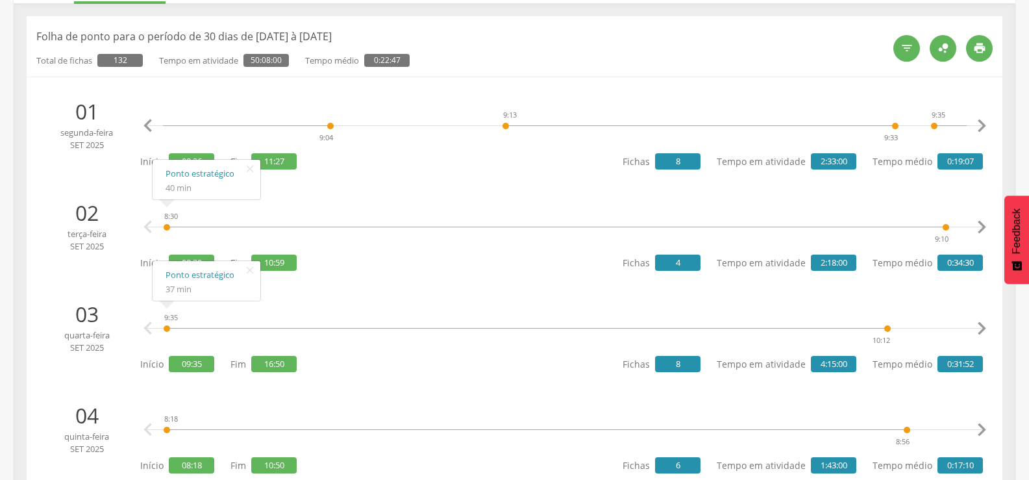
click at [978, 123] on icon "" at bounding box center [982, 126] width 26 height 26
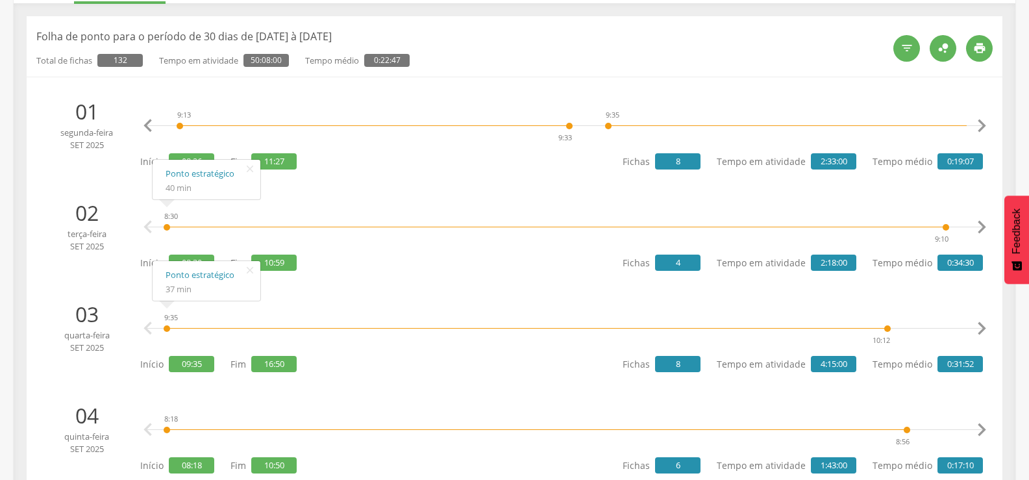
click at [978, 123] on icon "" at bounding box center [982, 126] width 26 height 26
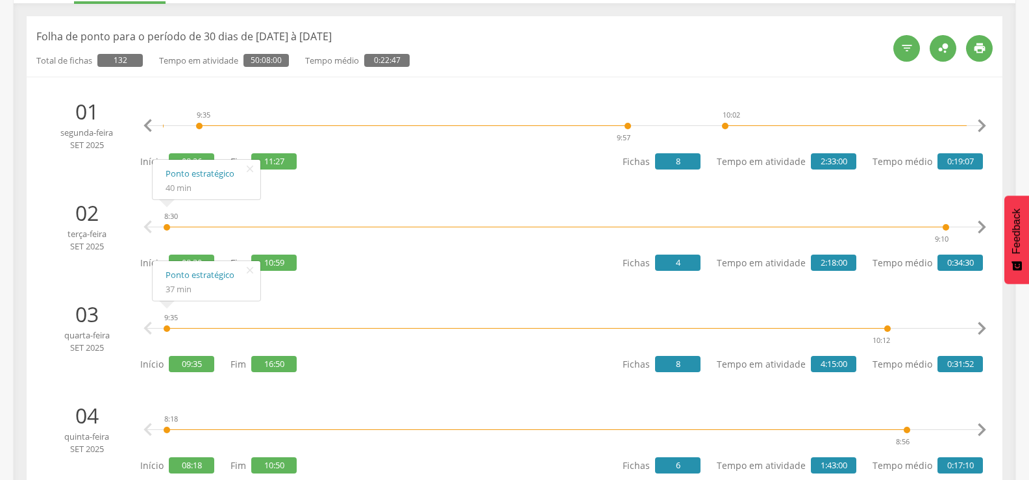
click at [978, 123] on icon "" at bounding box center [982, 126] width 26 height 26
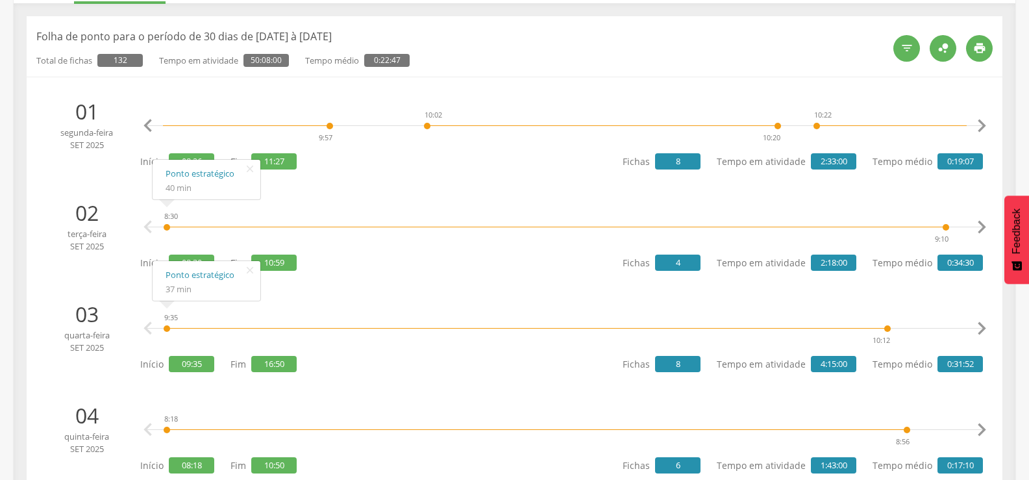
click at [978, 123] on icon "" at bounding box center [982, 126] width 26 height 26
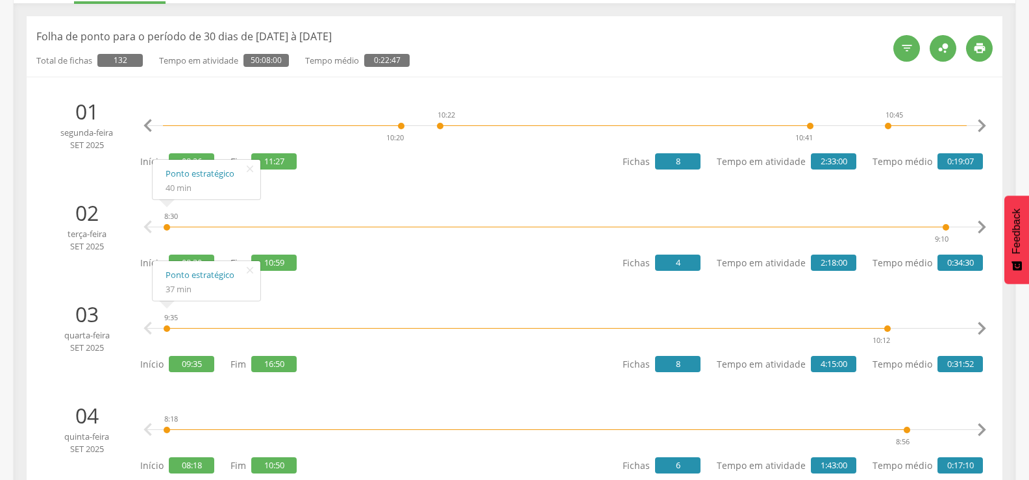
click at [978, 123] on icon "" at bounding box center [982, 126] width 26 height 26
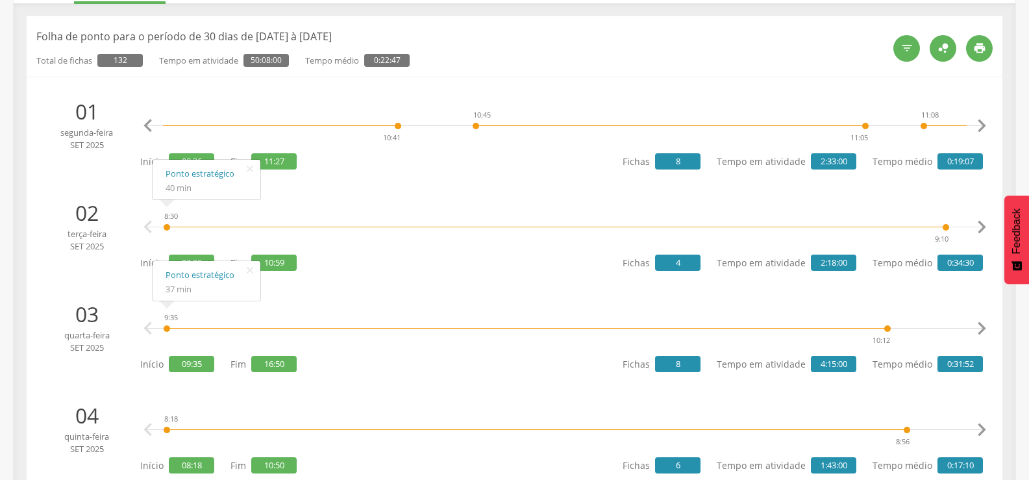
click at [978, 123] on icon "" at bounding box center [982, 126] width 26 height 26
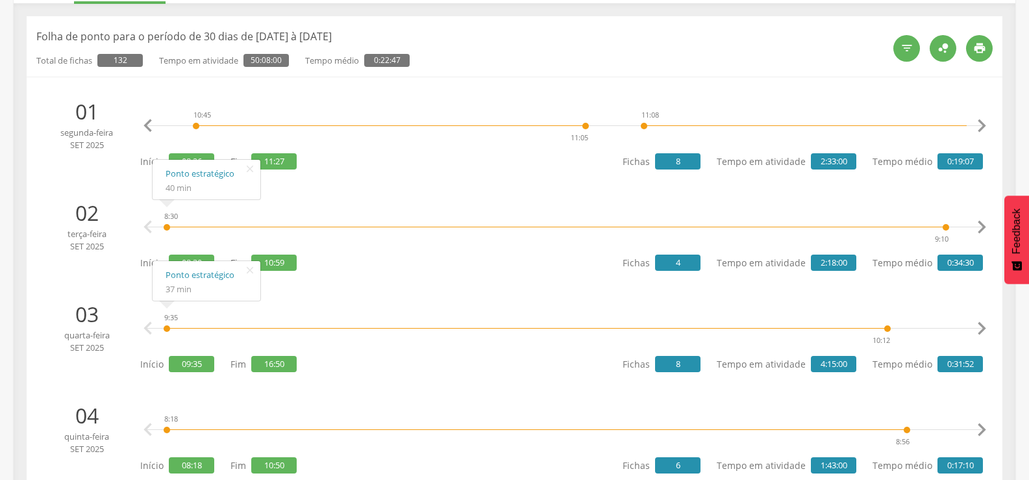
click at [978, 123] on icon "" at bounding box center [982, 126] width 26 height 26
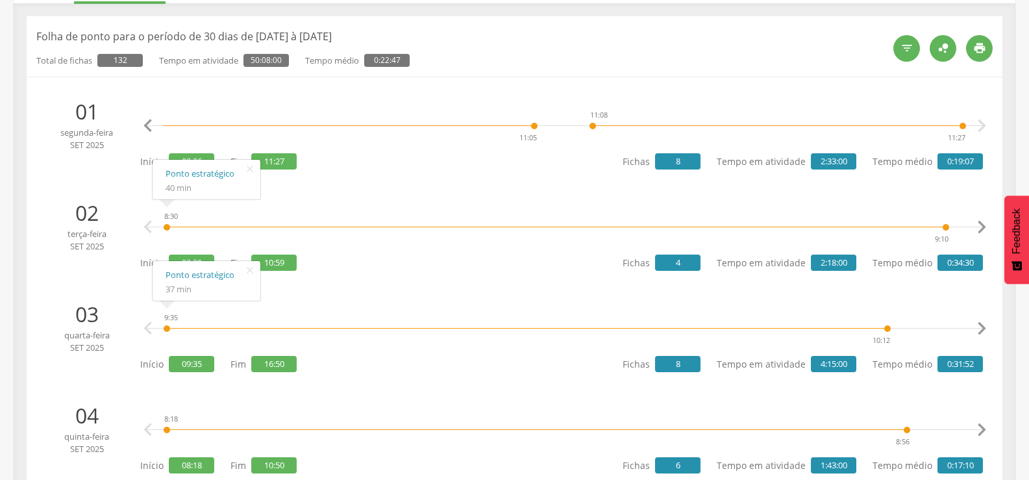
click at [978, 123] on icon "" at bounding box center [982, 126] width 26 height 26
click at [978, 219] on icon "" at bounding box center [982, 227] width 26 height 26
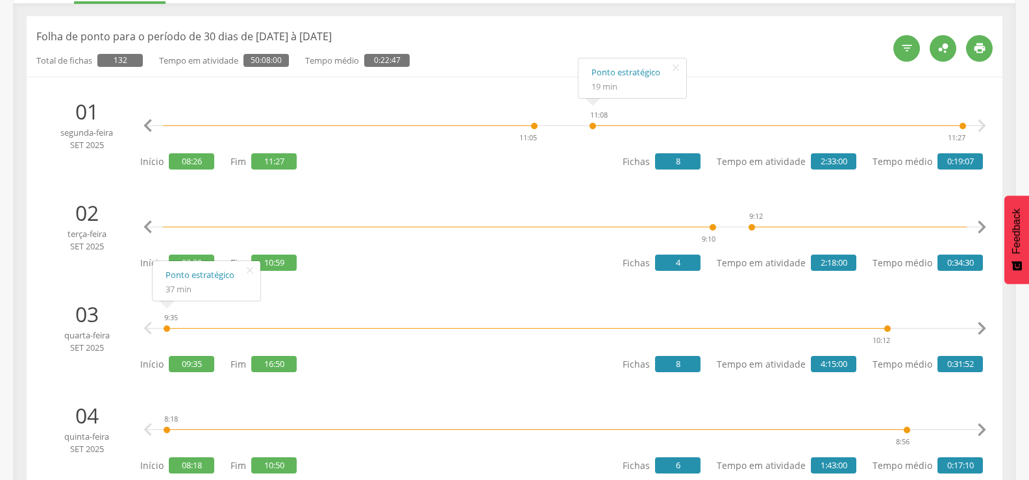
click at [978, 219] on icon "" at bounding box center [982, 227] width 26 height 26
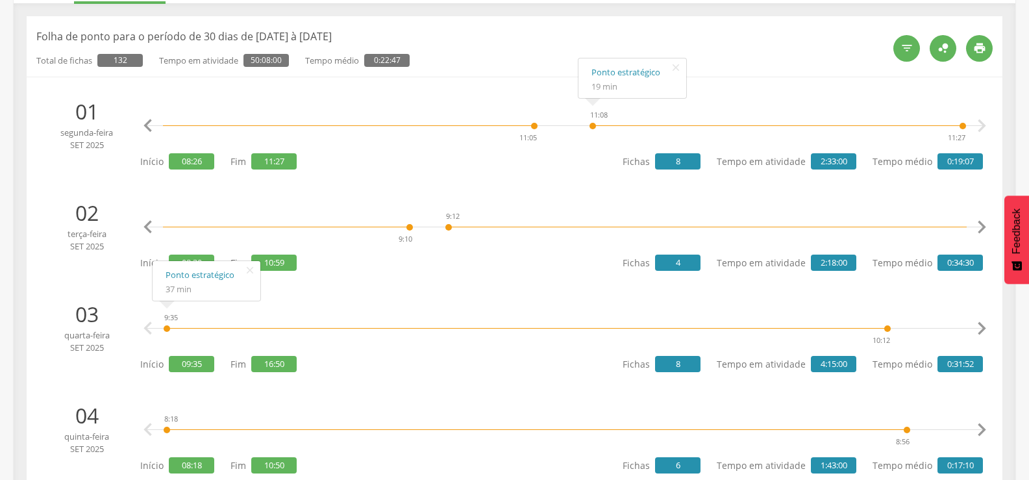
click at [978, 219] on icon "" at bounding box center [982, 227] width 26 height 26
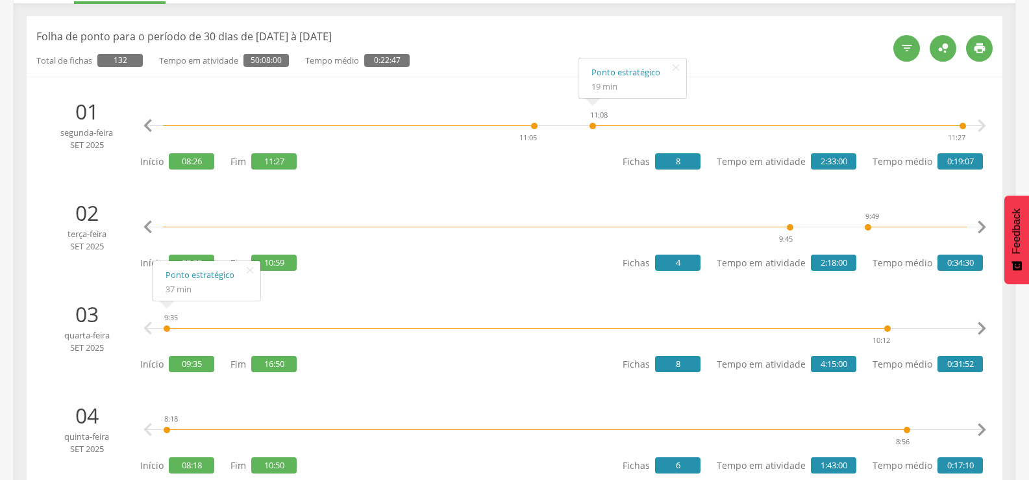
click at [978, 219] on icon "" at bounding box center [982, 227] width 26 height 26
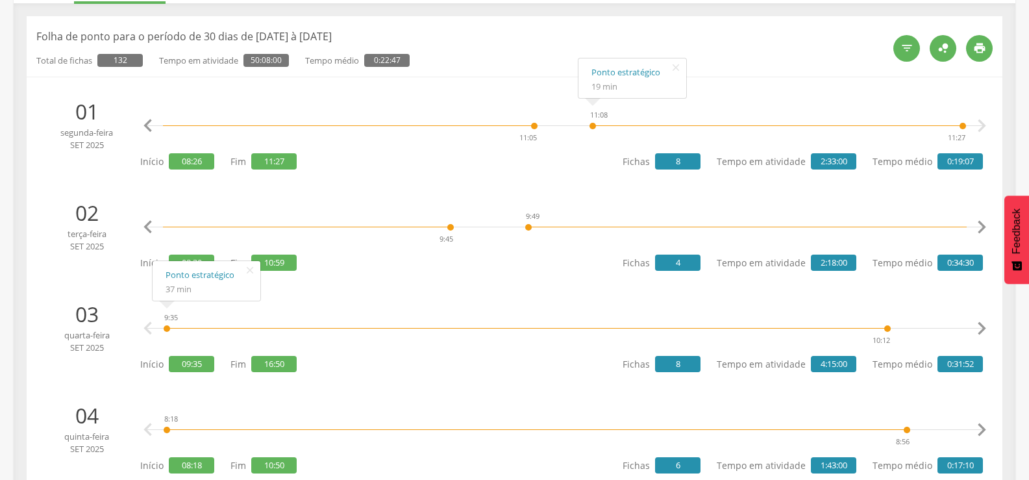
click at [978, 219] on icon "" at bounding box center [982, 227] width 26 height 26
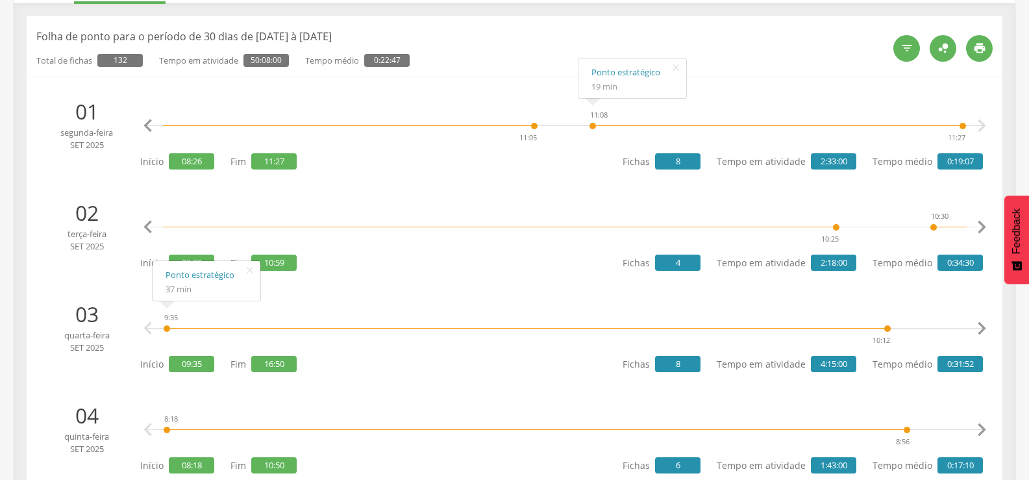
click at [978, 219] on icon "" at bounding box center [982, 227] width 26 height 26
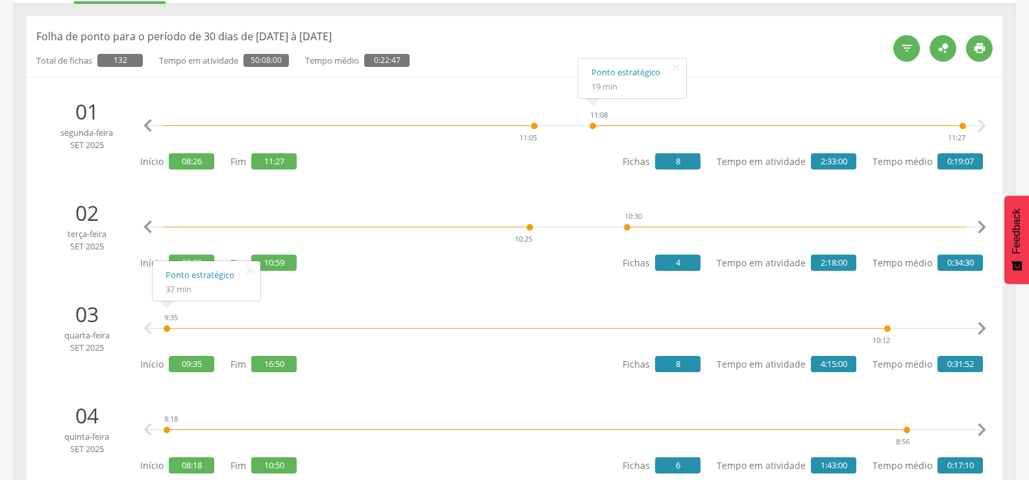
click at [978, 219] on icon "" at bounding box center [982, 227] width 26 height 26
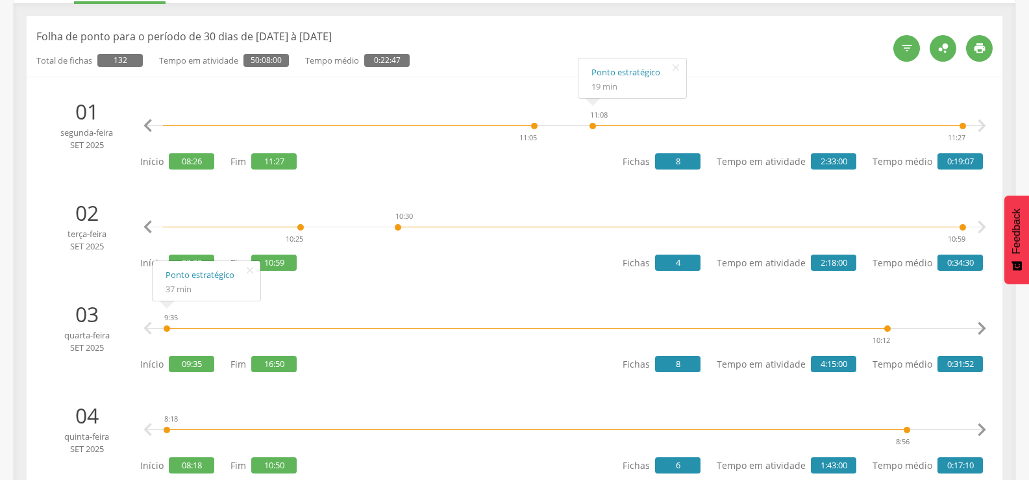
click at [978, 219] on icon "" at bounding box center [982, 227] width 26 height 26
click at [980, 227] on icon "" at bounding box center [982, 227] width 26 height 26
click at [988, 325] on icon "" at bounding box center [982, 329] width 26 height 26
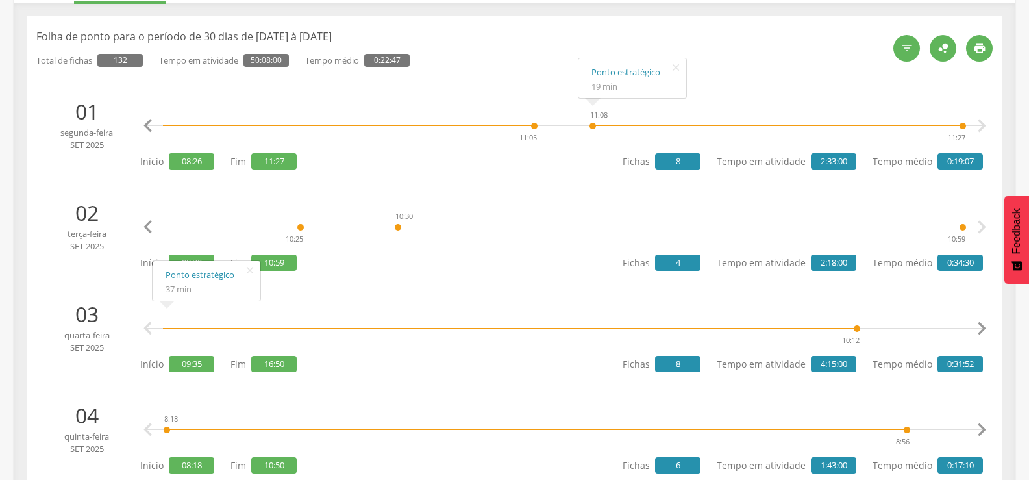
click at [988, 325] on icon "" at bounding box center [982, 329] width 26 height 26
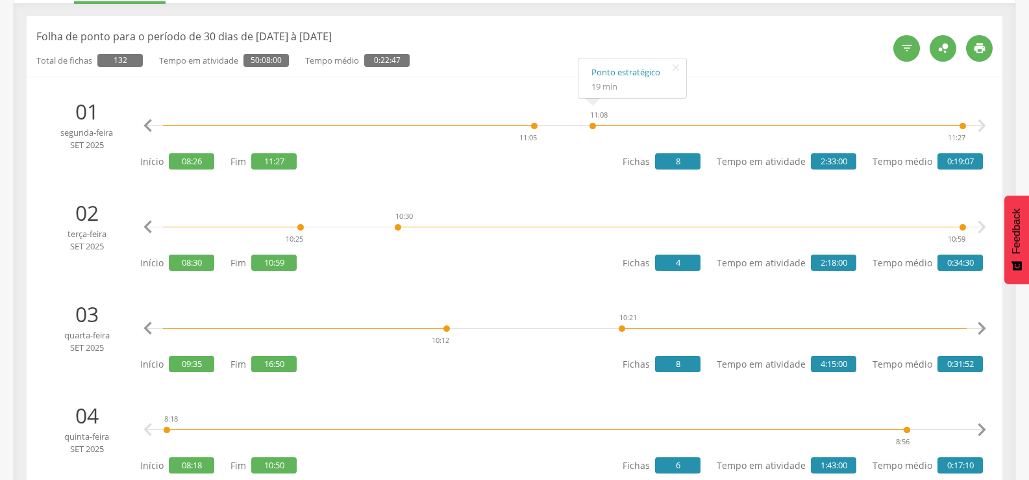
click at [988, 325] on icon "" at bounding box center [982, 329] width 26 height 26
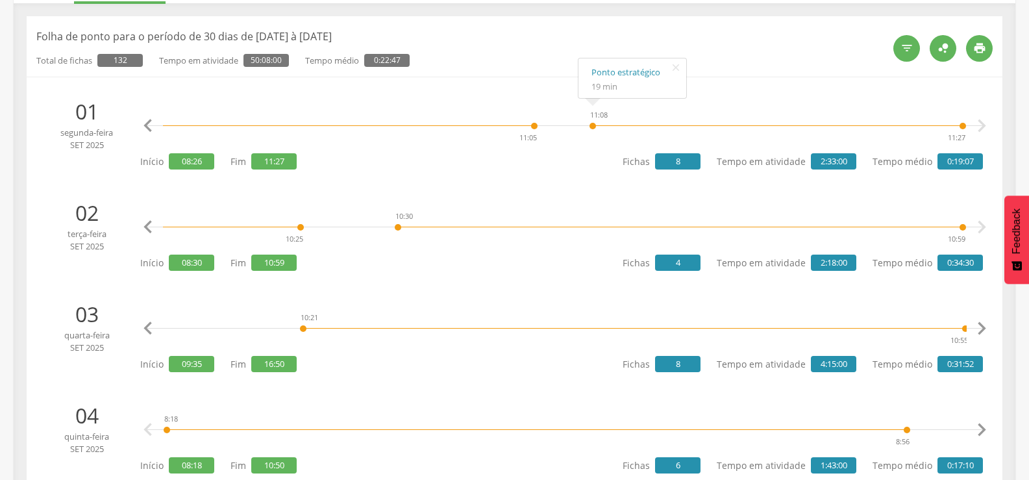
click at [988, 325] on icon "" at bounding box center [982, 329] width 26 height 26
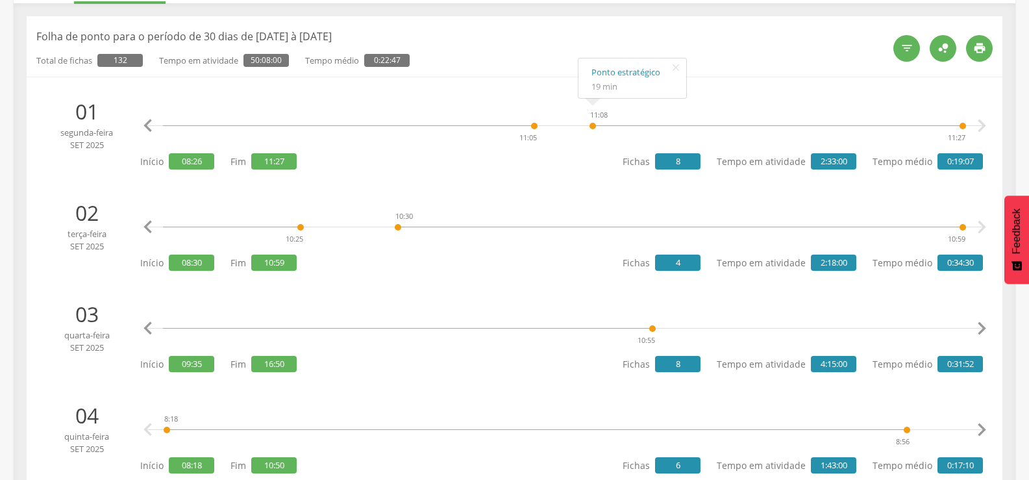
click at [988, 325] on icon "" at bounding box center [982, 329] width 26 height 26
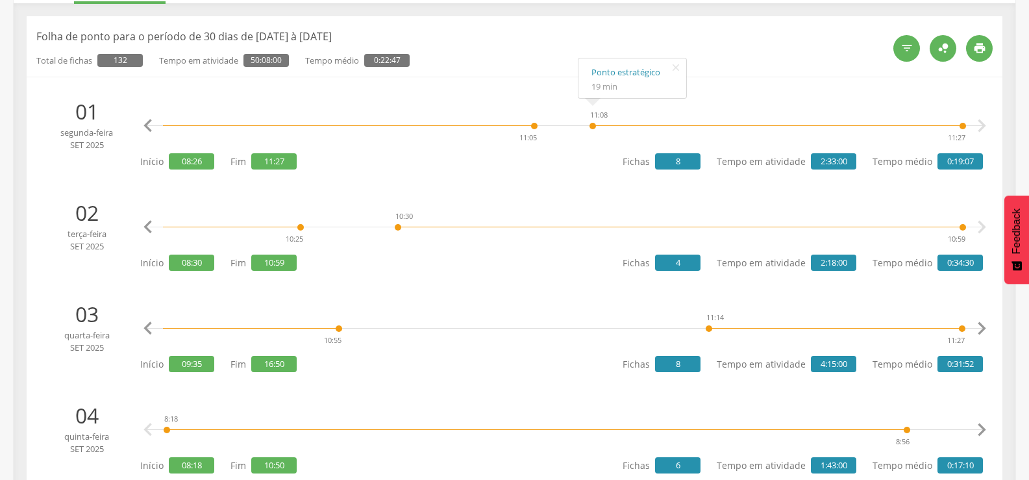
click at [988, 325] on icon "" at bounding box center [982, 329] width 26 height 26
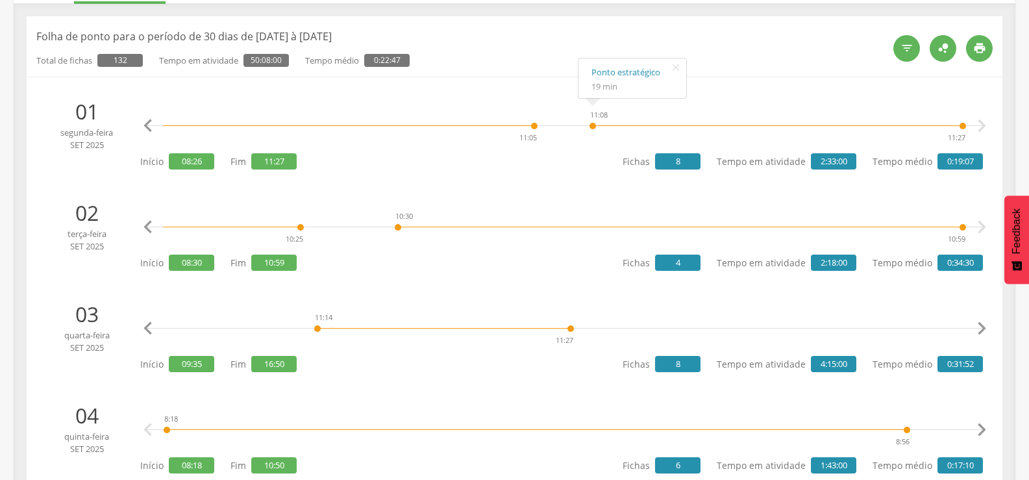
click at [988, 325] on icon "" at bounding box center [982, 329] width 26 height 26
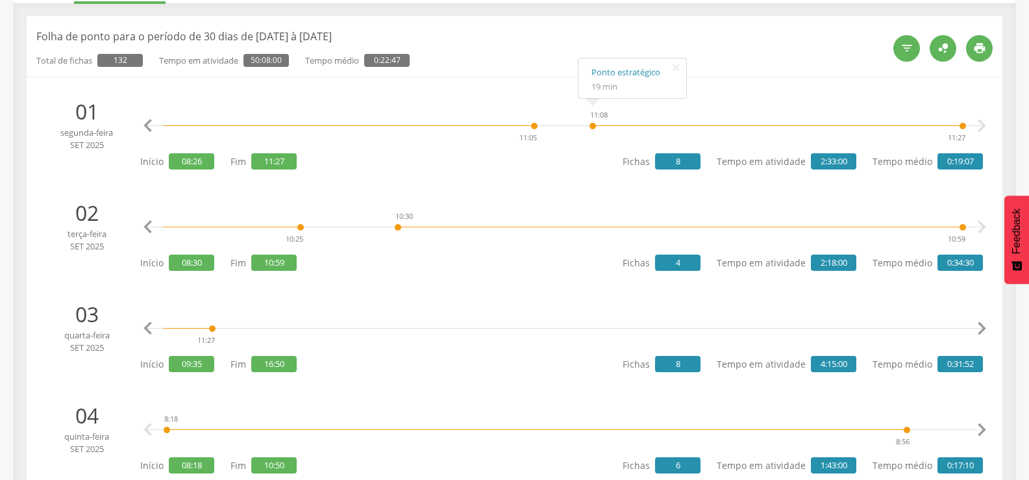
click at [988, 325] on icon "" at bounding box center [982, 329] width 26 height 26
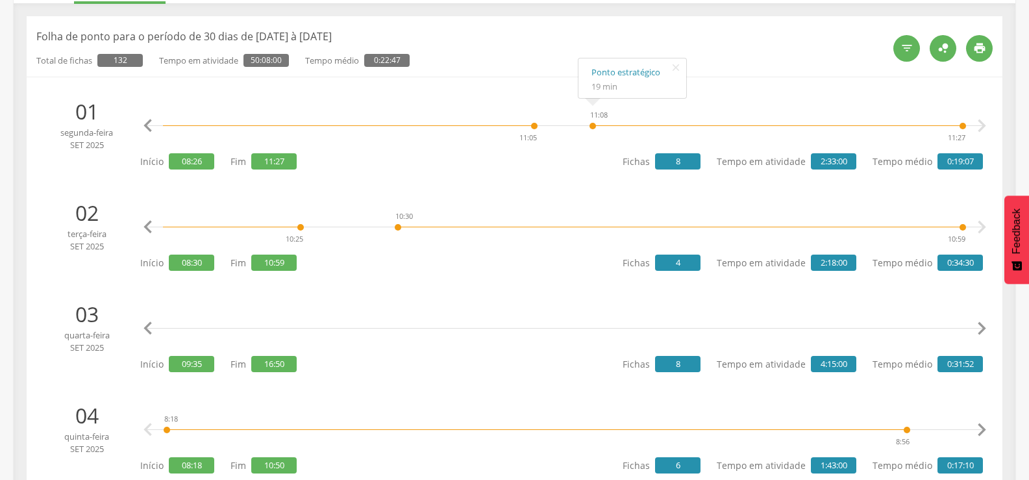
click at [986, 325] on icon "" at bounding box center [982, 329] width 26 height 26
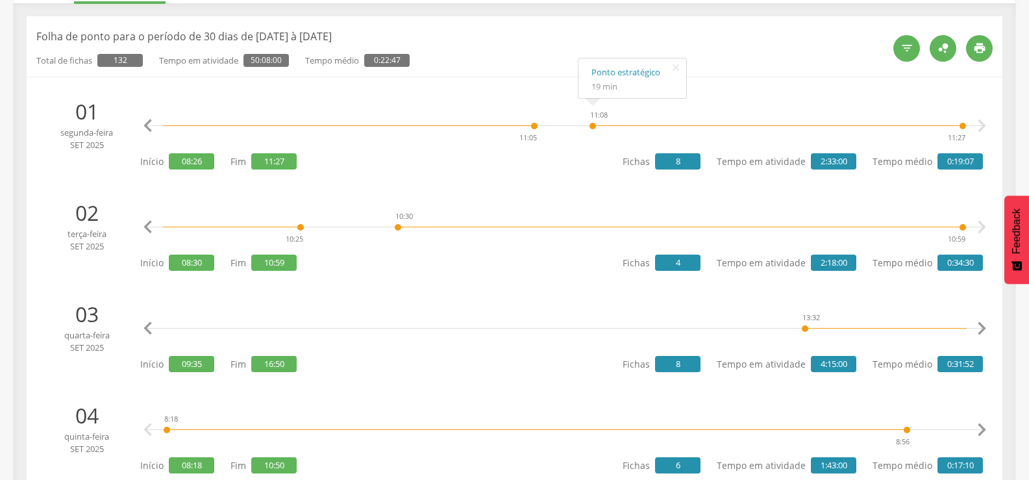
click at [986, 325] on icon "" at bounding box center [982, 329] width 26 height 26
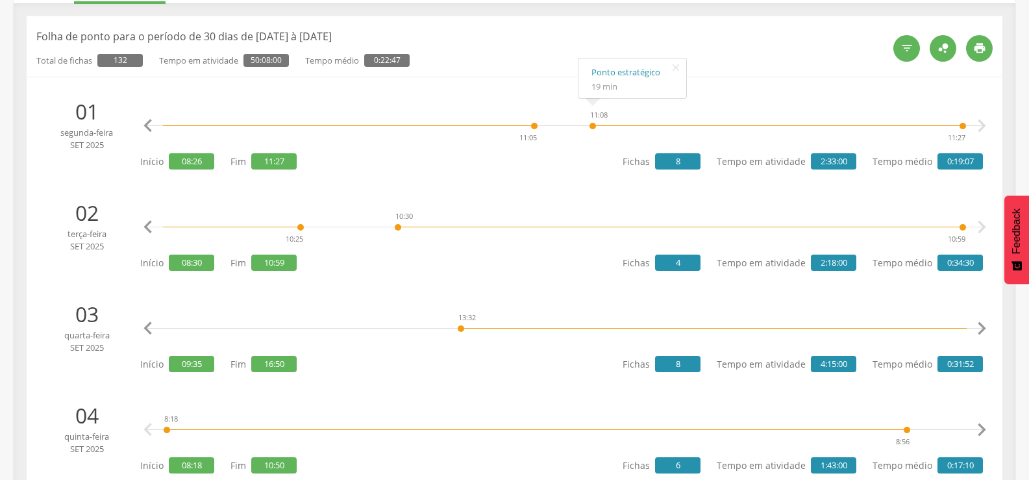
click at [986, 325] on icon "" at bounding box center [982, 329] width 26 height 26
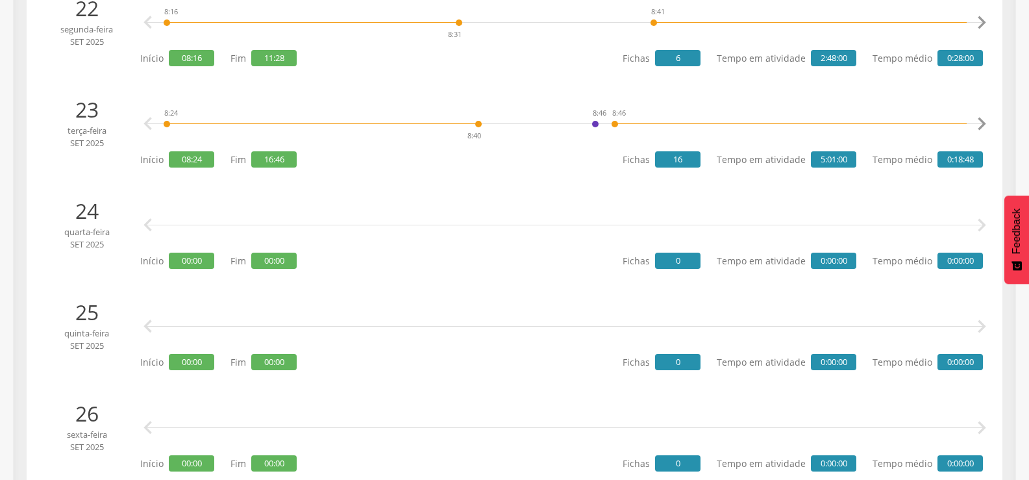
scroll to position [2402, 0]
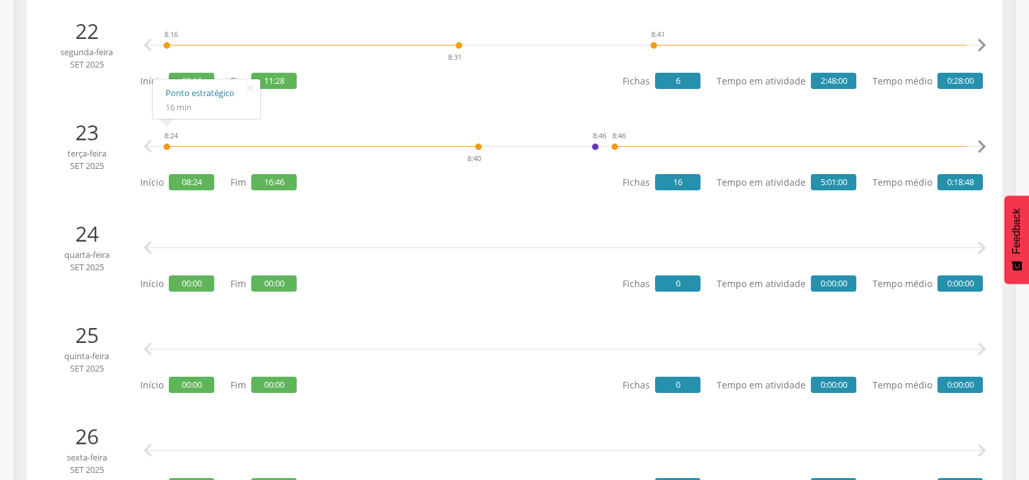
click at [185, 87] on link "Ponto estratégico" at bounding box center [207, 93] width 82 height 16
click at [623, 92] on link "Ponto estratégico" at bounding box center [655, 93] width 82 height 16
click at [983, 143] on icon "" at bounding box center [982, 147] width 26 height 26
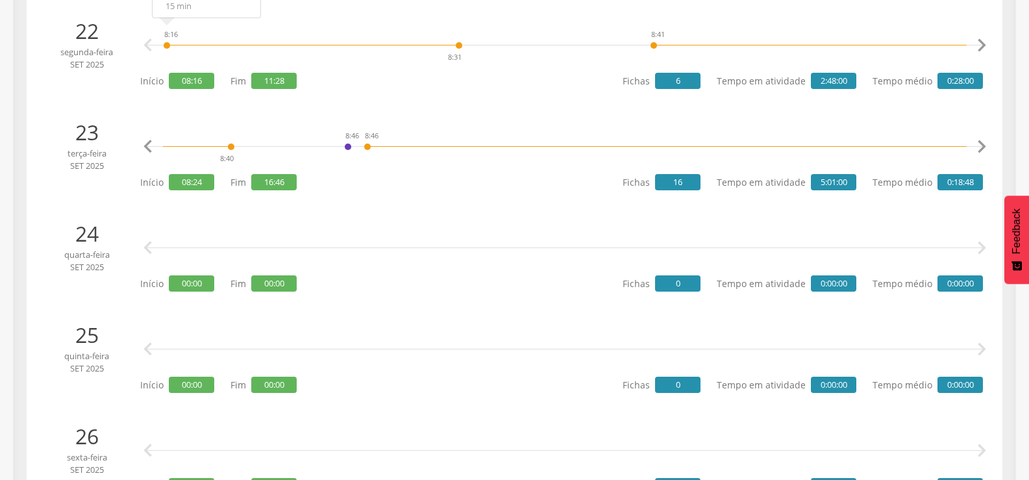
click at [983, 143] on icon "" at bounding box center [982, 147] width 26 height 26
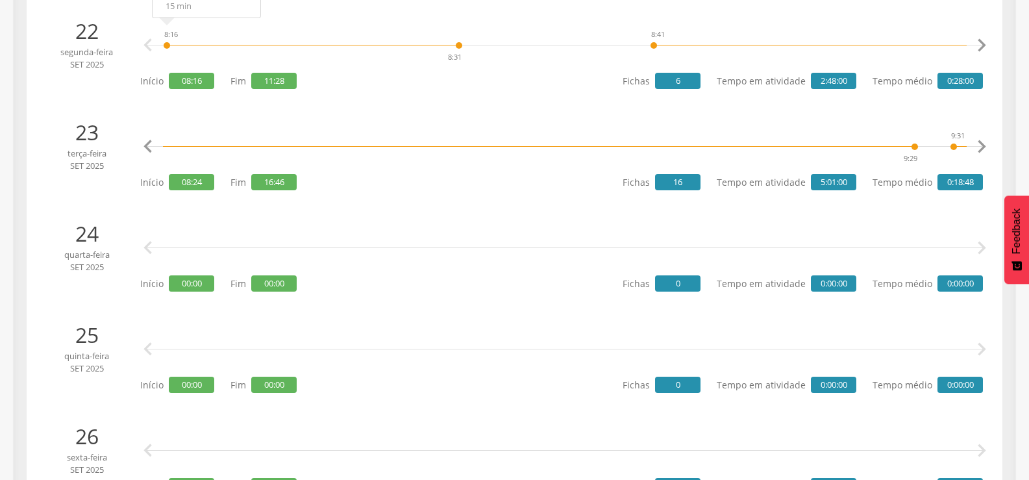
click at [983, 143] on icon "" at bounding box center [982, 147] width 26 height 26
click at [694, 90] on link "Ponto estratégico" at bounding box center [727, 93] width 82 height 16
click at [987, 138] on icon "" at bounding box center [982, 147] width 26 height 26
click at [986, 140] on icon "" at bounding box center [982, 147] width 26 height 26
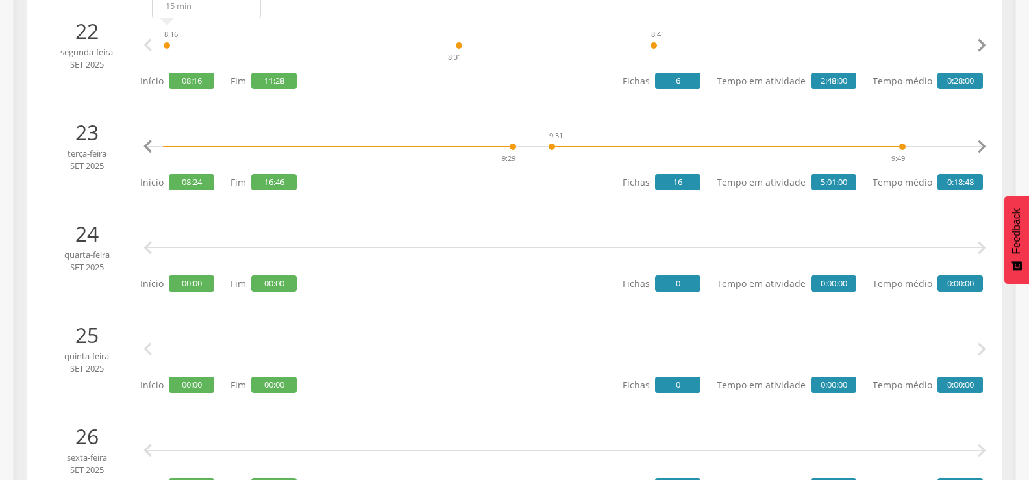
click at [986, 140] on icon "" at bounding box center [982, 147] width 26 height 26
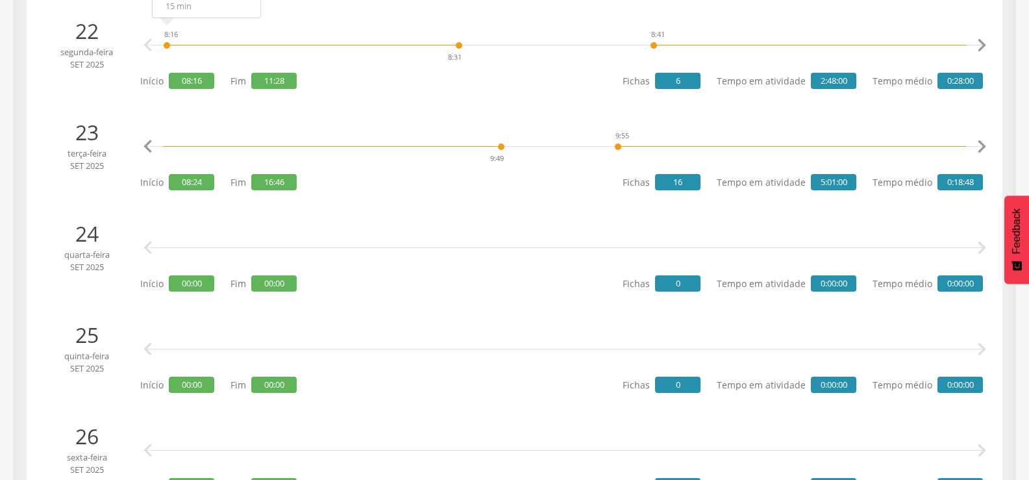
click at [986, 140] on icon "" at bounding box center [982, 147] width 26 height 26
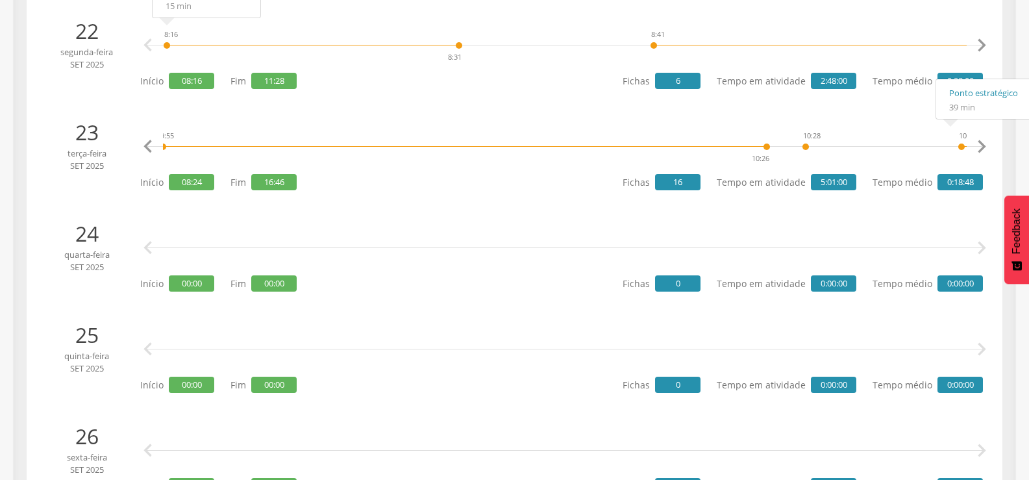
scroll to position [0, 1877]
click at [882, 93] on link "Ponto estratégico" at bounding box center [920, 93] width 82 height 16
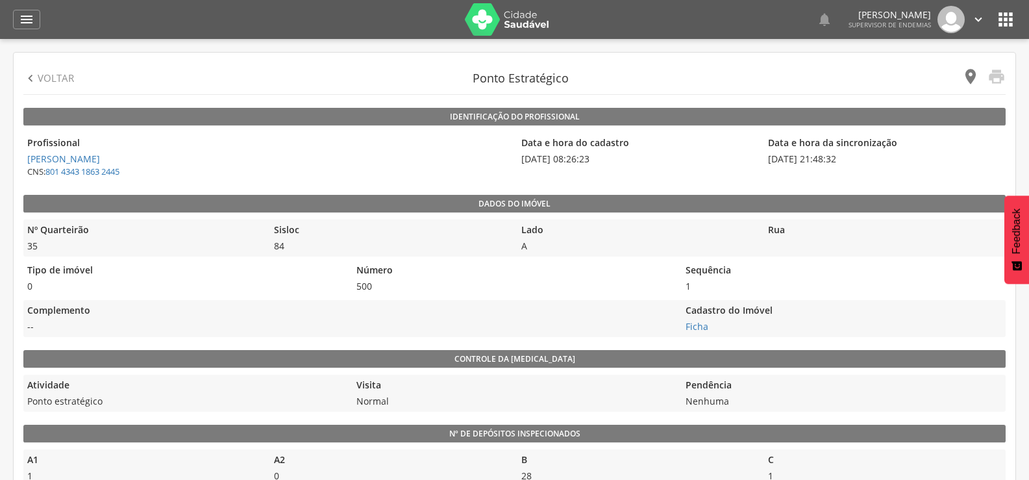
click at [971, 71] on icon "" at bounding box center [970, 77] width 18 height 18
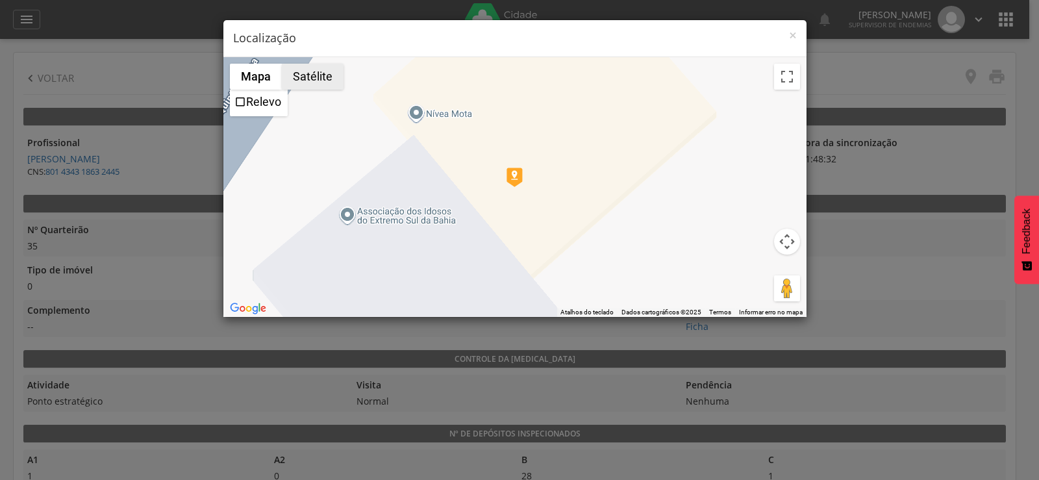
click at [317, 82] on button "Satélite" at bounding box center [313, 77] width 62 height 26
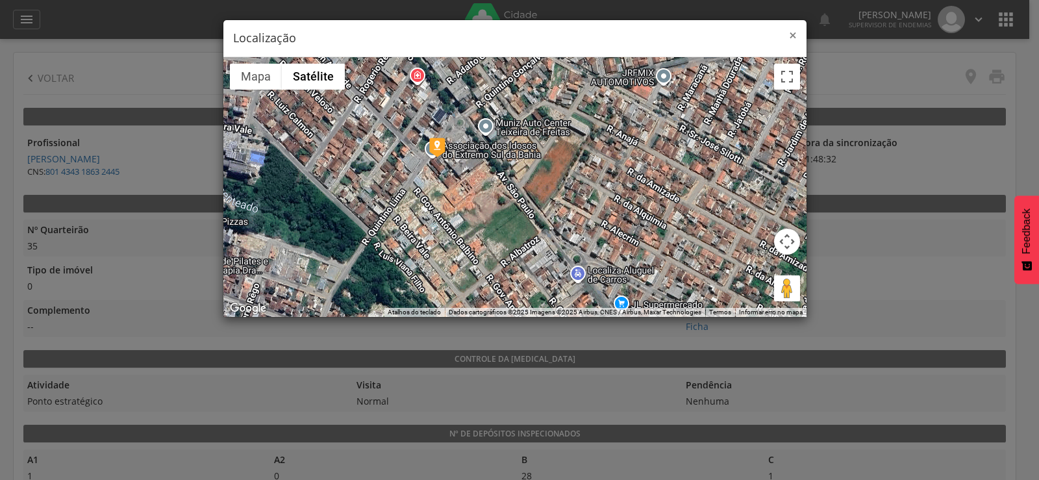
click at [793, 33] on span "×" at bounding box center [793, 35] width 8 height 18
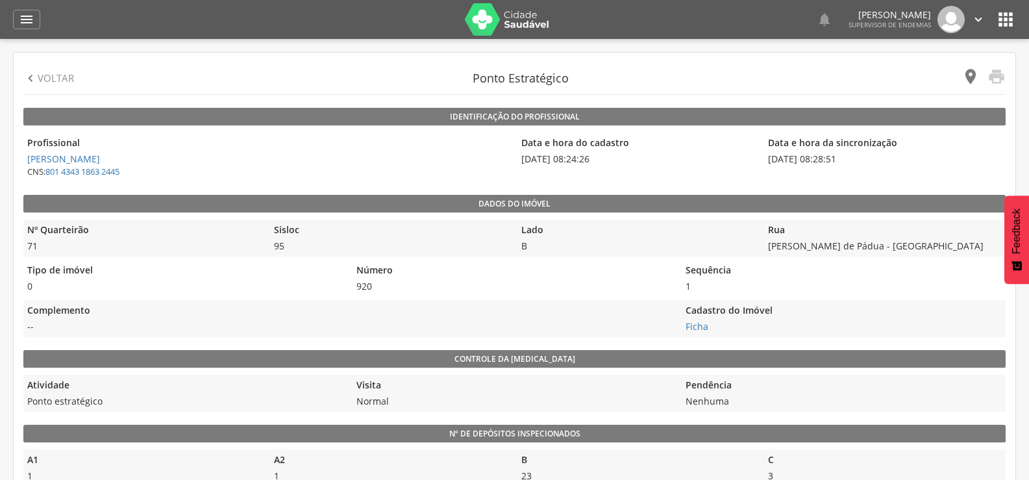
click at [965, 81] on icon "" at bounding box center [970, 77] width 18 height 18
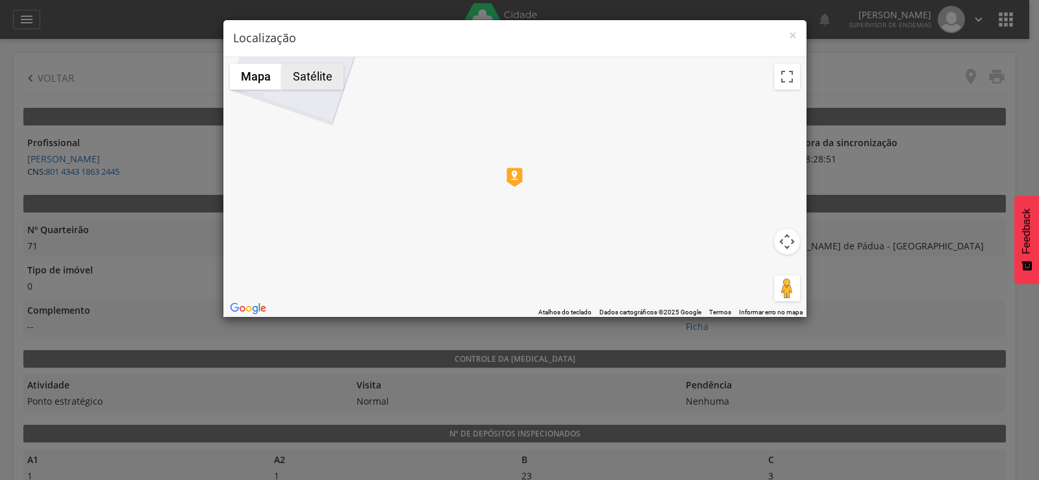
click at [313, 88] on button "Satélite" at bounding box center [313, 77] width 62 height 26
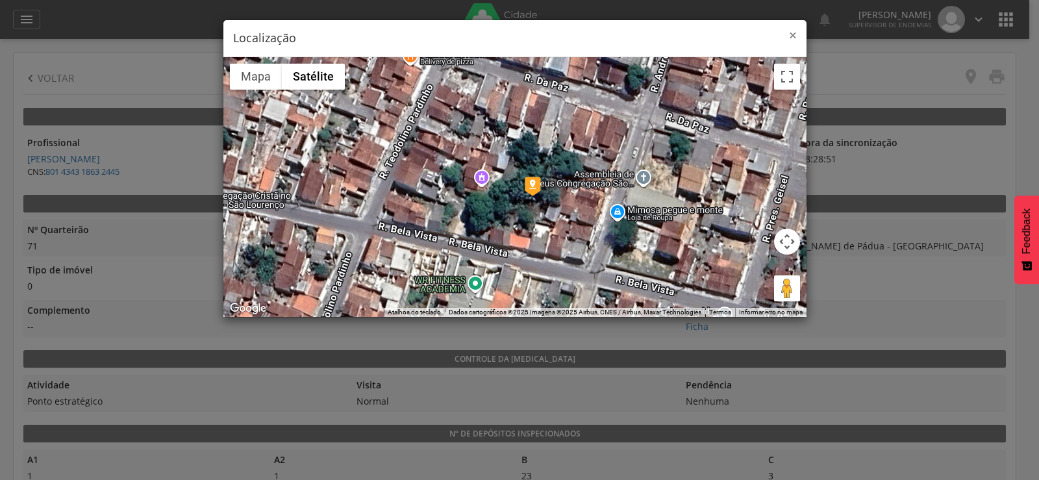
click at [795, 29] on span "×" at bounding box center [793, 35] width 8 height 18
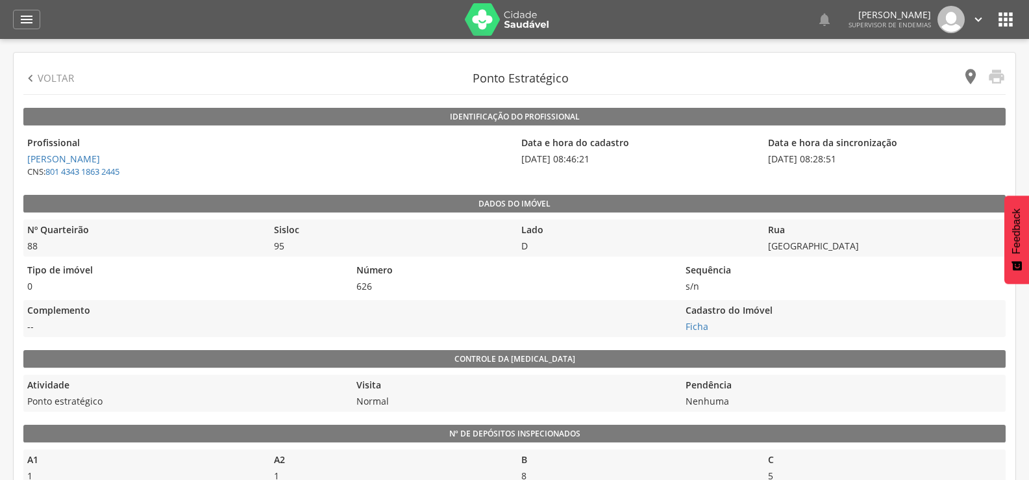
click at [967, 72] on icon "" at bounding box center [970, 77] width 18 height 18
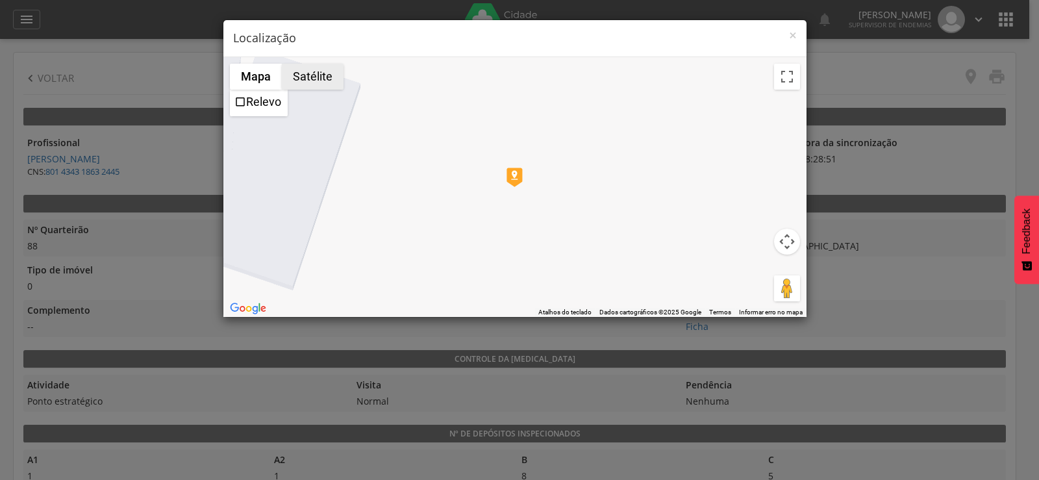
click at [308, 71] on button "Satélite" at bounding box center [313, 77] width 62 height 26
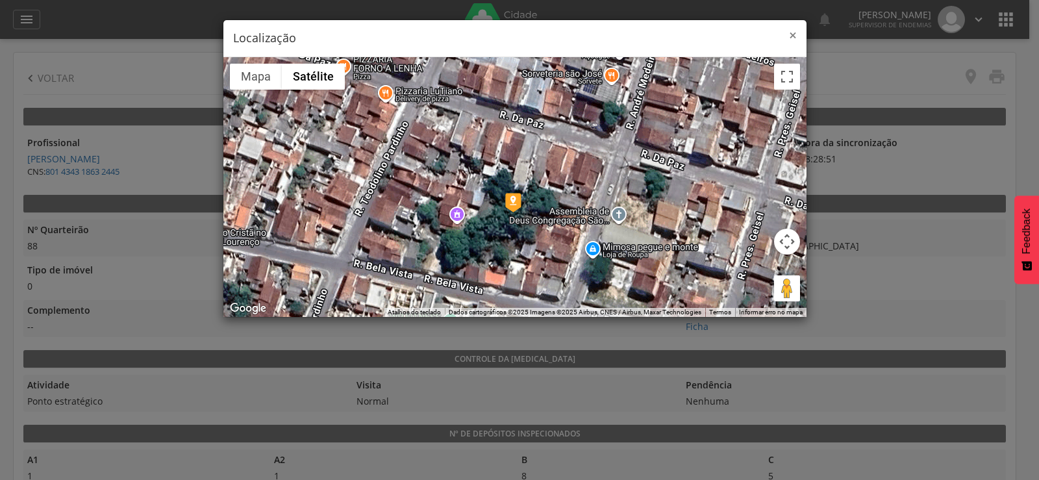
click at [791, 35] on span "×" at bounding box center [793, 35] width 8 height 18
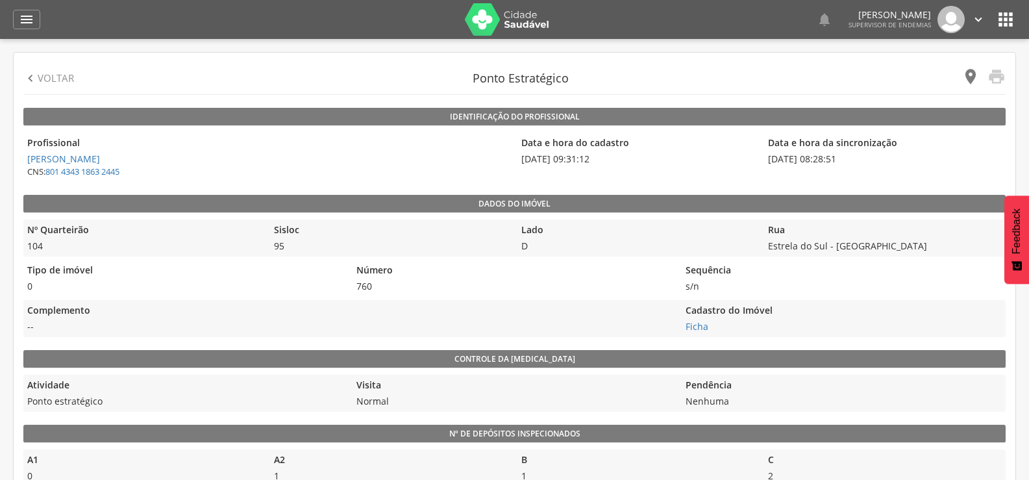
click at [967, 76] on icon "" at bounding box center [970, 77] width 18 height 18
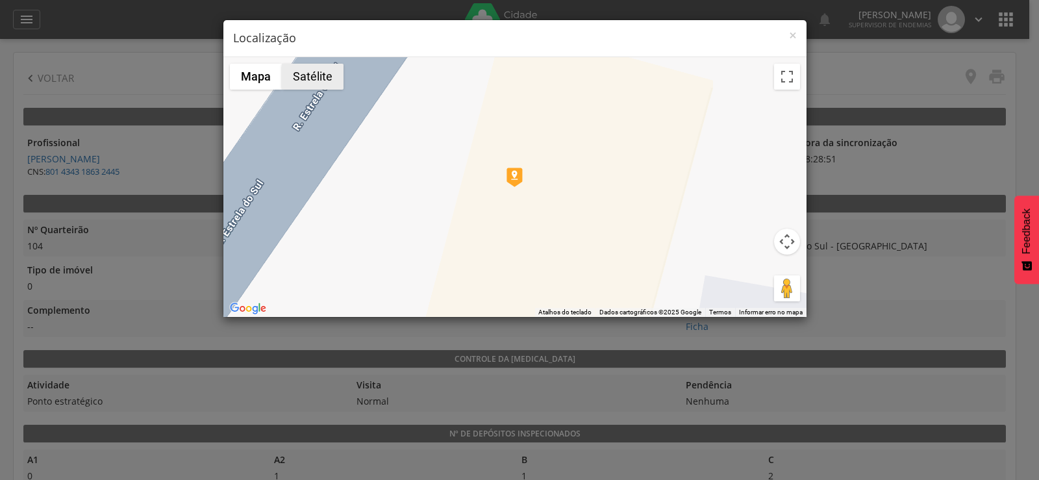
click at [287, 75] on button "Satélite" at bounding box center [313, 77] width 62 height 26
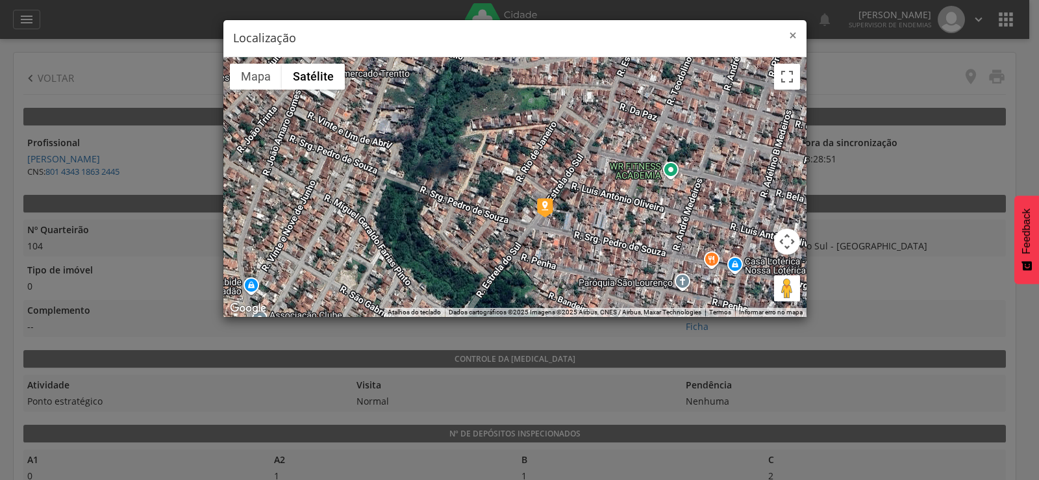
click at [796, 32] on span "×" at bounding box center [793, 35] width 8 height 18
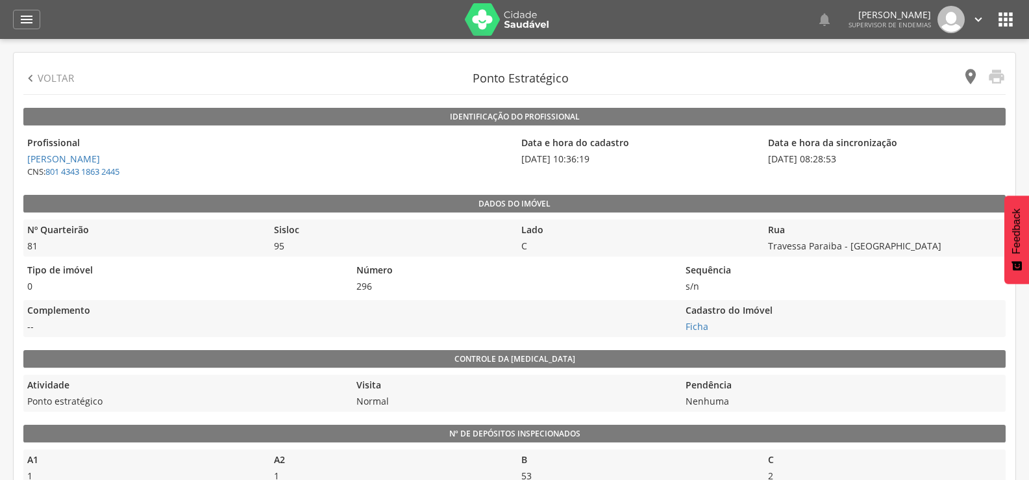
click at [964, 77] on icon "" at bounding box center [970, 77] width 18 height 18
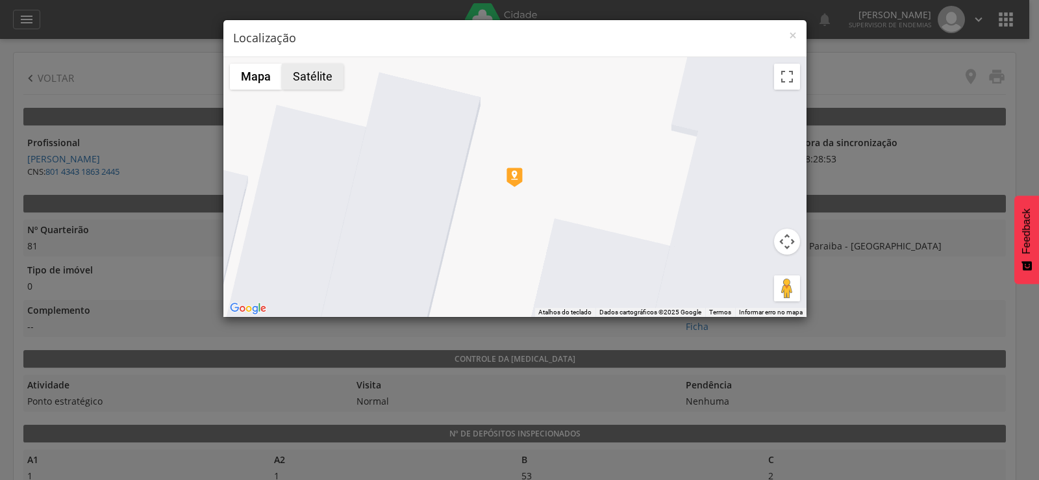
click at [312, 79] on button "Satélite" at bounding box center [313, 77] width 62 height 26
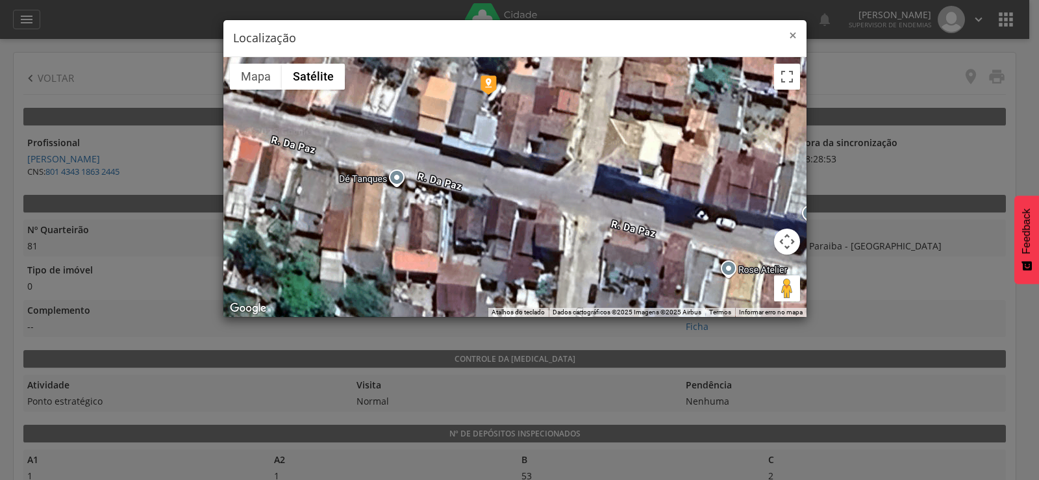
click at [791, 34] on span "×" at bounding box center [793, 35] width 8 height 18
